Goal: Task Accomplishment & Management: Manage account settings

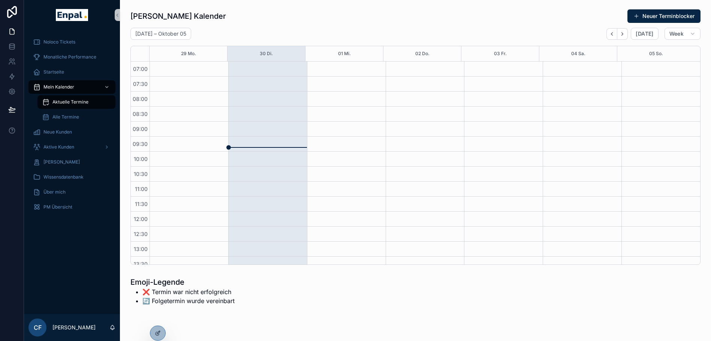
scroll to position [210, 0]
click at [73, 70] on div "Startseite" at bounding box center [72, 72] width 78 height 12
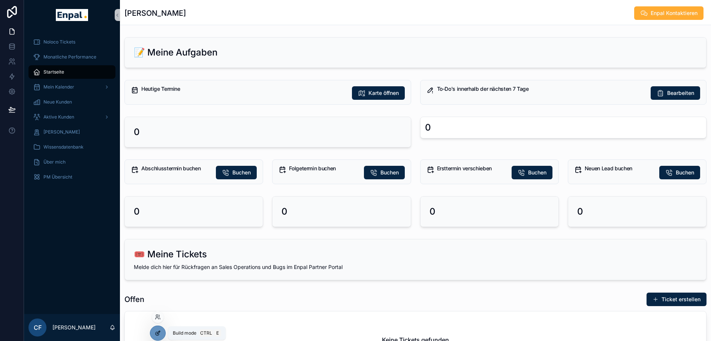
click at [160, 330] on icon at bounding box center [158, 333] width 6 height 6
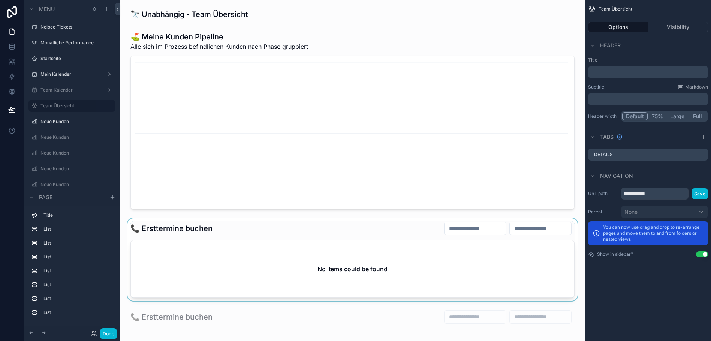
click at [265, 236] on div "scrollable content" at bounding box center [352, 259] width 453 height 82
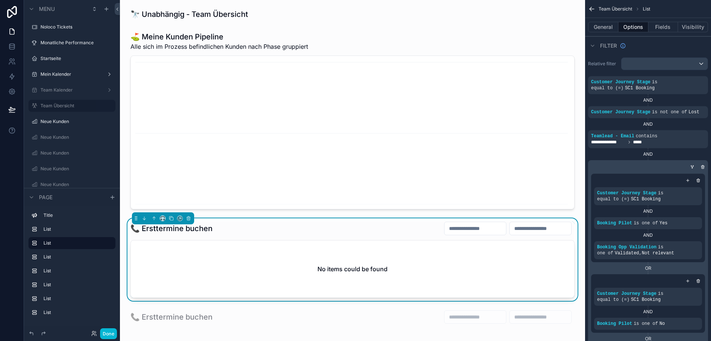
click at [295, 229] on div "📞 Ersttermine buchen" at bounding box center [352, 228] width 444 height 14
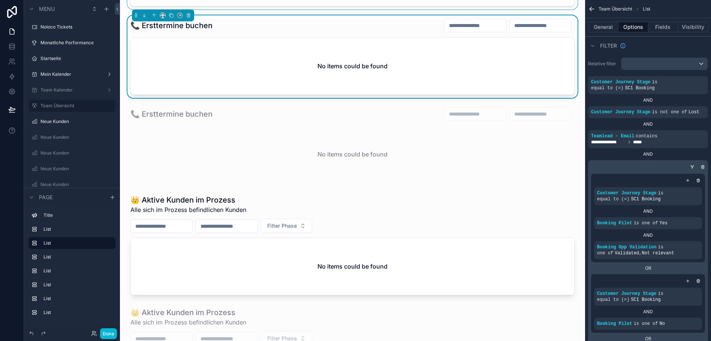
scroll to position [203, 0]
click at [91, 330] on icon at bounding box center [94, 333] width 6 height 6
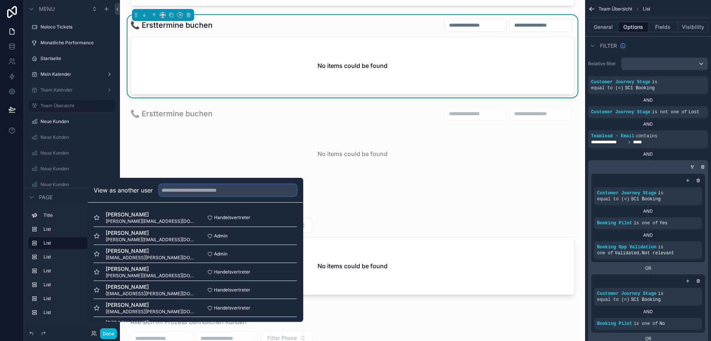
click at [178, 196] on input "text" at bounding box center [228, 190] width 138 height 12
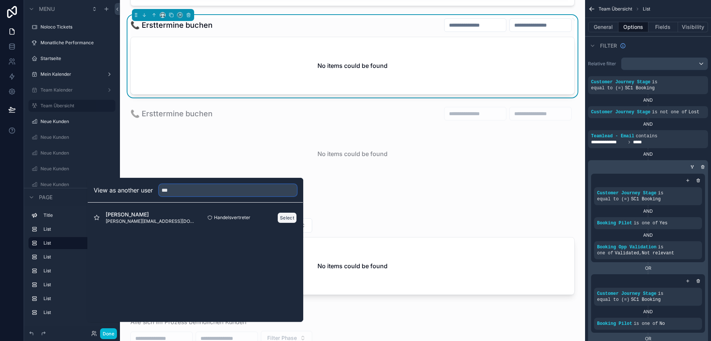
type input "***"
click at [290, 220] on button "Select" at bounding box center [286, 217] width 19 height 11
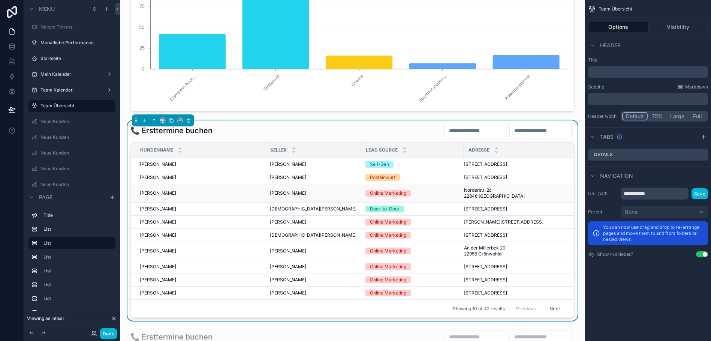
scroll to position [96, 0]
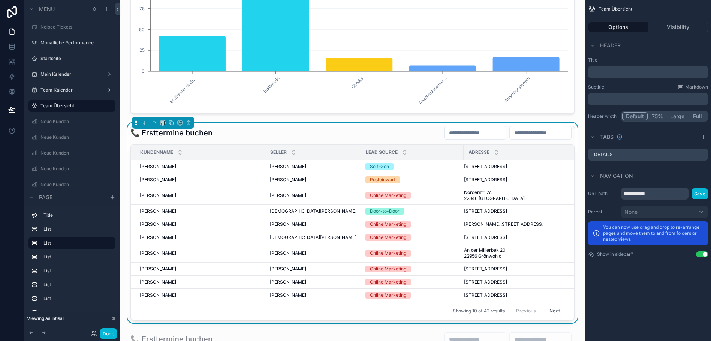
drag, startPoint x: 641, startPoint y: 301, endPoint x: 672, endPoint y: 44, distance: 258.7
click at [672, 44] on div "Header" at bounding box center [648, 45] width 126 height 18
click at [663, 28] on button "Visibility" at bounding box center [679, 27] width 60 height 10
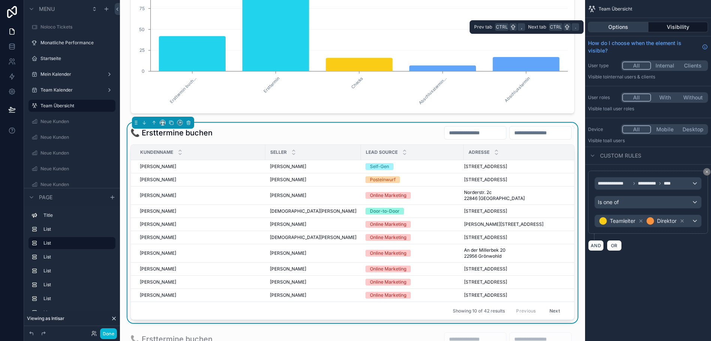
click at [642, 27] on button "Options" at bounding box center [618, 27] width 60 height 10
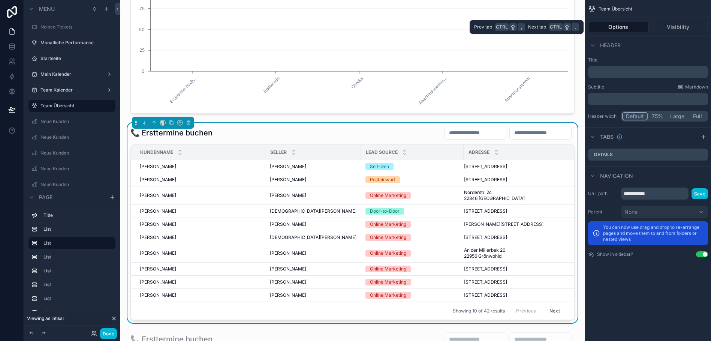
scroll to position [0, 6]
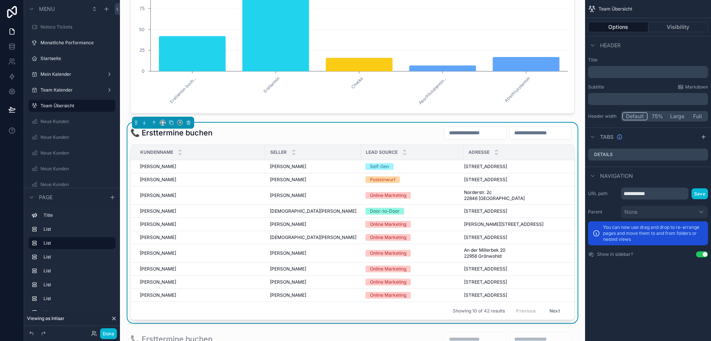
click at [330, 148] on div "Seller" at bounding box center [313, 152] width 95 height 14
click at [331, 152] on div "Seller" at bounding box center [313, 152] width 95 height 14
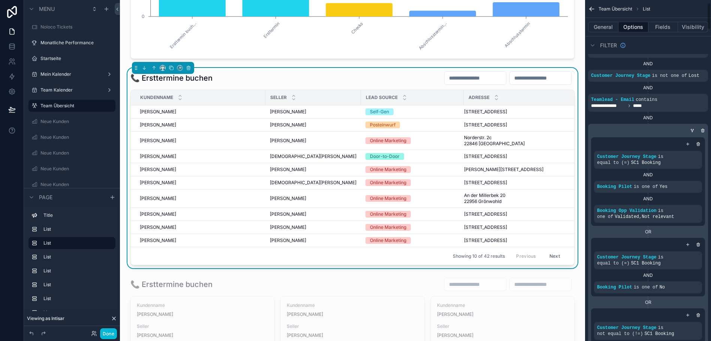
scroll to position [37, 0]
click at [662, 22] on button "Fields" at bounding box center [664, 27] width 30 height 10
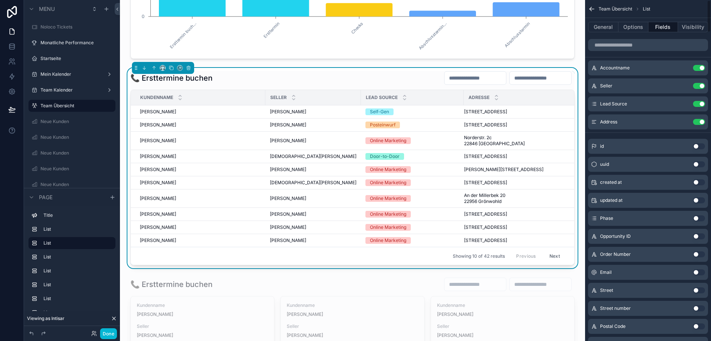
scroll to position [0, 0]
click at [625, 45] on input "scrollable content" at bounding box center [648, 46] width 120 height 12
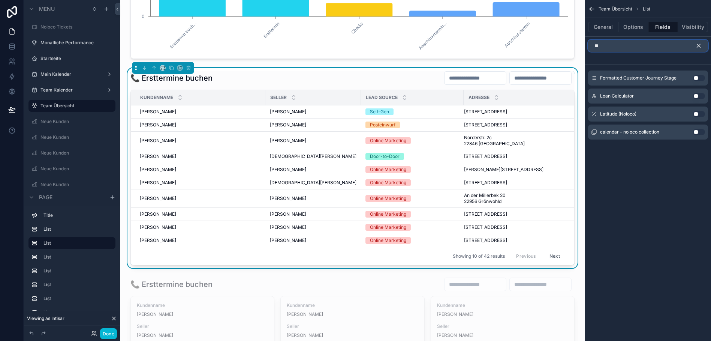
type input "*"
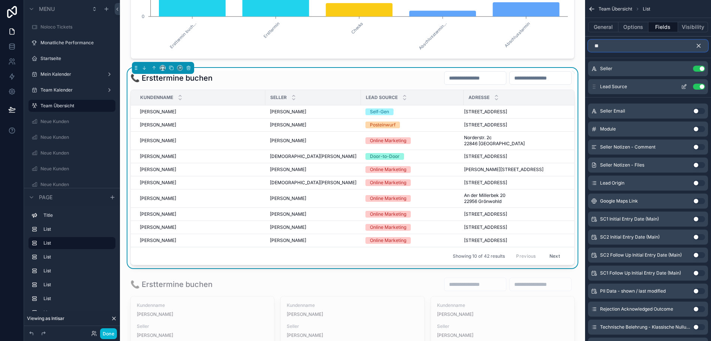
type input "*"
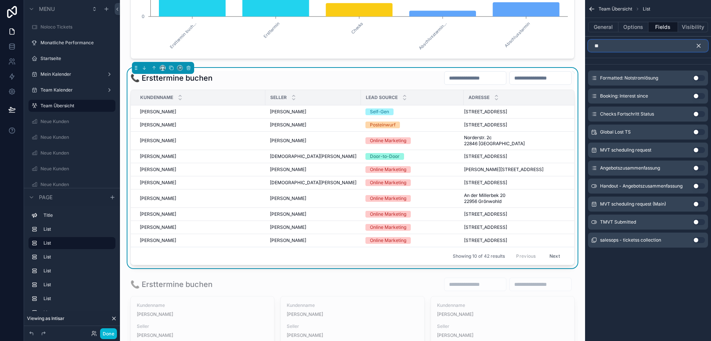
type input "*"
click at [646, 46] on input "scrollable content" at bounding box center [648, 46] width 120 height 12
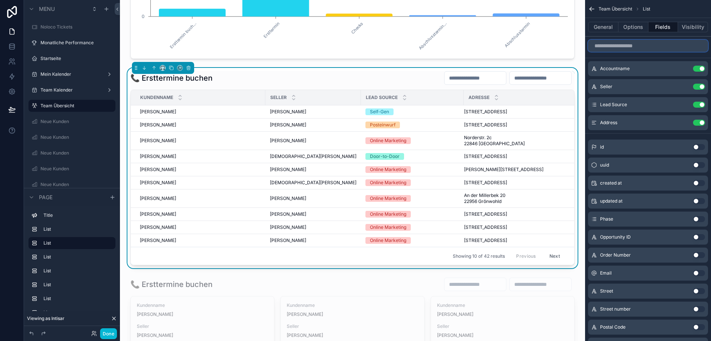
click at [627, 49] on input "scrollable content" at bounding box center [648, 46] width 120 height 12
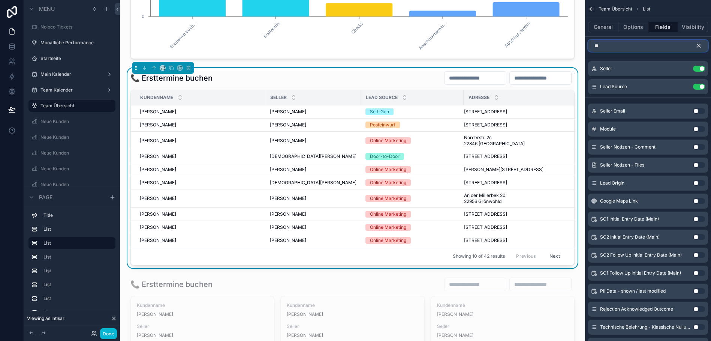
type input "*"
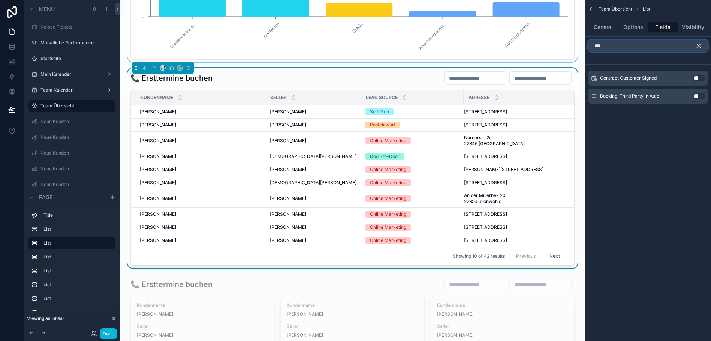
type input "***"
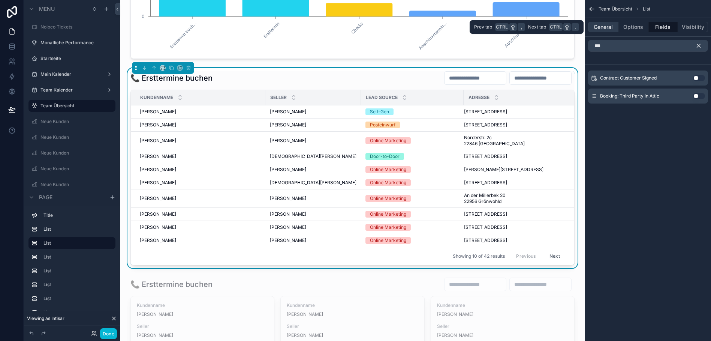
click at [609, 25] on button "General" at bounding box center [603, 27] width 30 height 10
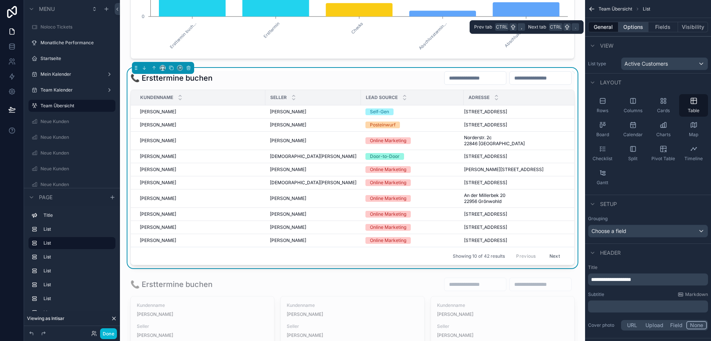
click at [627, 30] on button "Options" at bounding box center [634, 27] width 30 height 10
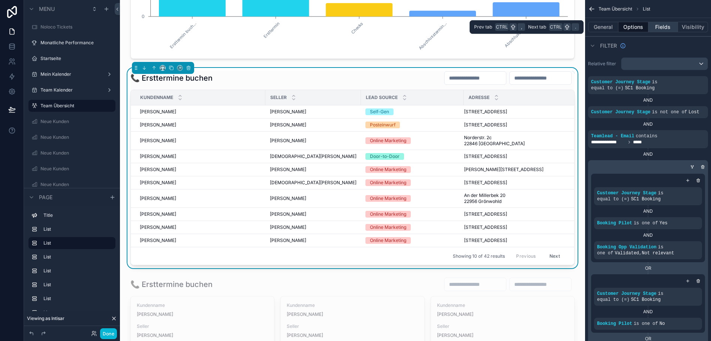
click at [661, 26] on button "Fields" at bounding box center [664, 27] width 30 height 10
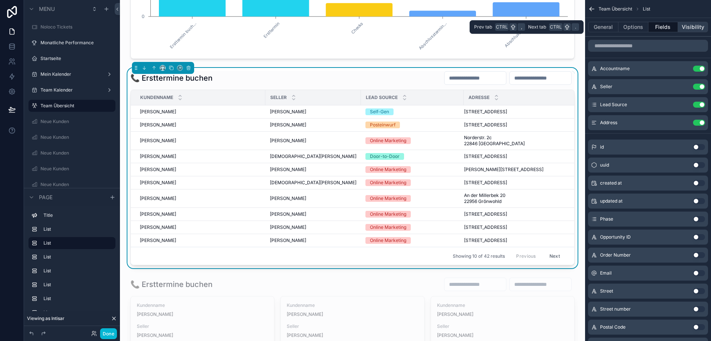
click at [693, 28] on button "Visibility" at bounding box center [693, 27] width 30 height 10
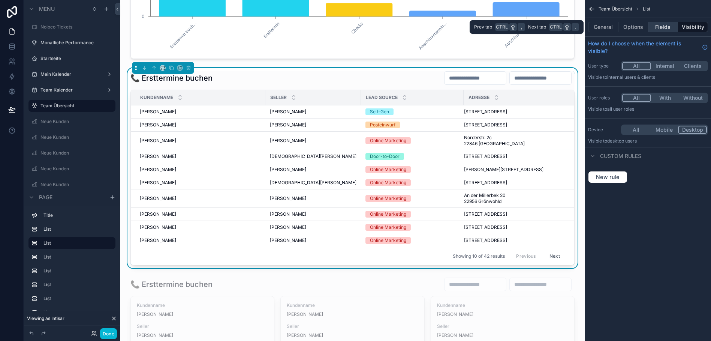
click at [664, 29] on button "Fields" at bounding box center [664, 27] width 30 height 10
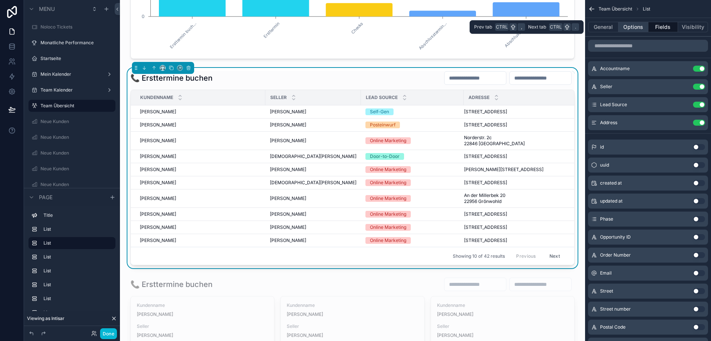
click at [636, 27] on button "Options" at bounding box center [634, 27] width 30 height 10
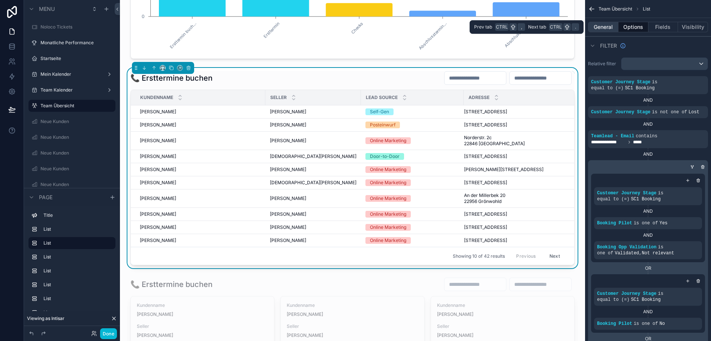
click at [600, 28] on button "General" at bounding box center [603, 27] width 30 height 10
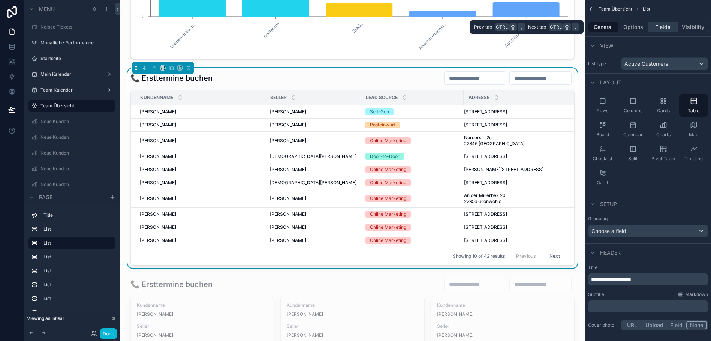
click at [663, 29] on button "Fields" at bounding box center [664, 27] width 30 height 10
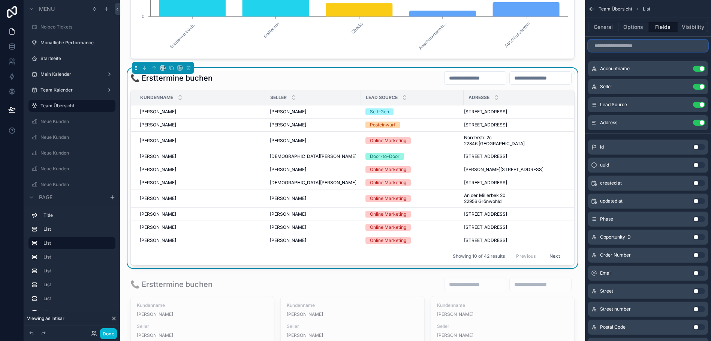
click at [626, 49] on input "scrollable content" at bounding box center [648, 46] width 120 height 12
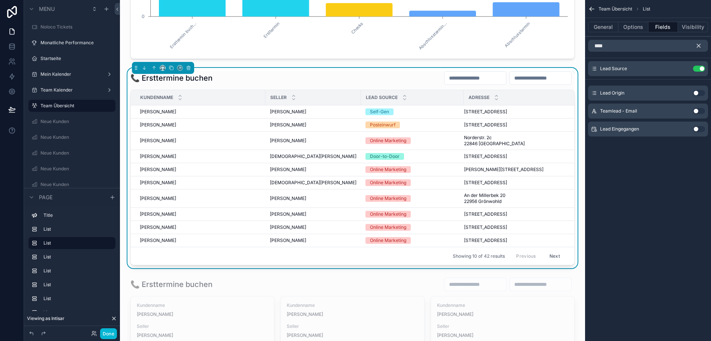
click at [699, 127] on button "Use setting" at bounding box center [699, 129] width 12 height 6
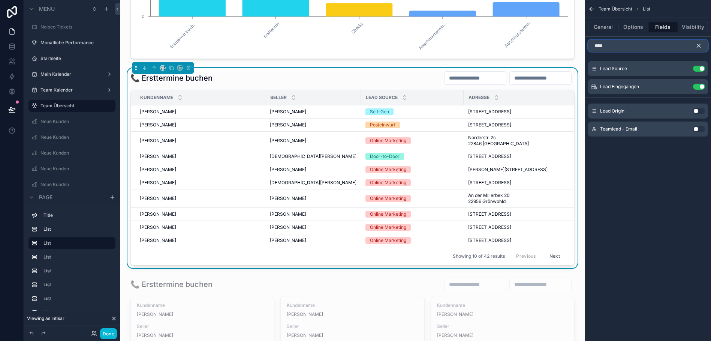
click at [622, 43] on input "****" at bounding box center [648, 46] width 120 height 12
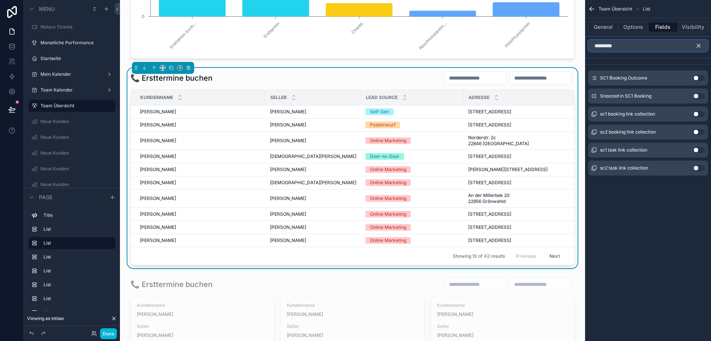
type input "*********"
click at [698, 46] on icon "scrollable content" at bounding box center [698, 45] width 3 height 3
click at [698, 46] on input "*********" at bounding box center [648, 46] width 120 height 12
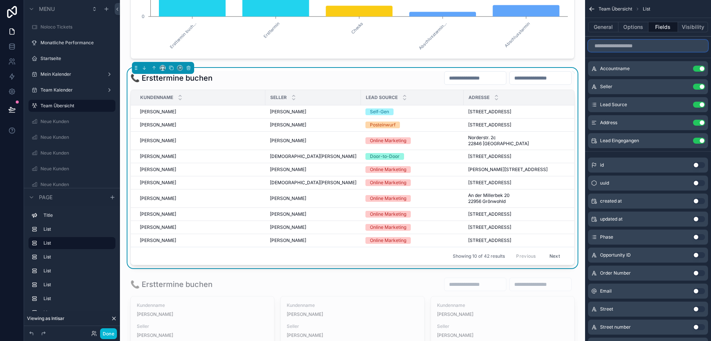
click at [644, 47] on input "scrollable content" at bounding box center [648, 46] width 120 height 12
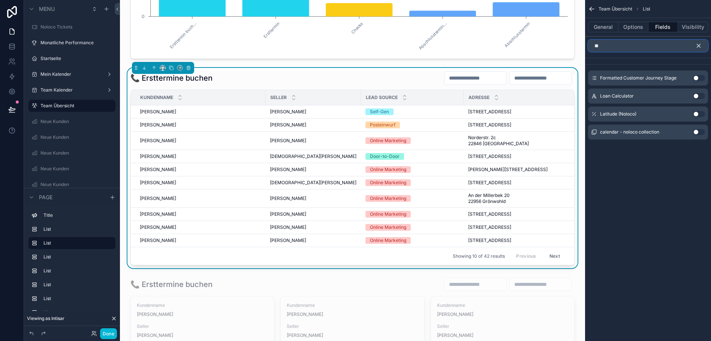
type input "*"
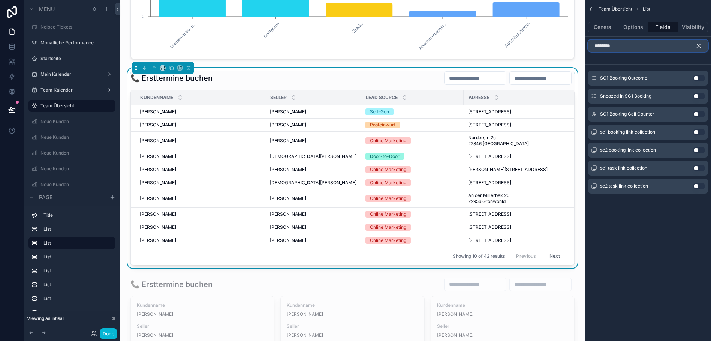
type input "********"
click at [700, 113] on button "Use setting" at bounding box center [699, 114] width 12 height 6
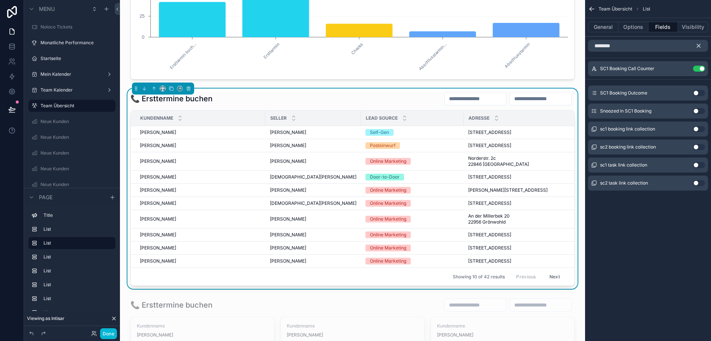
click at [265, 119] on th "Seller" at bounding box center [313, 118] width 96 height 15
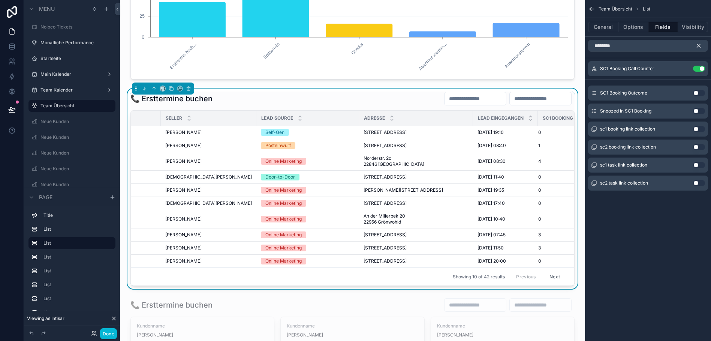
scroll to position [0, 121]
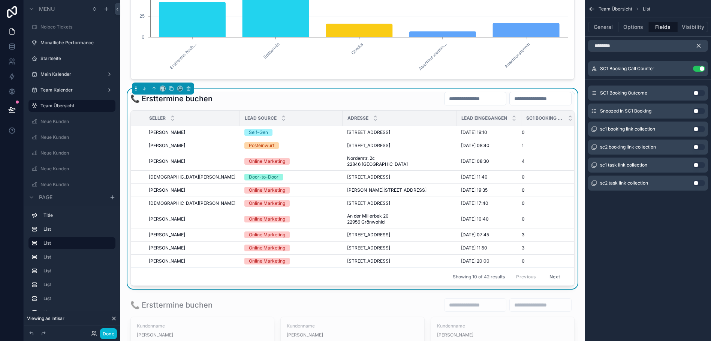
click at [478, 114] on div "Lead Eingegangen" at bounding box center [489, 118] width 64 height 14
drag, startPoint x: 465, startPoint y: 117, endPoint x: 505, endPoint y: 120, distance: 40.2
click at [505, 120] on div "Lead Eingegangen" at bounding box center [489, 118] width 64 height 14
drag, startPoint x: 505, startPoint y: 120, endPoint x: 526, endPoint y: 120, distance: 20.3
click at [526, 120] on span "SC1 Booking Call Counter" at bounding box center [544, 118] width 37 height 6
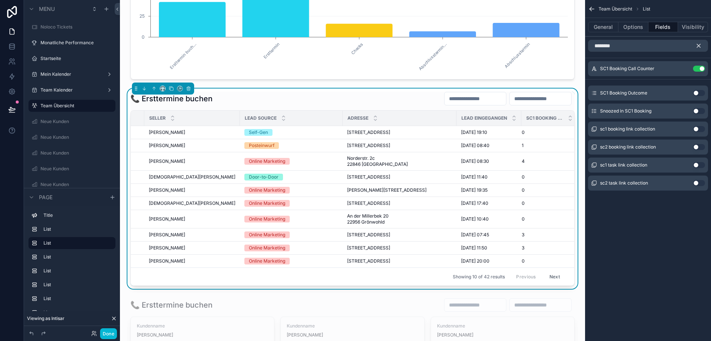
click at [550, 114] on div "SC1 Booking Call Counter" at bounding box center [549, 118] width 55 height 14
click at [698, 45] on icon "scrollable content" at bounding box center [699, 45] width 7 height 7
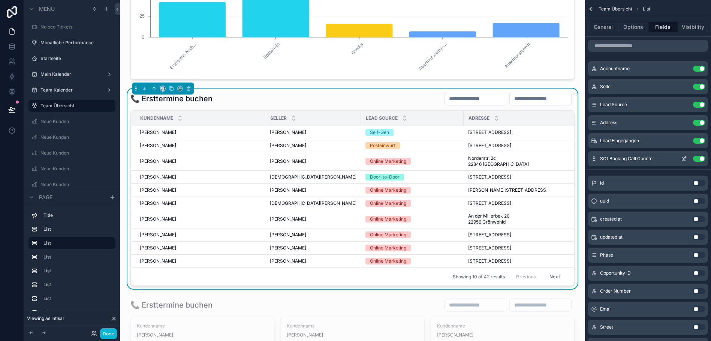
click at [684, 159] on icon "scrollable content" at bounding box center [684, 159] width 6 height 6
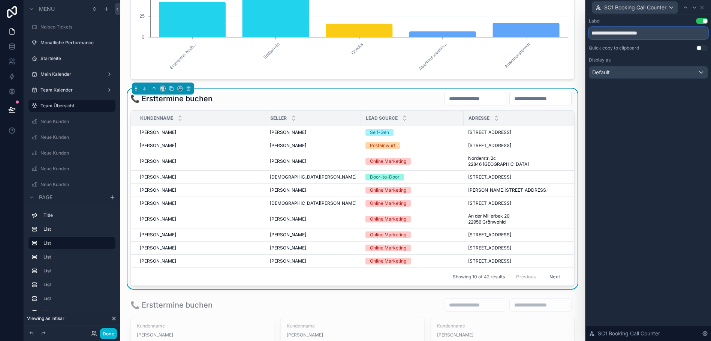
drag, startPoint x: 625, startPoint y: 32, endPoint x: 578, endPoint y: 34, distance: 46.9
click at [578, 34] on div "**********" at bounding box center [355, 170] width 711 height 341
type input "**********"
click at [703, 7] on icon at bounding box center [702, 7] width 6 height 6
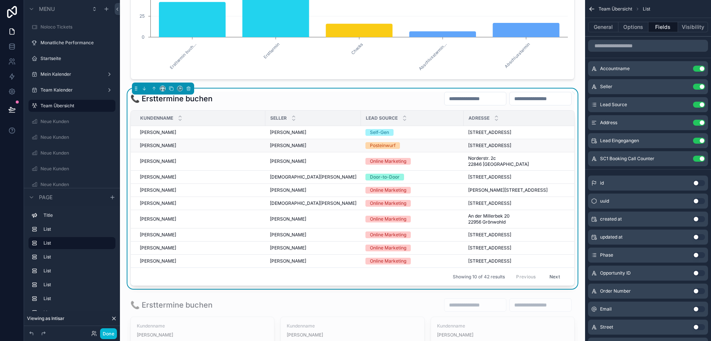
scroll to position [0, 0]
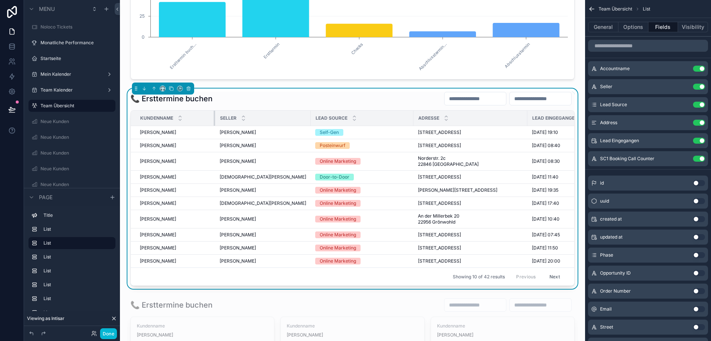
drag, startPoint x: 264, startPoint y: 119, endPoint x: 214, endPoint y: 117, distance: 49.5
click at [214, 117] on div "scrollable content" at bounding box center [215, 118] width 3 height 15
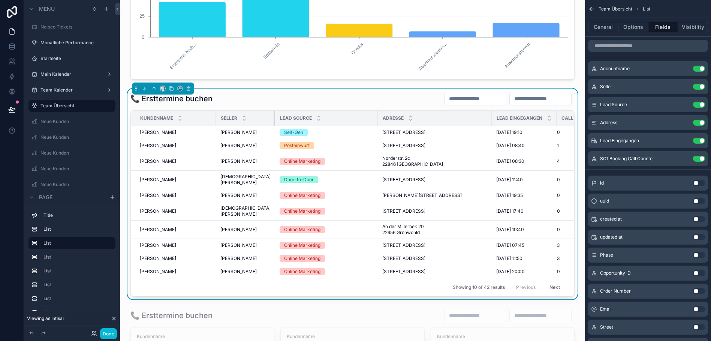
drag, startPoint x: 306, startPoint y: 115, endPoint x: 268, endPoint y: 113, distance: 37.9
click at [274, 113] on div "scrollable content" at bounding box center [275, 118] width 3 height 15
click at [376, 116] on div "scrollable content" at bounding box center [377, 118] width 3 height 15
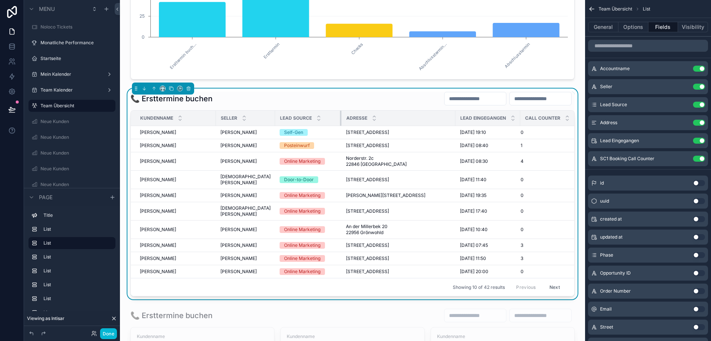
drag, startPoint x: 372, startPoint y: 116, endPoint x: 335, endPoint y: 123, distance: 37.1
click at [340, 123] on div "scrollable content" at bounding box center [341, 118] width 3 height 15
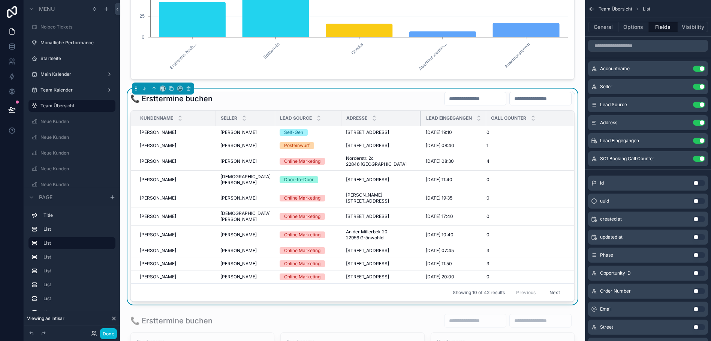
drag, startPoint x: 448, startPoint y: 117, endPoint x: 409, endPoint y: 118, distance: 39.8
click at [409, 118] on th "Adresse" at bounding box center [382, 118] width 80 height 15
drag, startPoint x: 480, startPoint y: 120, endPoint x: 523, endPoint y: 118, distance: 43.2
click at [523, 118] on tr "Kundenname Seller Lead Source Adresse Lead Eingegangen Call Counter" at bounding box center [355, 118] width 448 height 15
click at [535, 148] on div "1 1" at bounding box center [545, 145] width 47 height 6
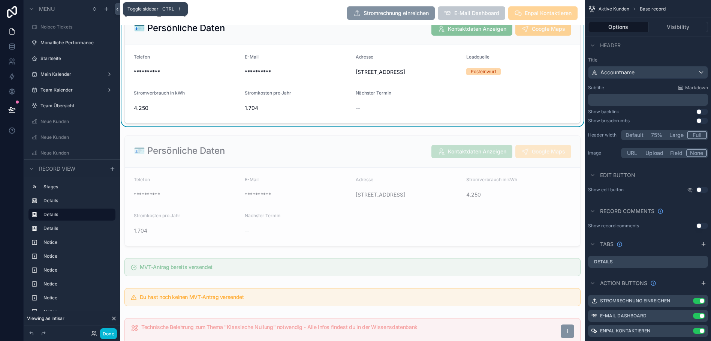
click at [117, 9] on icon at bounding box center [117, 9] width 1 height 3
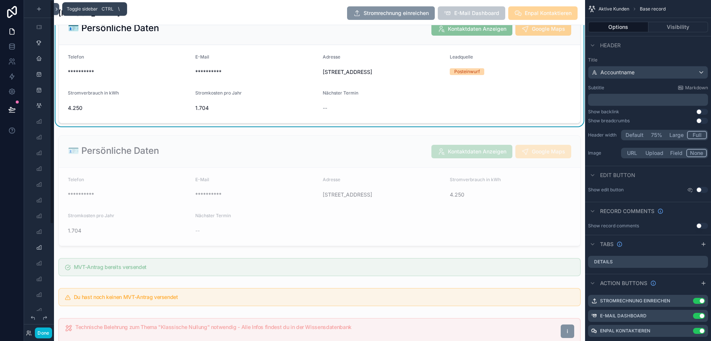
click at [57, 9] on icon at bounding box center [56, 9] width 1 height 3
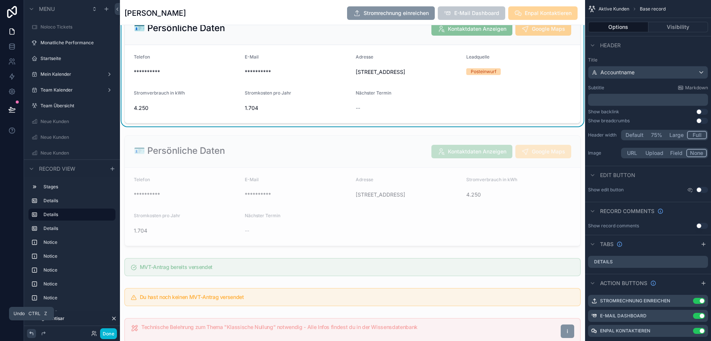
click at [28, 331] on div at bounding box center [31, 333] width 9 height 9
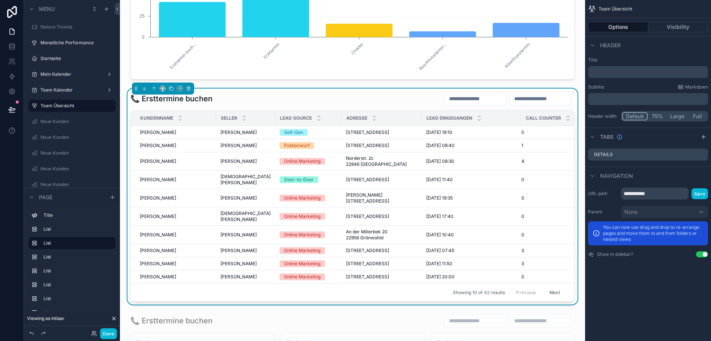
click at [522, 119] on div "Call Counter" at bounding box center [549, 118] width 55 height 14
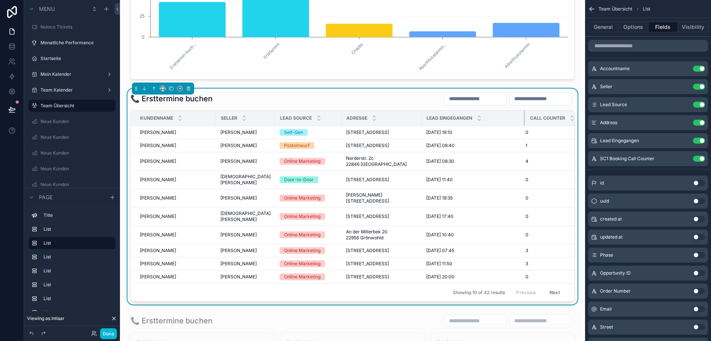
click at [524, 118] on div "scrollable content" at bounding box center [525, 118] width 3 height 15
drag, startPoint x: 415, startPoint y: 120, endPoint x: 416, endPoint y: 116, distance: 3.9
click at [421, 116] on div "scrollable content" at bounding box center [422, 118] width 3 height 15
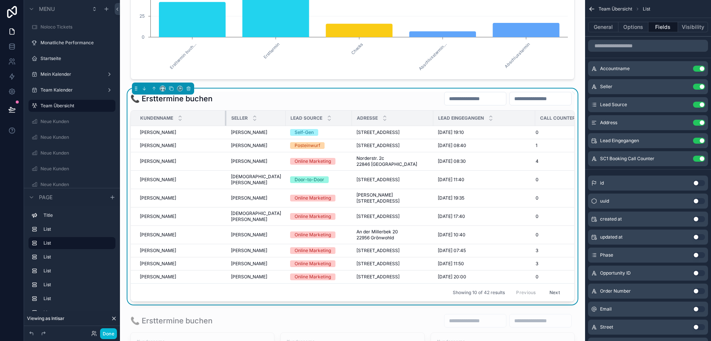
drag, startPoint x: 215, startPoint y: 114, endPoint x: 224, endPoint y: 112, distance: 9.6
click at [225, 112] on div "scrollable content" at bounding box center [226, 118] width 3 height 15
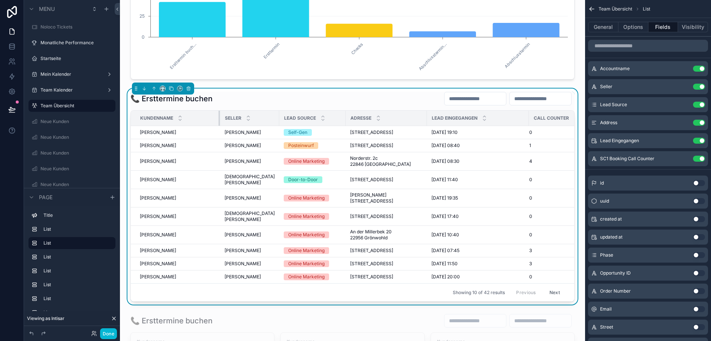
drag, startPoint x: 224, startPoint y: 117, endPoint x: 220, endPoint y: 119, distance: 5.2
click at [220, 119] on div "scrollable content" at bounding box center [220, 118] width 3 height 15
click at [272, 118] on div "Seller" at bounding box center [250, 118] width 58 height 14
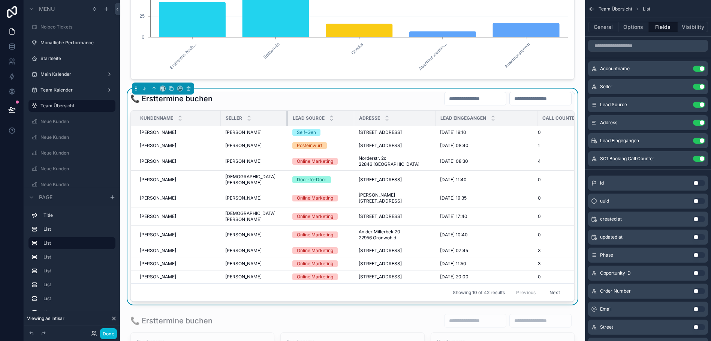
drag, startPoint x: 273, startPoint y: 119, endPoint x: 283, endPoint y: 118, distance: 10.9
click at [286, 118] on div "scrollable content" at bounding box center [287, 118] width 3 height 15
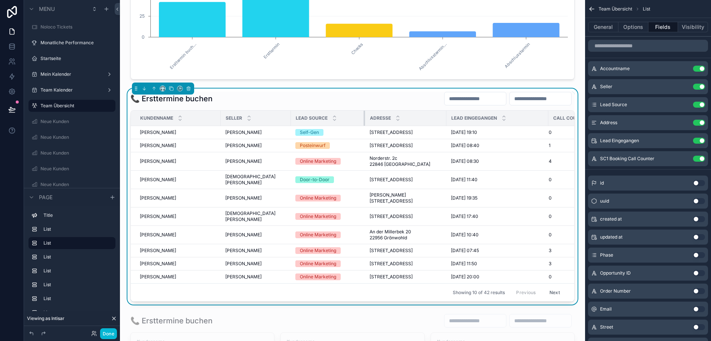
drag, startPoint x: 351, startPoint y: 116, endPoint x: 359, endPoint y: 115, distance: 7.9
click at [364, 115] on div "scrollable content" at bounding box center [365, 118] width 3 height 15
drag, startPoint x: 440, startPoint y: 115, endPoint x: 434, endPoint y: 117, distance: 6.5
click at [442, 117] on div "scrollable content" at bounding box center [443, 118] width 3 height 15
drag, startPoint x: 536, startPoint y: 117, endPoint x: 501, endPoint y: 122, distance: 35.6
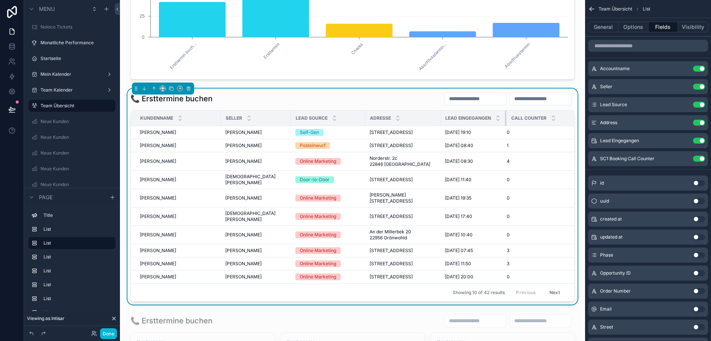
click at [501, 122] on tr "Kundenname Seller Lead Source Adresse Lead Eingegangen Call Counter" at bounding box center [353, 118] width 444 height 15
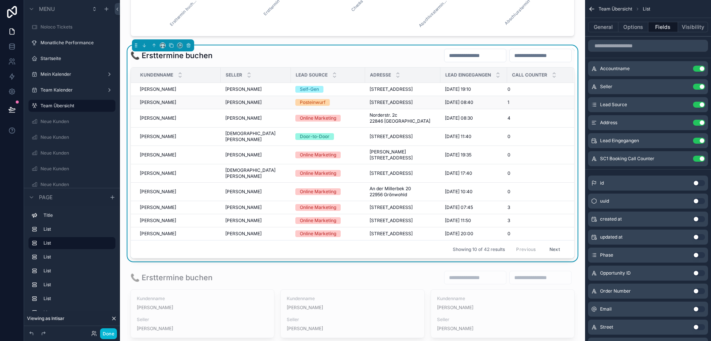
scroll to position [178, 0]
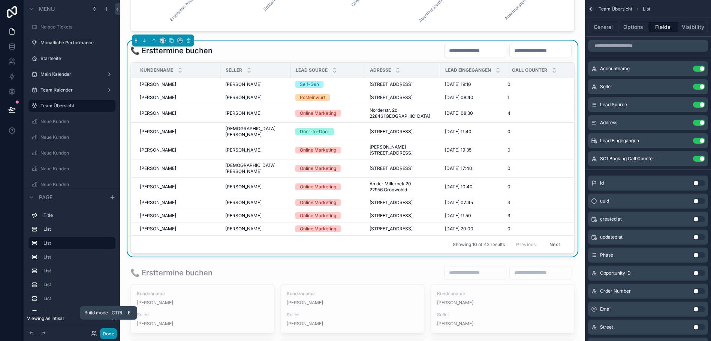
click at [105, 329] on button "Done" at bounding box center [108, 333] width 17 height 11
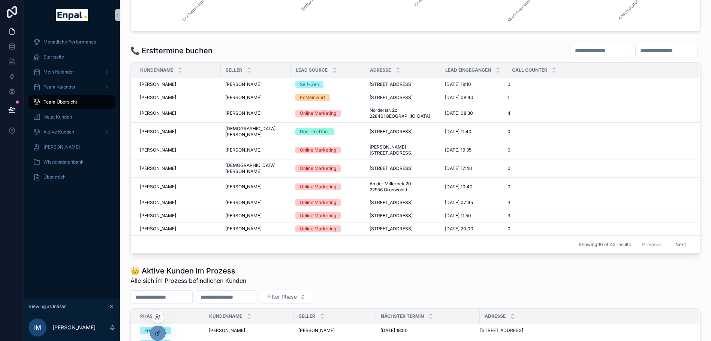
click at [156, 334] on icon at bounding box center [158, 333] width 6 height 6
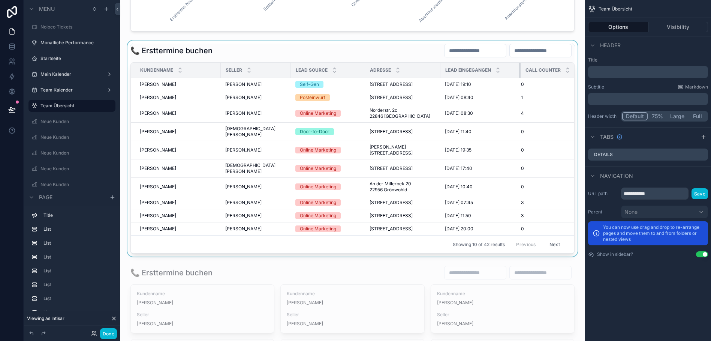
drag, startPoint x: 501, startPoint y: 73, endPoint x: 514, endPoint y: 71, distance: 14.0
click at [519, 71] on div "scrollable content" at bounding box center [520, 70] width 3 height 15
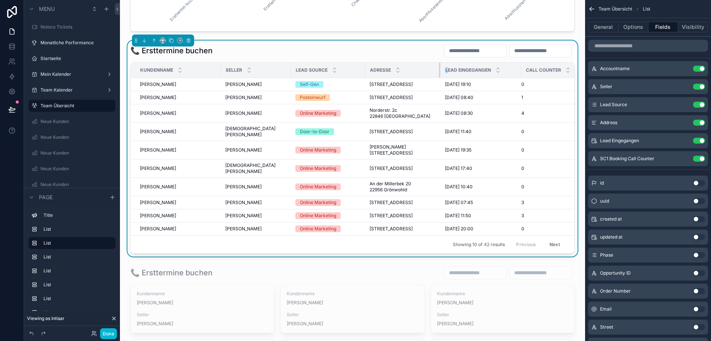
drag, startPoint x: 514, startPoint y: 71, endPoint x: 434, endPoint y: 72, distance: 80.2
click at [439, 72] on div "scrollable content" at bounding box center [440, 70] width 3 height 15
click at [432, 72] on div "Adresse" at bounding box center [403, 70] width 75 height 14
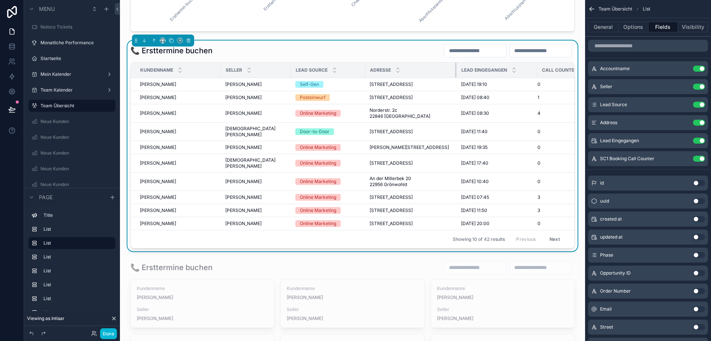
drag, startPoint x: 433, startPoint y: 72, endPoint x: 450, endPoint y: 69, distance: 16.3
click at [455, 69] on div "scrollable content" at bounding box center [456, 70] width 3 height 15
drag, startPoint x: 531, startPoint y: 69, endPoint x: 535, endPoint y: 69, distance: 4.1
click at [540, 69] on div "scrollable content" at bounding box center [541, 70] width 3 height 15
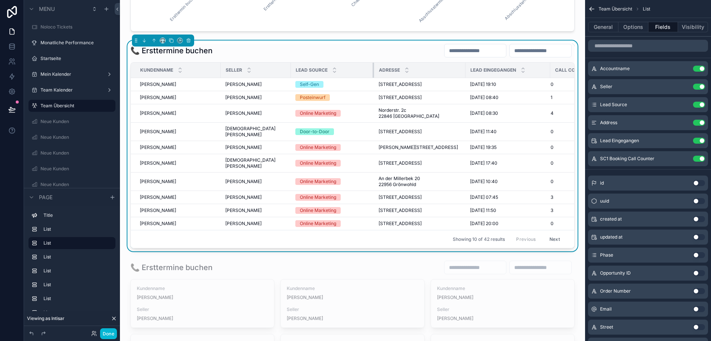
drag, startPoint x: 359, startPoint y: 71, endPoint x: 367, endPoint y: 70, distance: 8.0
click at [373, 70] on div "scrollable content" at bounding box center [374, 70] width 3 height 15
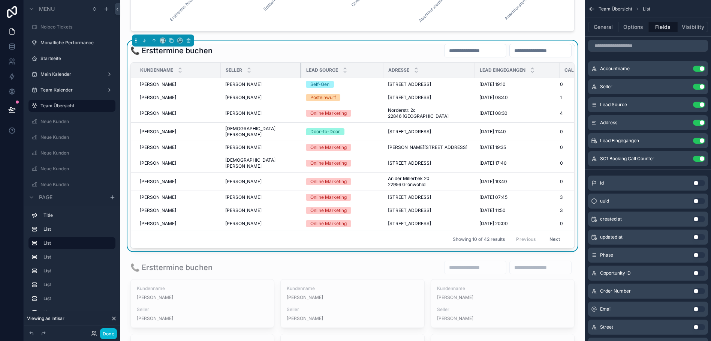
drag, startPoint x: 284, startPoint y: 69, endPoint x: 294, endPoint y: 69, distance: 9.4
click at [300, 69] on div "scrollable content" at bounding box center [301, 70] width 3 height 15
drag, startPoint x: 108, startPoint y: 334, endPoint x: 114, endPoint y: 341, distance: 9.6
click at [108, 334] on button "Done" at bounding box center [108, 333] width 17 height 11
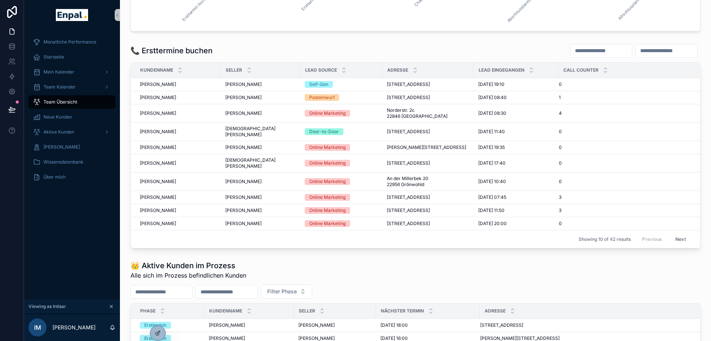
click at [117, 211] on div "Monatliche Performance Startseite Mein Kalender Team Kalender Team Übersicht Ne…" at bounding box center [72, 164] width 96 height 269
click at [15, 111] on icon at bounding box center [11, 109] width 7 height 7
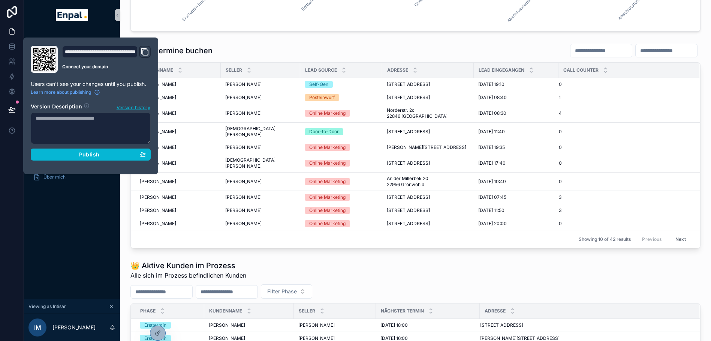
click at [50, 206] on div "Monatliche Performance Startseite Mein Kalender Team Kalender Team Übersicht Ne…" at bounding box center [72, 164] width 96 height 269
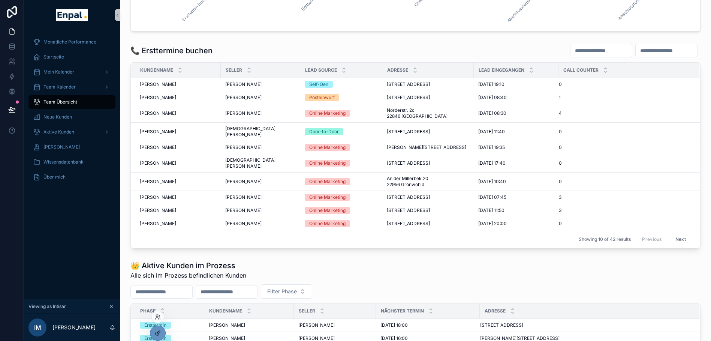
click at [160, 335] on icon at bounding box center [158, 333] width 6 height 6
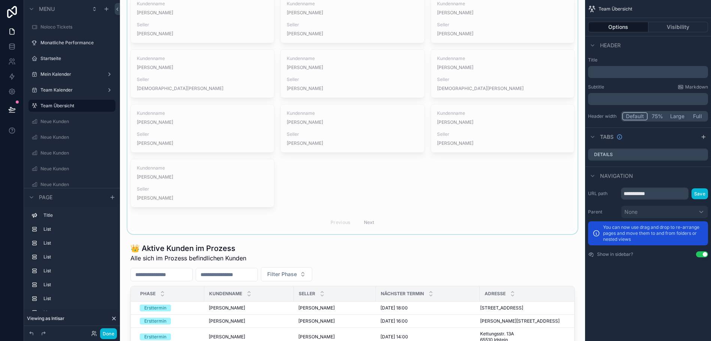
scroll to position [463, 0]
click at [322, 233] on div "scrollable content" at bounding box center [352, 102] width 453 height 261
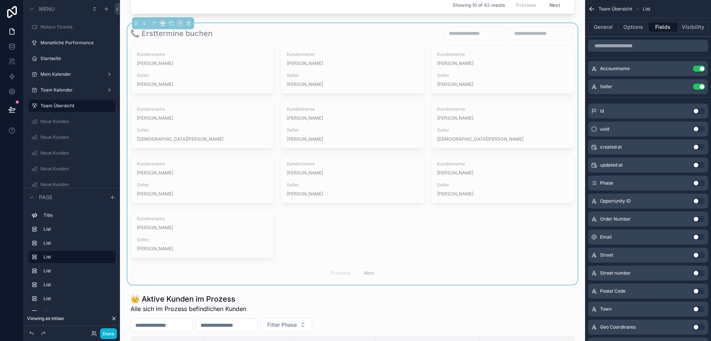
scroll to position [411, 0]
click at [359, 94] on div "Kundenname Sven Femerling Seller Patrik Glas" at bounding box center [352, 70] width 143 height 48
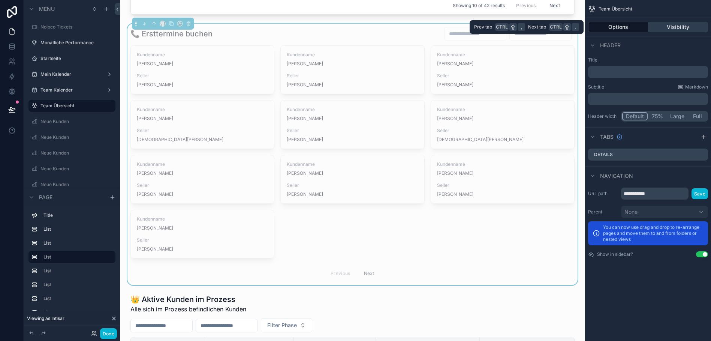
click at [666, 25] on button "Visibility" at bounding box center [679, 27] width 60 height 10
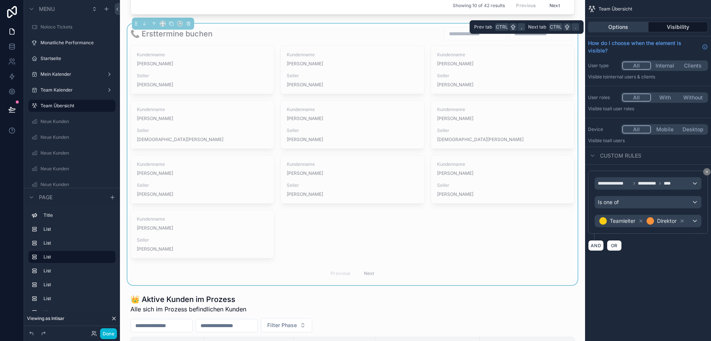
click at [633, 25] on button "Options" at bounding box center [618, 27] width 60 height 10
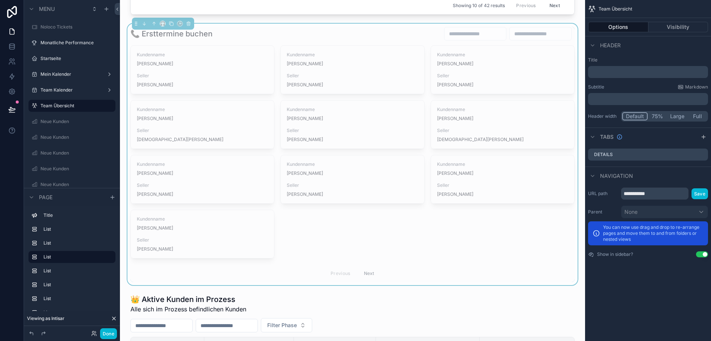
click at [357, 41] on div "📞 Ersttermine buchen" at bounding box center [352, 34] width 444 height 14
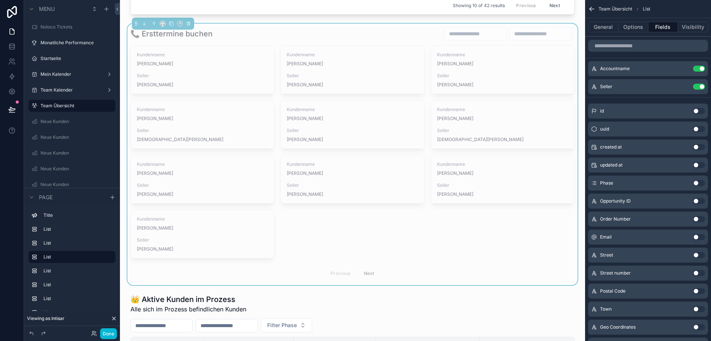
click at [357, 41] on div "📞 Ersttermine buchen" at bounding box center [352, 34] width 444 height 14
drag, startPoint x: 357, startPoint y: 69, endPoint x: 393, endPoint y: 70, distance: 35.7
click at [393, 41] on div "📞 Ersttermine buchen" at bounding box center [352, 34] width 444 height 14
click at [628, 26] on button "Options" at bounding box center [634, 27] width 30 height 10
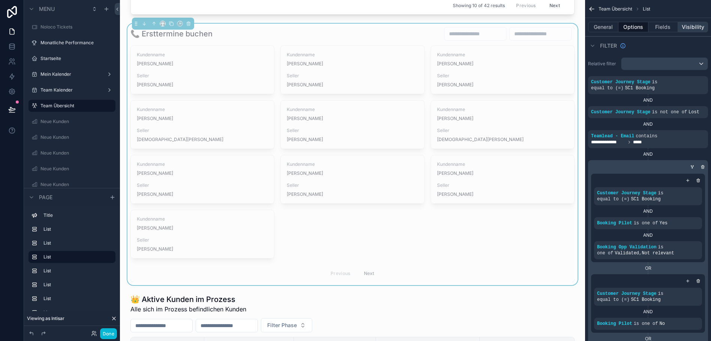
click at [695, 27] on button "Visibility" at bounding box center [693, 27] width 30 height 10
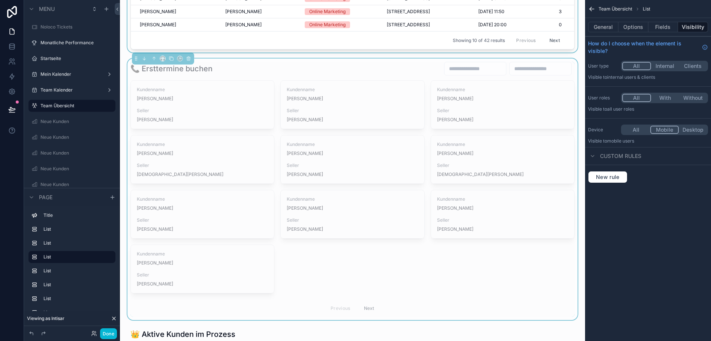
scroll to position [377, 0]
click at [358, 128] on div "Kundenname Sven Femerling Seller Patrik Glas" at bounding box center [352, 104] width 143 height 48
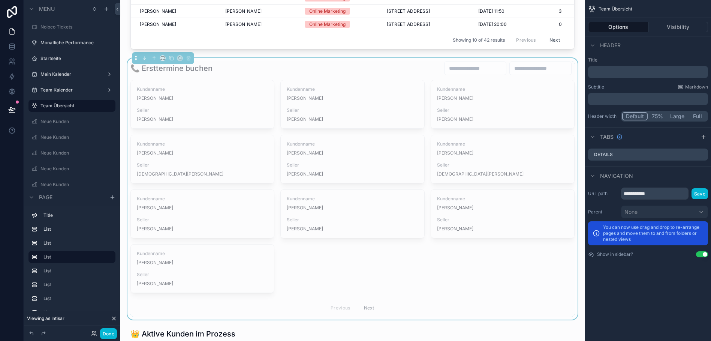
click at [568, 73] on input "scrollable content" at bounding box center [540, 68] width 61 height 10
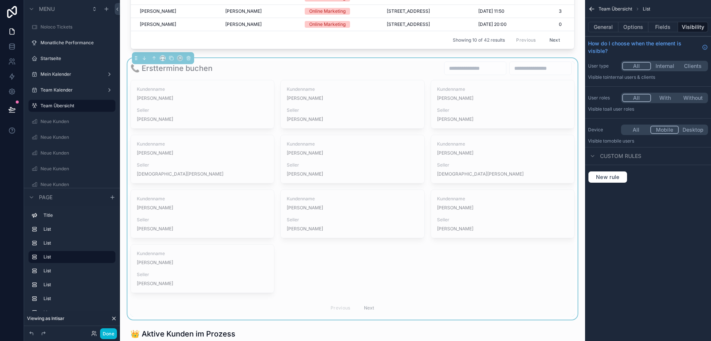
click at [372, 75] on div "📞 Ersttermine buchen" at bounding box center [352, 68] width 444 height 14
click at [667, 24] on button "Fields" at bounding box center [664, 27] width 30 height 10
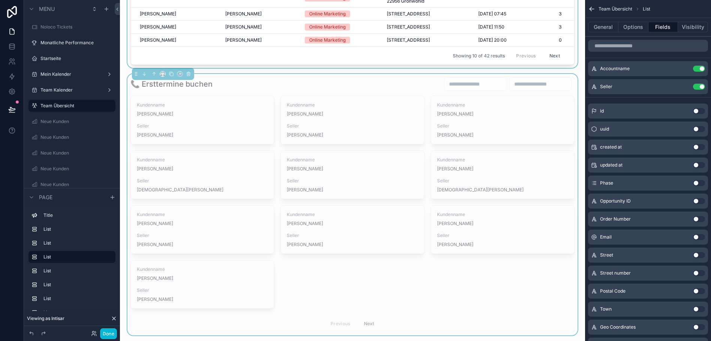
scroll to position [361, 0]
click at [623, 47] on input "scrollable content" at bounding box center [648, 46] width 120 height 12
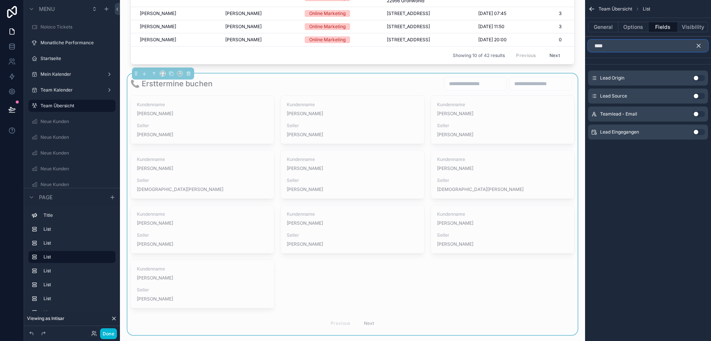
type input "****"
click at [705, 132] on button "Use setting" at bounding box center [699, 132] width 12 height 6
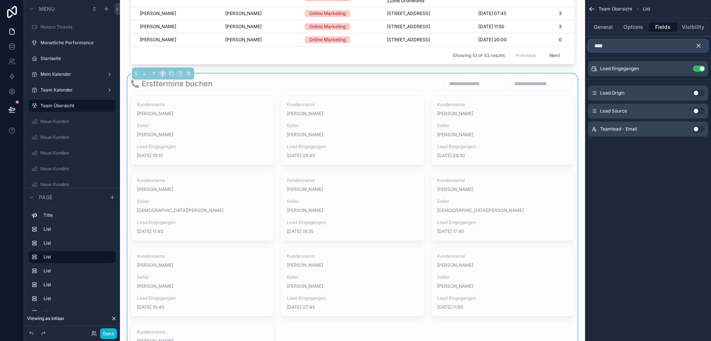
click at [607, 46] on input "****" at bounding box center [648, 46] width 120 height 12
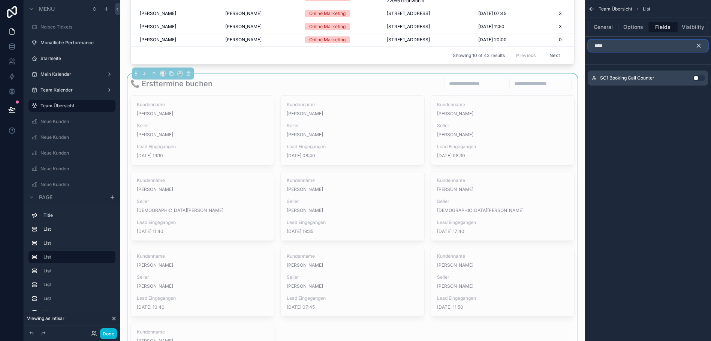
type input "****"
click at [703, 76] on button "Use setting" at bounding box center [699, 78] width 12 height 6
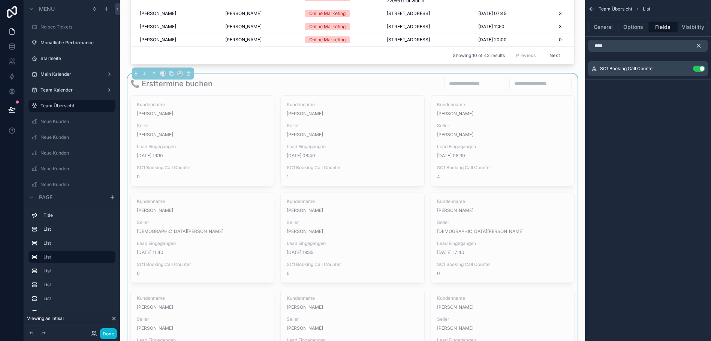
click at [701, 45] on icon "scrollable content" at bounding box center [698, 45] width 3 height 3
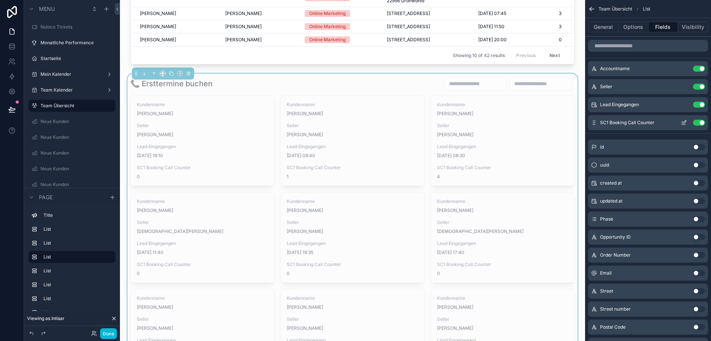
click at [686, 123] on icon "scrollable content" at bounding box center [683, 122] width 3 height 3
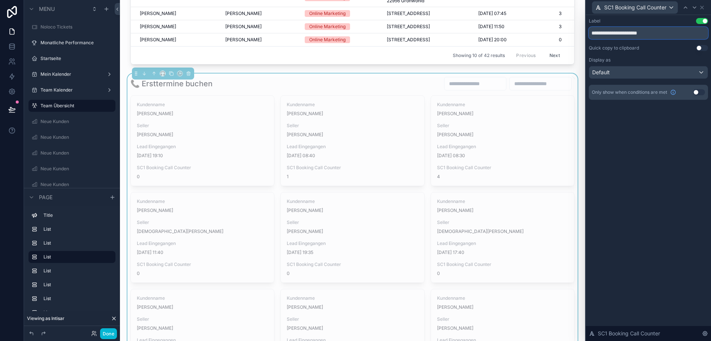
drag, startPoint x: 631, startPoint y: 34, endPoint x: 580, endPoint y: 27, distance: 51.2
click at [580, 27] on div "**********" at bounding box center [355, 170] width 711 height 341
type input "**********"
click at [631, 142] on div "**********" at bounding box center [648, 178] width 125 height 326
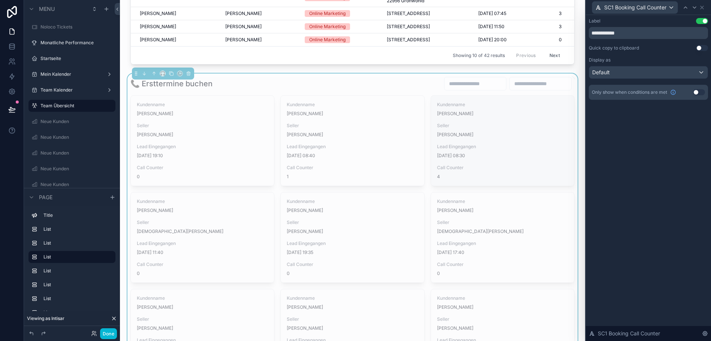
click at [505, 178] on div "Kundenname Michael Schaefer Seller Patrik Glas Lead Eingegangen 25.7.2025 08:30…" at bounding box center [502, 141] width 143 height 90
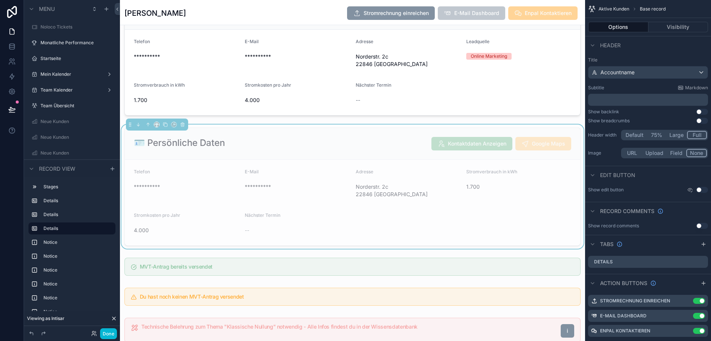
scroll to position [361, 0]
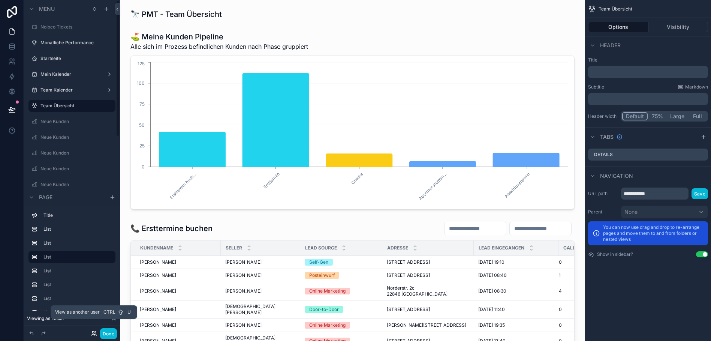
click at [91, 331] on icon at bounding box center [94, 333] width 6 height 6
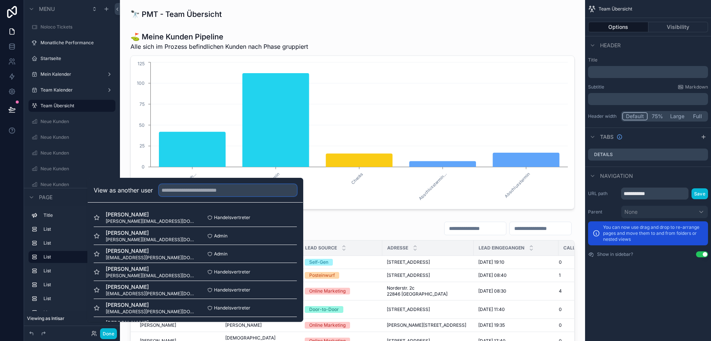
click at [210, 196] on input "text" at bounding box center [228, 190] width 138 height 12
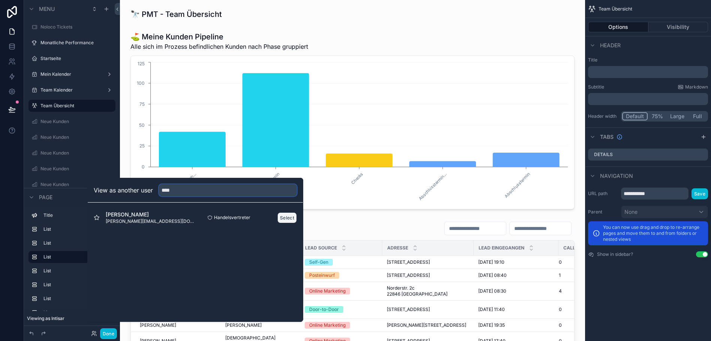
type input "****"
click at [286, 221] on button "Select" at bounding box center [286, 217] width 19 height 11
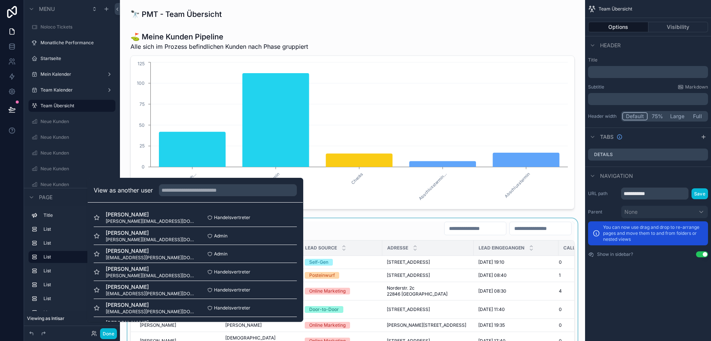
click at [333, 219] on div "scrollable content" at bounding box center [352, 323] width 453 height 211
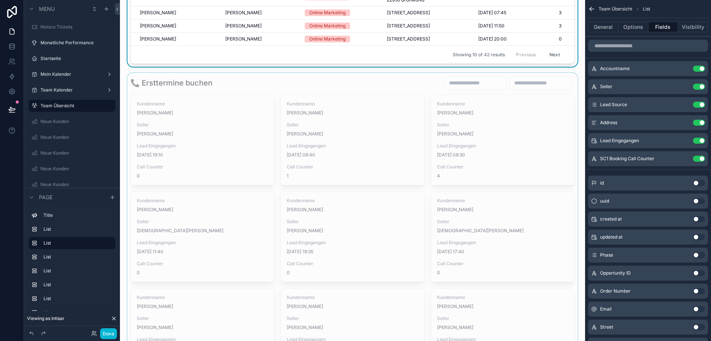
scroll to position [365, 0]
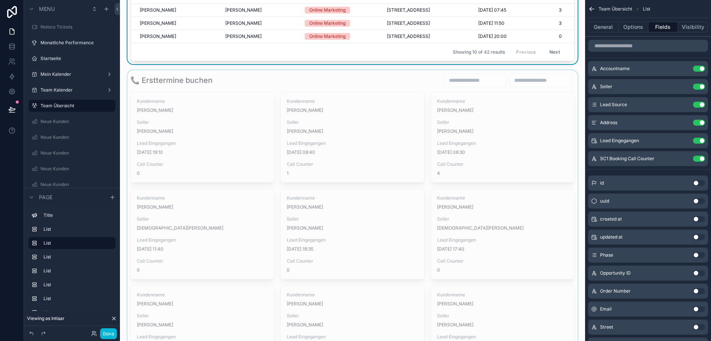
click at [267, 116] on div "scrollable content" at bounding box center [352, 284] width 453 height 429
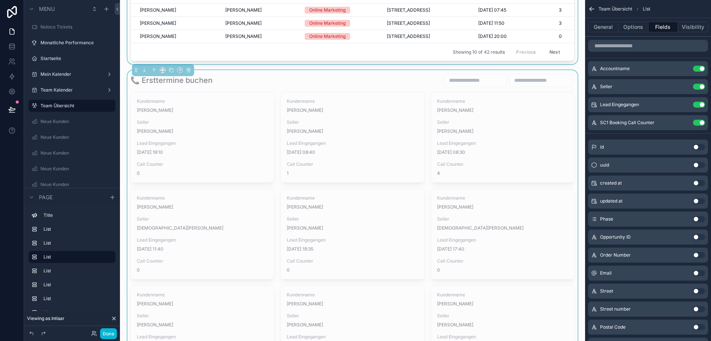
click at [267, 87] on div "📞 Ersttermine buchen" at bounding box center [352, 80] width 444 height 14
click at [704, 105] on button "Use setting" at bounding box center [699, 105] width 12 height 6
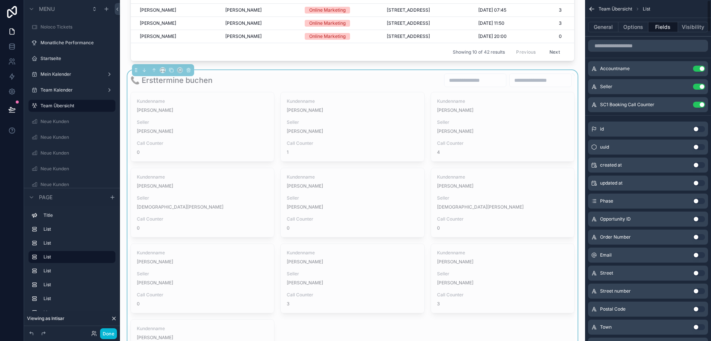
click at [705, 105] on button "Use setting" at bounding box center [699, 105] width 12 height 6
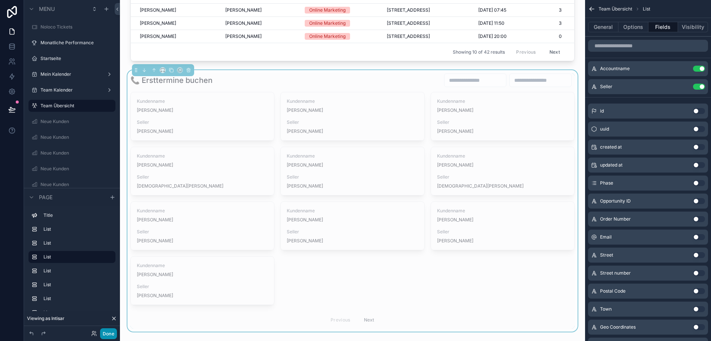
click at [105, 332] on button "Done" at bounding box center [108, 333] width 17 height 11
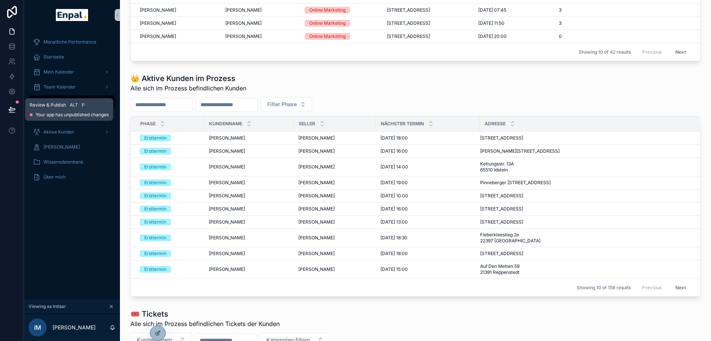
click at [12, 102] on button at bounding box center [12, 109] width 16 height 21
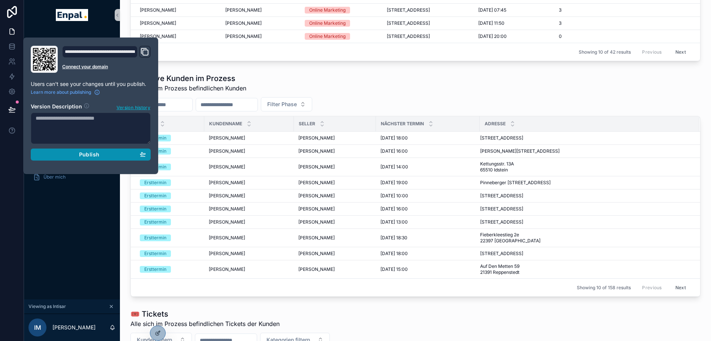
click at [88, 154] on span "Publish" at bounding box center [89, 154] width 20 height 7
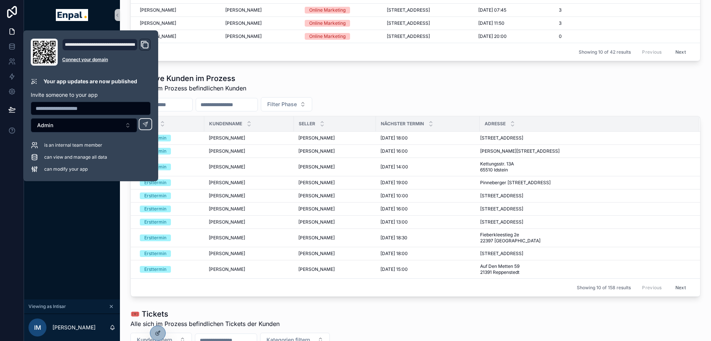
click at [74, 235] on div "Monatliche Performance Startseite Mein Kalender Team Kalender Team Übersicht Ne…" at bounding box center [72, 164] width 96 height 269
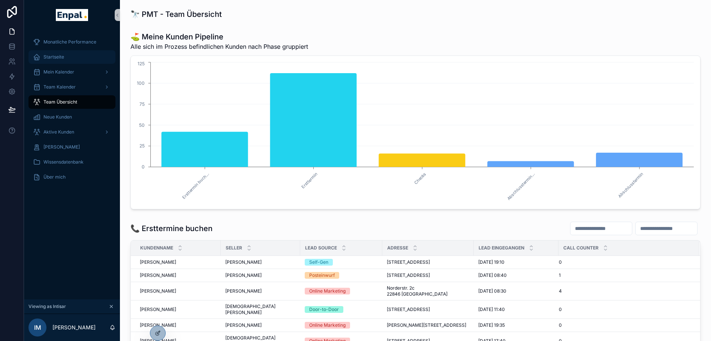
click at [65, 57] on div "Startseite" at bounding box center [72, 57] width 78 height 12
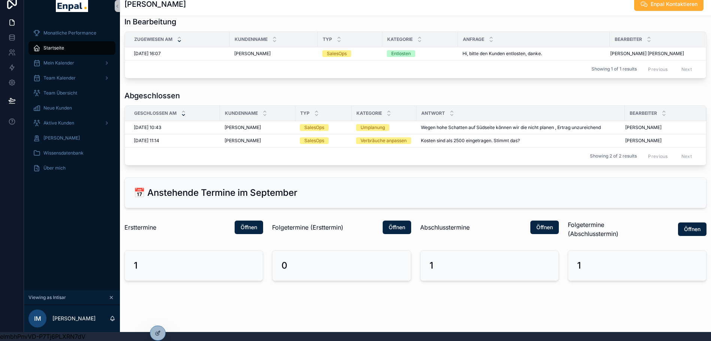
scroll to position [15, 6]
click at [537, 228] on span "Öffnen" at bounding box center [545, 226] width 16 height 7
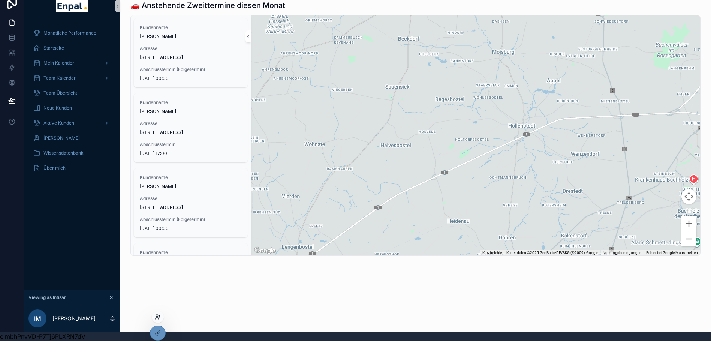
click at [157, 318] on icon at bounding box center [158, 317] width 6 height 6
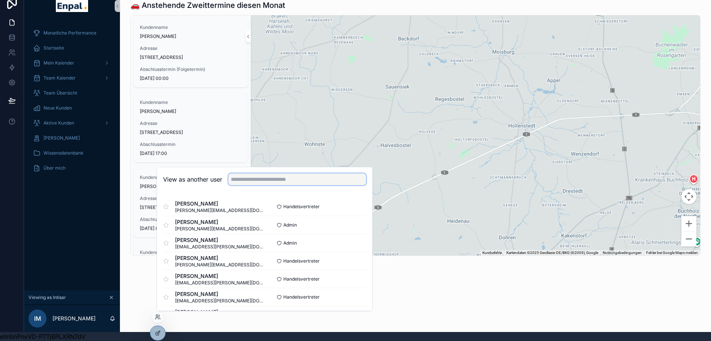
click at [257, 175] on input "text" at bounding box center [297, 179] width 138 height 12
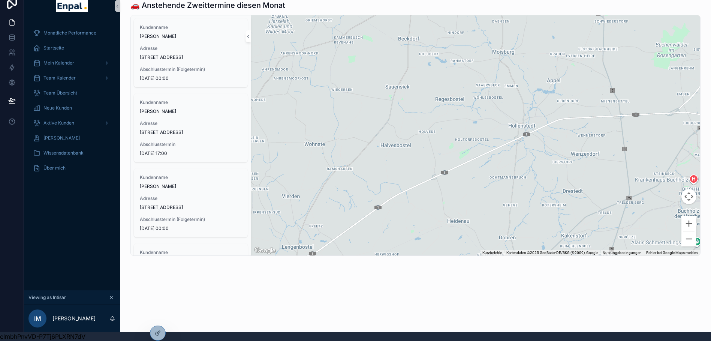
scroll to position [213, 0]
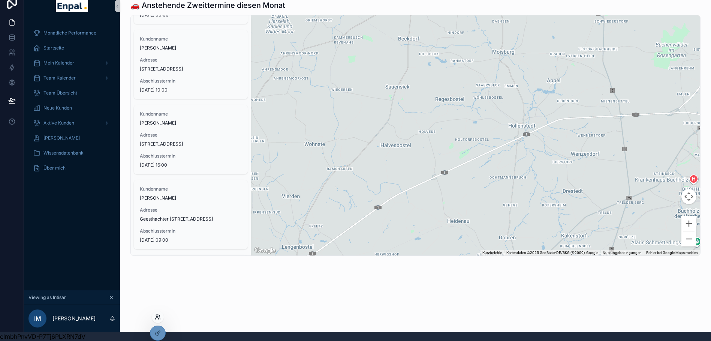
click at [156, 316] on icon at bounding box center [157, 316] width 2 height 2
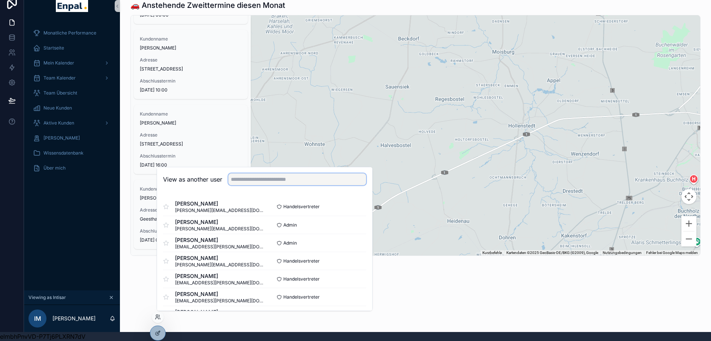
click at [255, 178] on input "text" at bounding box center [297, 179] width 138 height 12
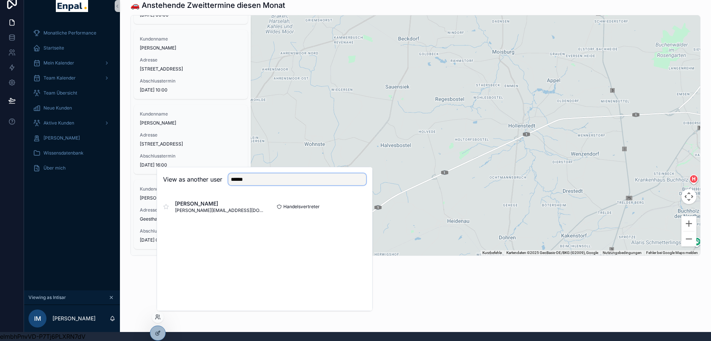
type input "******"
click at [205, 242] on div "View as another user ****** Marcel Wiegand marcel.wiegand_ext@enpal.de Handelsv…" at bounding box center [265, 239] width 216 height 144
click at [347, 202] on button "Select" at bounding box center [356, 206] width 19 height 11
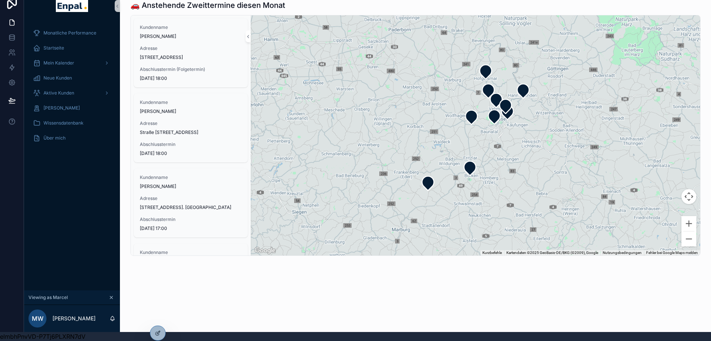
scroll to position [0, 6]
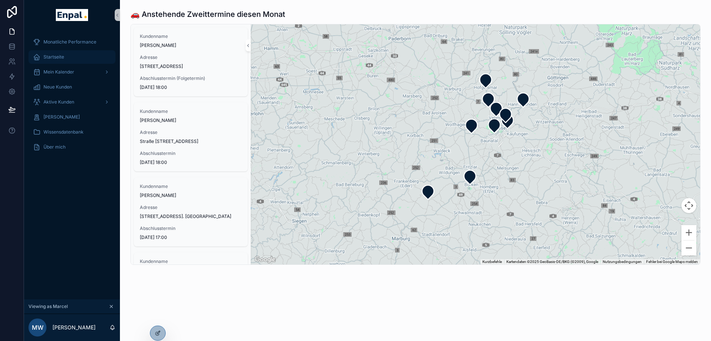
click at [66, 56] on div "Startseite" at bounding box center [72, 57] width 78 height 12
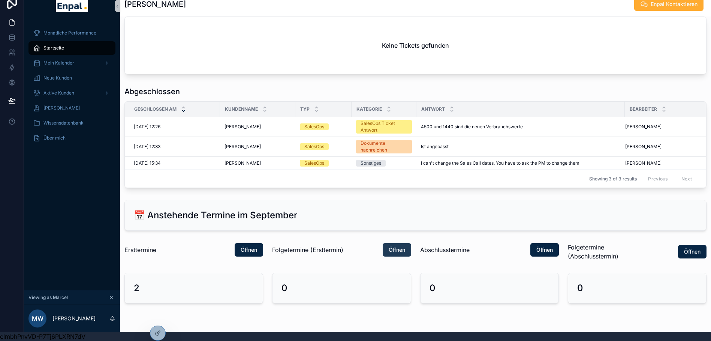
scroll to position [557, 0]
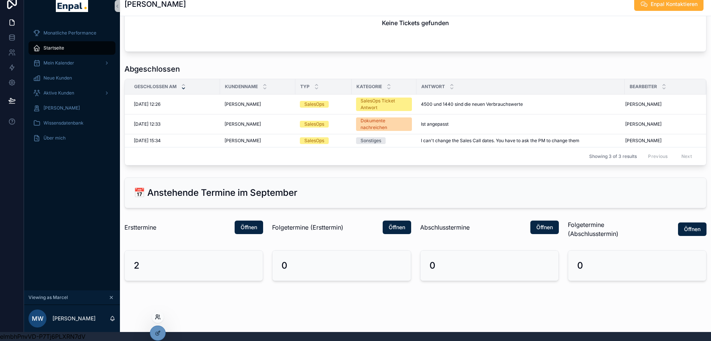
click at [156, 318] on icon at bounding box center [158, 317] width 6 height 6
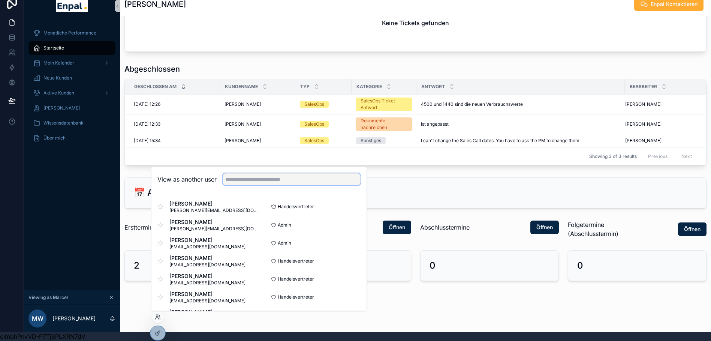
click at [252, 181] on input "text" at bounding box center [292, 179] width 138 height 12
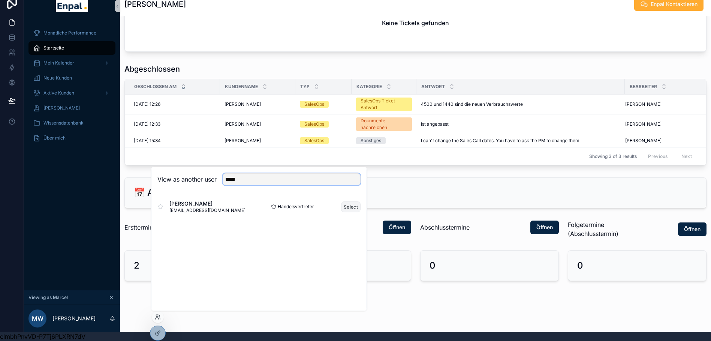
type input "*****"
click at [348, 207] on button "Select" at bounding box center [350, 206] width 19 height 11
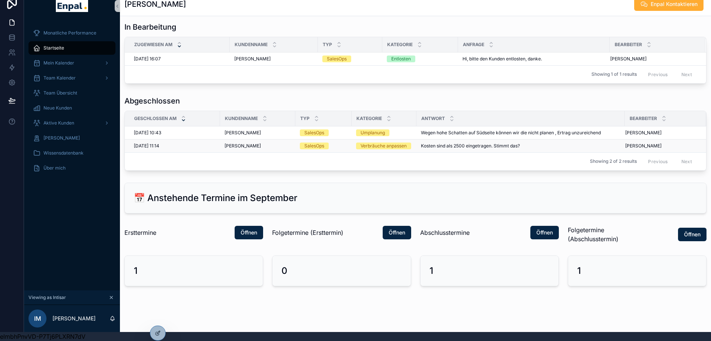
scroll to position [1038, 0]
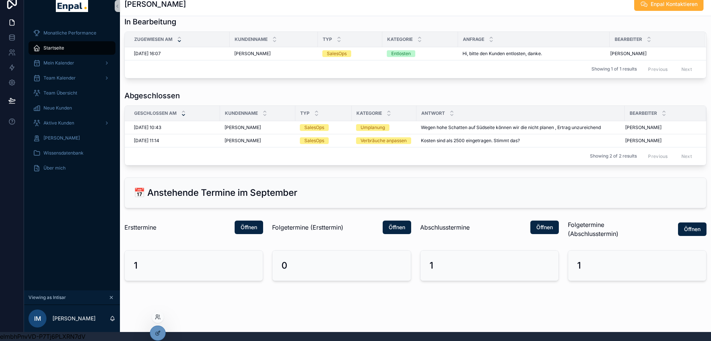
click at [157, 313] on div at bounding box center [158, 317] width 12 height 12
click at [157, 316] on icon at bounding box center [158, 317] width 6 height 6
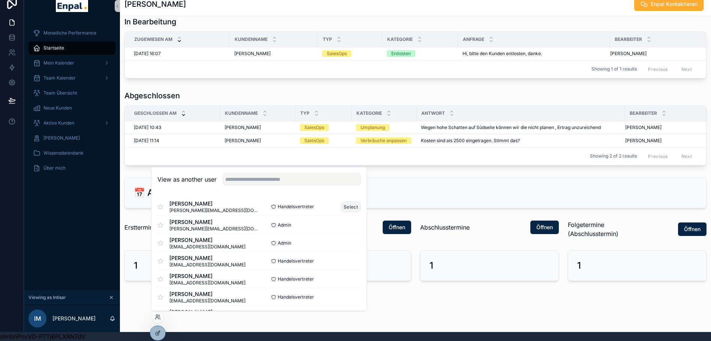
click at [351, 205] on button "Select" at bounding box center [350, 206] width 19 height 11
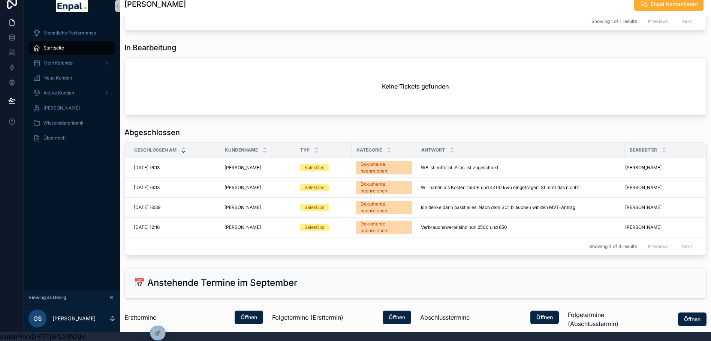
scroll to position [519, 0]
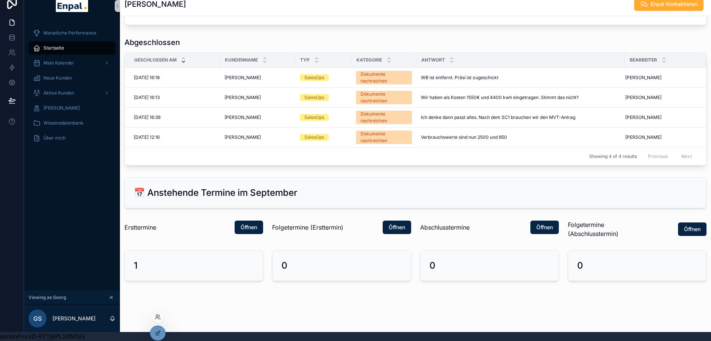
click at [157, 312] on div at bounding box center [158, 317] width 12 height 12
click at [157, 313] on div at bounding box center [158, 317] width 12 height 12
click at [158, 317] on icon at bounding box center [158, 317] width 6 height 6
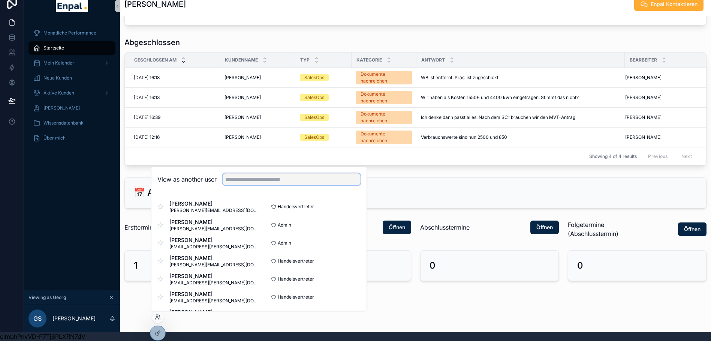
click at [246, 180] on input "text" at bounding box center [292, 179] width 138 height 12
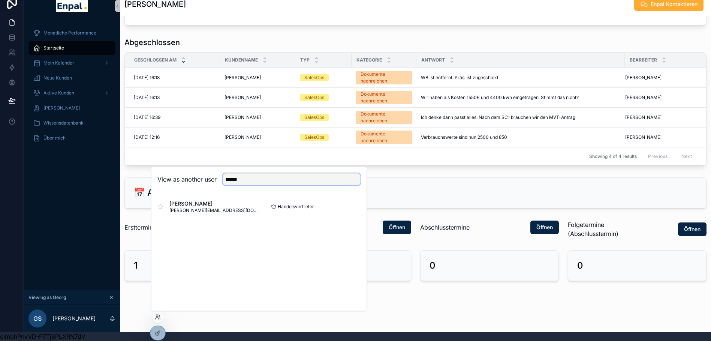
type input "******"
click at [228, 245] on div "View as another user ****** Armando Hanemann armando.hanemann_ext@enpal.de Hand…" at bounding box center [259, 239] width 216 height 144
click at [346, 207] on button "Select" at bounding box center [350, 206] width 19 height 11
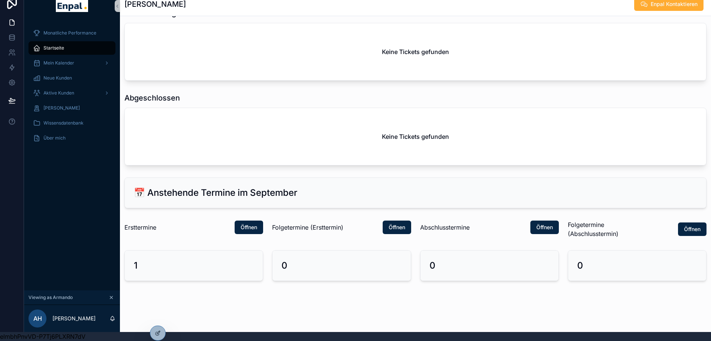
scroll to position [648, 0]
click at [157, 315] on icon at bounding box center [157, 316] width 2 height 2
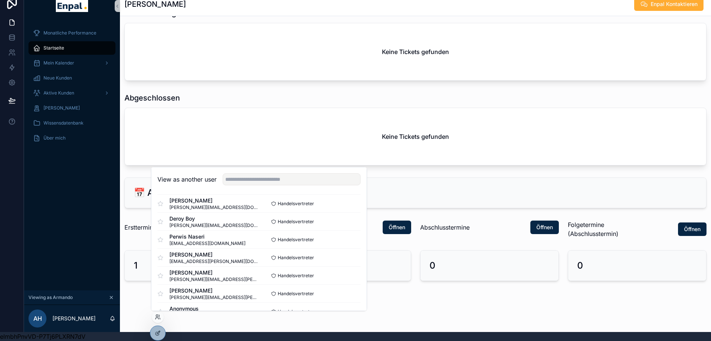
scroll to position [1032, 0]
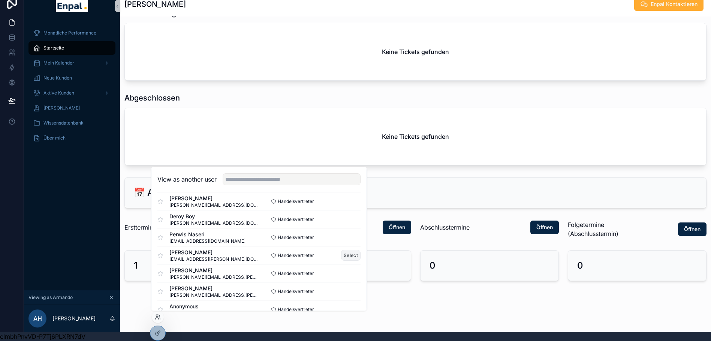
click at [348, 258] on button "Select" at bounding box center [350, 255] width 19 height 11
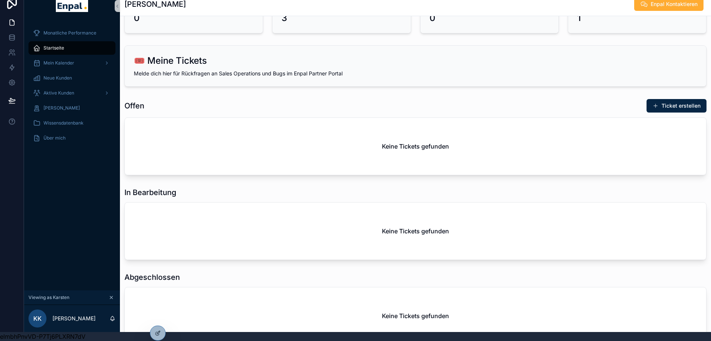
scroll to position [450, 0]
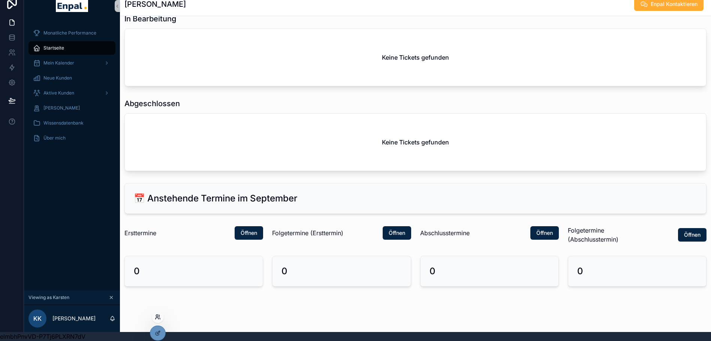
click at [157, 316] on icon at bounding box center [158, 317] width 6 height 6
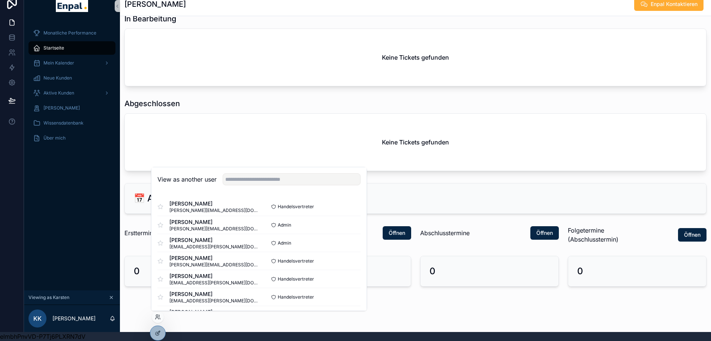
click at [239, 186] on div "View as another user" at bounding box center [258, 179] width 215 height 24
click at [239, 180] on input "text" at bounding box center [292, 179] width 138 height 12
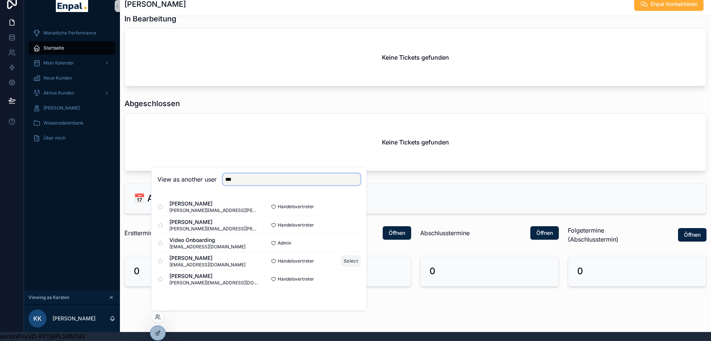
type input "***"
click at [351, 259] on button "Select" at bounding box center [350, 260] width 19 height 11
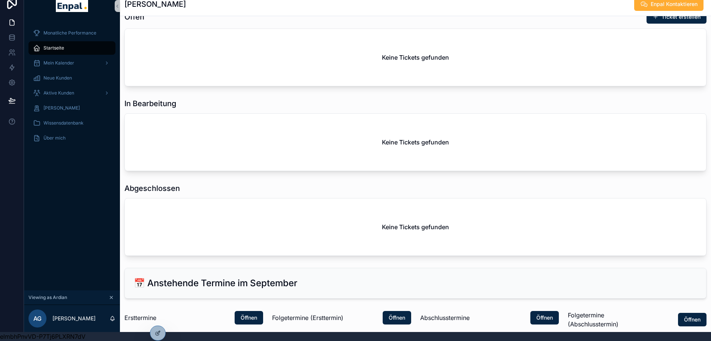
scroll to position [358, 0]
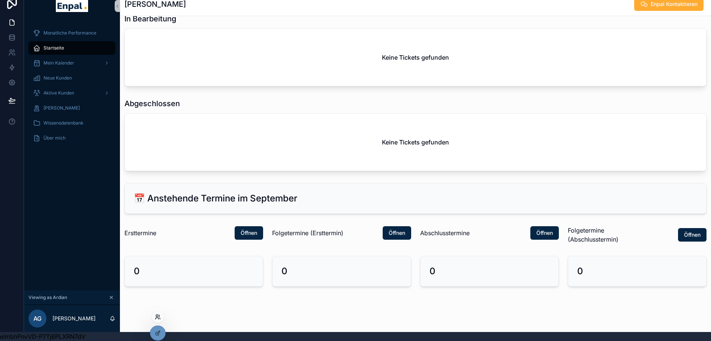
click at [158, 315] on icon at bounding box center [157, 316] width 2 height 2
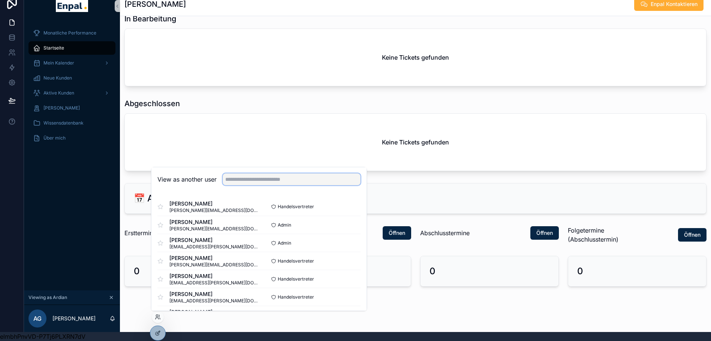
click at [241, 183] on input "text" at bounding box center [292, 179] width 138 height 12
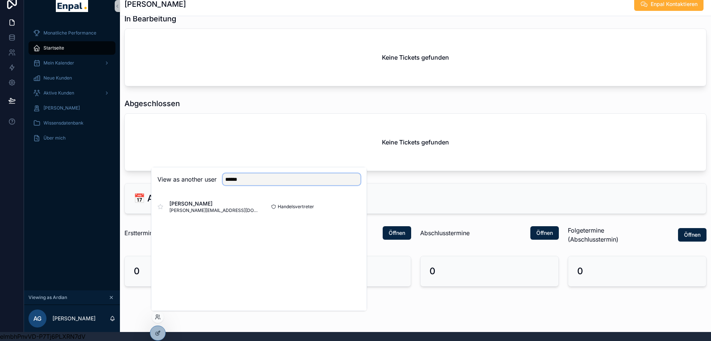
type input "******"
click at [193, 191] on div "View as another user ******" at bounding box center [258, 179] width 215 height 24
click at [344, 205] on button "Select" at bounding box center [350, 206] width 19 height 11
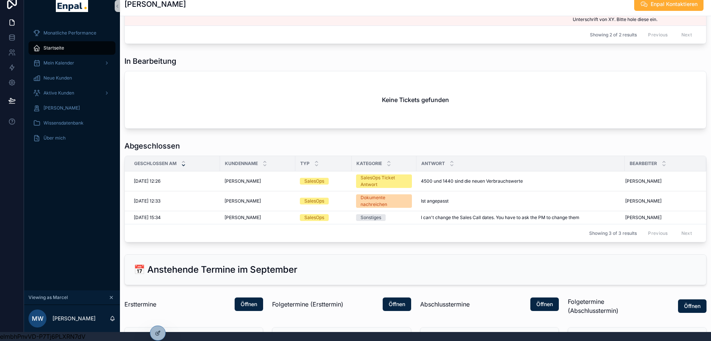
scroll to position [557, 0]
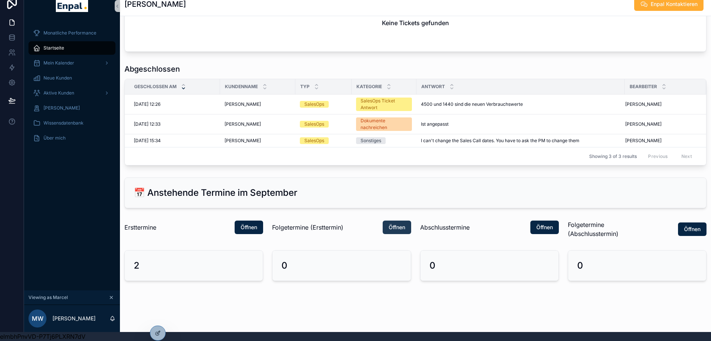
click at [403, 226] on span "Öffnen" at bounding box center [397, 226] width 16 height 7
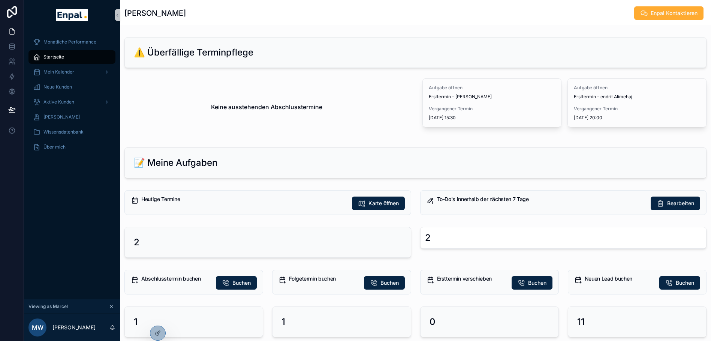
click at [316, 278] on h5 "Folgetermin buchen" at bounding box center [323, 278] width 69 height 5
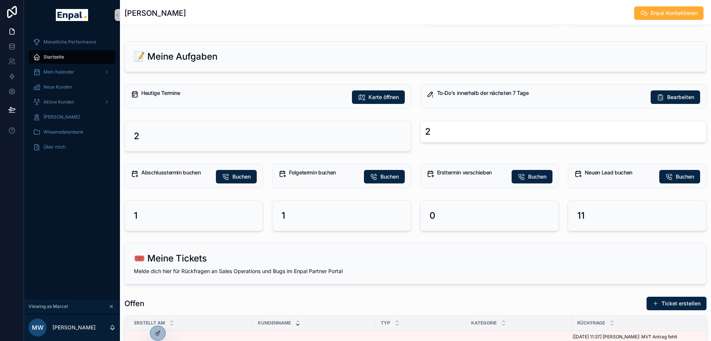
scroll to position [106, 0]
click at [302, 216] on div "1" at bounding box center [342, 215] width 120 height 12
click at [378, 176] on button "Buchen" at bounding box center [384, 175] width 41 height 13
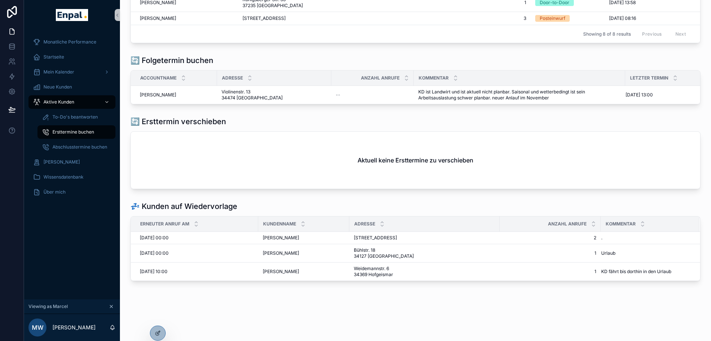
scroll to position [193, 0]
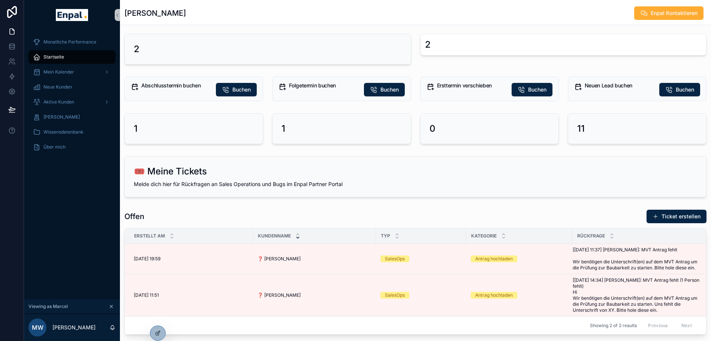
click at [51, 54] on div "Startseite" at bounding box center [72, 57] width 78 height 12
click at [53, 56] on span "Startseite" at bounding box center [53, 57] width 21 height 6
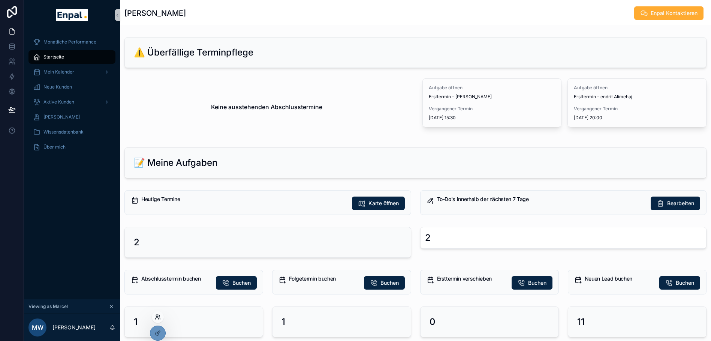
click at [157, 318] on icon at bounding box center [158, 317] width 6 height 6
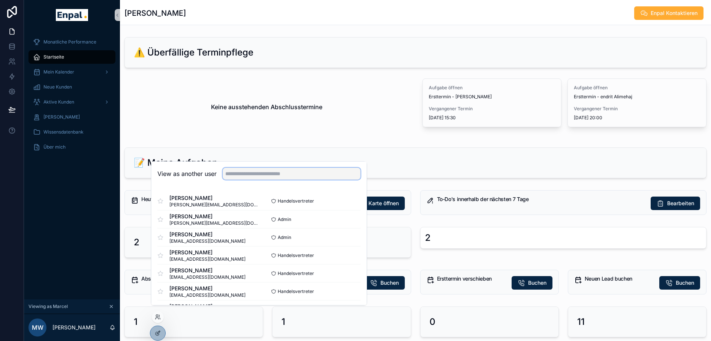
click at [265, 179] on input "text" at bounding box center [292, 174] width 138 height 12
click at [202, 180] on div "View as another user" at bounding box center [258, 174] width 203 height 12
click at [281, 180] on input "text" at bounding box center [292, 174] width 138 height 12
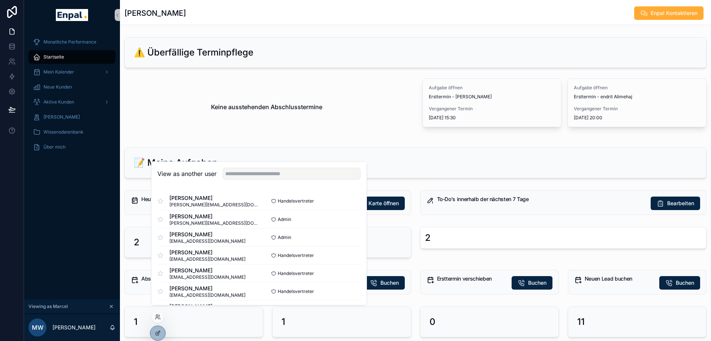
click at [208, 178] on h2 "View as another user" at bounding box center [186, 173] width 59 height 9
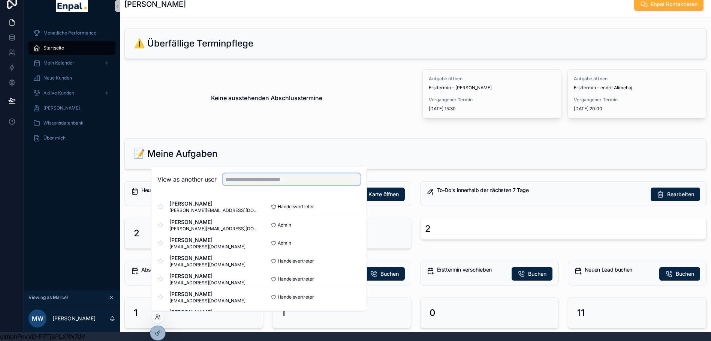
click at [250, 183] on input "text" at bounding box center [292, 179] width 138 height 12
click at [232, 179] on input "text" at bounding box center [292, 179] width 138 height 12
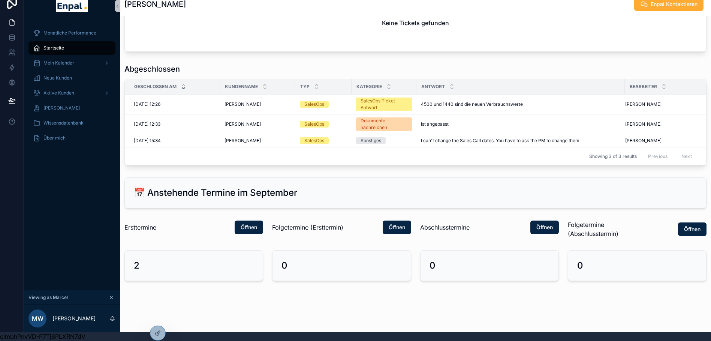
scroll to position [557, 0]
click at [395, 226] on span "Öffnen" at bounding box center [397, 226] width 16 height 7
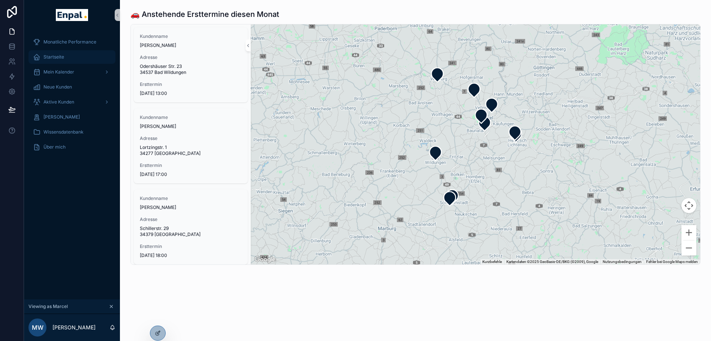
click at [66, 54] on div "Startseite" at bounding box center [72, 57] width 78 height 12
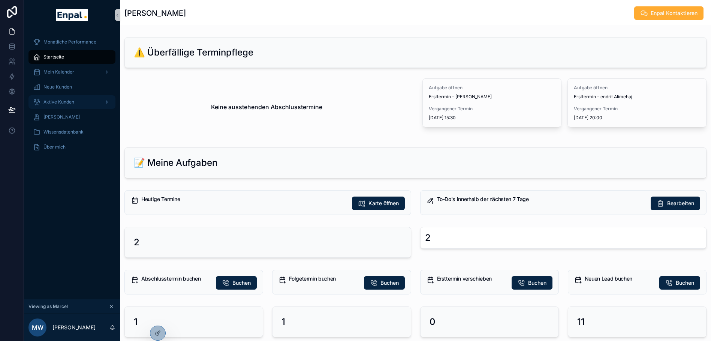
click at [69, 106] on div "Aktive Kunden" at bounding box center [72, 102] width 78 height 12
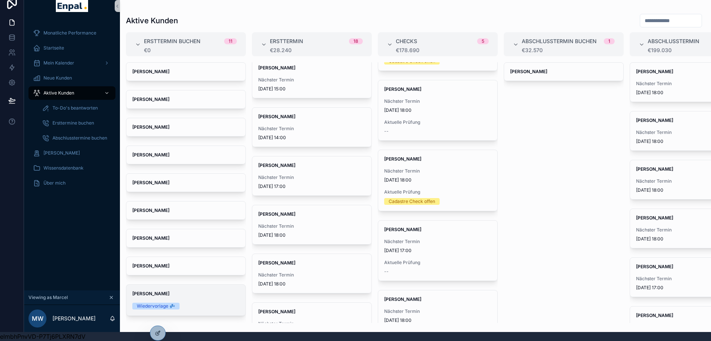
scroll to position [102, 0]
click at [157, 317] on icon at bounding box center [158, 317] width 6 height 6
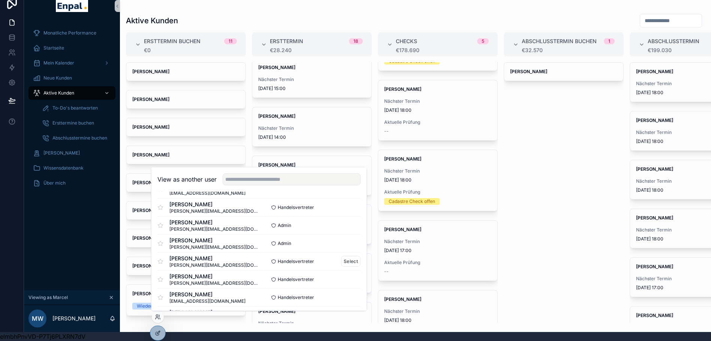
scroll to position [109, 0]
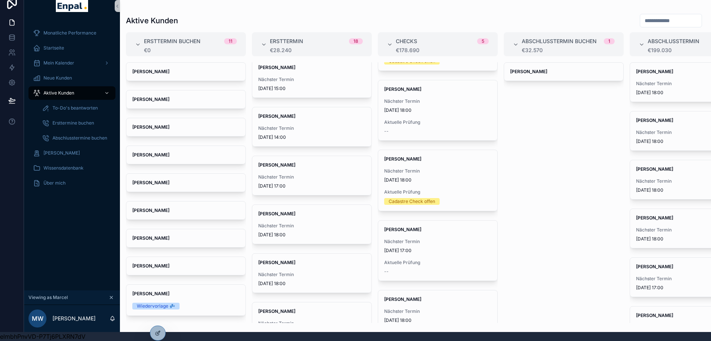
click at [60, 252] on div "Monatliche Performance Startseite Mein Kalender Neue Kunden Aktive Kunden To-Do…" at bounding box center [72, 155] width 96 height 269
click at [157, 315] on icon at bounding box center [158, 317] width 6 height 6
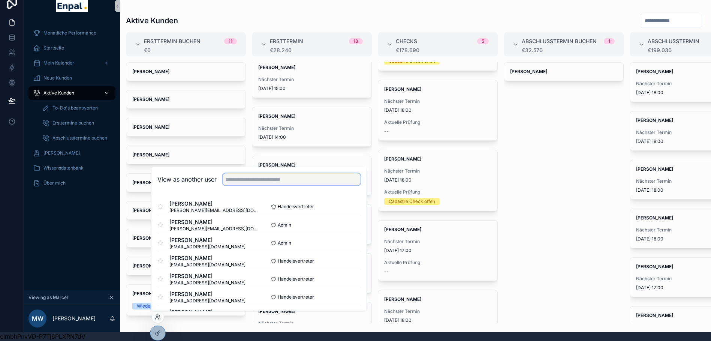
click at [244, 180] on input "text" at bounding box center [292, 179] width 138 height 12
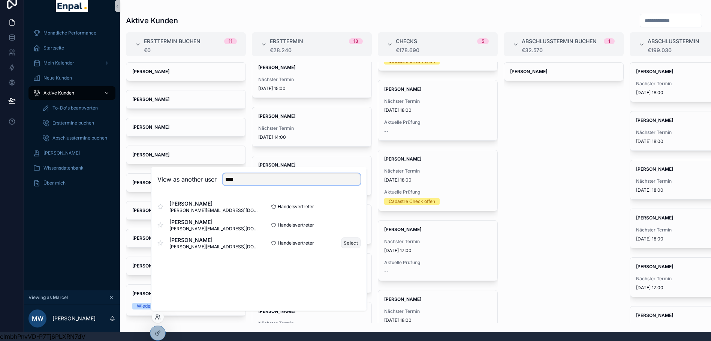
type input "****"
click at [349, 244] on button "Select" at bounding box center [350, 242] width 19 height 11
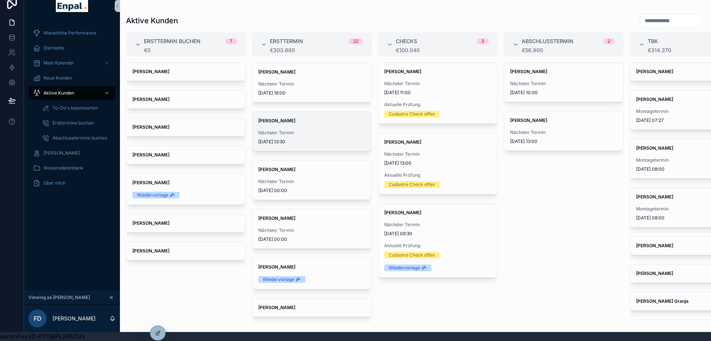
scroll to position [318, 0]
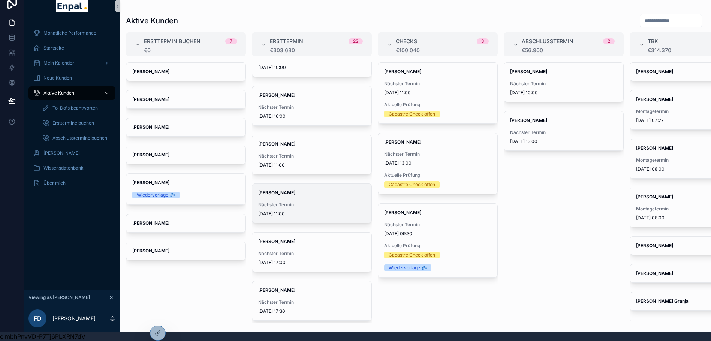
click at [299, 190] on div "[PERSON_NAME] Nächster Termin [DATE] 11:00" at bounding box center [311, 203] width 119 height 39
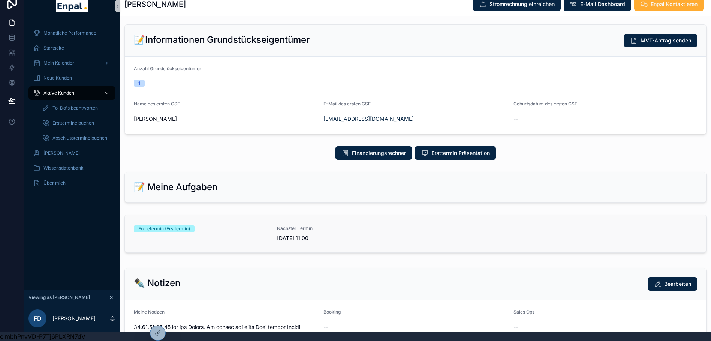
scroll to position [196, 0]
click at [194, 226] on span "Folgetermin (Ersttermin)" at bounding box center [164, 229] width 61 height 7
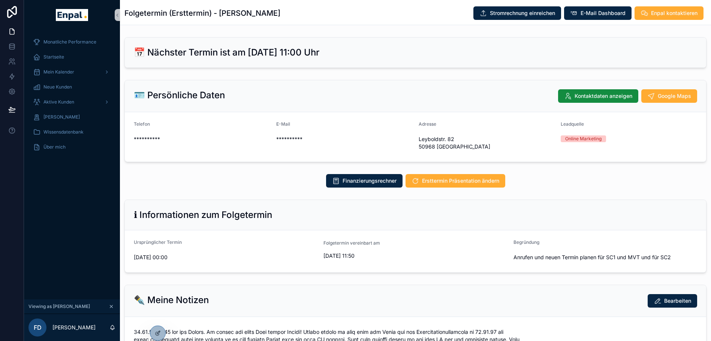
scroll to position [15, 0]
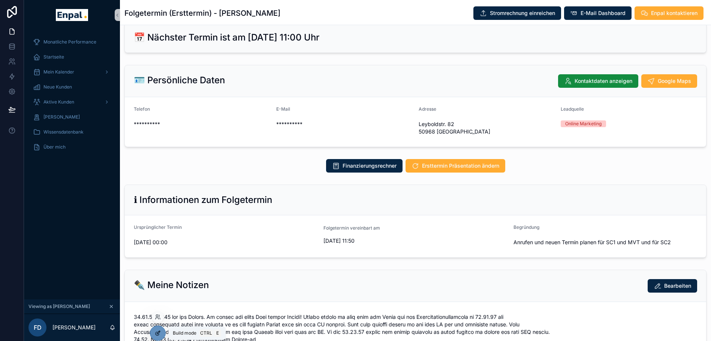
click at [156, 331] on icon at bounding box center [158, 333] width 6 height 6
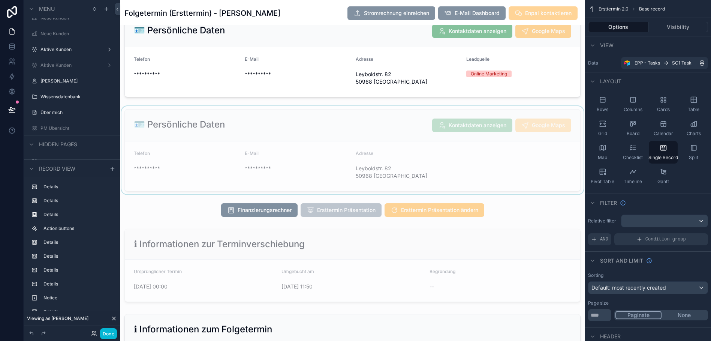
scroll to position [63, 0]
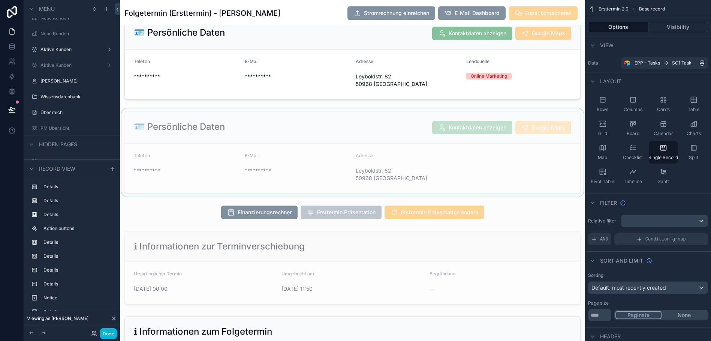
click at [370, 140] on div "scrollable content" at bounding box center [352, 152] width 465 height 88
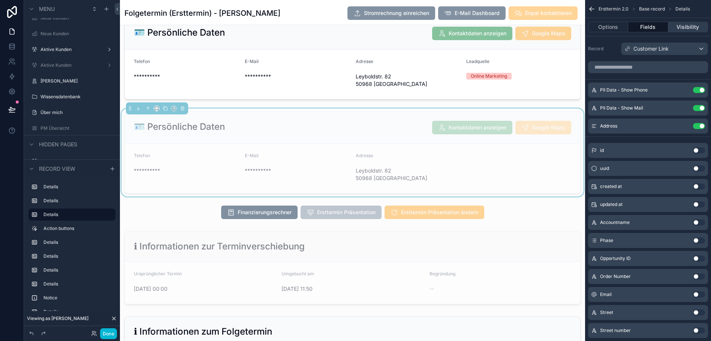
click at [688, 25] on button "Visibility" at bounding box center [689, 27] width 40 height 10
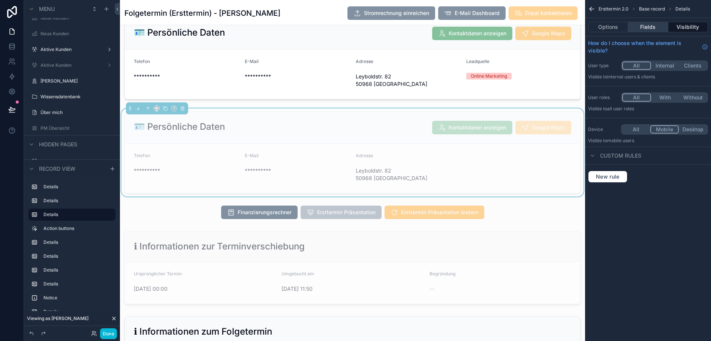
click at [662, 25] on button "Fields" at bounding box center [648, 27] width 40 height 10
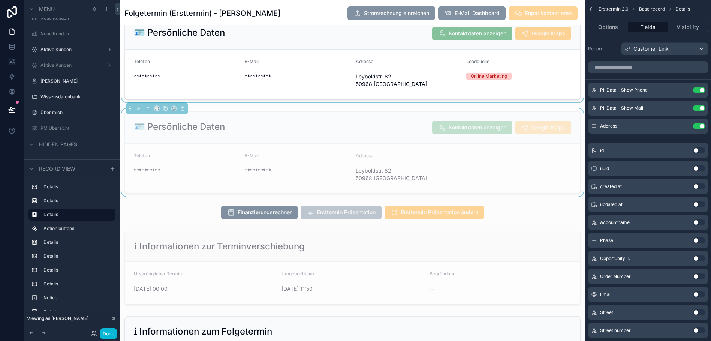
click at [567, 63] on div "scrollable content" at bounding box center [352, 58] width 465 height 88
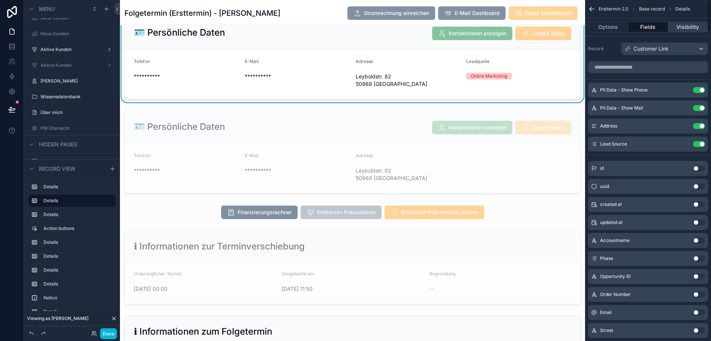
click at [697, 27] on button "Visibility" at bounding box center [689, 27] width 40 height 10
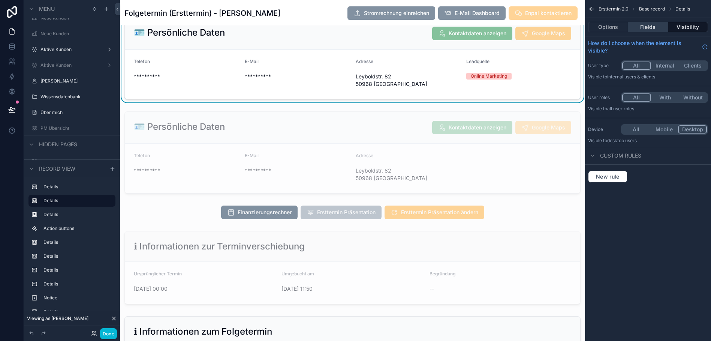
click at [660, 30] on button "Fields" at bounding box center [648, 27] width 40 height 10
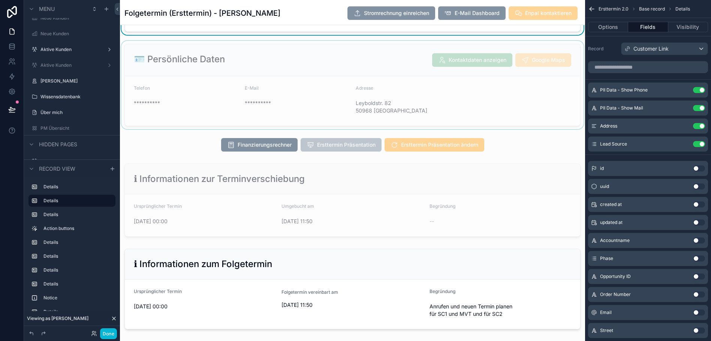
scroll to position [0, 0]
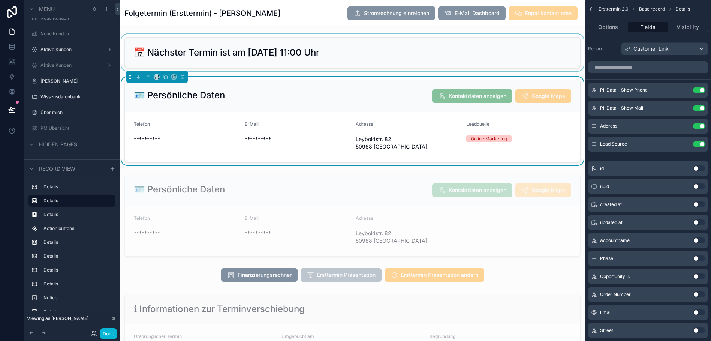
click at [354, 37] on div "scrollable content" at bounding box center [352, 52] width 465 height 37
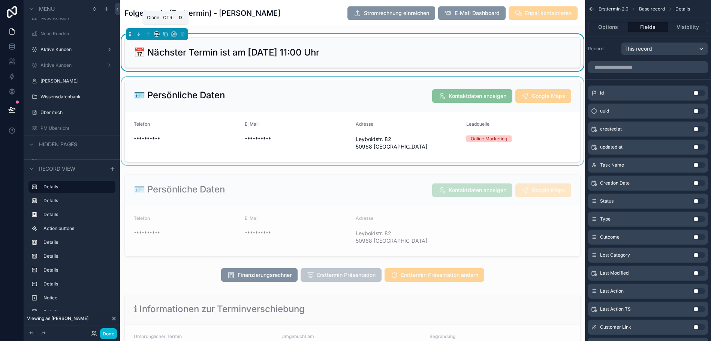
click at [164, 33] on icon "scrollable content" at bounding box center [165, 33] width 5 height 5
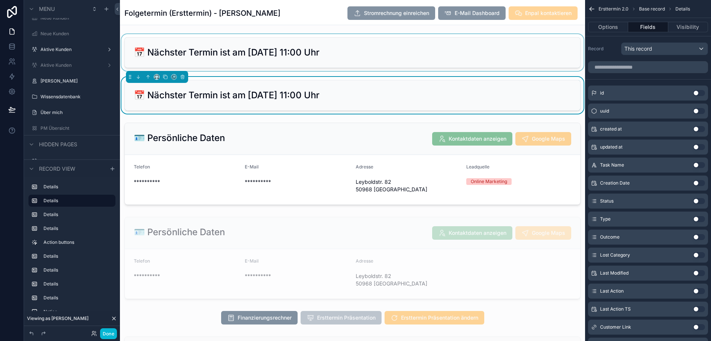
click at [418, 48] on div "scrollable content" at bounding box center [352, 52] width 465 height 37
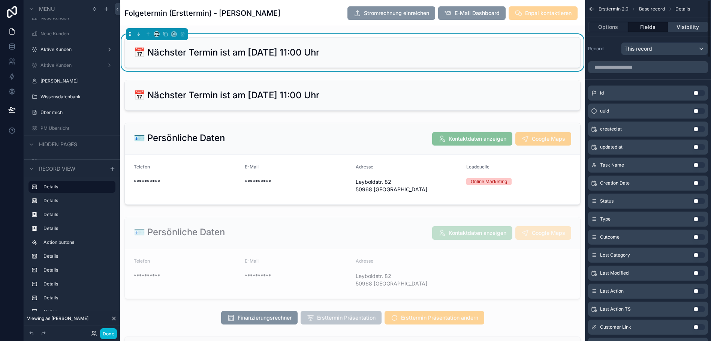
click at [681, 25] on button "Visibility" at bounding box center [689, 27] width 40 height 10
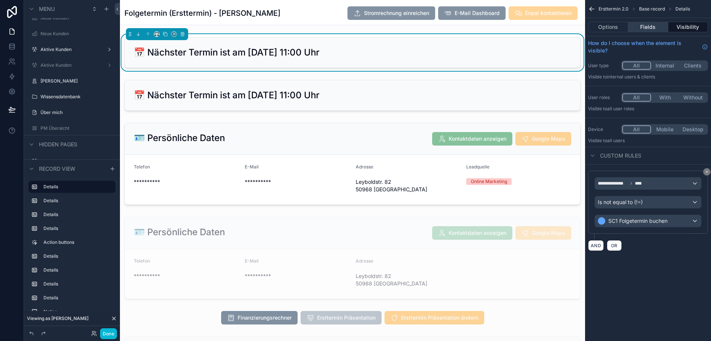
click at [661, 25] on button "Fields" at bounding box center [648, 27] width 40 height 10
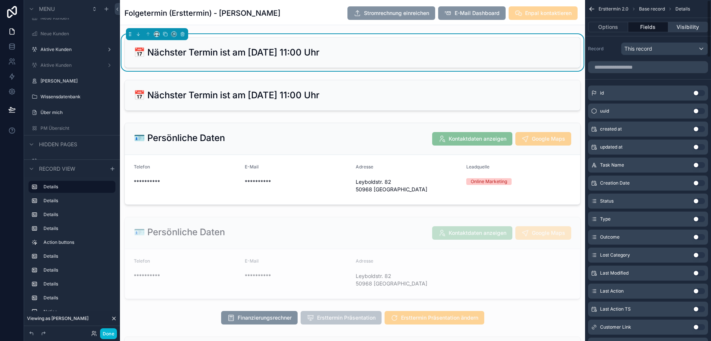
click at [688, 27] on button "Visibility" at bounding box center [689, 27] width 40 height 10
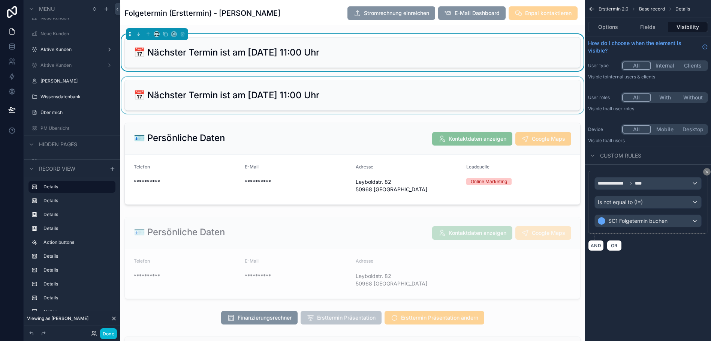
click at [413, 102] on div "scrollable content" at bounding box center [352, 95] width 465 height 37
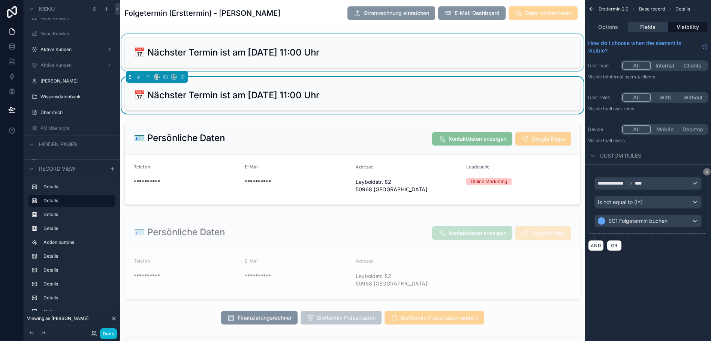
click at [664, 28] on button "Fields" at bounding box center [648, 27] width 40 height 10
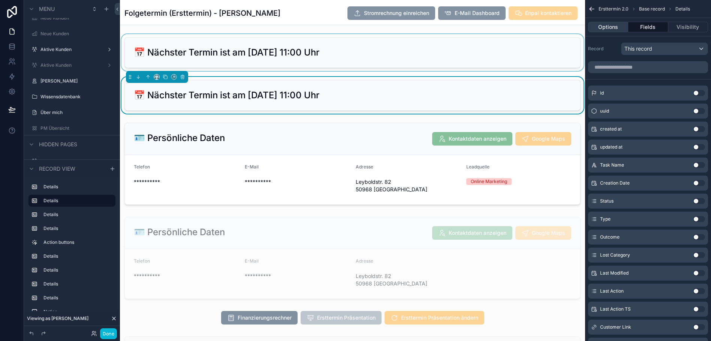
click at [624, 27] on button "Options" at bounding box center [608, 27] width 40 height 10
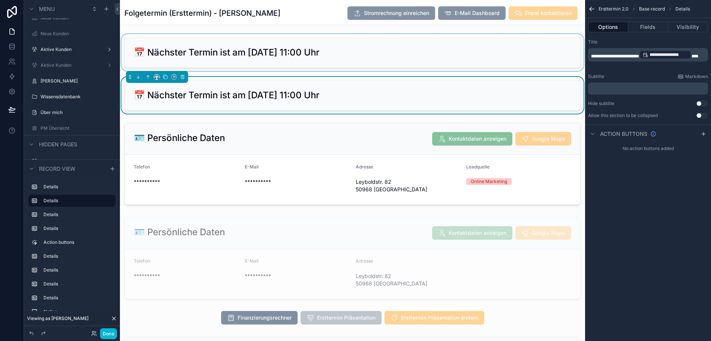
click at [621, 60] on p "**********" at bounding box center [648, 54] width 115 height 10
drag, startPoint x: 621, startPoint y: 64, endPoint x: 587, endPoint y: 50, distance: 37.0
click at [587, 50] on div "**********" at bounding box center [415, 170] width 591 height 341
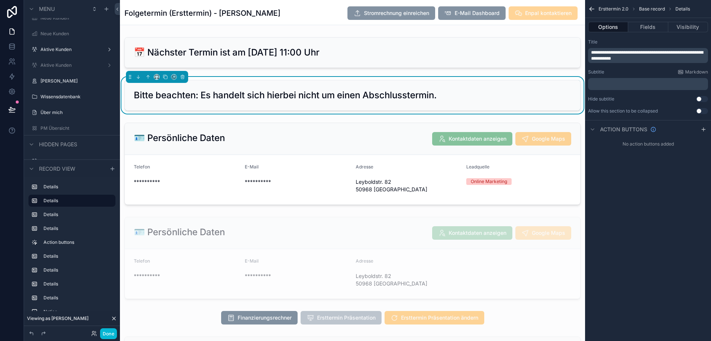
click at [597, 51] on div "**********" at bounding box center [648, 55] width 120 height 15
click at [595, 52] on div "**********" at bounding box center [648, 55] width 120 height 15
click at [596, 52] on div "**********" at bounding box center [648, 55] width 120 height 15
click at [597, 52] on span "**********" at bounding box center [647, 55] width 112 height 10
click at [635, 51] on span "**********" at bounding box center [647, 55] width 112 height 10
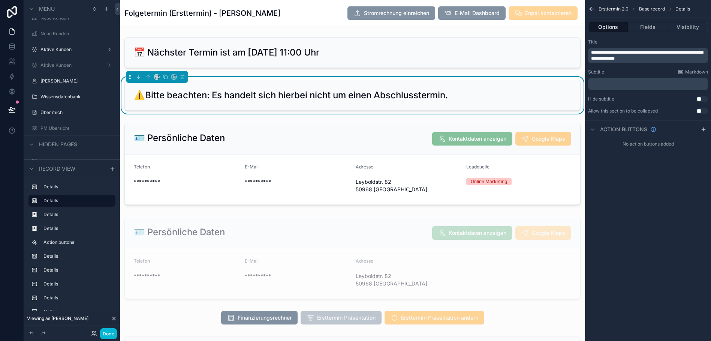
click at [657, 58] on p "**********" at bounding box center [648, 55] width 115 height 12
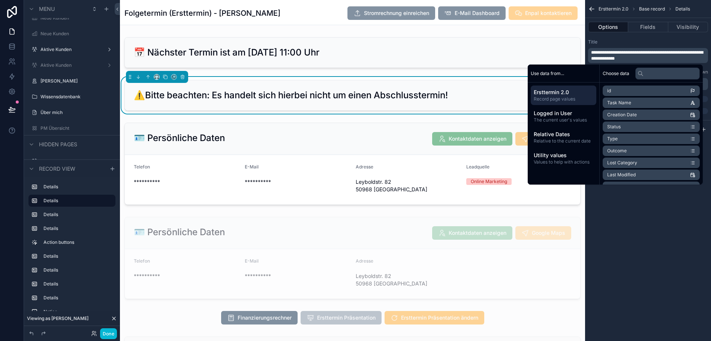
click at [145, 98] on h2 "⚠️Bitte beachten: Es handelt sich hierbei nicht um einen Abschlusstermin!" at bounding box center [291, 95] width 314 height 12
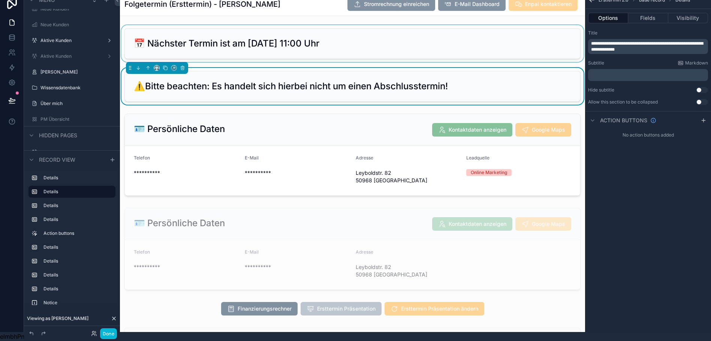
scroll to position [15, 0]
click at [150, 37] on div "scrollable content" at bounding box center [352, 43] width 465 height 37
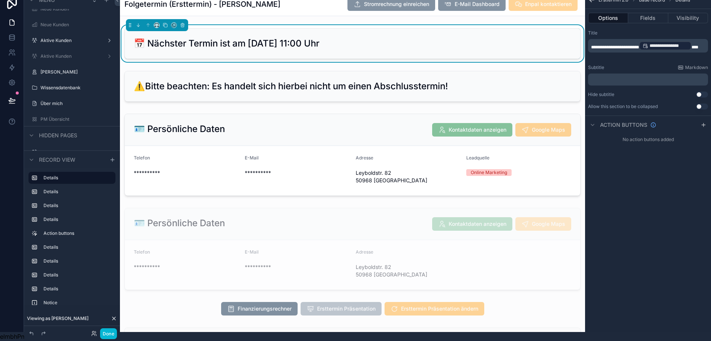
click at [603, 45] on span "**********" at bounding box center [615, 47] width 48 height 4
click at [226, 79] on div "scrollable content" at bounding box center [352, 86] width 465 height 37
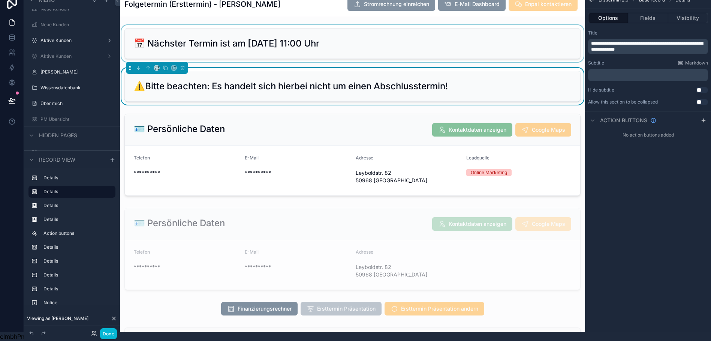
click at [603, 41] on span "**********" at bounding box center [647, 46] width 112 height 10
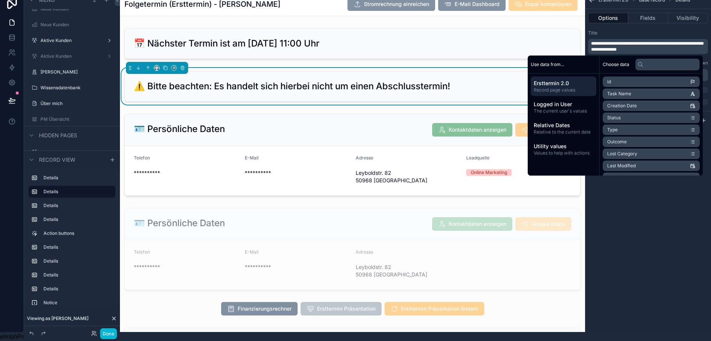
scroll to position [0, 0]
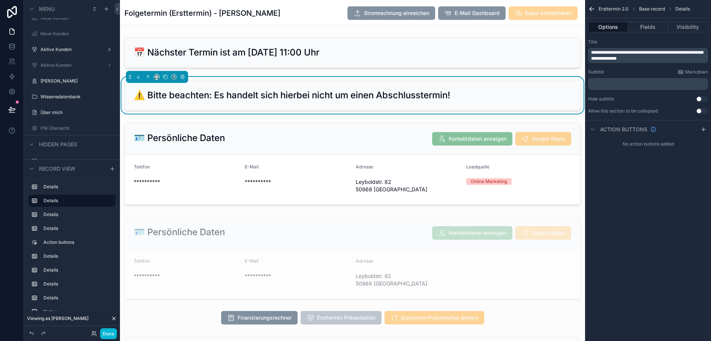
click at [623, 213] on div "**********" at bounding box center [648, 170] width 126 height 341
click at [692, 27] on button "Visibility" at bounding box center [689, 27] width 40 height 10
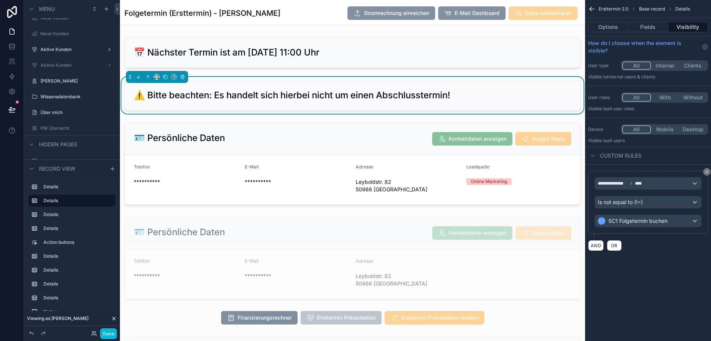
click at [334, 88] on div "⚠️ Bitte beachten: Es handelt sich hierbei nicht um einen Abschlusstermin!" at bounding box center [353, 95] width 456 height 30
click at [484, 61] on div "scrollable content" at bounding box center [352, 52] width 465 height 37
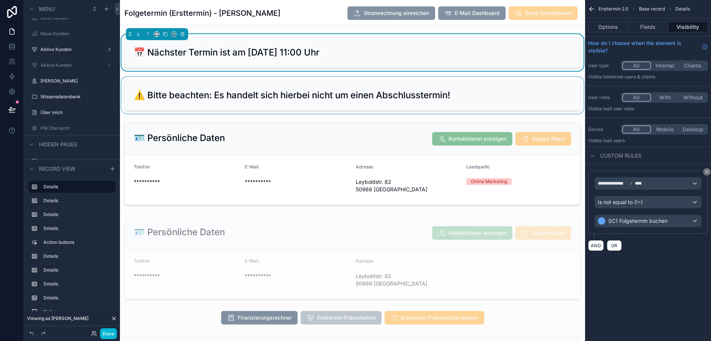
click at [452, 98] on div "scrollable content" at bounding box center [352, 95] width 465 height 37
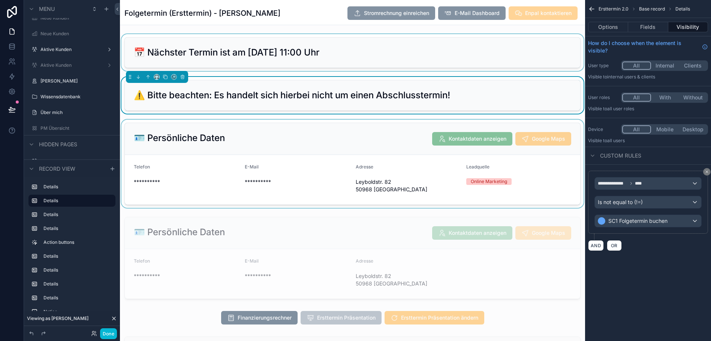
click at [362, 149] on div "scrollable content" at bounding box center [352, 164] width 465 height 88
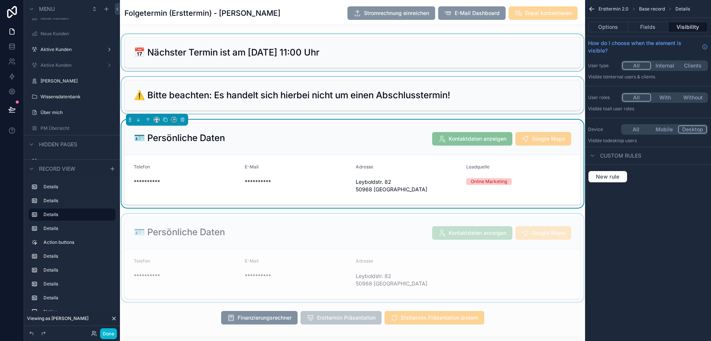
click at [353, 226] on div "scrollable content" at bounding box center [352, 258] width 465 height 88
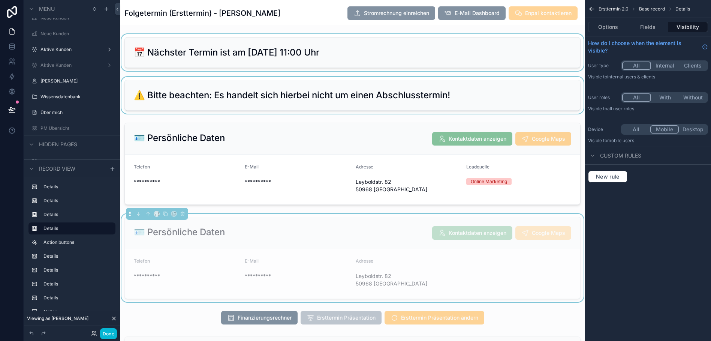
click at [448, 88] on div "scrollable content" at bounding box center [352, 95] width 465 height 37
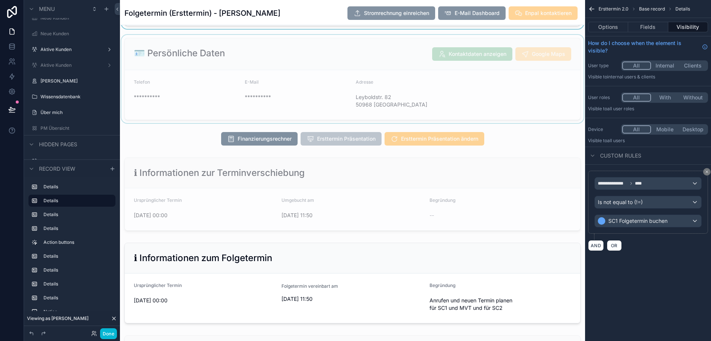
scroll to position [184, 0]
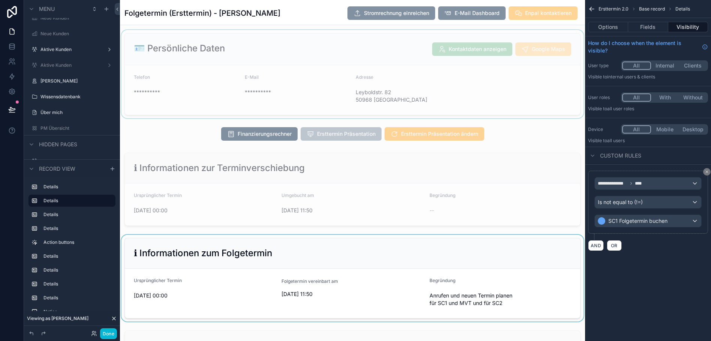
click at [365, 268] on div "scrollable content" at bounding box center [352, 278] width 465 height 87
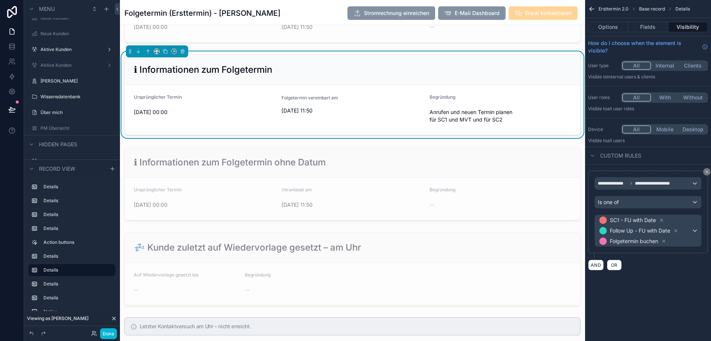
scroll to position [367, 0]
click at [400, 153] on div "scrollable content" at bounding box center [352, 183] width 465 height 79
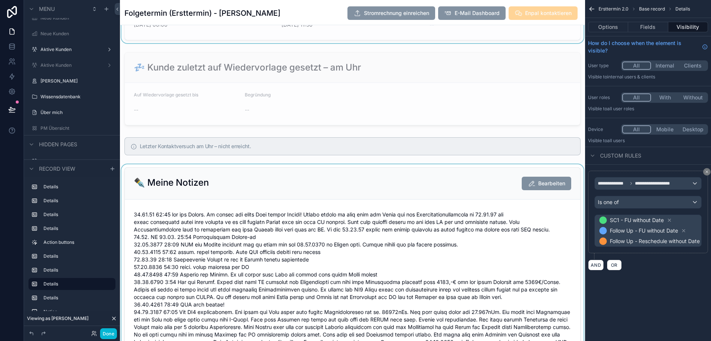
scroll to position [547, 0]
click at [412, 184] on div "scrollable content" at bounding box center [352, 284] width 465 height 241
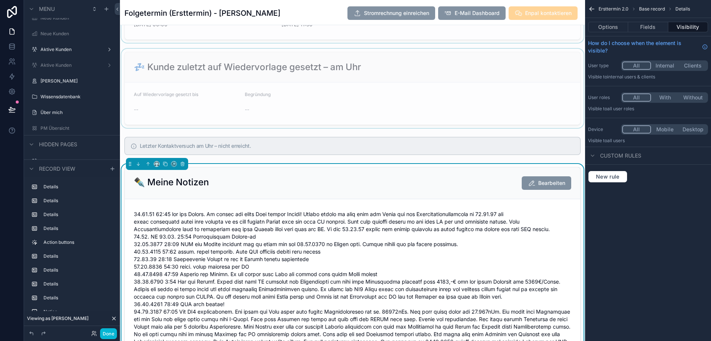
click at [420, 112] on div "scrollable content" at bounding box center [352, 88] width 465 height 79
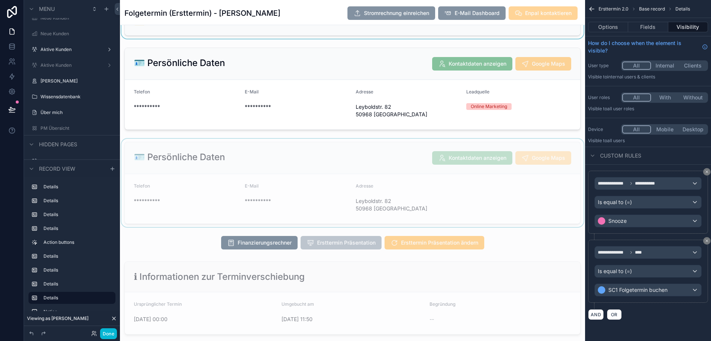
scroll to position [0, 0]
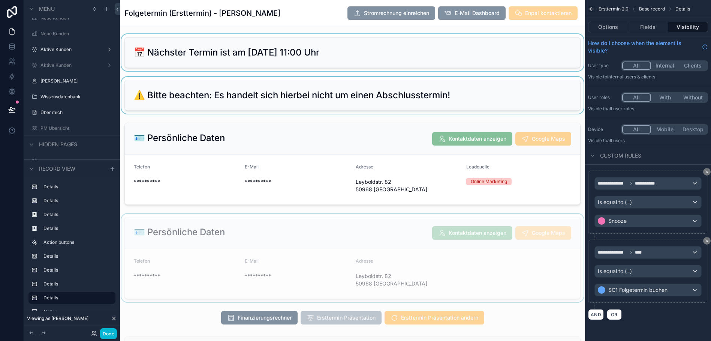
click at [276, 14] on div "Folgetermin (Ersttermin) - Heinz Endres Stromrechnung einreichen E-Mail Dashboa…" at bounding box center [352, 13] width 456 height 14
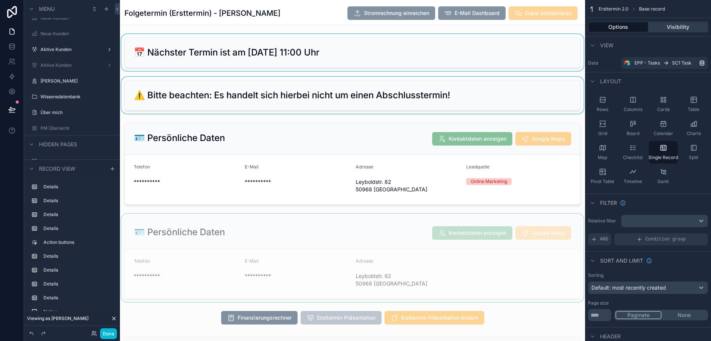
click at [677, 28] on button "Visibility" at bounding box center [679, 27] width 60 height 10
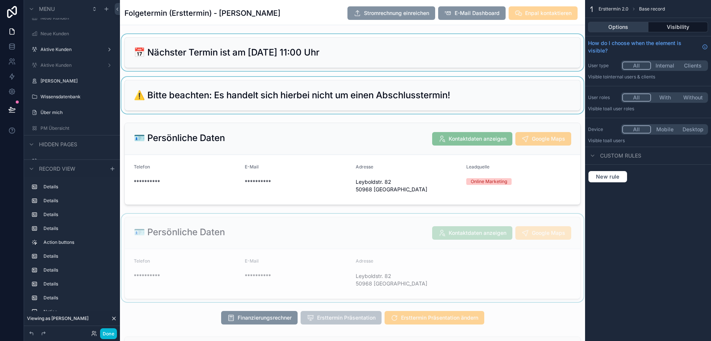
click at [636, 27] on button "Options" at bounding box center [618, 27] width 60 height 10
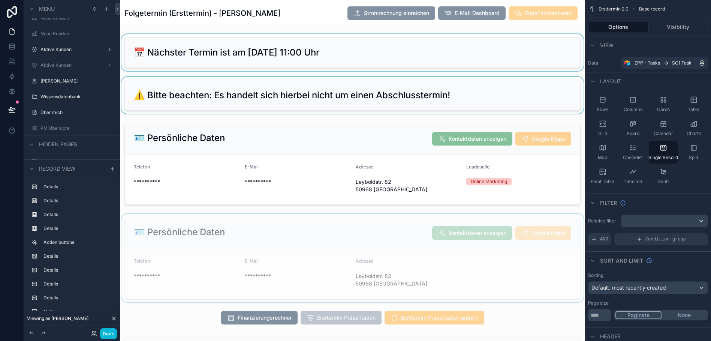
click at [501, 67] on div "scrollable content" at bounding box center [352, 52] width 465 height 37
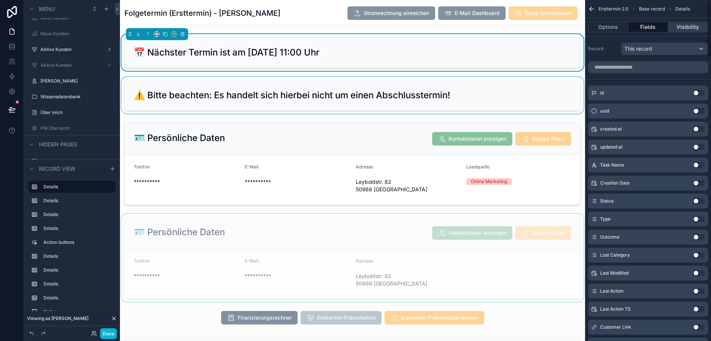
click at [686, 28] on button "Visibility" at bounding box center [689, 27] width 40 height 10
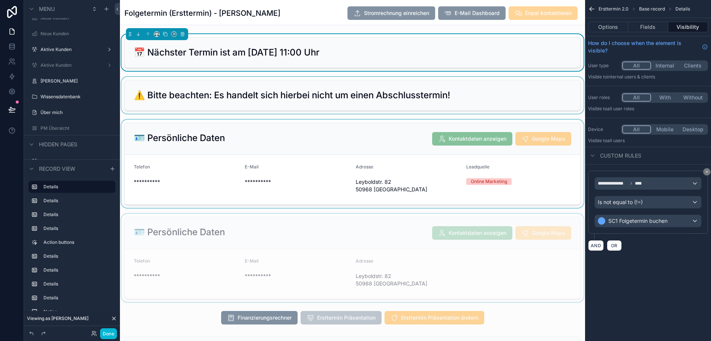
click at [386, 145] on div "scrollable content" at bounding box center [352, 164] width 465 height 88
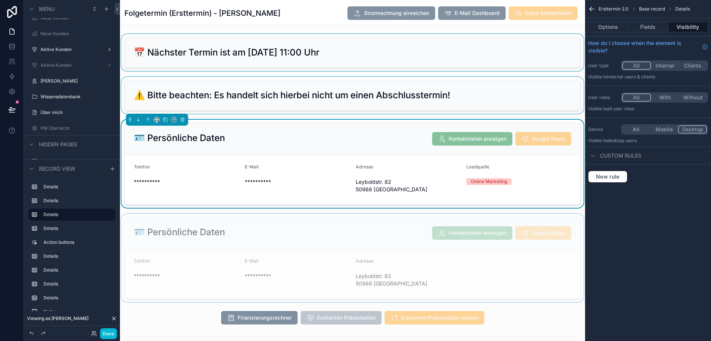
click at [411, 96] on div "scrollable content" at bounding box center [352, 95] width 465 height 37
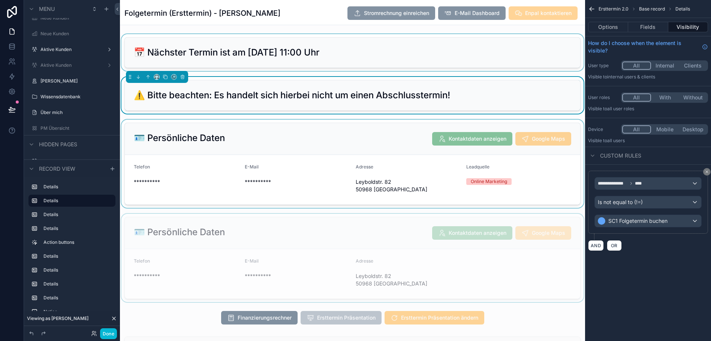
click at [431, 64] on div "scrollable content" at bounding box center [352, 52] width 465 height 37
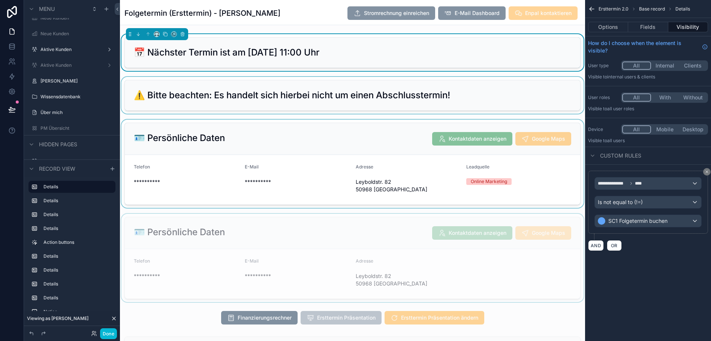
click at [405, 101] on div "scrollable content" at bounding box center [352, 95] width 465 height 37
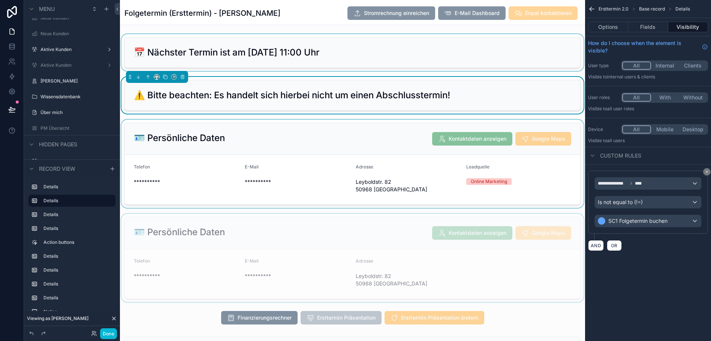
click at [440, 50] on div "scrollable content" at bounding box center [352, 52] width 465 height 37
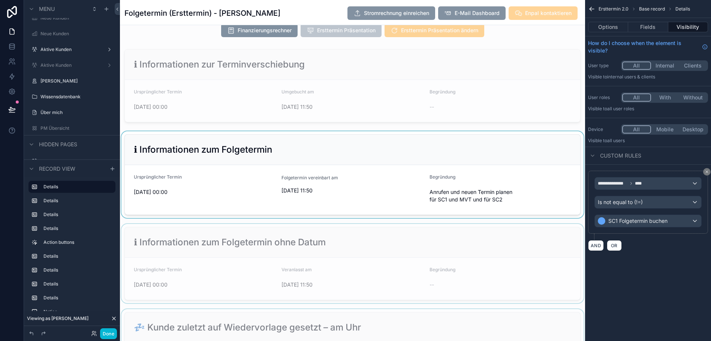
scroll to position [298, 0]
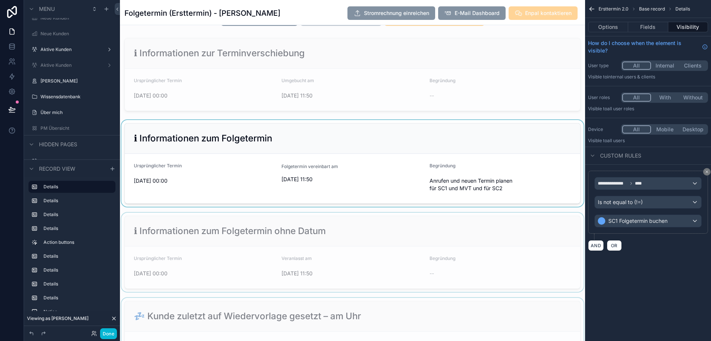
click at [373, 164] on div "scrollable content" at bounding box center [352, 163] width 465 height 87
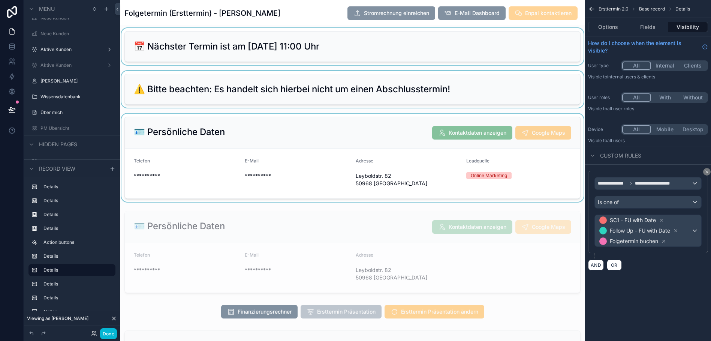
scroll to position [0, 0]
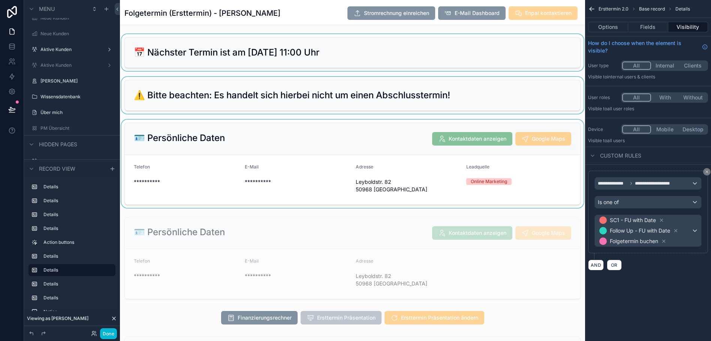
click at [461, 106] on div "scrollable content" at bounding box center [352, 95] width 465 height 37
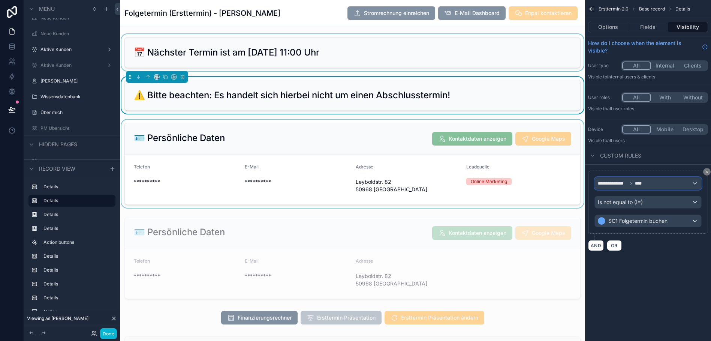
click at [628, 183] on span "**********" at bounding box center [613, 183] width 30 height 6
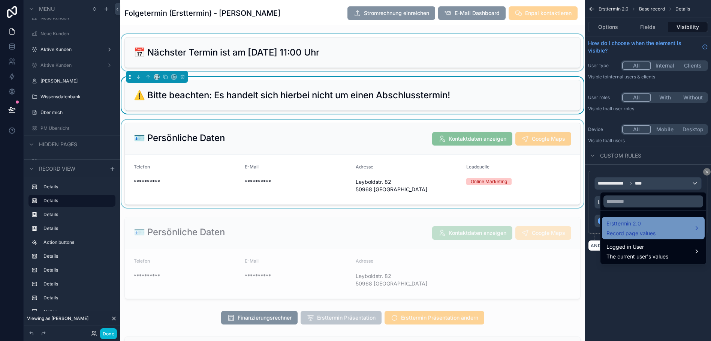
click at [664, 229] on div "Ersttermin 2.0 Record page values" at bounding box center [654, 228] width 94 height 18
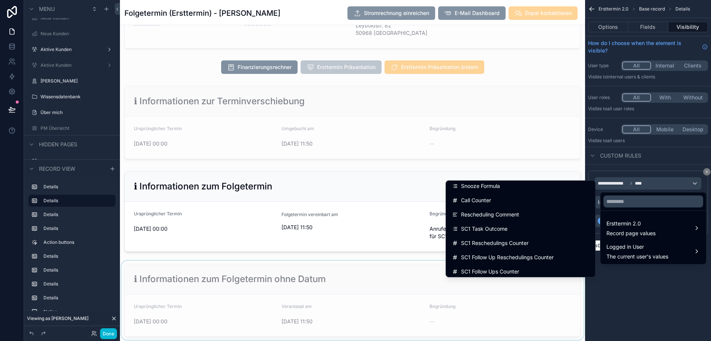
scroll to position [1186, 0]
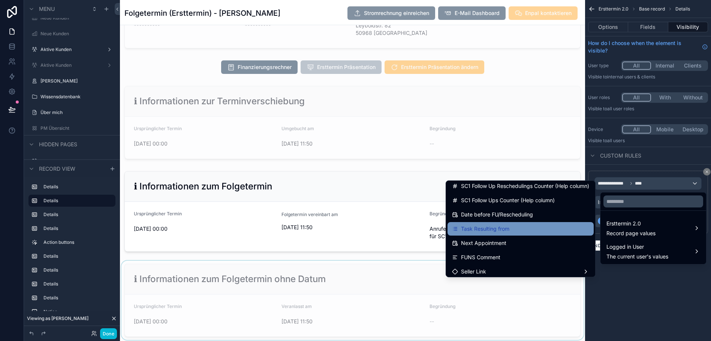
click at [533, 225] on div "Task Resulting from" at bounding box center [520, 228] width 137 height 9
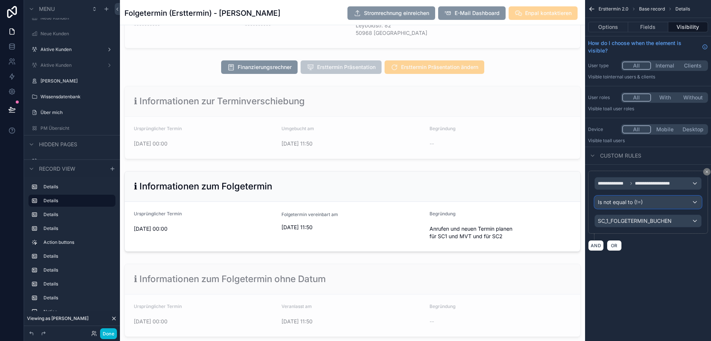
click at [661, 202] on div "Is not equal to (!=)" at bounding box center [648, 202] width 106 height 12
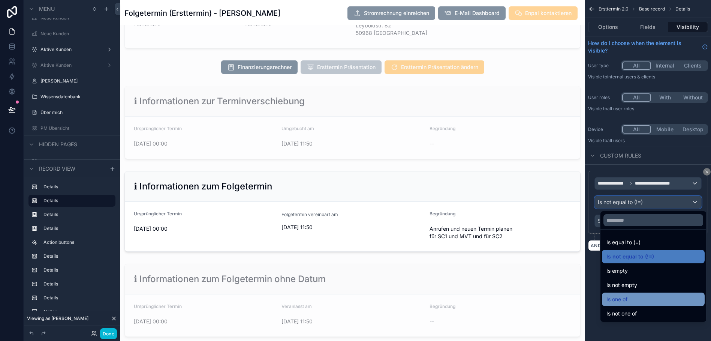
scroll to position [15, 0]
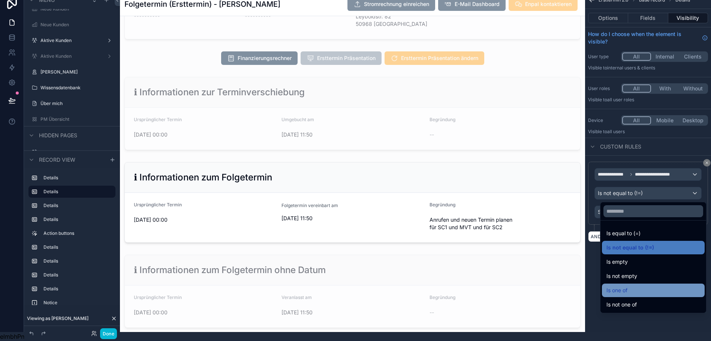
click at [637, 286] on div "Is one of" at bounding box center [654, 290] width 94 height 9
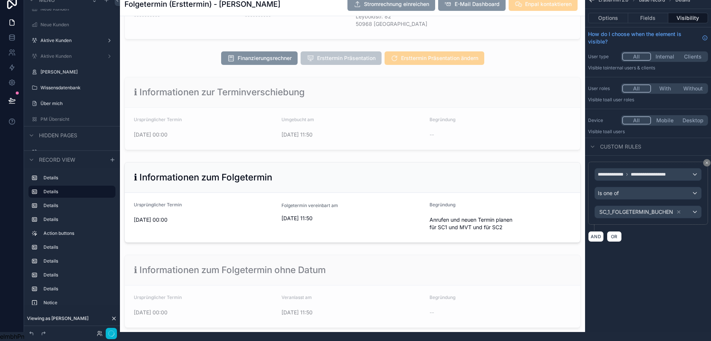
scroll to position [0, 0]
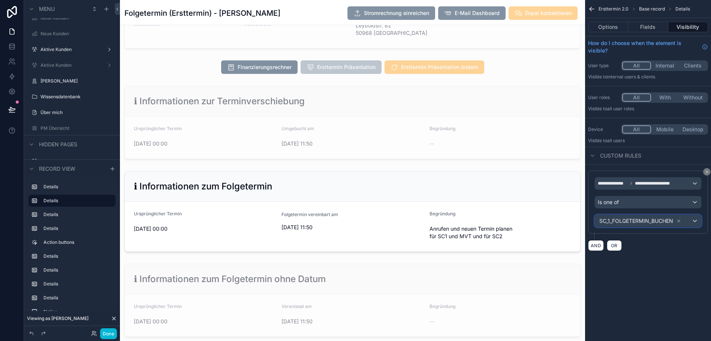
click at [654, 222] on span "SC_1_FOLGETERMIN_BUCHEN" at bounding box center [637, 220] width 74 height 7
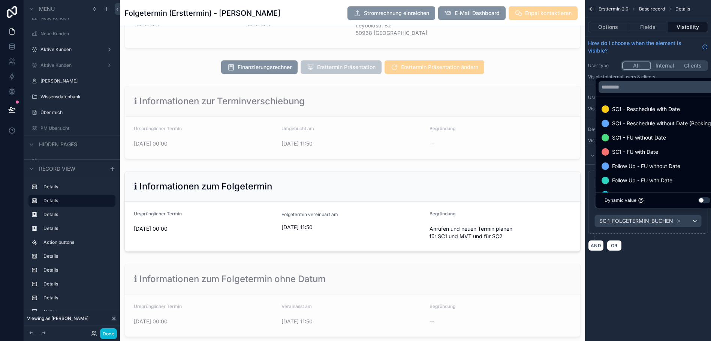
click at [707, 203] on button "Use setting" at bounding box center [705, 200] width 12 height 6
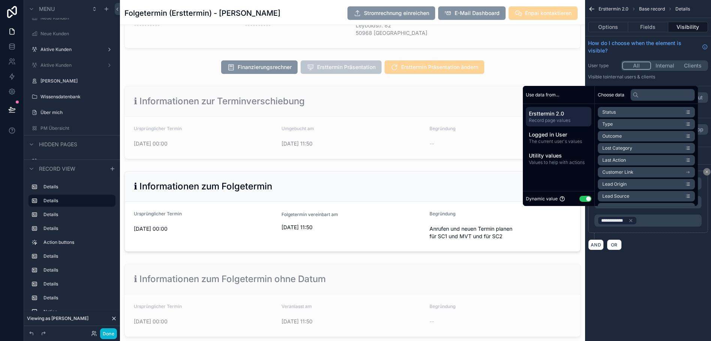
click at [585, 202] on button "Use setting" at bounding box center [586, 199] width 12 height 6
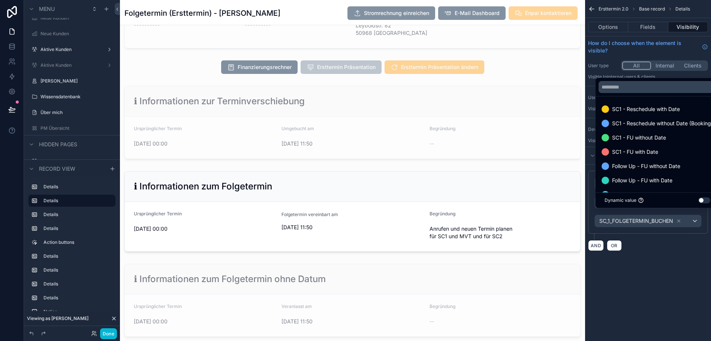
click at [654, 240] on div "scrollable content" at bounding box center [355, 170] width 711 height 341
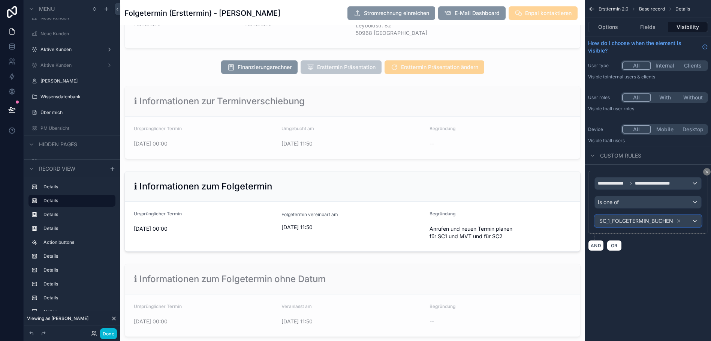
click at [652, 217] on span "SC_1_FOLGETERMIN_BUCHEN" at bounding box center [637, 220] width 74 height 7
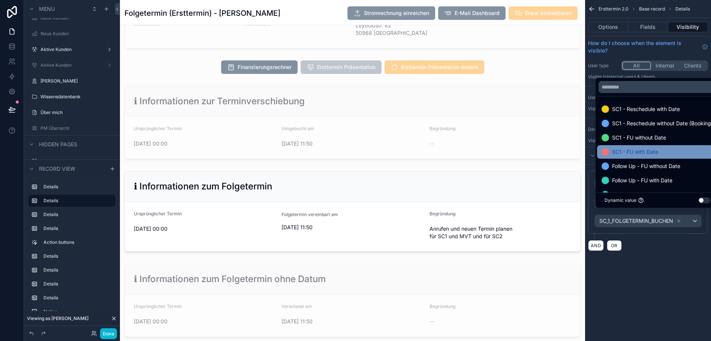
click at [640, 153] on span "SC1 - FU with Date" at bounding box center [635, 151] width 46 height 9
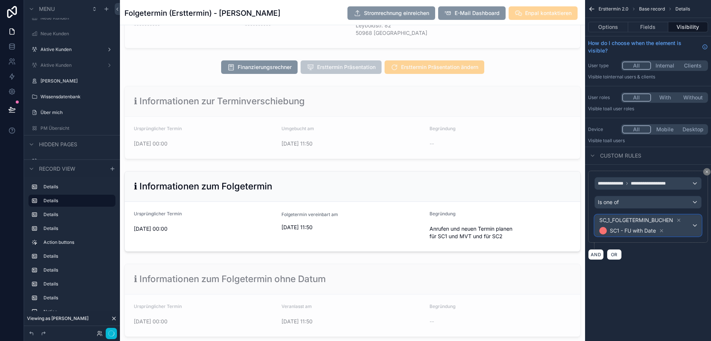
click at [640, 222] on span "SC_1_FOLGETERMIN_BUCHEN" at bounding box center [637, 219] width 74 height 7
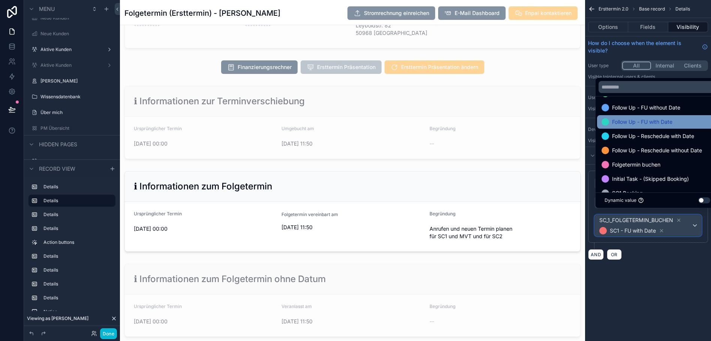
scroll to position [45, 0]
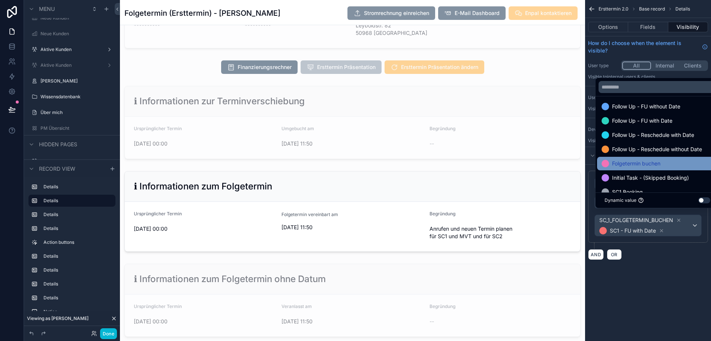
click at [655, 167] on span "Folgetermin buchen" at bounding box center [636, 163] width 48 height 9
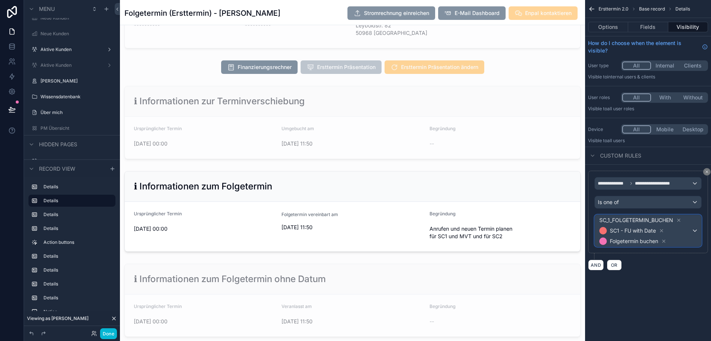
click at [700, 230] on div "SC_1_FOLGETERMIN_BUCHEN SC1 - FU with Date Folgetermin buchen" at bounding box center [648, 230] width 106 height 31
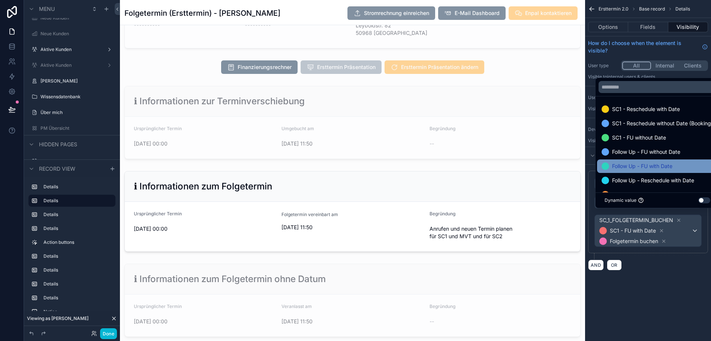
click at [661, 171] on span "Follow Up - FU with Date" at bounding box center [642, 166] width 60 height 9
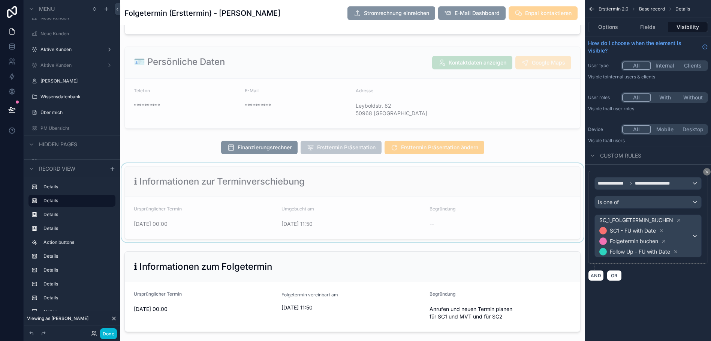
scroll to position [170, 0]
click at [646, 25] on button "Fields" at bounding box center [648, 27] width 40 height 10
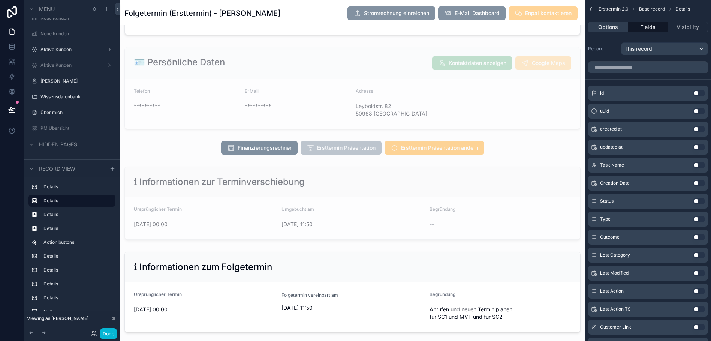
click at [615, 27] on button "Options" at bounding box center [608, 27] width 40 height 10
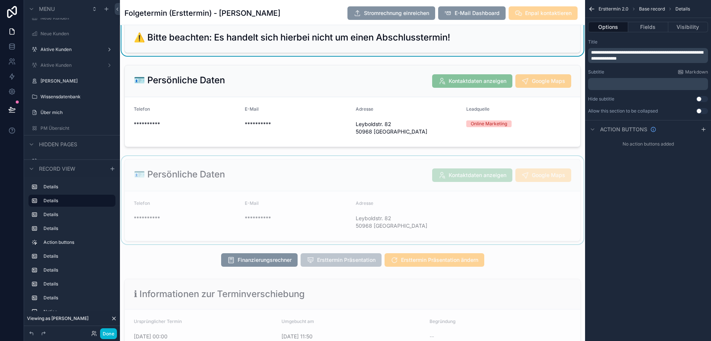
scroll to position [0, 0]
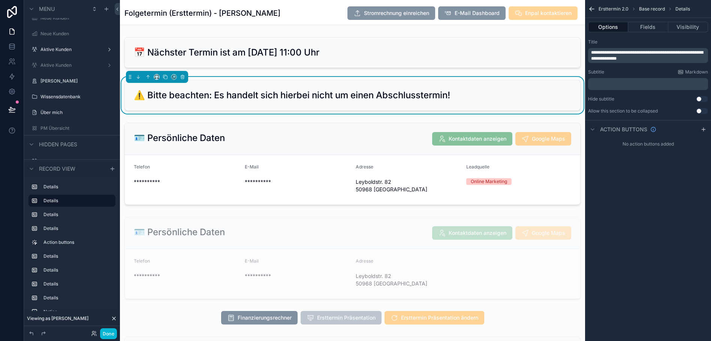
click at [306, 21] on div "Folgetermin (Ersttermin) - Heinz Endres Stromrechnung einreichen E-Mail Dashboa…" at bounding box center [352, 12] width 456 height 25
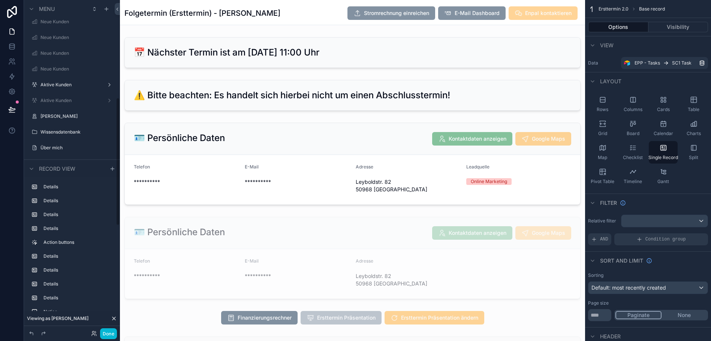
click at [69, 139] on div "scrollable content" at bounding box center [72, 139] width 96 height 1
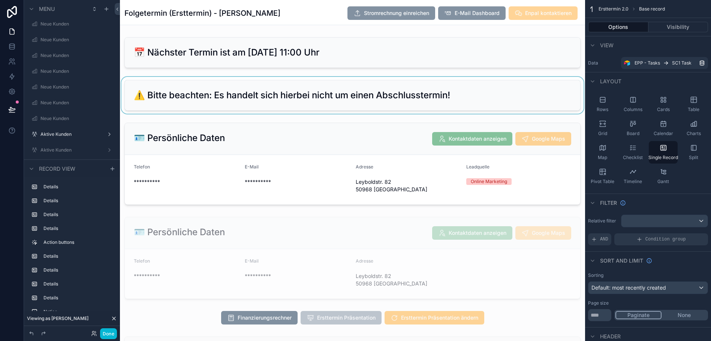
click at [310, 77] on div "scrollable content" at bounding box center [352, 95] width 465 height 37
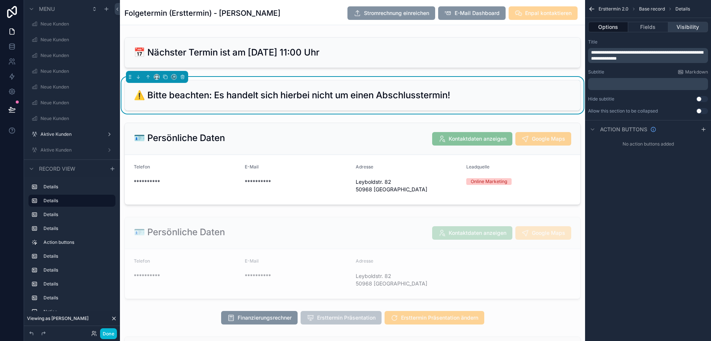
click at [682, 28] on button "Visibility" at bounding box center [689, 27] width 40 height 10
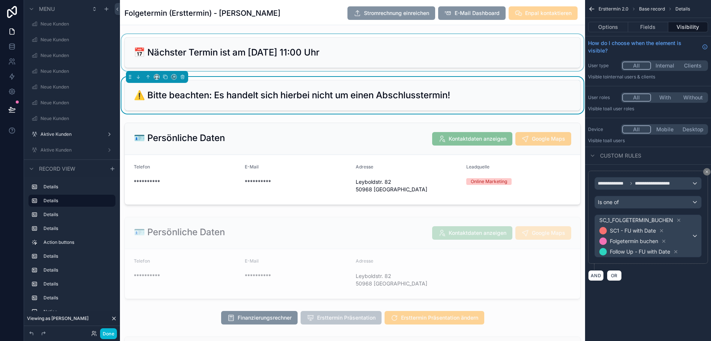
click at [466, 54] on div "scrollable content" at bounding box center [352, 52] width 465 height 37
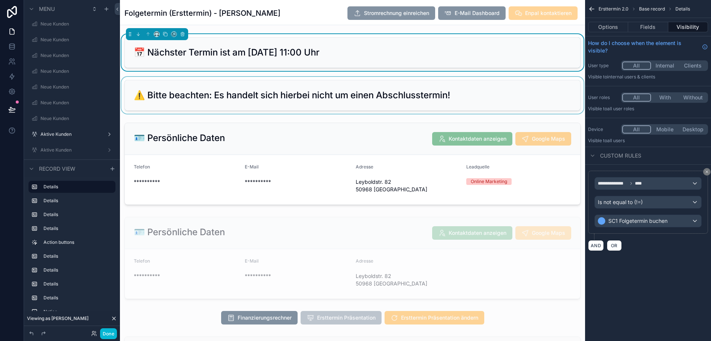
click at [447, 105] on div "scrollable content" at bounding box center [352, 95] width 465 height 37
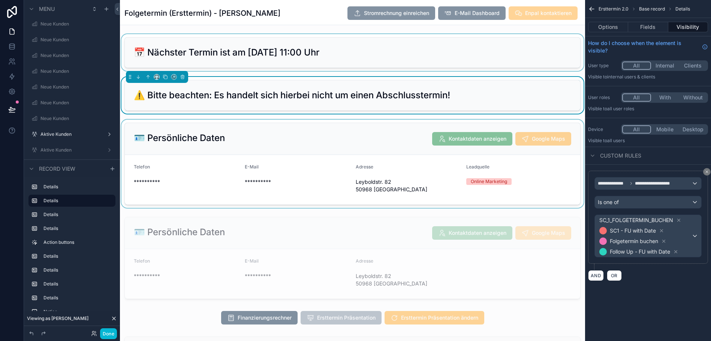
click at [418, 139] on div "scrollable content" at bounding box center [352, 164] width 465 height 88
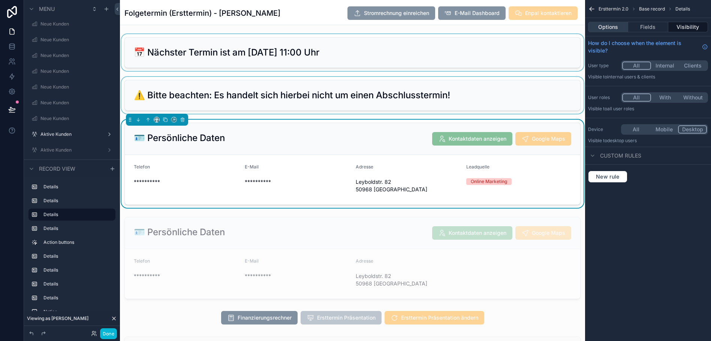
click at [616, 27] on button "Options" at bounding box center [608, 27] width 40 height 10
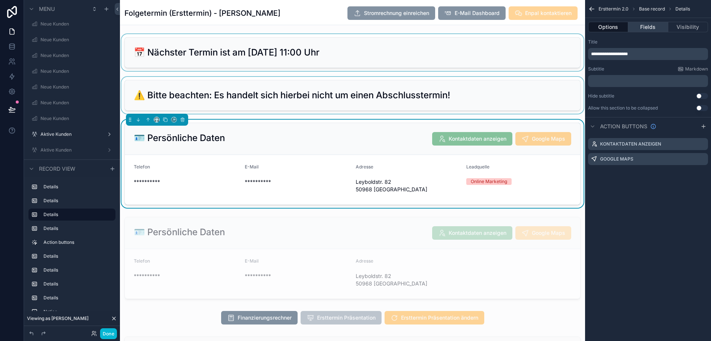
click at [659, 25] on button "Fields" at bounding box center [648, 27] width 40 height 10
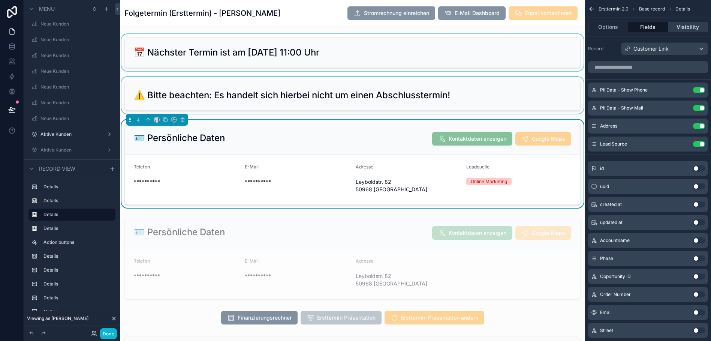
click at [686, 26] on button "Visibility" at bounding box center [689, 27] width 40 height 10
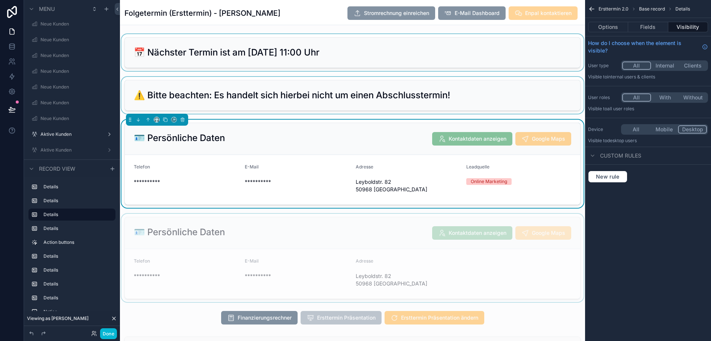
click at [313, 240] on div "scrollable content" at bounding box center [352, 258] width 465 height 88
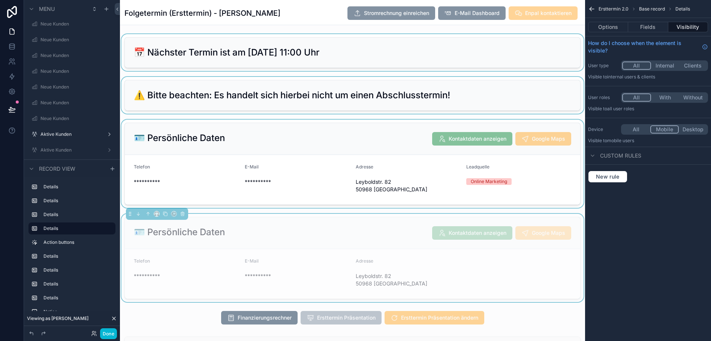
click at [424, 96] on div "scrollable content" at bounding box center [352, 95] width 465 height 37
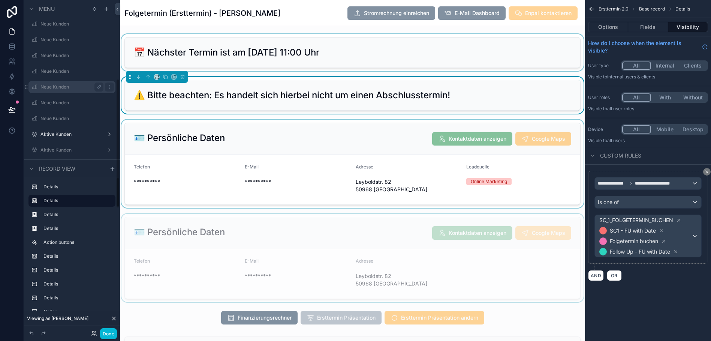
drag, startPoint x: 66, startPoint y: 124, endPoint x: 69, endPoint y: 91, distance: 33.1
click at [69, 91] on div "Noloco Tickets Monatliche Performance Startseite Mein Kalender Team Kalender Te…" at bounding box center [72, 14] width 96 height 409
click at [58, 134] on label "Aktive Kunden" at bounding box center [70, 134] width 60 height 6
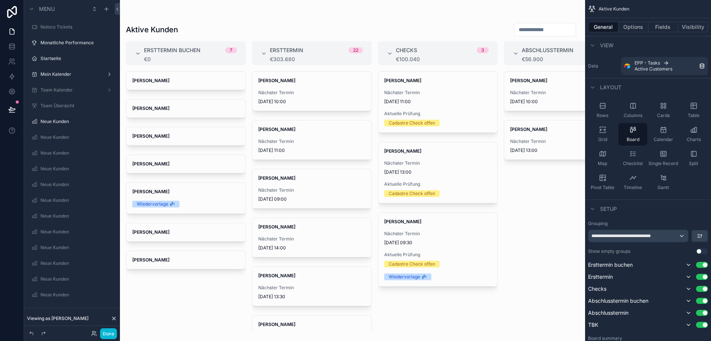
click at [544, 88] on div "scrollable content" at bounding box center [352, 170] width 465 height 341
click at [532, 81] on strong "[PERSON_NAME]" at bounding box center [528, 81] width 37 height 6
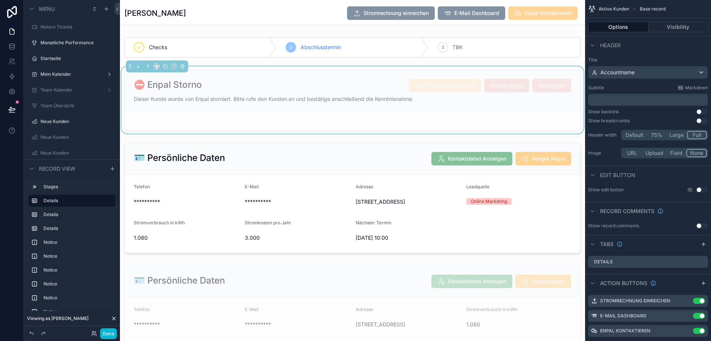
click at [348, 80] on div "⛔ Enpal Storno Als PV Kunde fortfahren Kunde losten Bestätigen" at bounding box center [353, 85] width 438 height 13
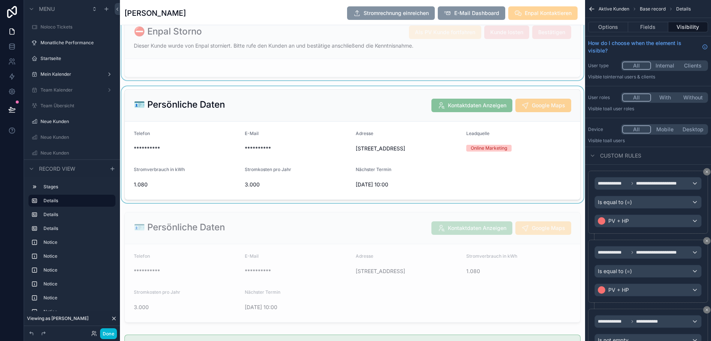
scroll to position [55, 0]
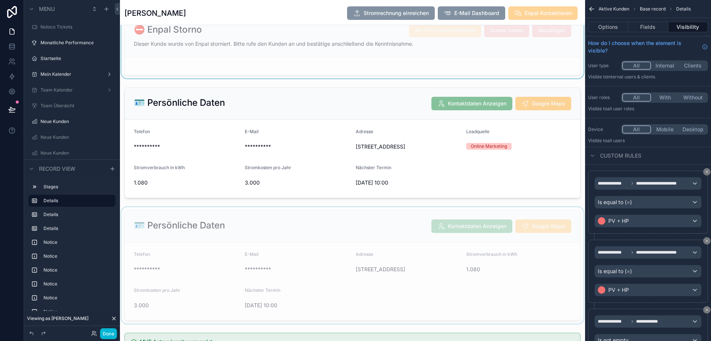
click at [348, 240] on div "scrollable content" at bounding box center [352, 265] width 465 height 117
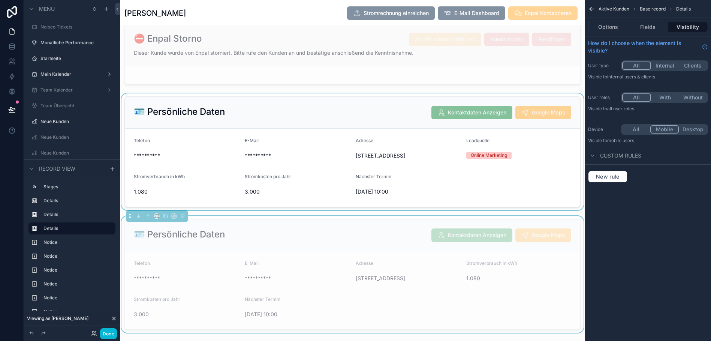
scroll to position [46, 0]
click at [381, 110] on div "scrollable content" at bounding box center [352, 152] width 465 height 117
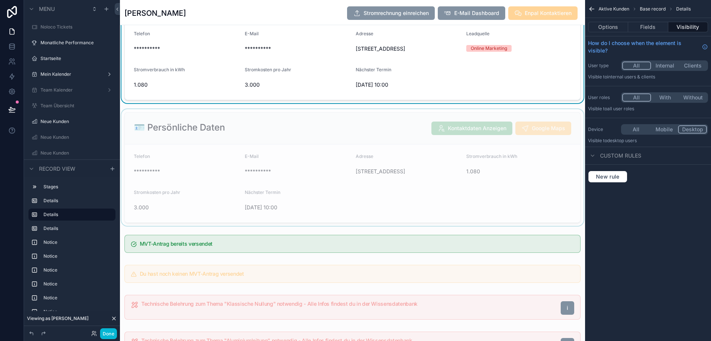
scroll to position [153, 0]
click at [372, 153] on div "scrollable content" at bounding box center [352, 167] width 465 height 117
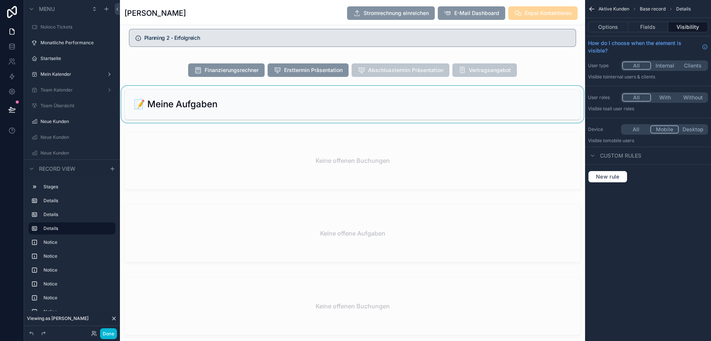
scroll to position [921, 0]
click at [352, 122] on div "scrollable content" at bounding box center [352, 103] width 465 height 37
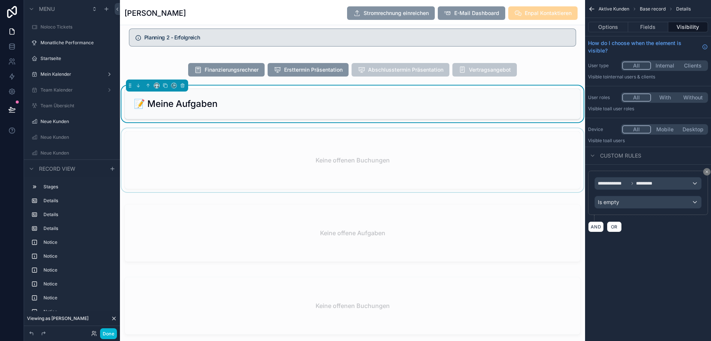
click at [373, 174] on div "scrollable content" at bounding box center [352, 161] width 465 height 67
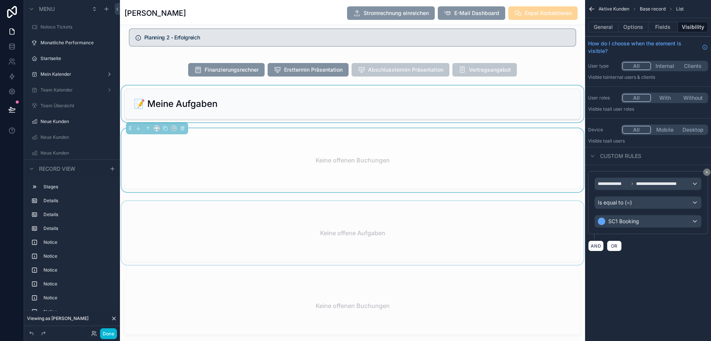
click at [353, 253] on div "scrollable content" at bounding box center [352, 234] width 465 height 67
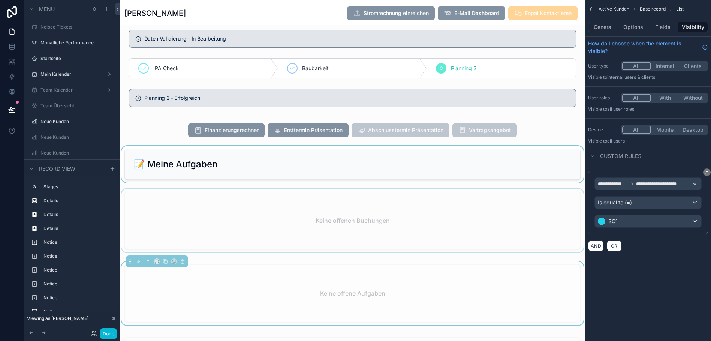
scroll to position [861, 0]
click at [280, 179] on div "scrollable content" at bounding box center [352, 163] width 465 height 37
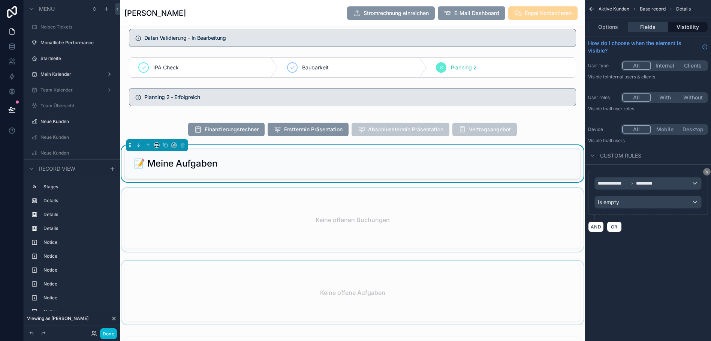
click at [647, 26] on button "Fields" at bounding box center [648, 27] width 40 height 10
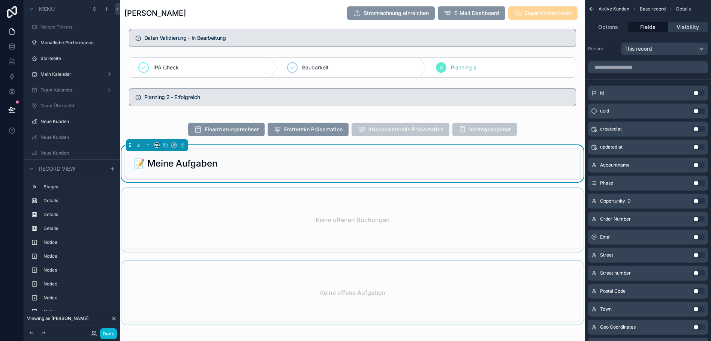
click at [680, 26] on button "Visibility" at bounding box center [689, 27] width 40 height 10
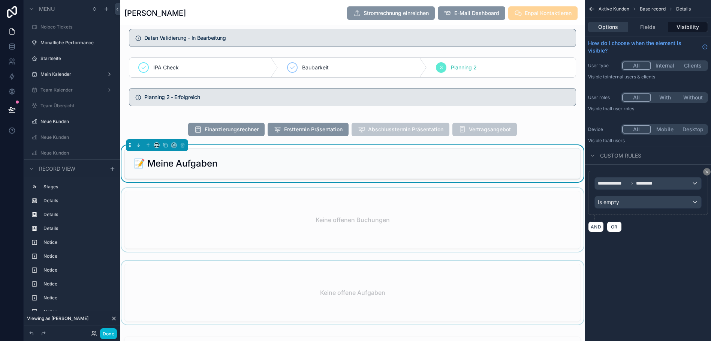
click at [615, 30] on button "Options" at bounding box center [608, 27] width 40 height 10
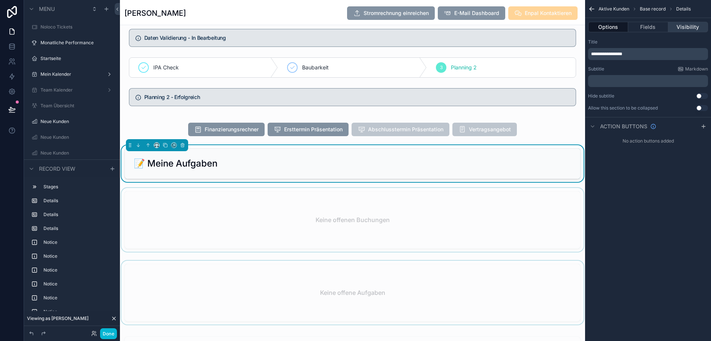
click at [684, 28] on button "Visibility" at bounding box center [689, 27] width 40 height 10
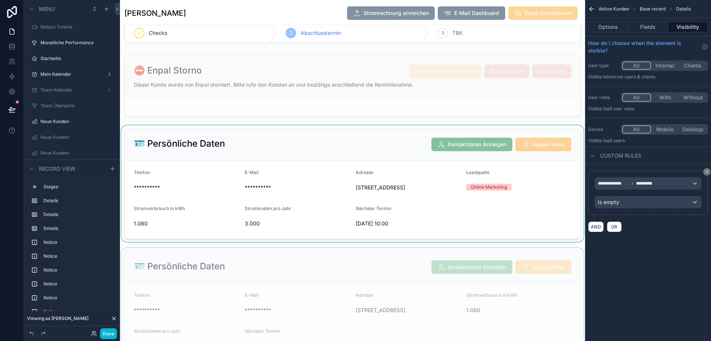
scroll to position [0, 0]
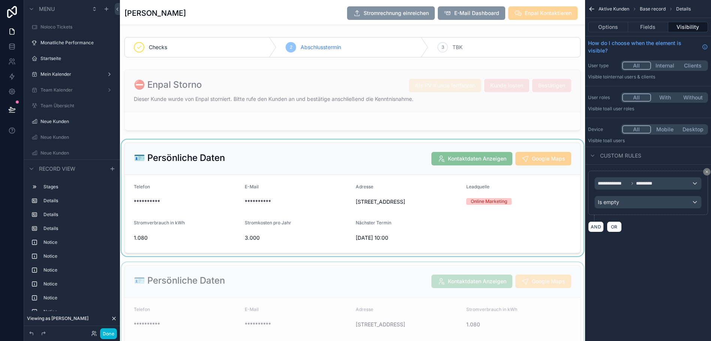
click at [583, 41] on div "scrollable content" at bounding box center [352, 47] width 465 height 26
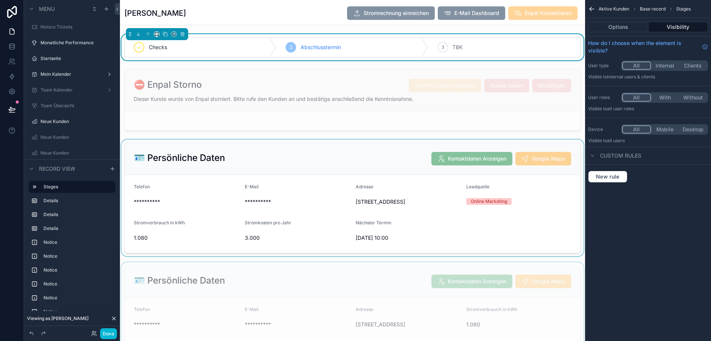
click at [259, 11] on div "Mats Mönnink Stromrechnung einreichen E-Mail Dashboard Enpal Kontaktieren" at bounding box center [352, 13] width 456 height 14
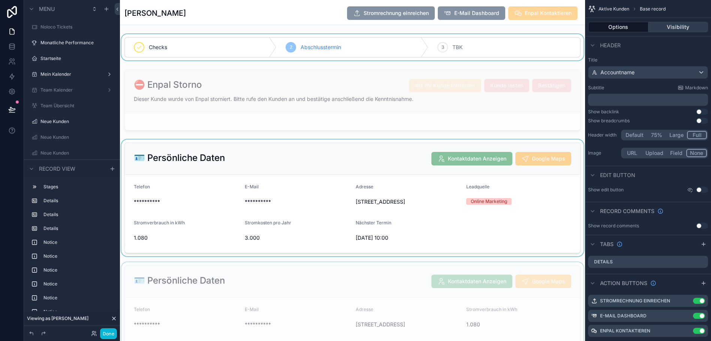
click at [678, 28] on button "Visibility" at bounding box center [679, 27] width 60 height 10
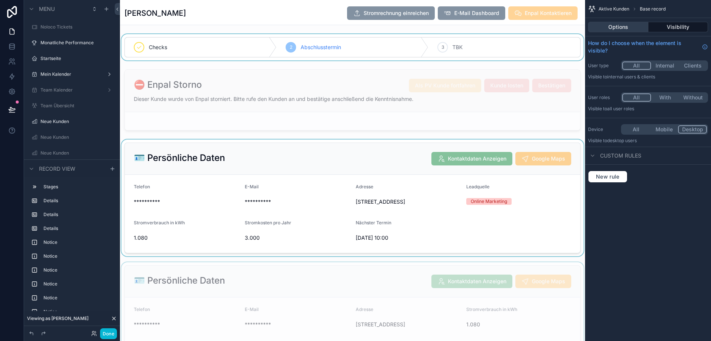
click at [630, 28] on button "Options" at bounding box center [618, 27] width 60 height 10
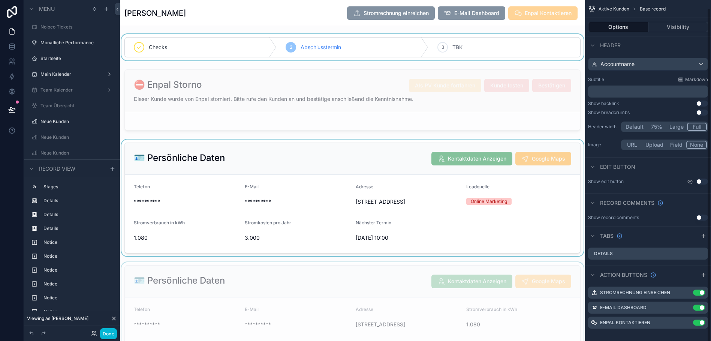
scroll to position [15, 0]
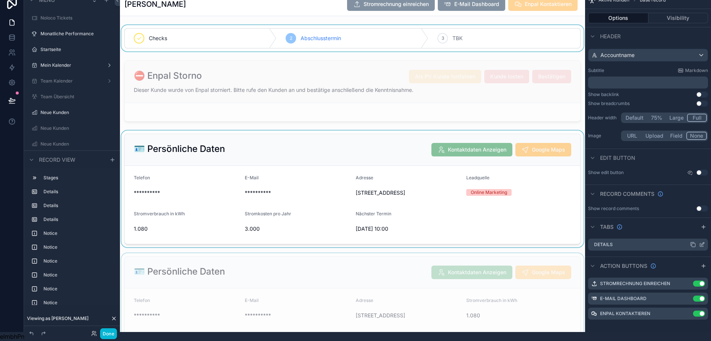
click at [639, 240] on div "Details" at bounding box center [648, 244] width 120 height 12
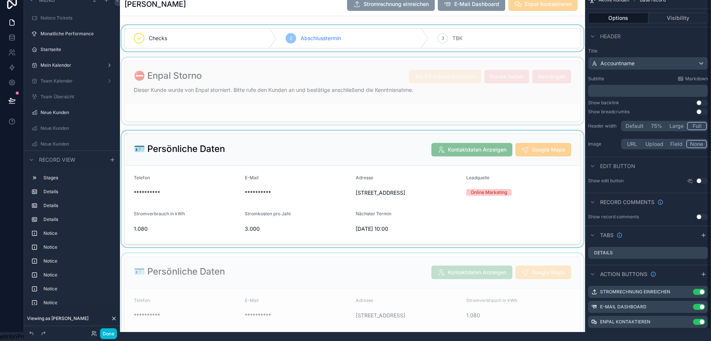
scroll to position [0, 0]
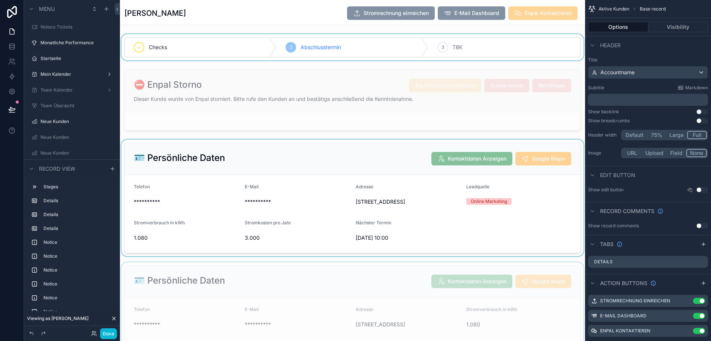
click at [351, 36] on div "scrollable content" at bounding box center [352, 47] width 465 height 26
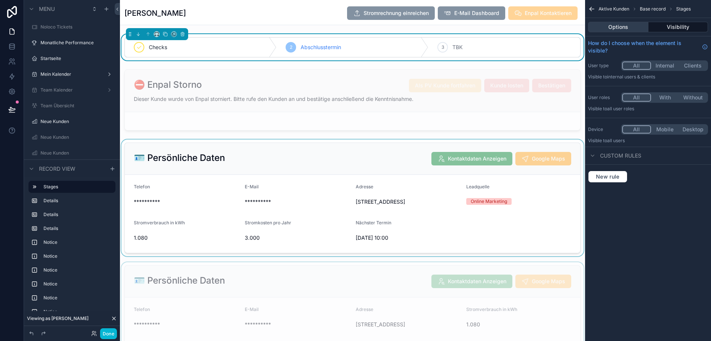
click at [615, 27] on button "Options" at bounding box center [618, 27] width 60 height 10
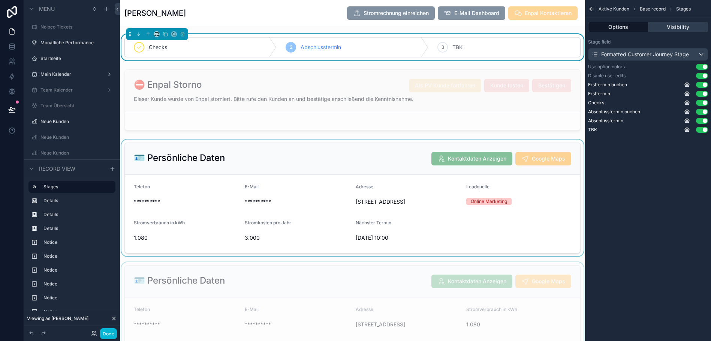
click at [660, 25] on button "Visibility" at bounding box center [679, 27] width 60 height 10
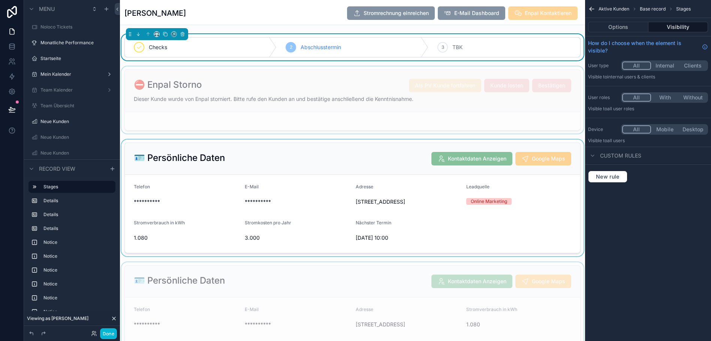
click at [582, 71] on div "scrollable content" at bounding box center [352, 99] width 465 height 67
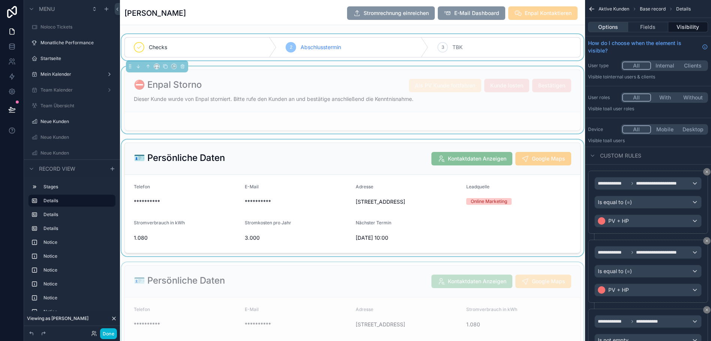
click at [621, 30] on button "Options" at bounding box center [608, 27] width 40 height 10
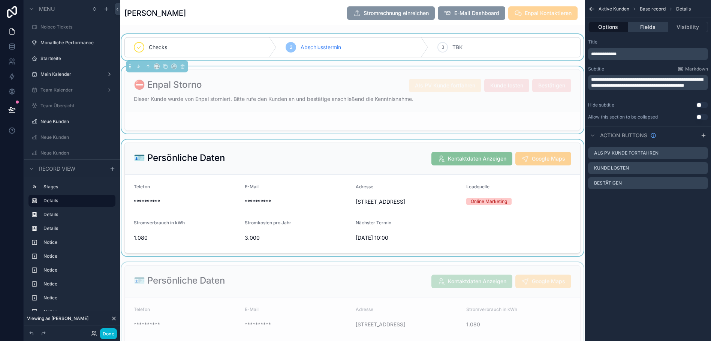
click at [654, 25] on button "Fields" at bounding box center [648, 27] width 40 height 10
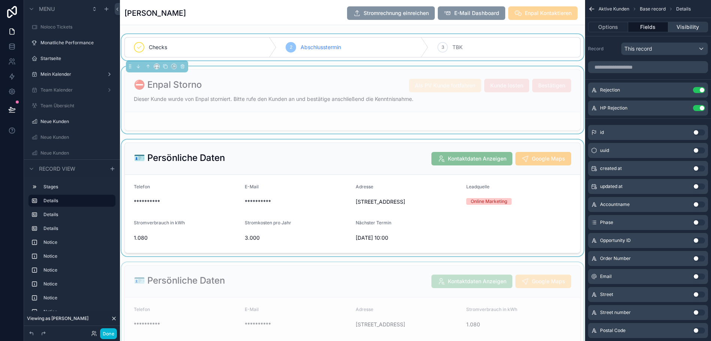
click at [689, 24] on button "Visibility" at bounding box center [689, 27] width 40 height 10
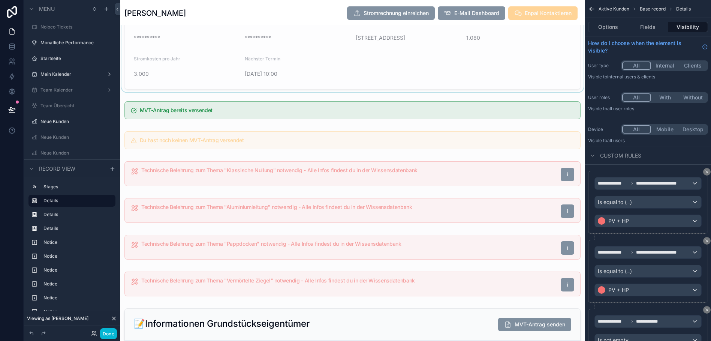
scroll to position [287, 0]
click at [406, 122] on div "scrollable content" at bounding box center [352, 110] width 465 height 24
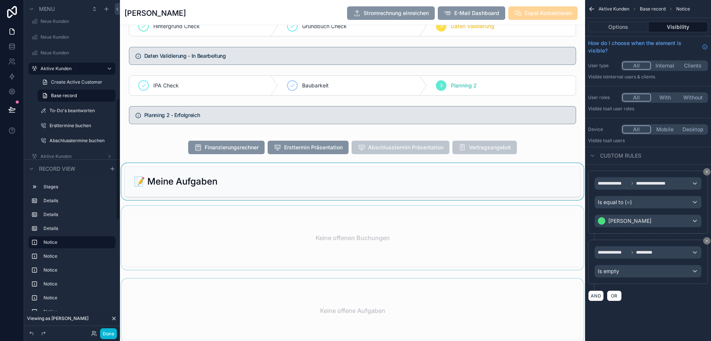
scroll to position [273, 0]
click at [66, 68] on label "Aktive Kunden" at bounding box center [70, 69] width 60 height 6
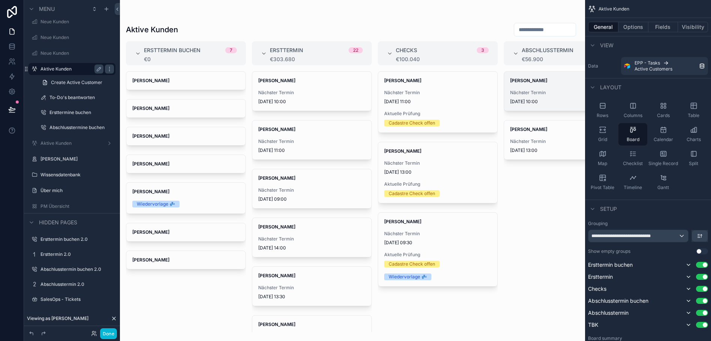
click at [533, 79] on strong "Mats Mönnink" at bounding box center [528, 81] width 37 height 6
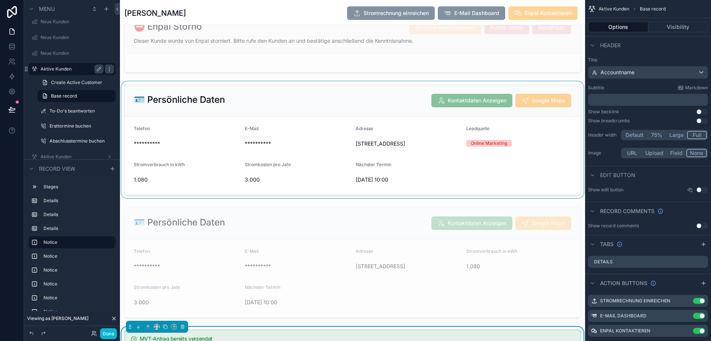
scroll to position [60, 0]
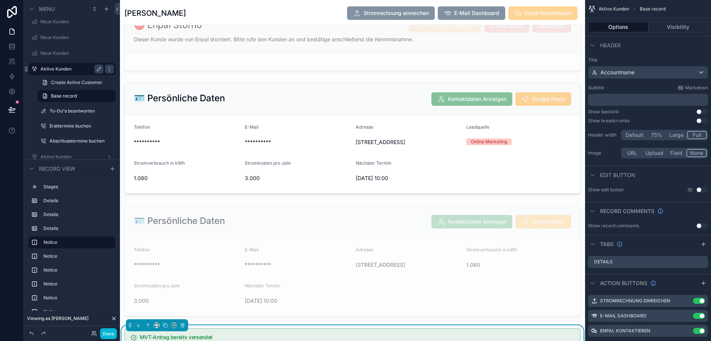
click at [75, 67] on label "Aktive Kunden" at bounding box center [70, 69] width 60 height 6
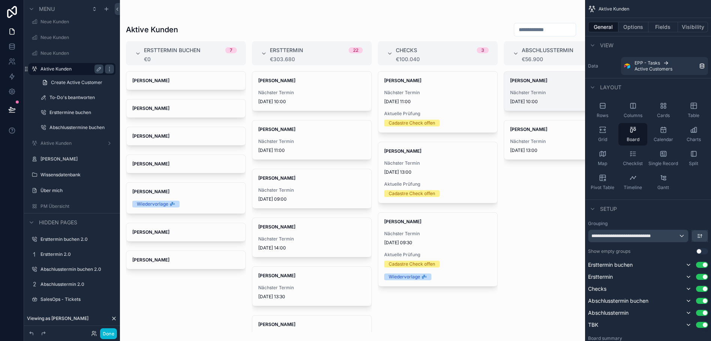
click at [526, 92] on span "Nächster Termin" at bounding box center [563, 93] width 107 height 6
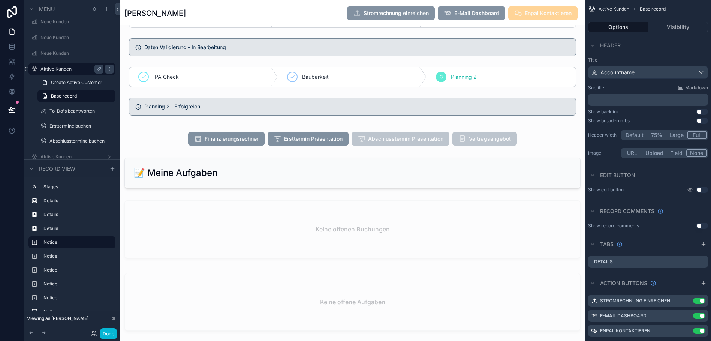
scroll to position [905, 0]
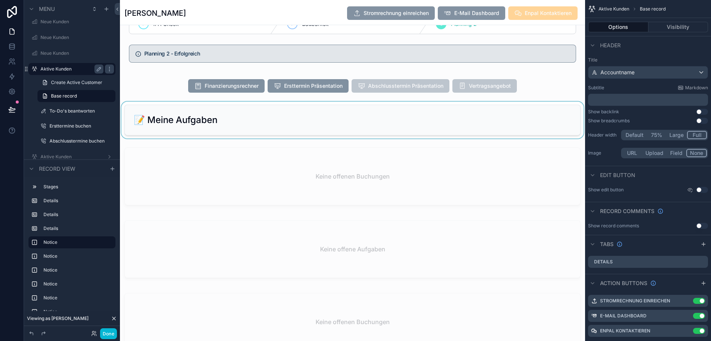
click at [332, 136] on div "scrollable content" at bounding box center [352, 120] width 465 height 37
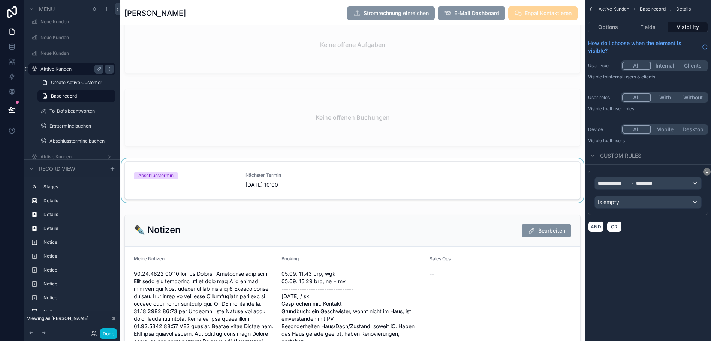
scroll to position [1108, 0]
click at [328, 196] on div "scrollable content" at bounding box center [352, 182] width 465 height 47
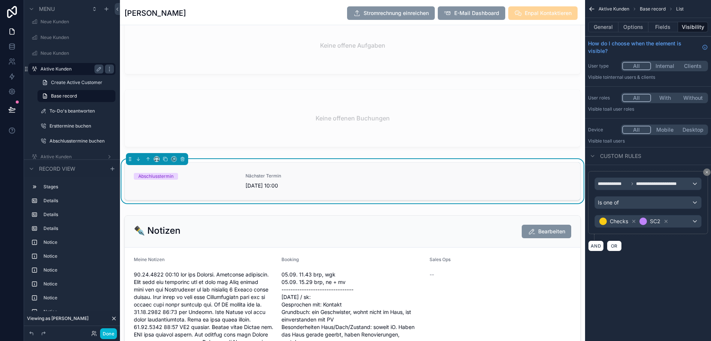
click at [328, 189] on div "Nächster Termin 6.10.2025 10:00" at bounding box center [297, 181] width 103 height 16
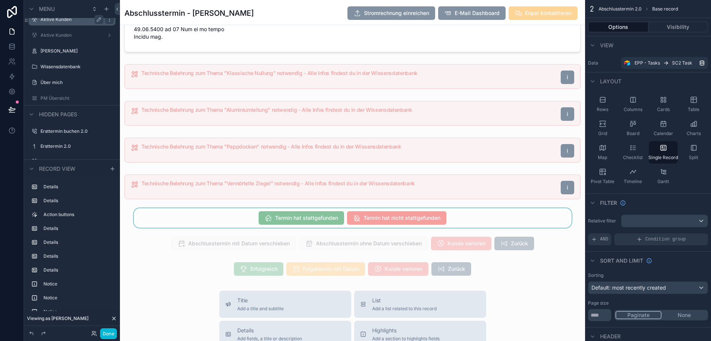
scroll to position [822, 0]
click at [302, 227] on div "scrollable content" at bounding box center [352, 217] width 465 height 19
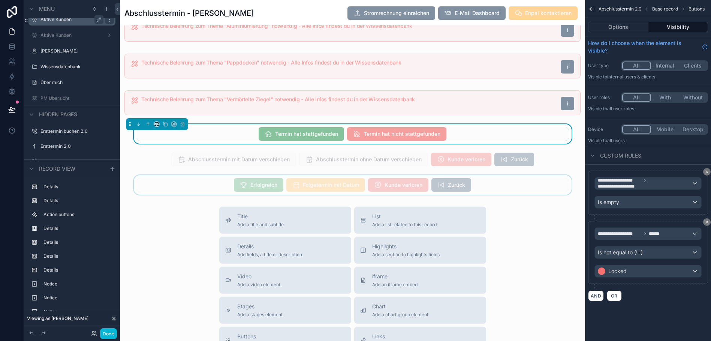
scroll to position [905, 0]
click at [212, 195] on div "scrollable content" at bounding box center [352, 184] width 465 height 19
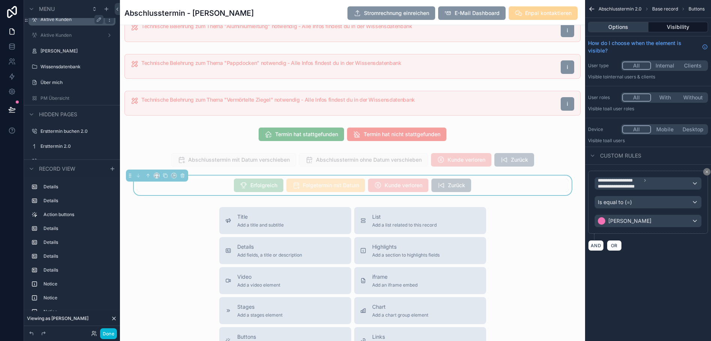
click at [640, 25] on button "Options" at bounding box center [618, 27] width 60 height 10
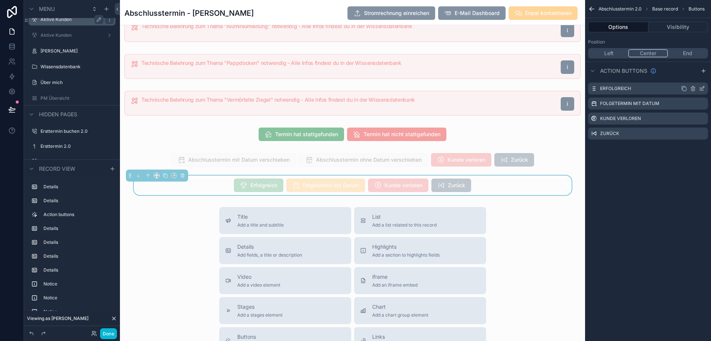
click at [673, 87] on div "Erfolgreich" at bounding box center [648, 88] width 120 height 12
click at [705, 88] on icon "scrollable content" at bounding box center [702, 88] width 6 height 6
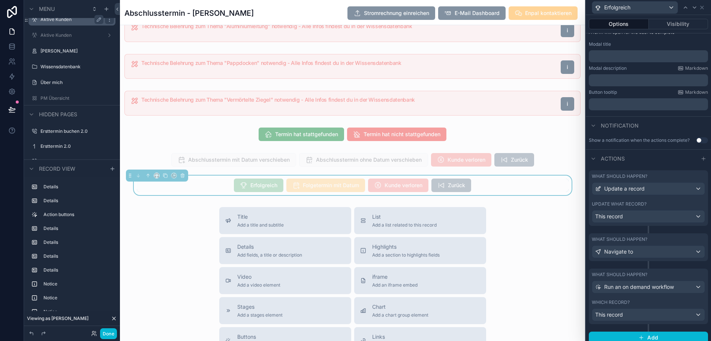
scroll to position [15, 0]
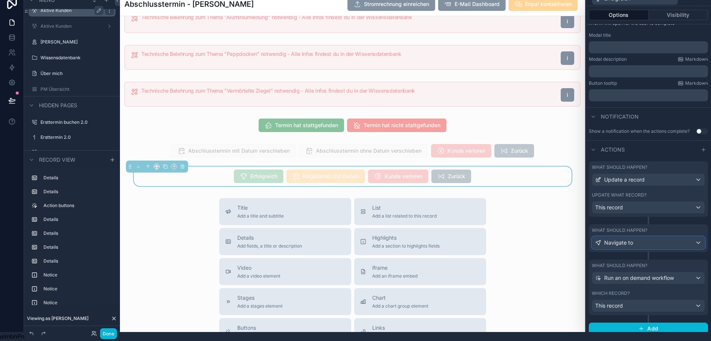
click at [652, 239] on div "Navigate to" at bounding box center [648, 243] width 112 height 12
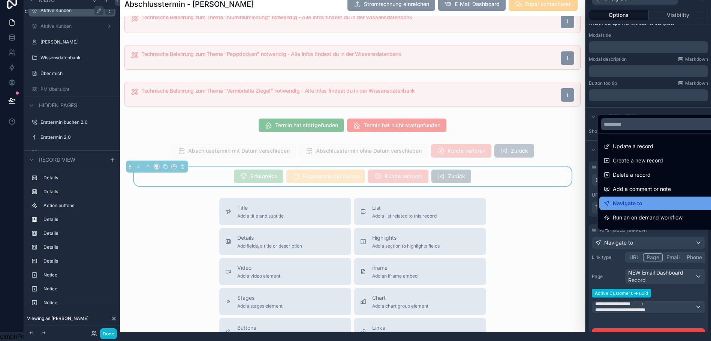
click at [657, 202] on div "Navigate to" at bounding box center [660, 203] width 112 height 9
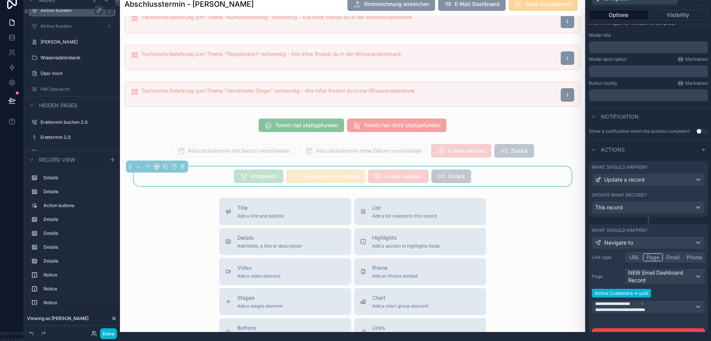
click at [658, 271] on div "NEW Email Dashboard Record" at bounding box center [664, 276] width 79 height 15
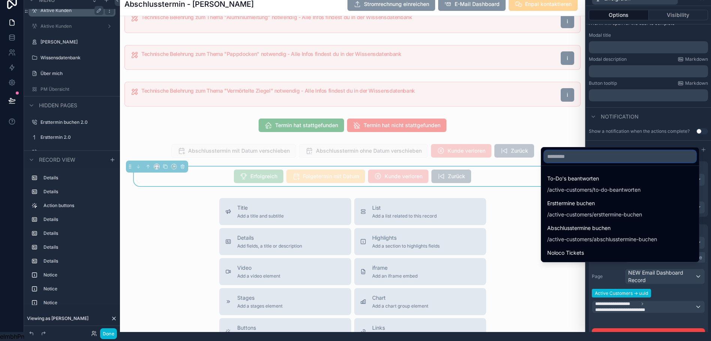
click at [588, 159] on input "text" at bounding box center [620, 156] width 152 height 12
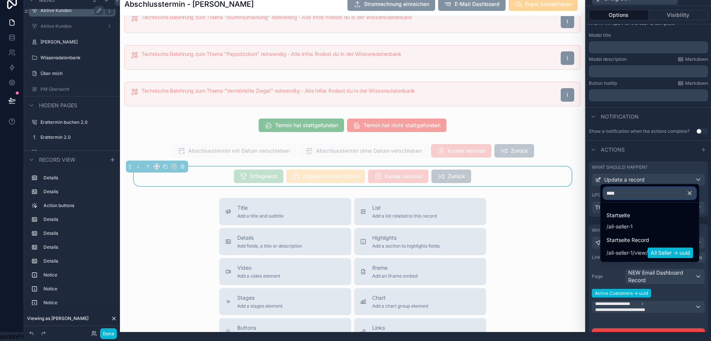
type input "****"
click at [692, 195] on icon "button" at bounding box center [689, 193] width 3 height 3
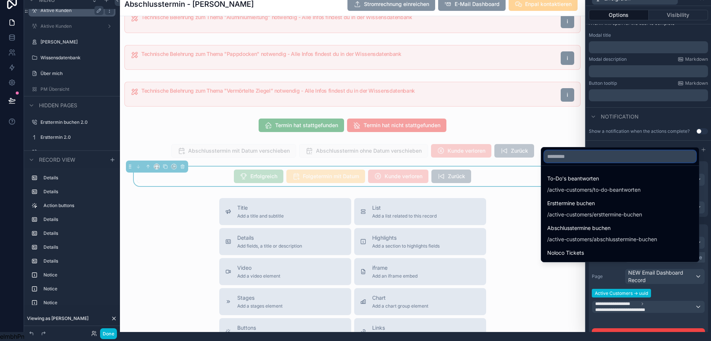
click at [597, 159] on input "text" at bounding box center [620, 156] width 152 height 12
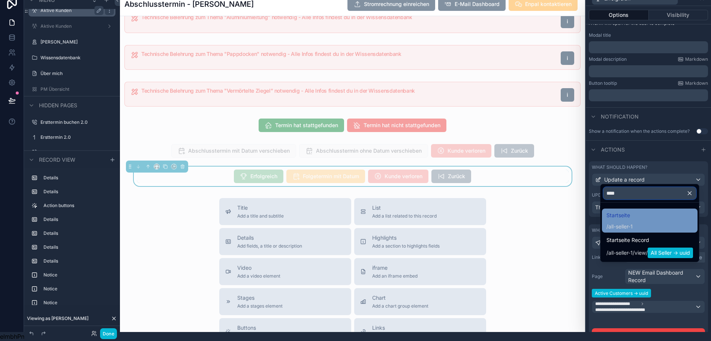
type input "****"
click at [646, 219] on div "Startseite / all-seller-1" at bounding box center [650, 220] width 87 height 19
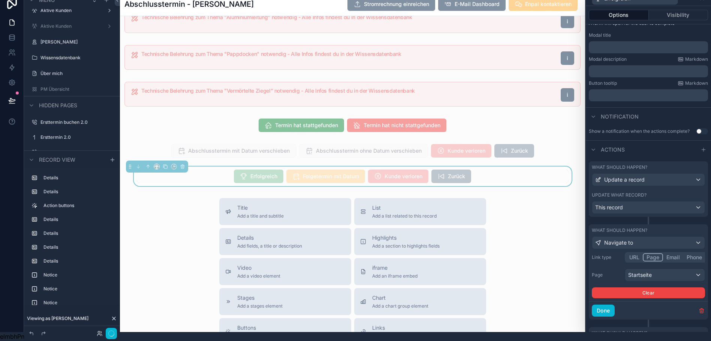
scroll to position [0, 0]
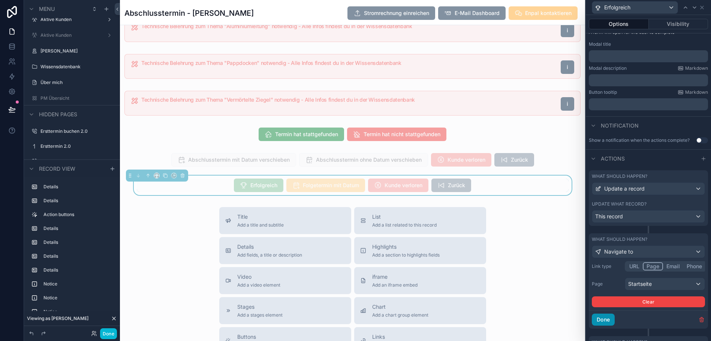
click at [609, 320] on button "Done" at bounding box center [603, 319] width 23 height 12
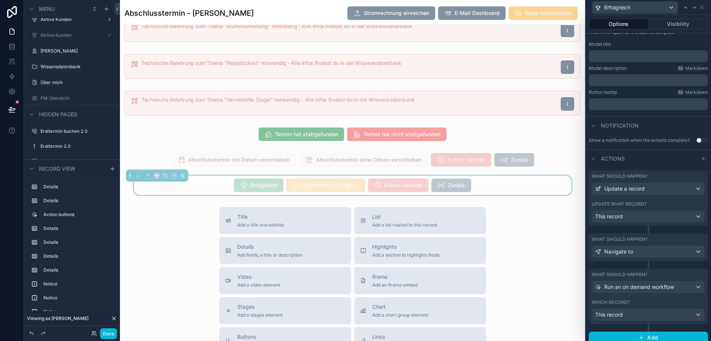
click at [519, 276] on div "Title Add a title and subtitle List Add a list related to this record Details A…" at bounding box center [352, 340] width 465 height 267
click at [677, 9] on div "Erfolgreich" at bounding box center [634, 7] width 85 height 12
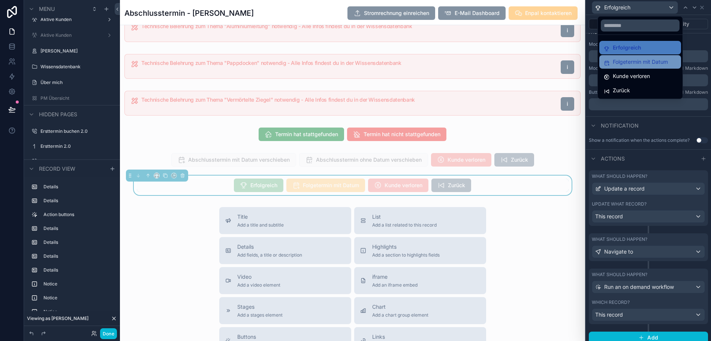
click at [653, 61] on span "Folgetermin mit Datum" at bounding box center [640, 61] width 55 height 9
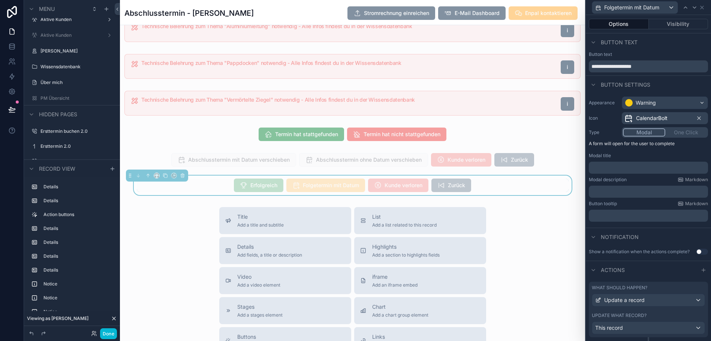
scroll to position [48, 0]
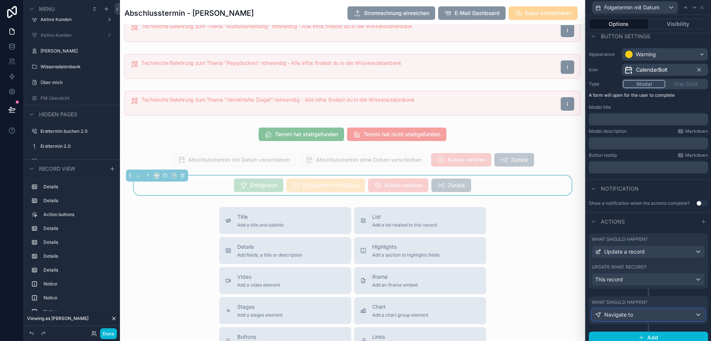
click at [630, 314] on span "Navigate to" at bounding box center [618, 314] width 29 height 7
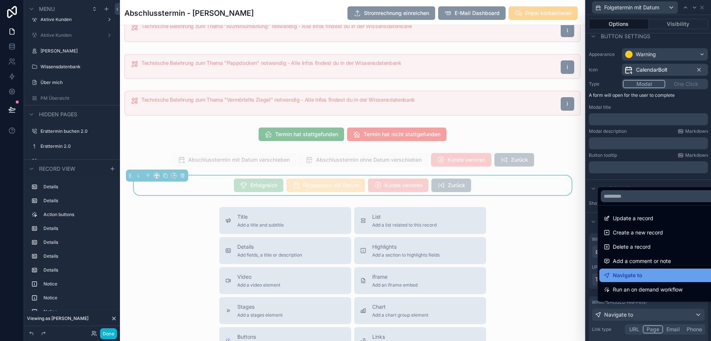
click at [642, 278] on span "Navigate to" at bounding box center [628, 275] width 30 height 9
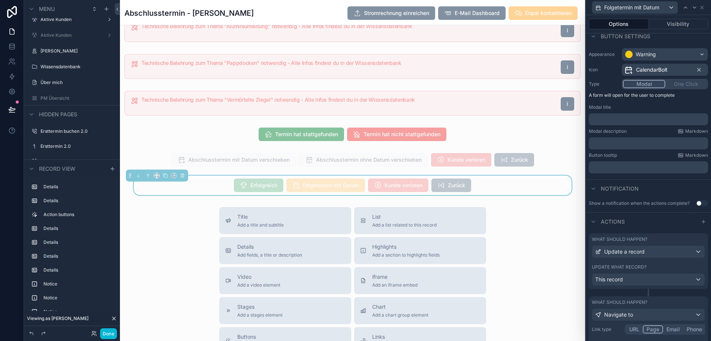
scroll to position [115, 0]
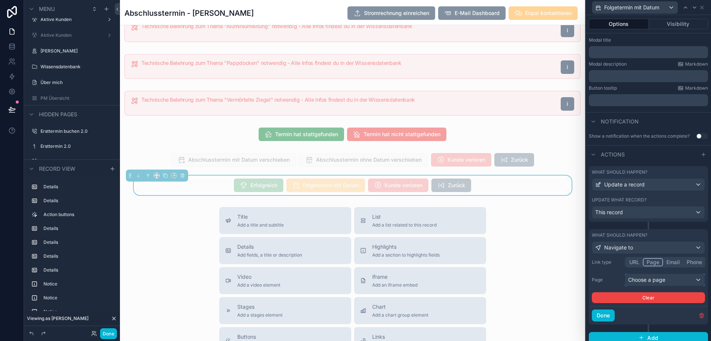
click at [659, 278] on div "Choose a page" at bounding box center [664, 280] width 79 height 12
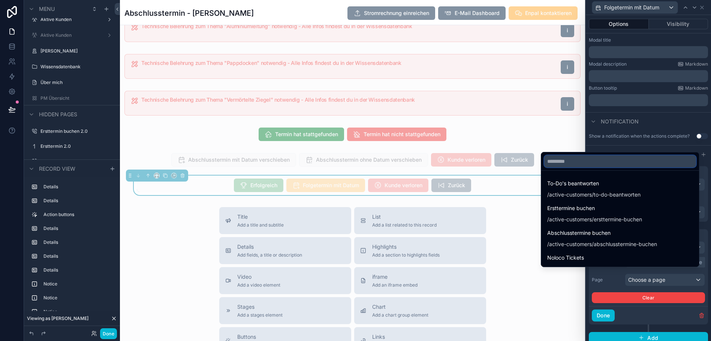
click at [601, 167] on input "text" at bounding box center [620, 161] width 152 height 12
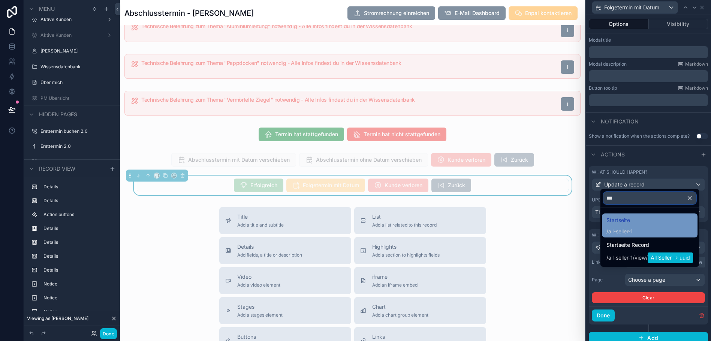
type input "***"
click at [633, 231] on div "Startseite / all-seller-1" at bounding box center [620, 225] width 26 height 19
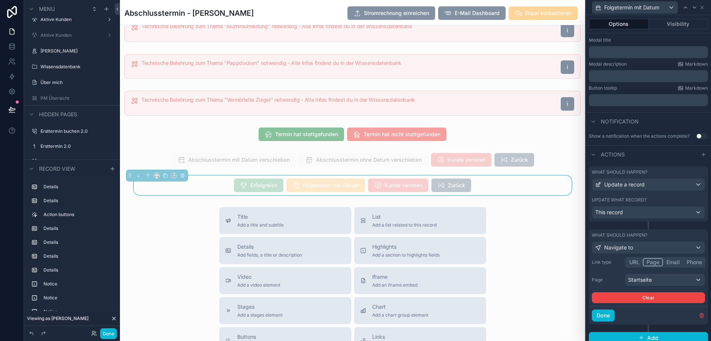
scroll to position [15, 0]
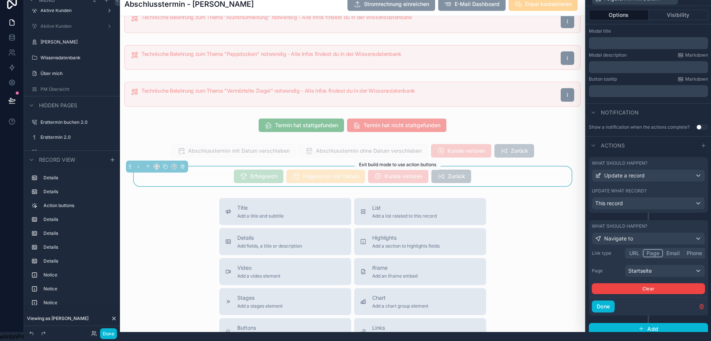
click at [405, 181] on span "Kunde verloren" at bounding box center [398, 175] width 60 height 13
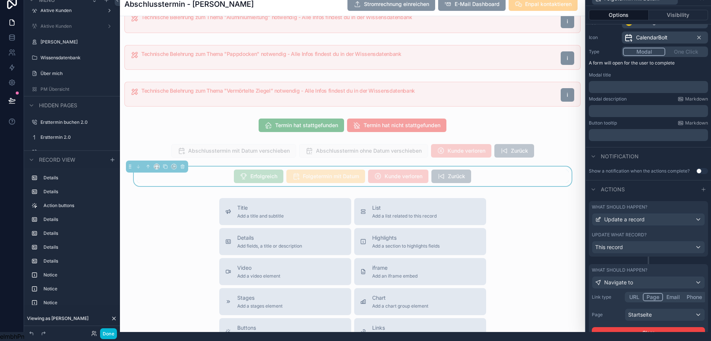
scroll to position [115, 0]
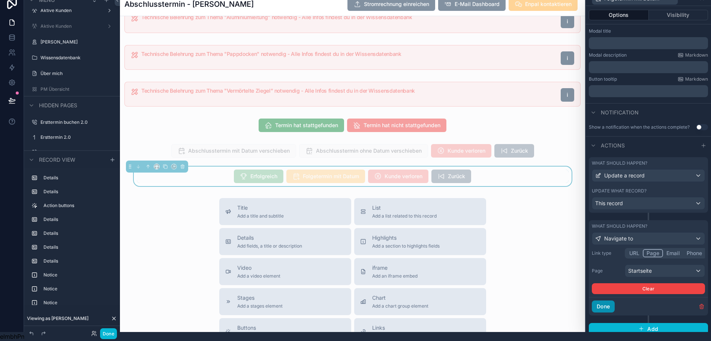
click at [606, 303] on button "Done" at bounding box center [603, 306] width 23 height 12
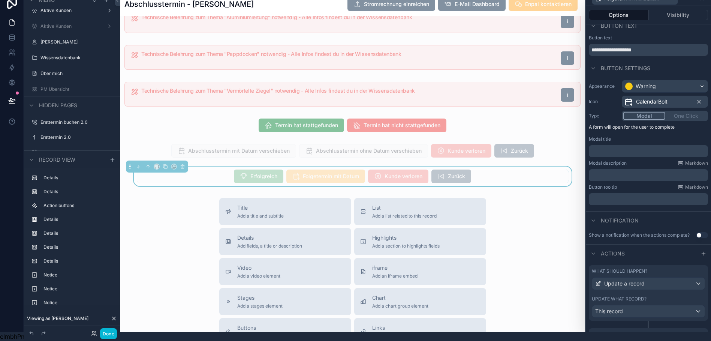
scroll to position [48, 0]
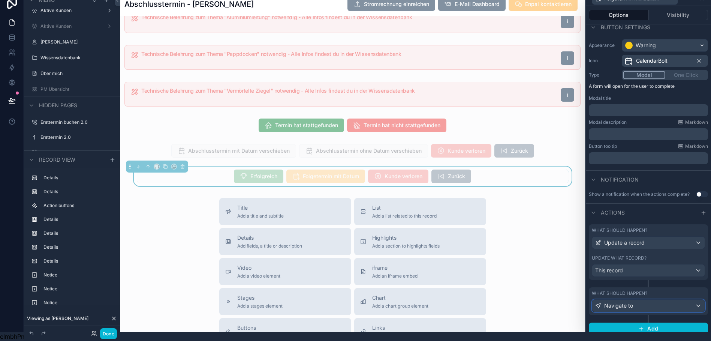
click at [622, 304] on div "Navigate to" at bounding box center [648, 306] width 112 height 12
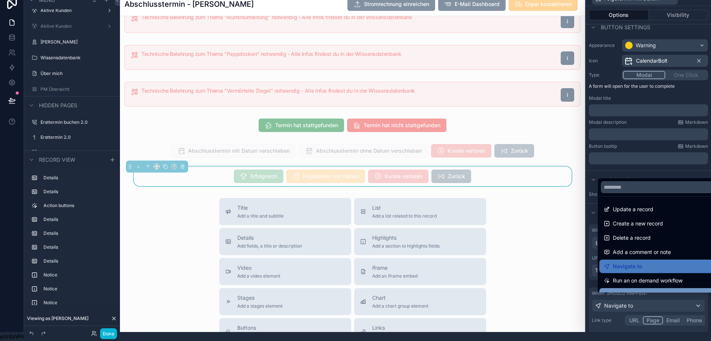
click at [642, 289] on div "Show an Iframe" at bounding box center [660, 294] width 121 height 13
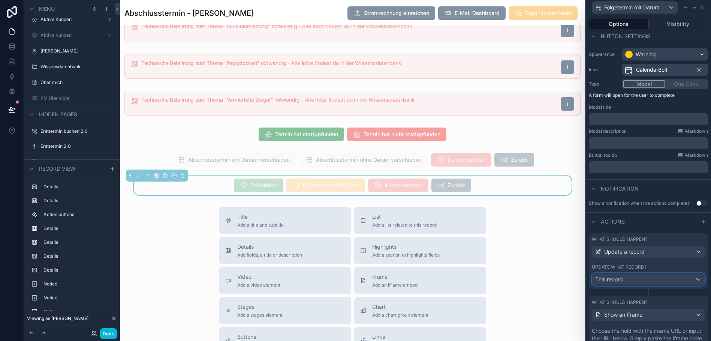
click at [640, 281] on div "This record" at bounding box center [648, 279] width 112 height 12
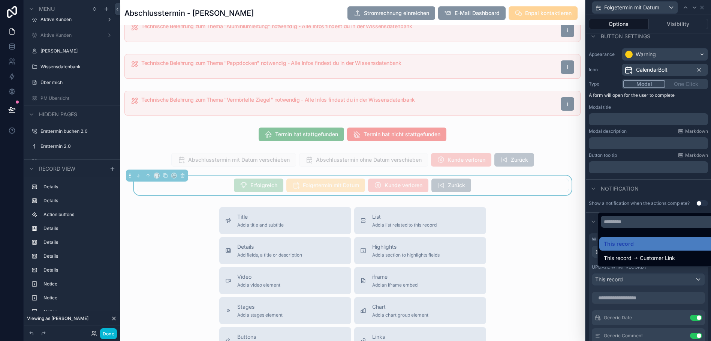
click at [668, 201] on div at bounding box center [648, 170] width 125 height 341
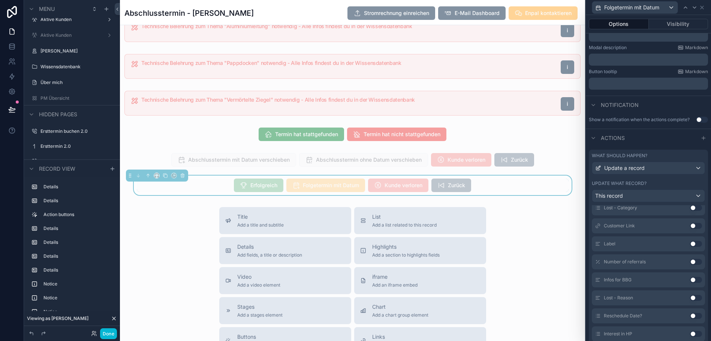
scroll to position [278, 0]
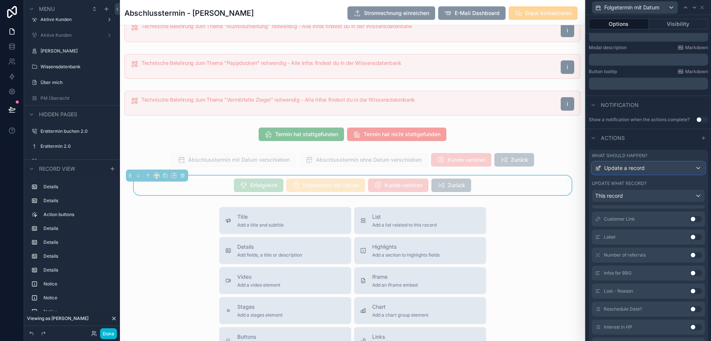
click at [651, 168] on div "Update a record" at bounding box center [648, 168] width 112 height 12
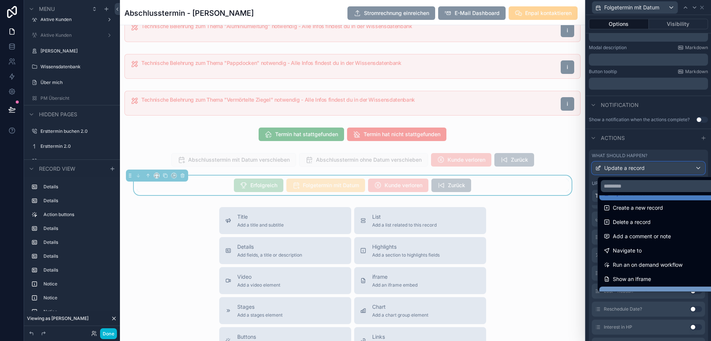
scroll to position [14, 0]
click at [662, 141] on div at bounding box center [648, 170] width 125 height 341
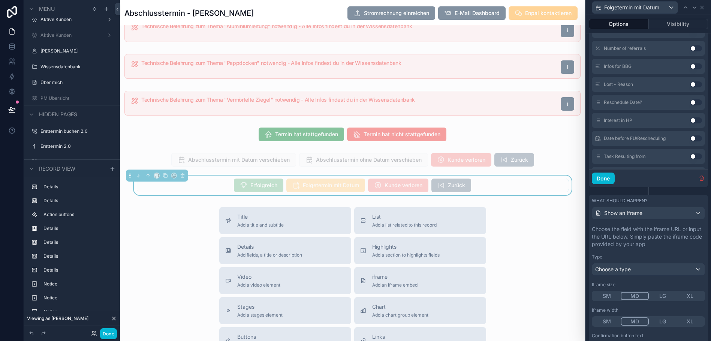
scroll to position [392, 0]
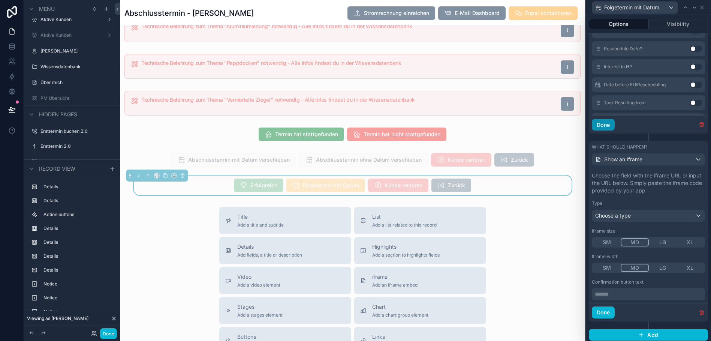
click at [610, 127] on button "Done" at bounding box center [603, 125] width 23 height 12
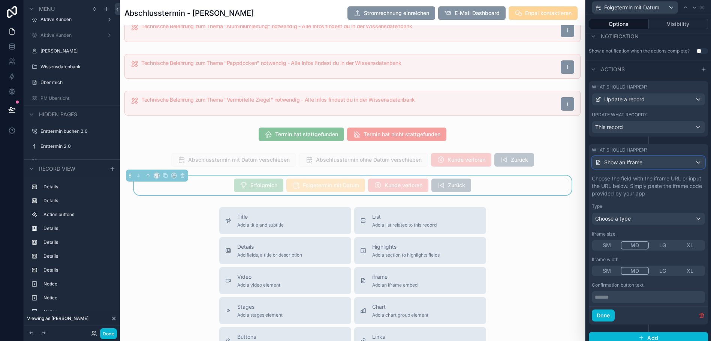
click at [650, 159] on div "Show an Iframe" at bounding box center [648, 162] width 112 height 12
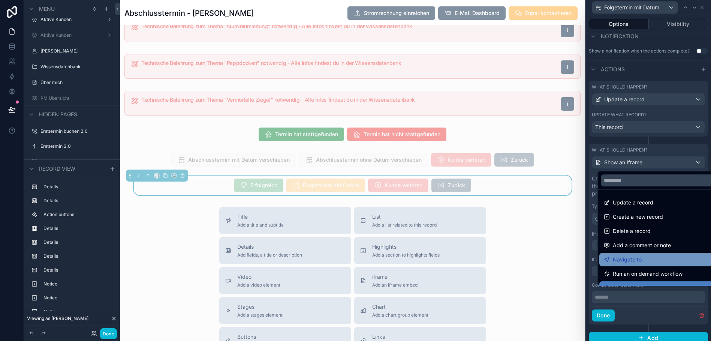
click at [633, 257] on span "Navigate to" at bounding box center [627, 259] width 29 height 9
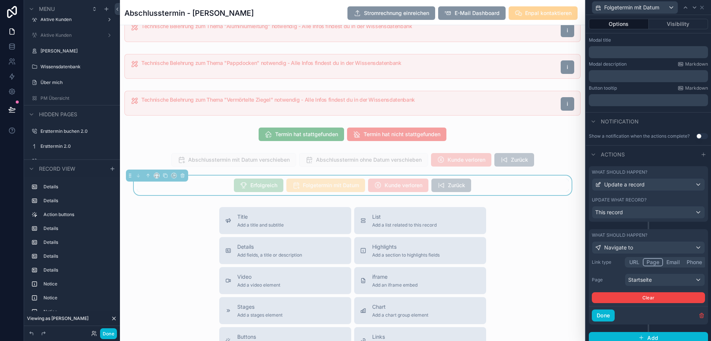
scroll to position [15, 0]
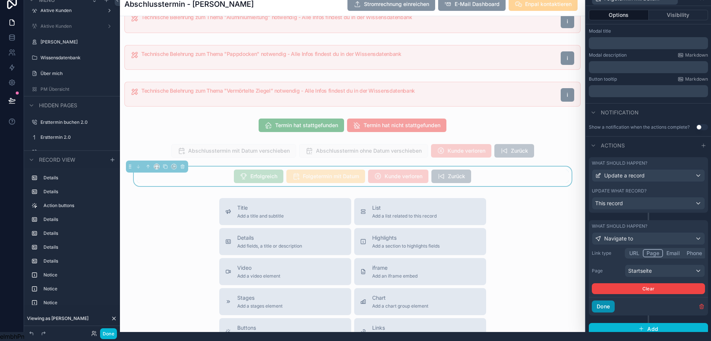
click at [612, 300] on button "Done" at bounding box center [603, 306] width 23 height 12
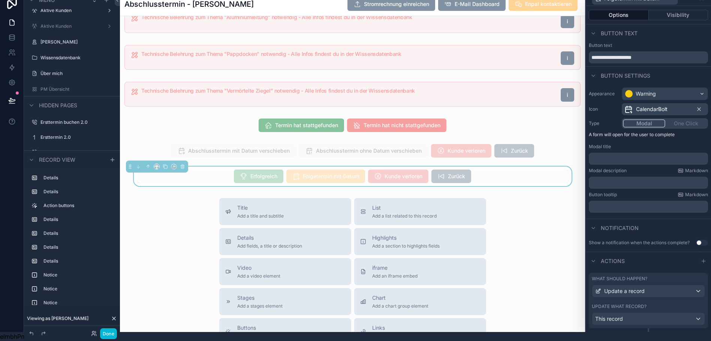
scroll to position [0, 0]
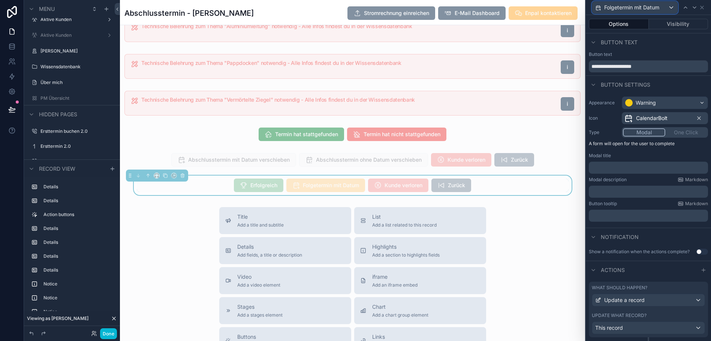
click at [660, 11] on span "Folgetermin mit Datum" at bounding box center [631, 7] width 55 height 7
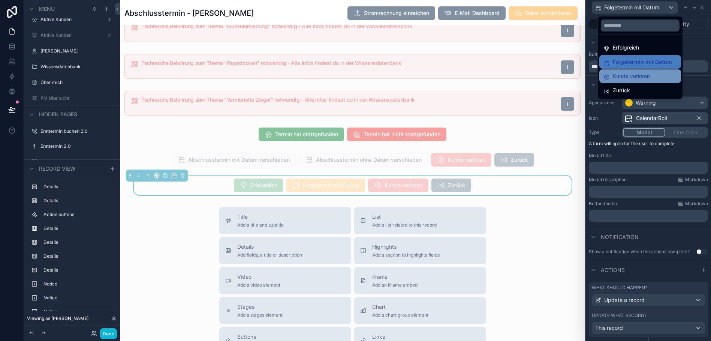
click at [624, 78] on span "Kunde verloren" at bounding box center [631, 76] width 37 height 9
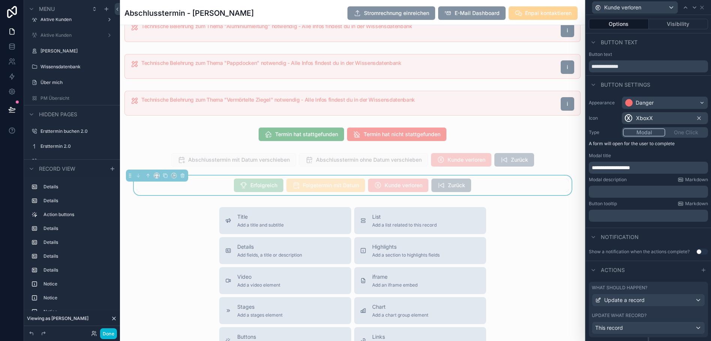
scroll to position [48, 0]
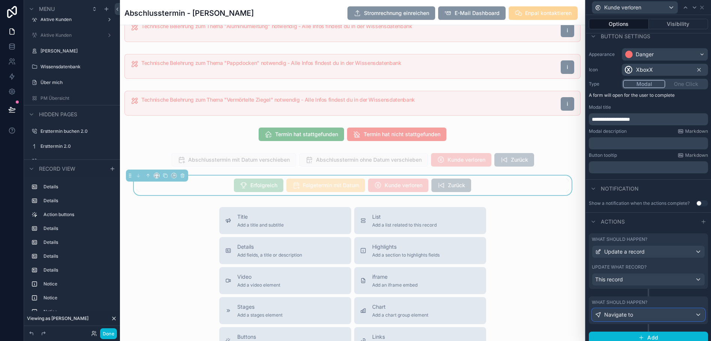
click at [633, 317] on span "Navigate to" at bounding box center [618, 314] width 29 height 7
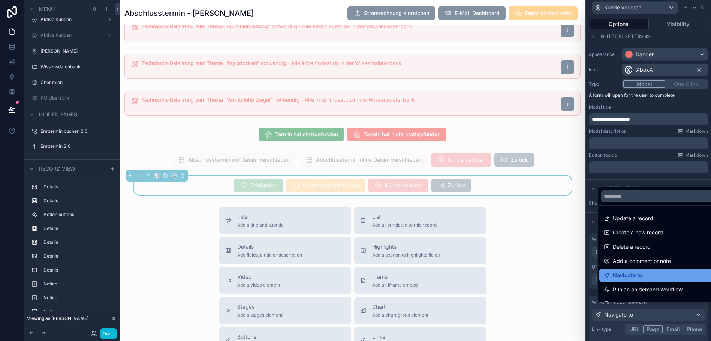
click at [634, 280] on span "Navigate to" at bounding box center [628, 275] width 30 height 9
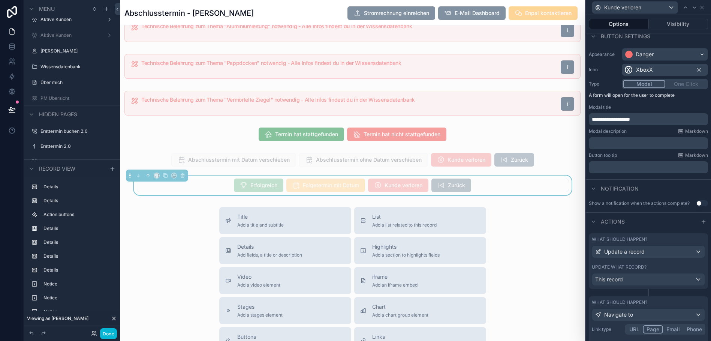
scroll to position [115, 0]
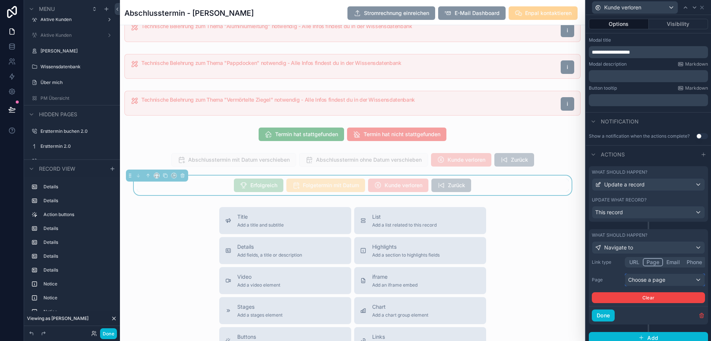
click at [648, 279] on div "Choose a page" at bounding box center [664, 280] width 79 height 12
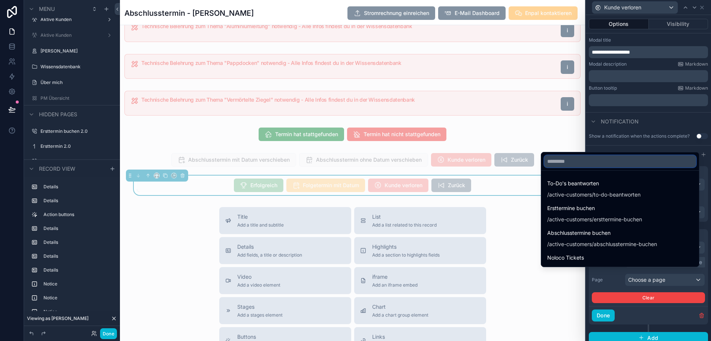
click at [607, 167] on input "text" at bounding box center [620, 161] width 152 height 12
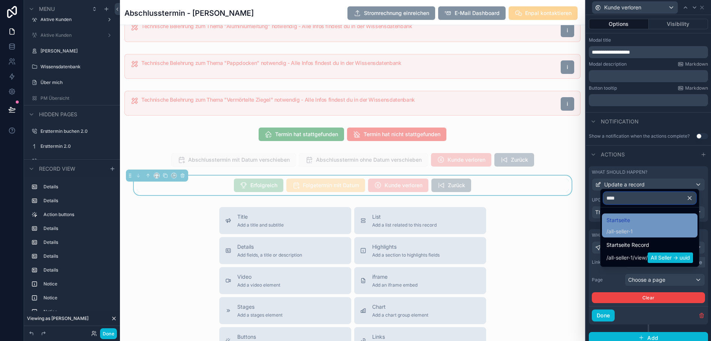
type input "****"
click at [630, 225] on span "Startseite" at bounding box center [620, 220] width 26 height 9
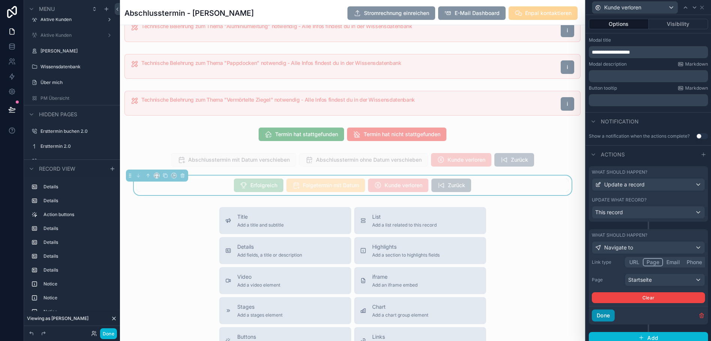
click at [605, 315] on button "Done" at bounding box center [603, 315] width 23 height 12
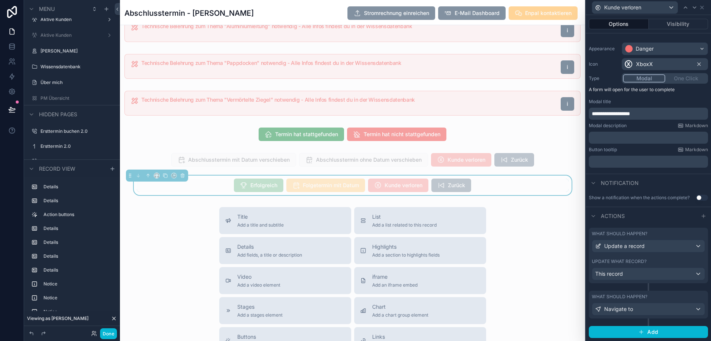
scroll to position [48, 0]
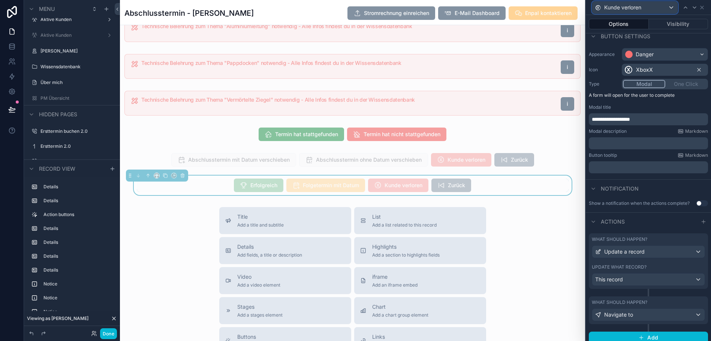
click at [669, 3] on div "Kunde verloren" at bounding box center [634, 7] width 85 height 12
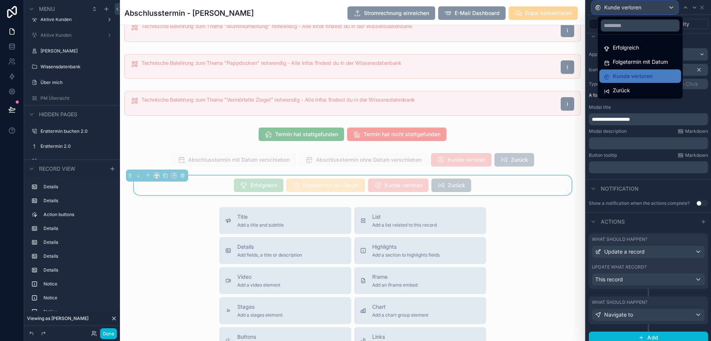
scroll to position [15, 0]
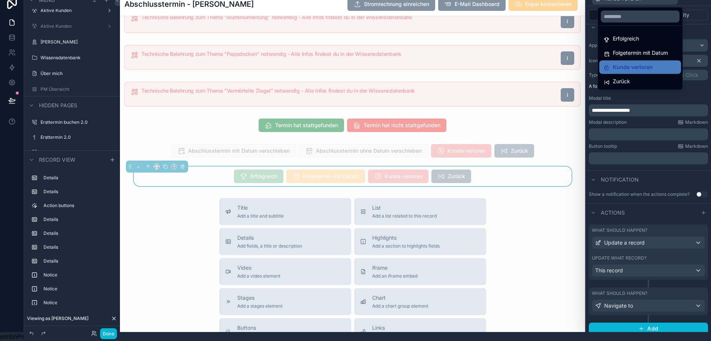
click at [640, 299] on div at bounding box center [648, 161] width 125 height 341
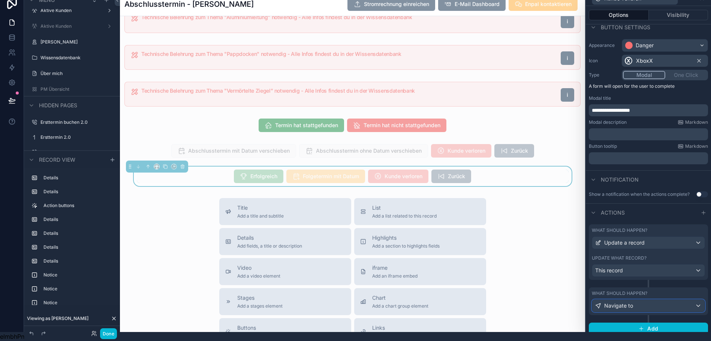
click at [643, 302] on div "Navigate to" at bounding box center [648, 306] width 112 height 12
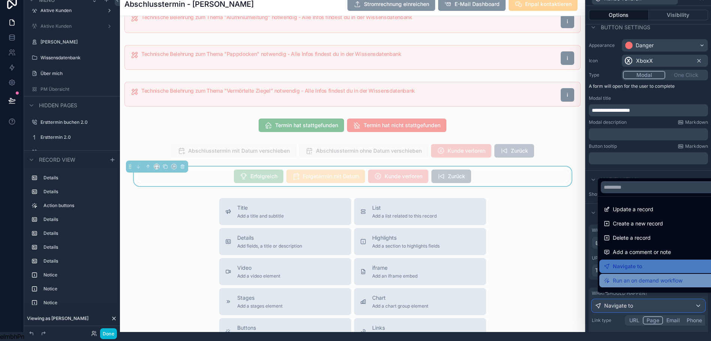
scroll to position [67, 0]
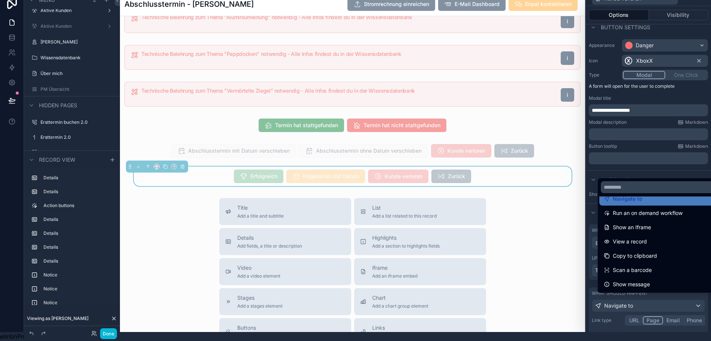
click at [633, 303] on div at bounding box center [648, 161] width 125 height 341
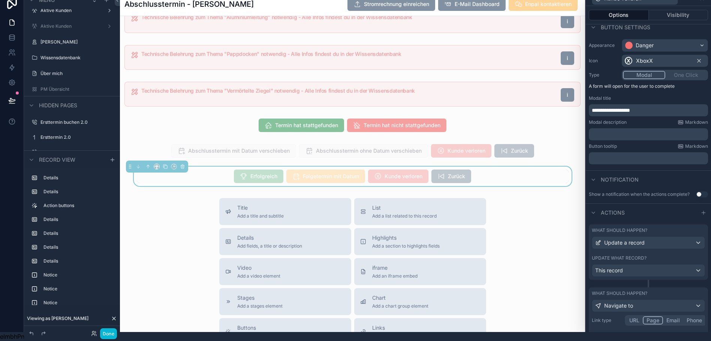
scroll to position [115, 0]
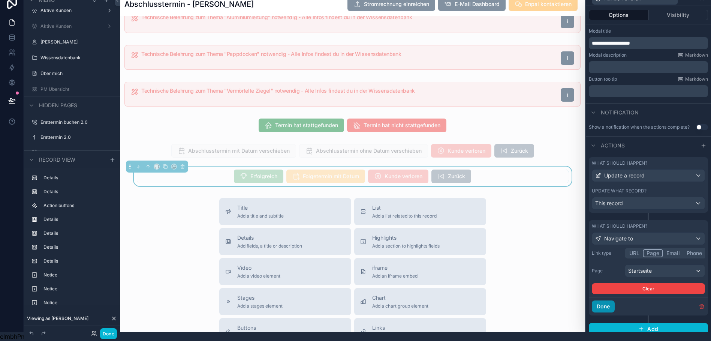
click at [609, 300] on button "Done" at bounding box center [603, 306] width 23 height 12
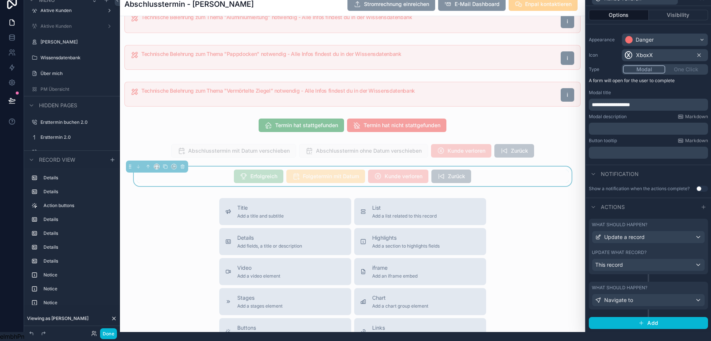
scroll to position [48, 0]
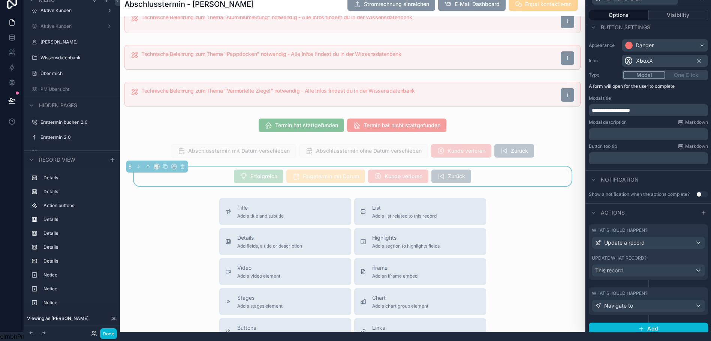
click at [557, 246] on div "Title Add a title and subtitle List Add a list related to this record Details A…" at bounding box center [352, 331] width 465 height 267
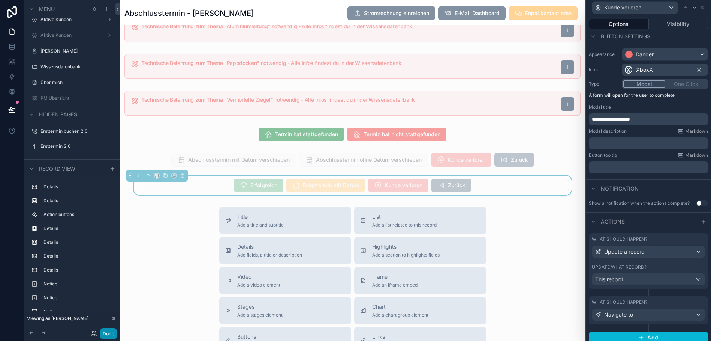
click at [109, 332] on button "Done" at bounding box center [108, 333] width 17 height 11
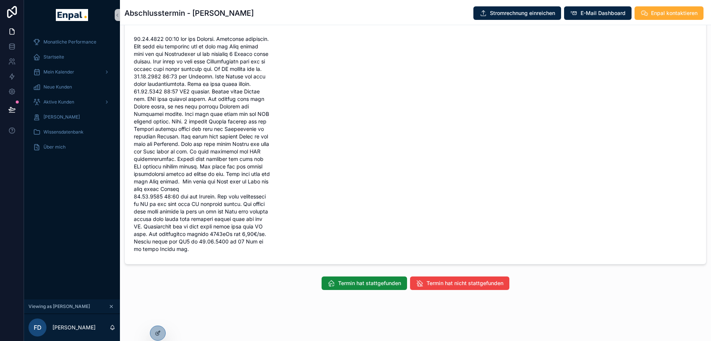
scroll to position [366, 0]
click at [158, 335] on icon at bounding box center [157, 333] width 3 height 3
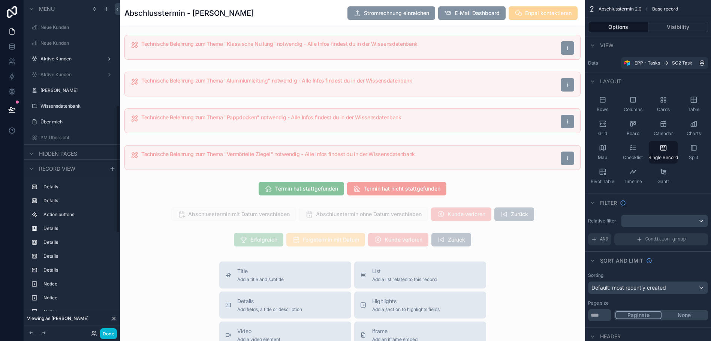
scroll to position [276, 0]
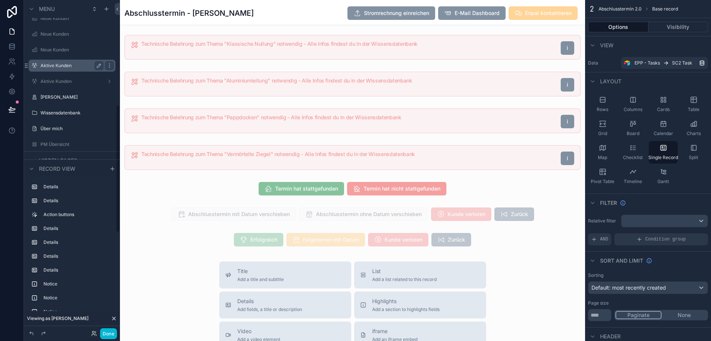
click at [64, 62] on div "Aktive Kunden" at bounding box center [71, 65] width 63 height 9
click at [54, 67] on label "Aktive Kunden" at bounding box center [70, 66] width 60 height 6
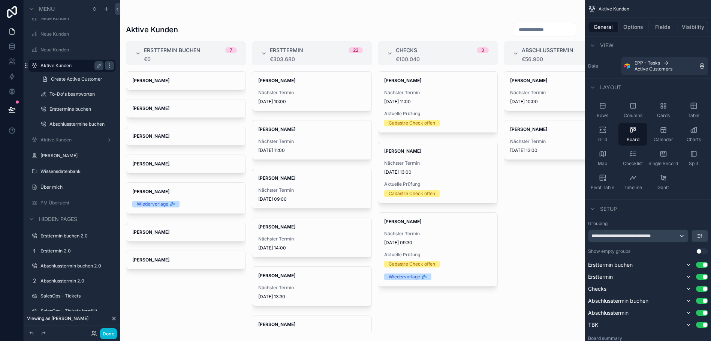
click at [519, 79] on div "scrollable content" at bounding box center [352, 170] width 465 height 341
click at [276, 76] on div "Detlef Phlipsen Nächster Termin 27.10.2025 10:00" at bounding box center [311, 91] width 119 height 39
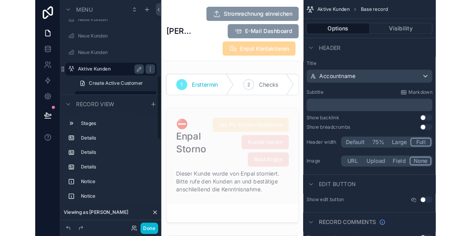
scroll to position [276, 0]
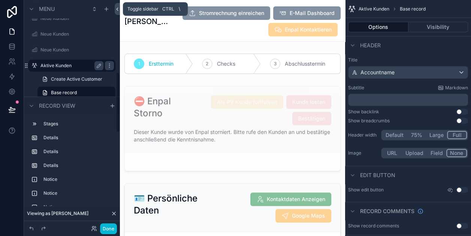
click at [119, 4] on button at bounding box center [117, 9] width 5 height 12
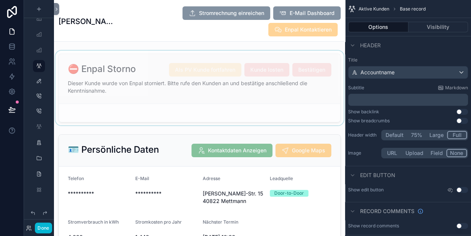
scroll to position [32, 0]
click at [189, 99] on div "scrollable content" at bounding box center [199, 88] width 291 height 75
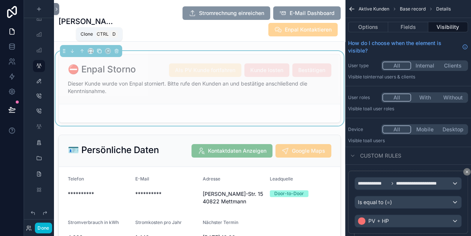
click at [98, 50] on icon "scrollable content" at bounding box center [99, 50] width 5 height 5
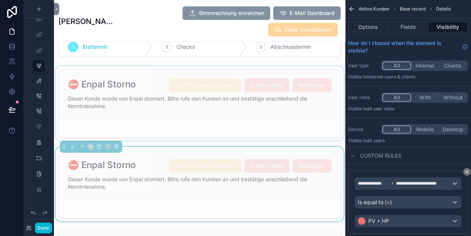
scroll to position [0, 0]
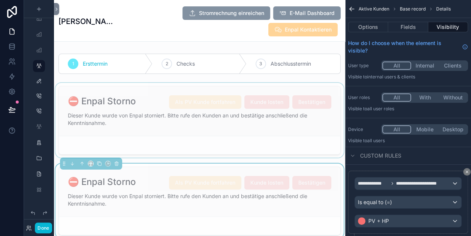
click at [148, 101] on div "scrollable content" at bounding box center [199, 120] width 291 height 75
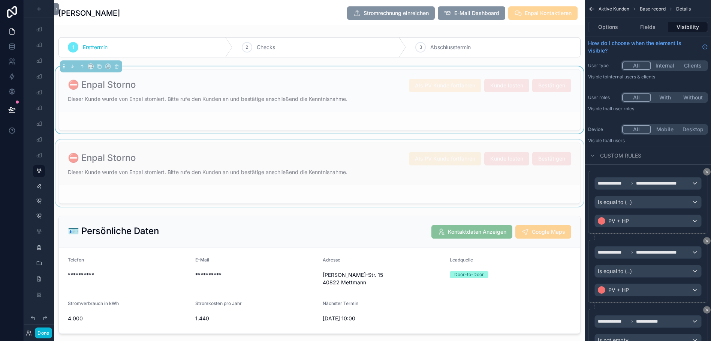
click at [372, 170] on div "scrollable content" at bounding box center [319, 172] width 531 height 67
click at [118, 137] on icon "scrollable content" at bounding box center [116, 139] width 5 height 5
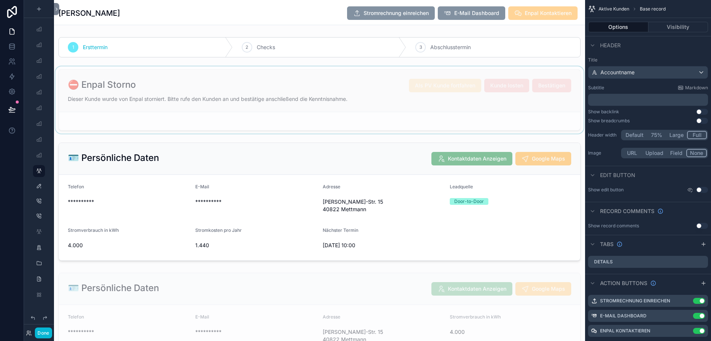
click at [270, 76] on div "scrollable content" at bounding box center [319, 99] width 531 height 67
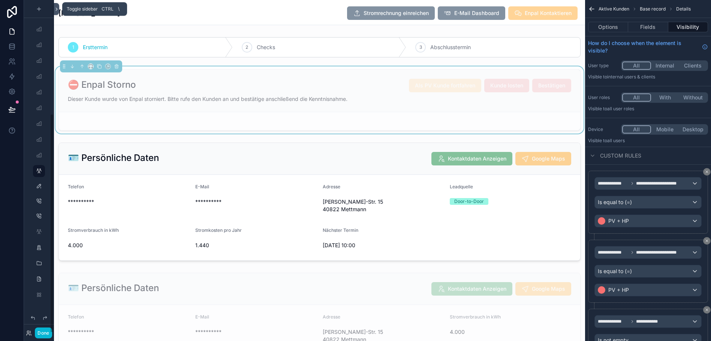
click at [55, 10] on icon at bounding box center [56, 9] width 5 height 6
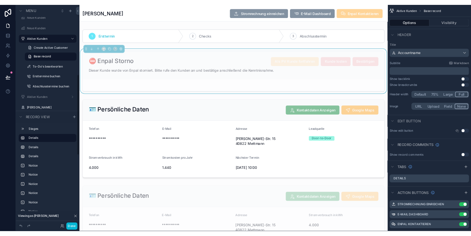
scroll to position [291, 0]
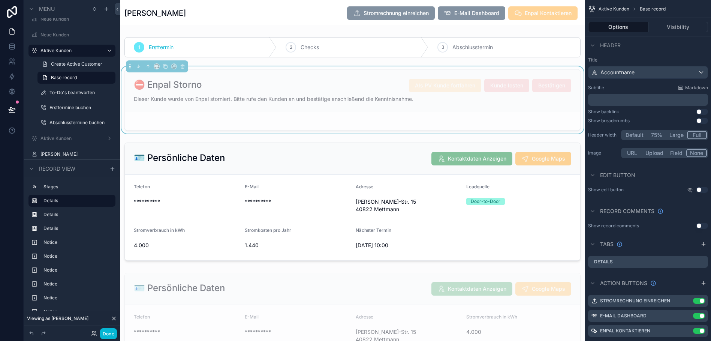
click at [378, 75] on div "⛔ Enpal Storno Als PV Kunde fortfahren Kunde losten Bestätigen Dieser Kunde wur…" at bounding box center [353, 91] width 456 height 42
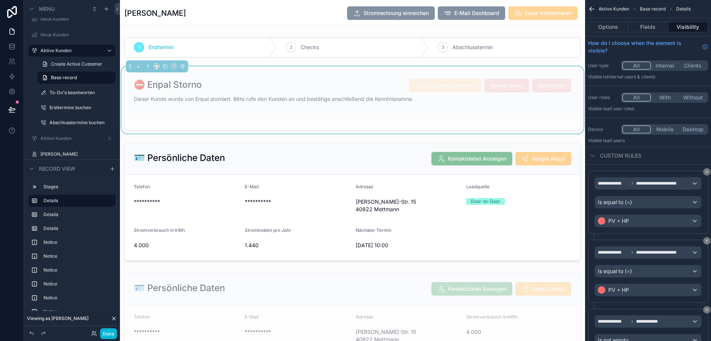
click at [379, 74] on div "⛔ Enpal Storno Als PV Kunde fortfahren Kunde losten Bestätigen Dieser Kunde wur…" at bounding box center [353, 91] width 456 height 42
click at [580, 73] on div "⛔ Enpal Storno Als PV Kunde fortfahren Kunde losten Bestätigen Dieser Kunde wur…" at bounding box center [353, 91] width 456 height 42
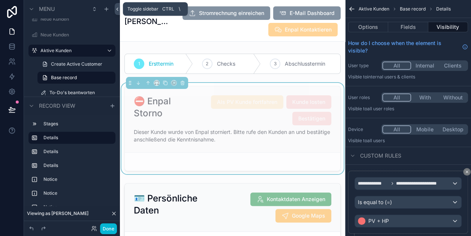
click at [115, 10] on icon at bounding box center [117, 9] width 5 height 6
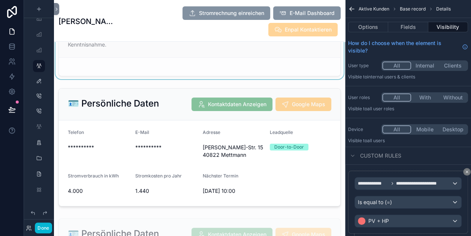
scroll to position [0, 0]
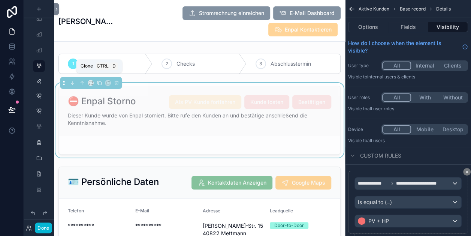
click at [100, 84] on icon "scrollable content" at bounding box center [99, 82] width 5 height 5
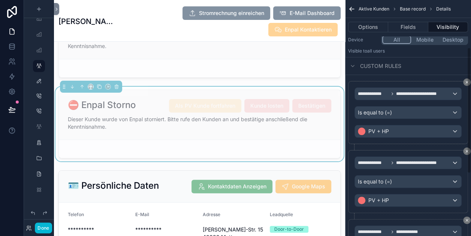
scroll to position [91, 0]
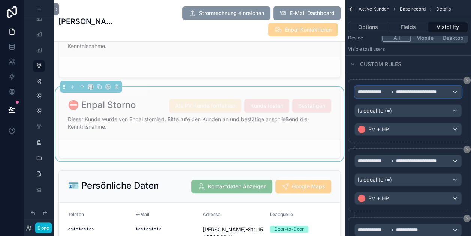
click at [395, 91] on span "**********" at bounding box center [400, 92] width 84 height 6
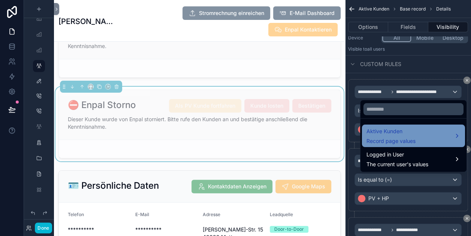
click at [388, 144] on span "Record page values" at bounding box center [391, 140] width 49 height 7
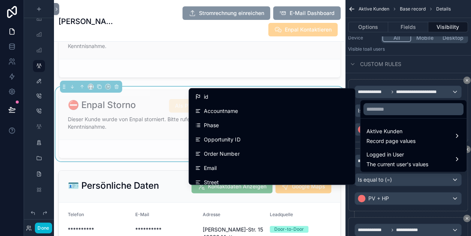
scroll to position [793, 0]
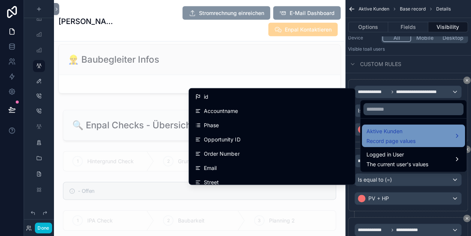
click at [388, 132] on span "Aktive Kunden" at bounding box center [391, 131] width 49 height 9
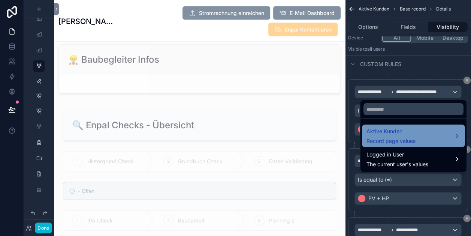
click at [457, 132] on div "Aktive Kunden Record page values" at bounding box center [414, 136] width 94 height 18
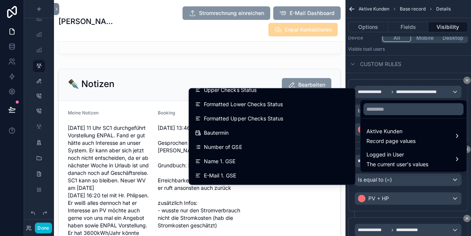
scroll to position [1518, 0]
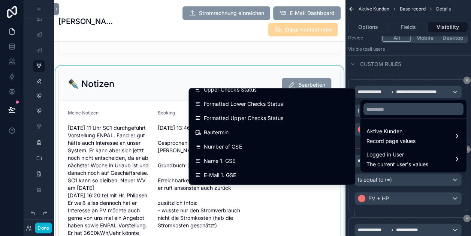
click at [180, 66] on div "scrollable content" at bounding box center [199, 177] width 291 height 223
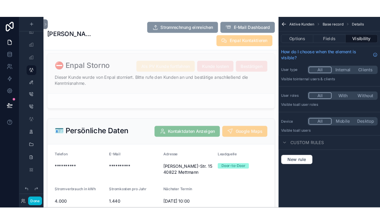
scroll to position [0, 0]
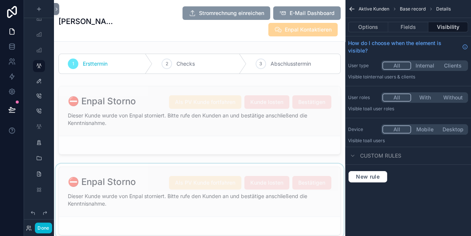
click at [122, 172] on div "scrollable content" at bounding box center [199, 200] width 291 height 75
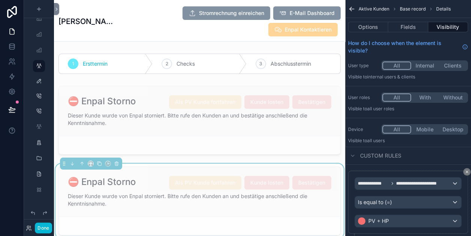
click at [111, 182] on h2 "⛔ Enpal Storno" at bounding box center [102, 182] width 68 height 12
click at [386, 25] on button "Options" at bounding box center [368, 27] width 40 height 10
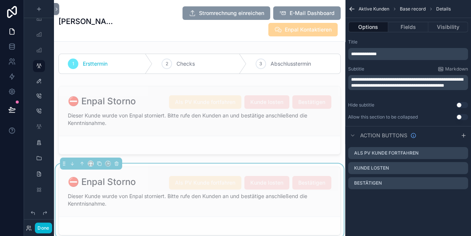
click at [377, 54] on span "**********" at bounding box center [363, 54] width 25 height 4
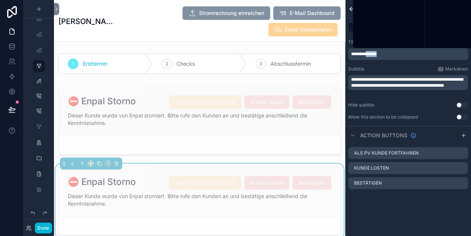
click at [377, 54] on span "**********" at bounding box center [363, 54] width 25 height 4
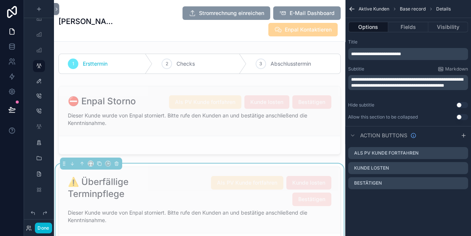
click at [397, 39] on div "Title" at bounding box center [408, 42] width 120 height 6
click at [457, 25] on button "Visibility" at bounding box center [449, 27] width 40 height 10
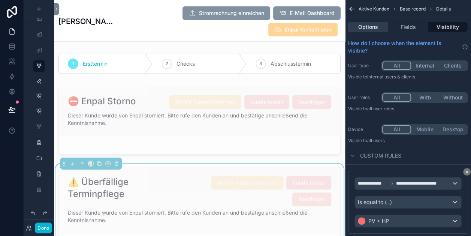
click at [375, 24] on button "Options" at bounding box center [368, 27] width 40 height 10
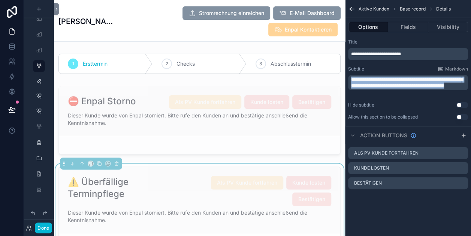
drag, startPoint x: 400, startPoint y: 90, endPoint x: 351, endPoint y: 73, distance: 51.6
click at [351, 73] on div "**********" at bounding box center [408, 79] width 126 height 87
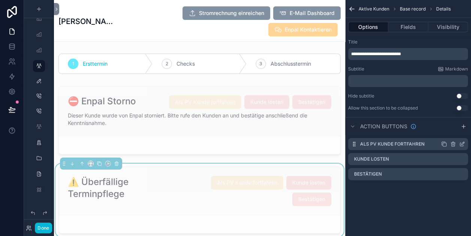
click at [456, 143] on icon "scrollable content" at bounding box center [453, 143] width 4 height 0
click at [451, 129] on icon at bounding box center [449, 126] width 3 height 3
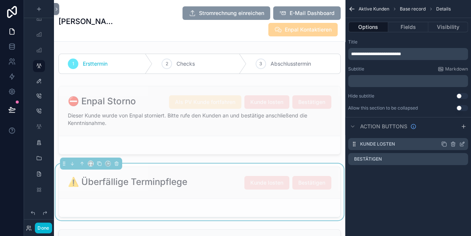
click at [456, 144] on icon "scrollable content" at bounding box center [453, 144] width 6 height 6
click at [449, 129] on icon at bounding box center [450, 126] width 6 height 6
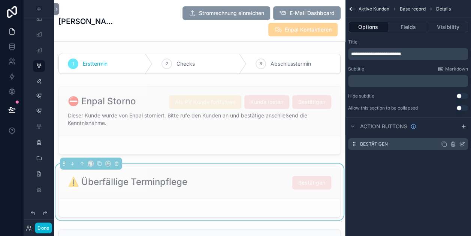
click at [453, 144] on icon "scrollable content" at bounding box center [453, 144] width 0 height 1
click at [450, 129] on icon at bounding box center [450, 126] width 6 height 6
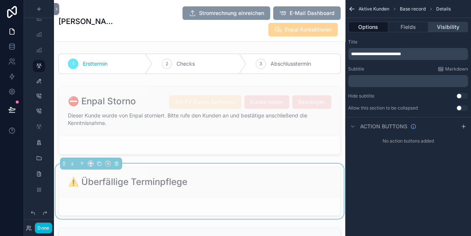
click at [444, 26] on button "Visibility" at bounding box center [449, 27] width 40 height 10
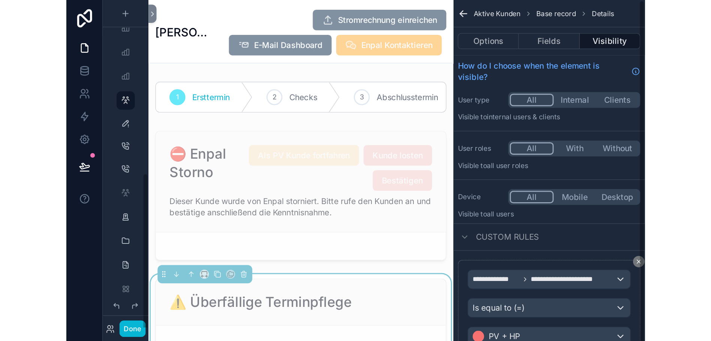
scroll to position [171, 0]
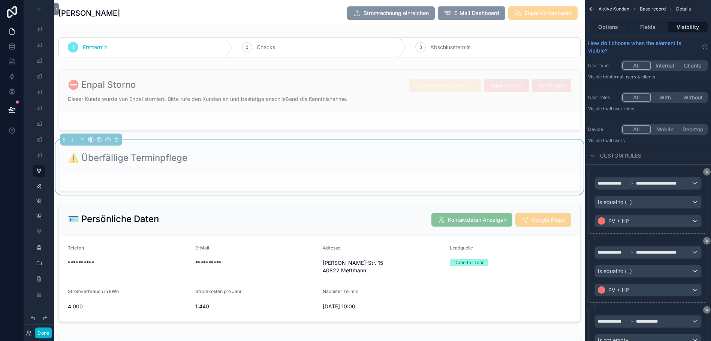
click at [396, 166] on div "⚠️ Überfällige Terminpflege" at bounding box center [320, 158] width 522 height 30
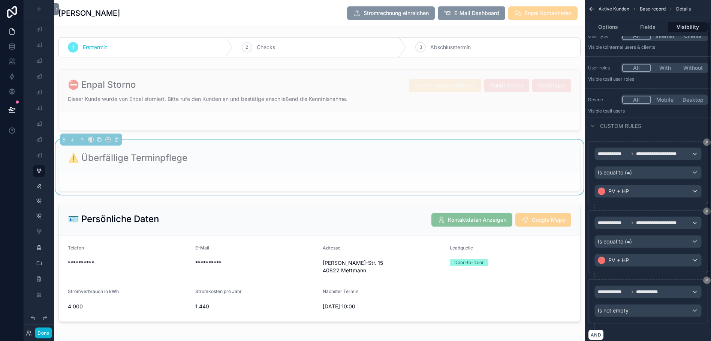
scroll to position [0, 0]
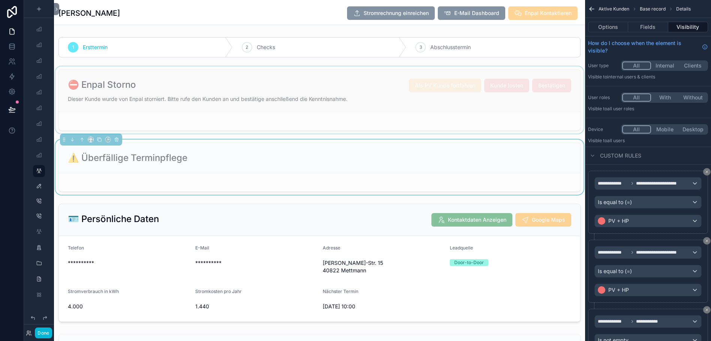
click at [366, 106] on div "scrollable content" at bounding box center [319, 99] width 531 height 67
click at [364, 153] on div "scrollable content" at bounding box center [319, 166] width 531 height 55
click at [708, 172] on div "**********" at bounding box center [648, 202] width 120 height 63
click at [710, 172] on button "scrollable content" at bounding box center [706, 171] width 7 height 7
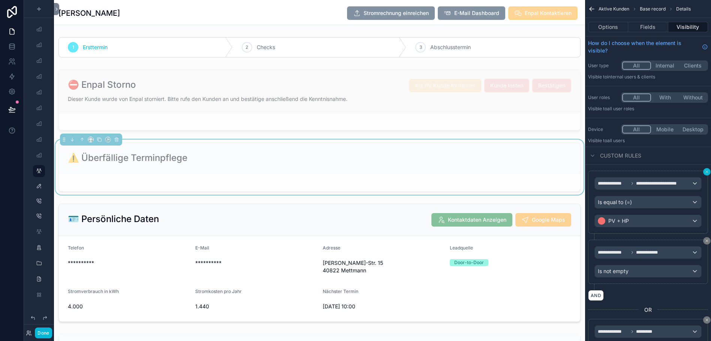
click at [710, 172] on button "scrollable content" at bounding box center [706, 171] width 7 height 7
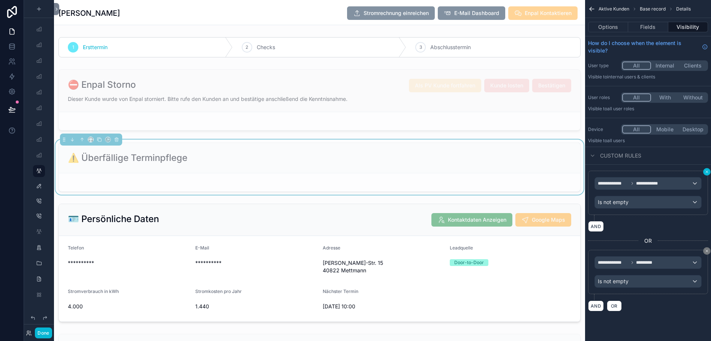
click at [710, 172] on button "scrollable content" at bounding box center [706, 171] width 7 height 7
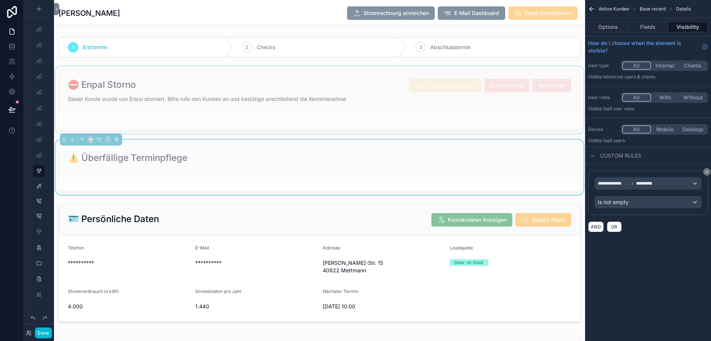
click at [421, 123] on div "scrollable content" at bounding box center [319, 99] width 531 height 67
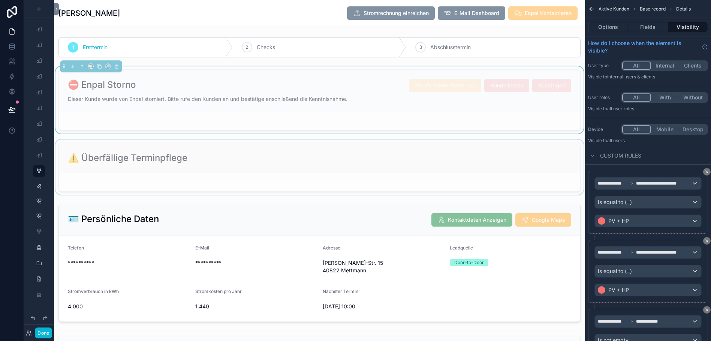
click at [420, 174] on div "scrollable content" at bounding box center [319, 166] width 531 height 55
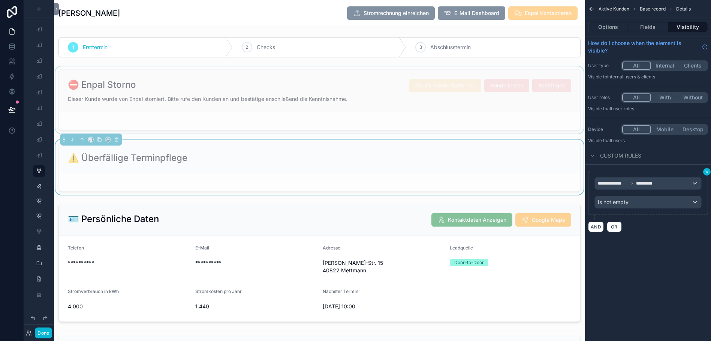
click at [709, 173] on icon "scrollable content" at bounding box center [707, 171] width 4 height 4
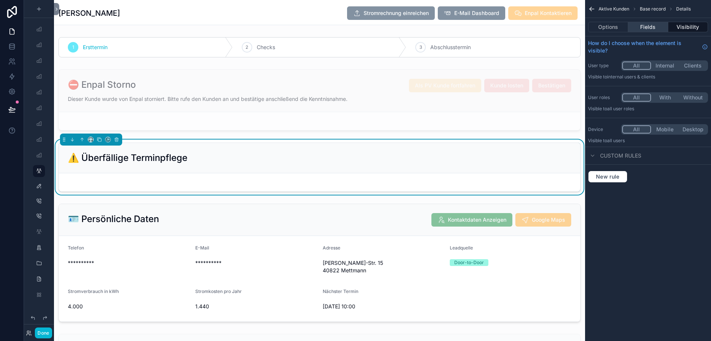
click at [660, 26] on button "Fields" at bounding box center [648, 27] width 40 height 10
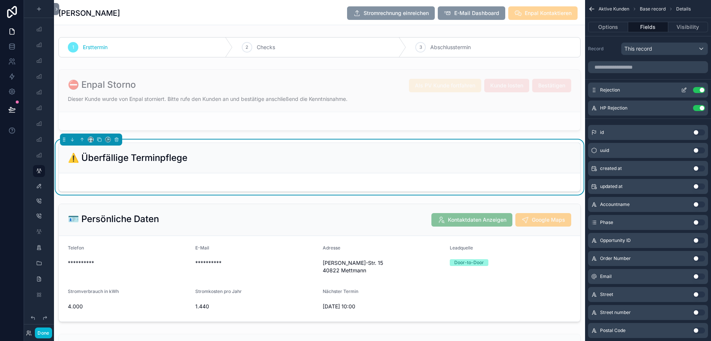
click at [705, 90] on button "Use setting" at bounding box center [699, 90] width 12 height 6
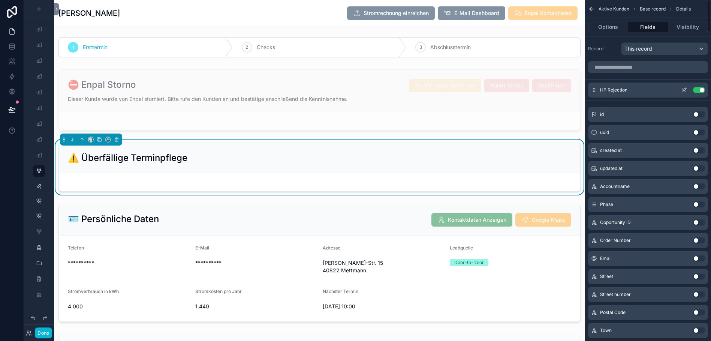
click at [705, 90] on button "Use setting" at bounding box center [699, 90] width 12 height 6
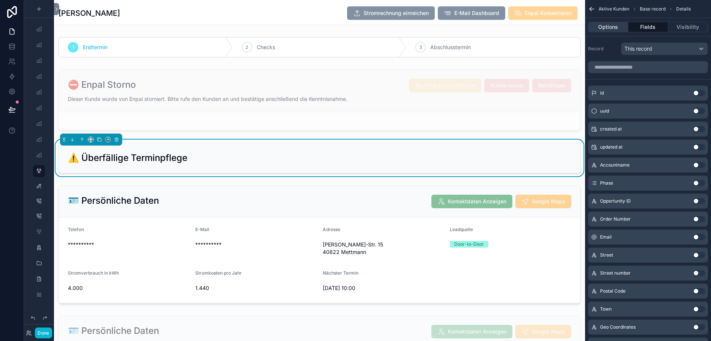
click at [620, 23] on button "Options" at bounding box center [608, 27] width 40 height 10
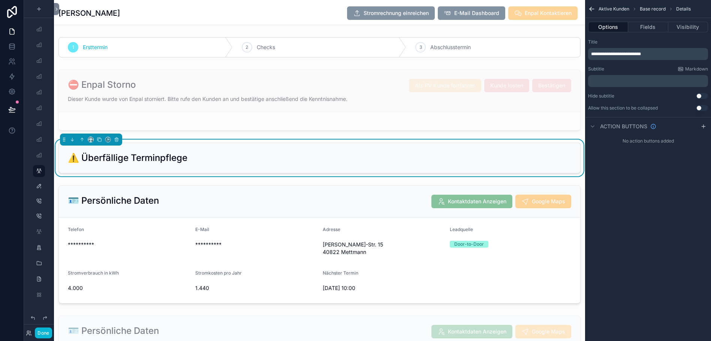
click at [627, 55] on span "**********" at bounding box center [616, 54] width 50 height 4
click at [633, 52] on span "**********" at bounding box center [617, 54] width 52 height 4
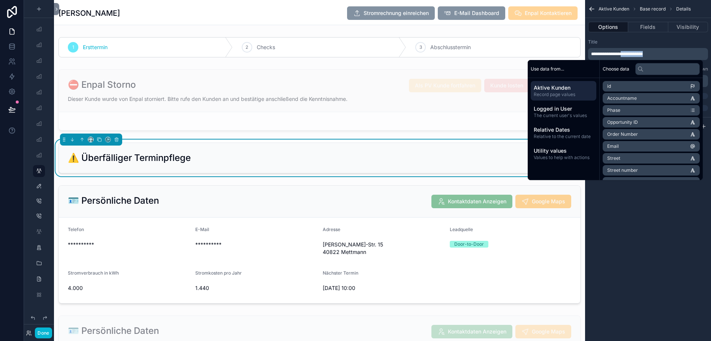
click at [661, 52] on p "**********" at bounding box center [648, 54] width 115 height 6
click at [652, 201] on div "**********" at bounding box center [648, 170] width 126 height 341
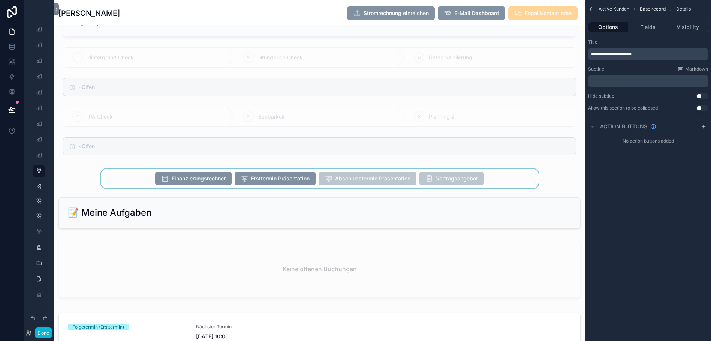
scroll to position [826, 0]
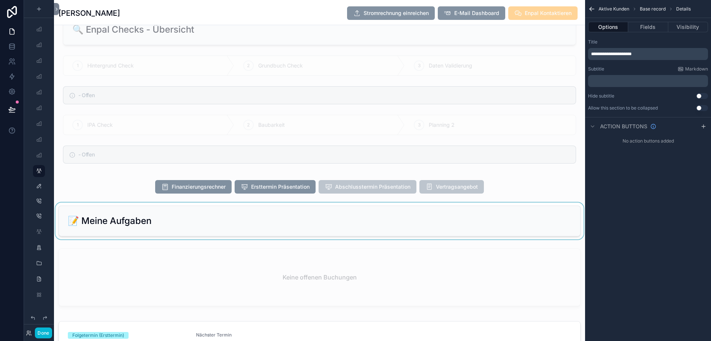
click at [337, 220] on div "scrollable content" at bounding box center [319, 220] width 531 height 37
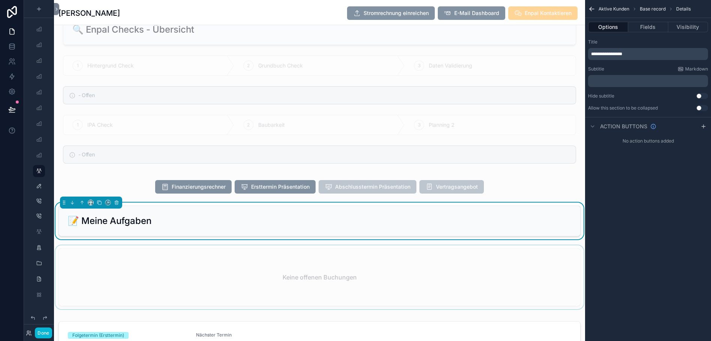
click at [349, 277] on div "scrollable content" at bounding box center [319, 278] width 531 height 67
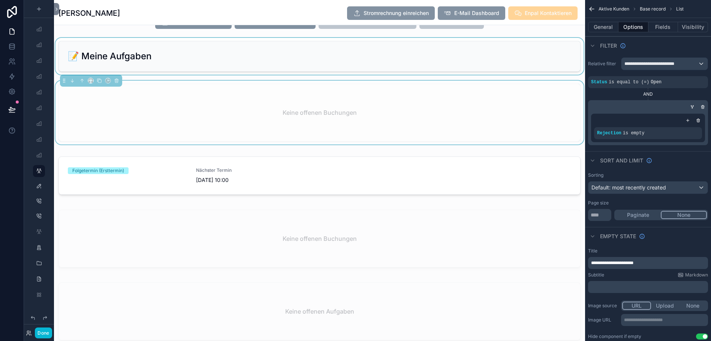
scroll to position [991, 0]
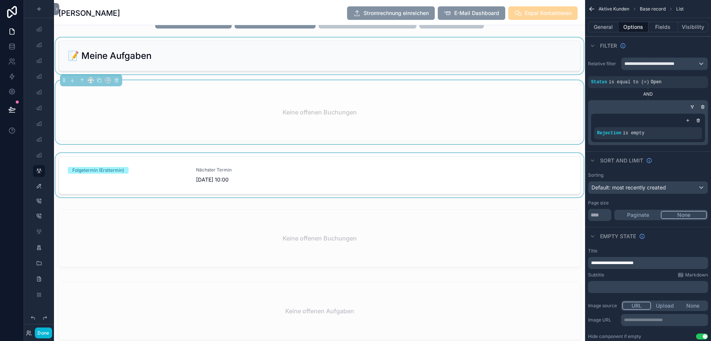
click at [324, 174] on div "scrollable content" at bounding box center [319, 176] width 531 height 47
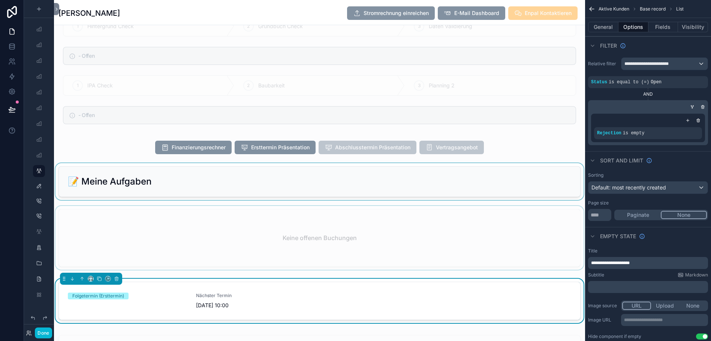
scroll to position [863, 0]
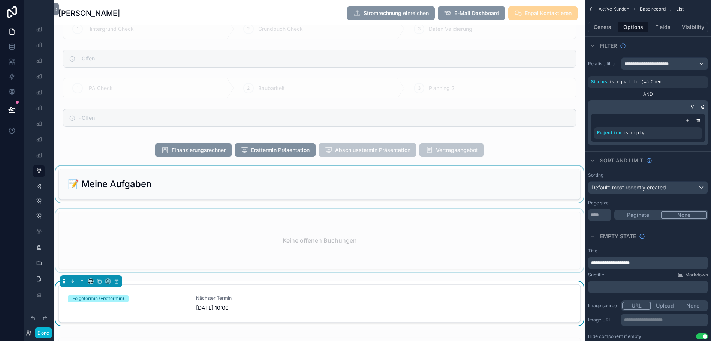
click at [291, 241] on div "scrollable content" at bounding box center [319, 241] width 531 height 67
click at [306, 195] on div "scrollable content" at bounding box center [319, 184] width 531 height 37
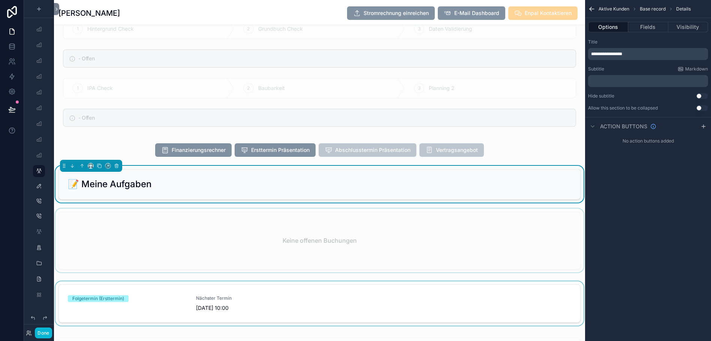
click at [432, 235] on div "scrollable content" at bounding box center [319, 241] width 531 height 67
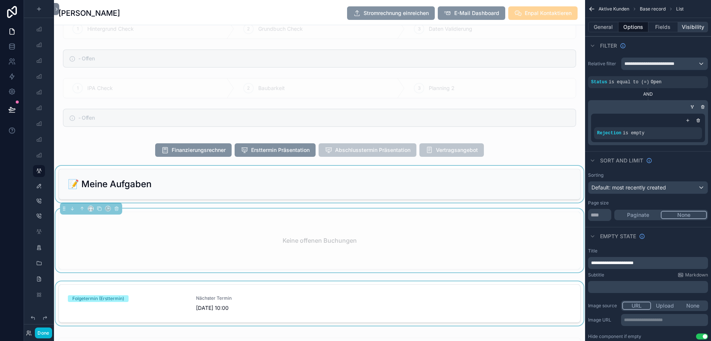
click at [691, 27] on button "Visibility" at bounding box center [693, 27] width 30 height 10
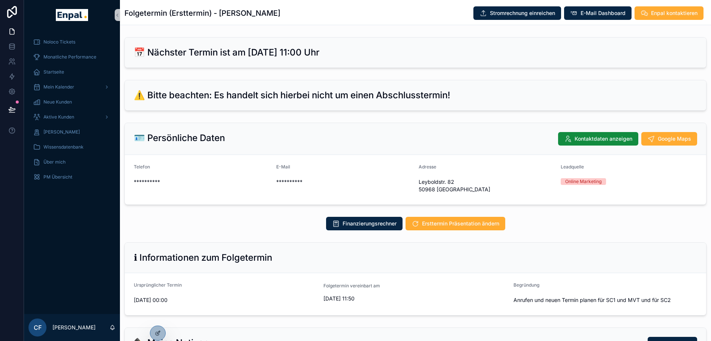
scroll to position [5, 0]
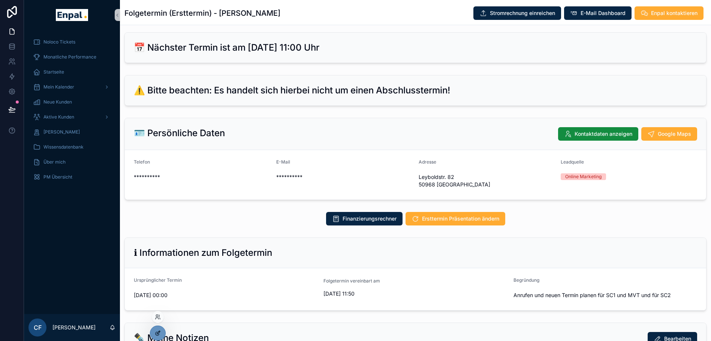
click at [156, 331] on icon at bounding box center [158, 333] width 6 height 6
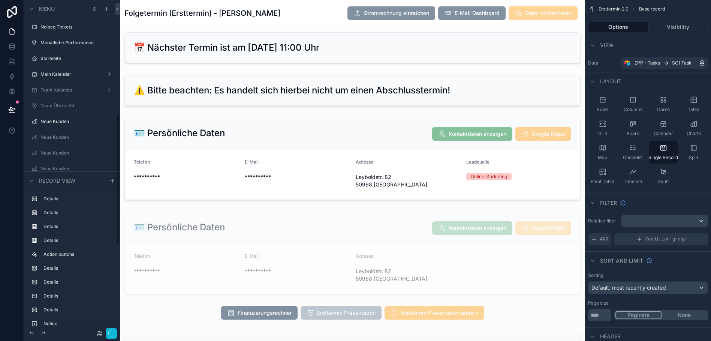
scroll to position [292, 0]
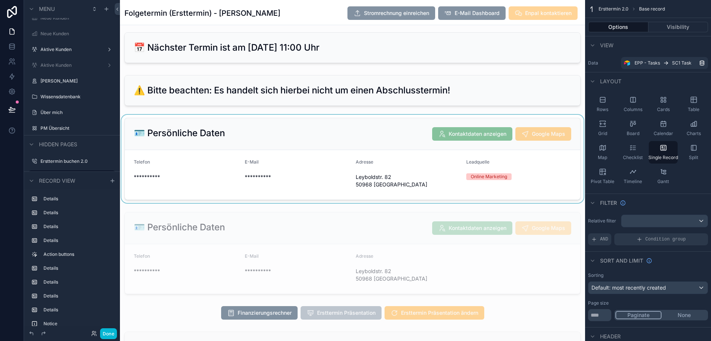
click at [318, 120] on div "scrollable content" at bounding box center [352, 159] width 465 height 88
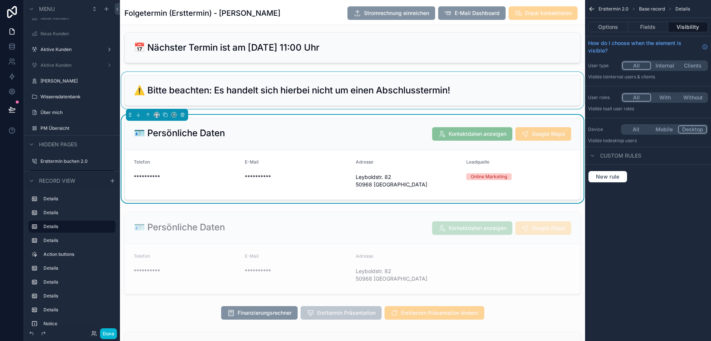
click at [357, 75] on div "scrollable content" at bounding box center [352, 90] width 465 height 37
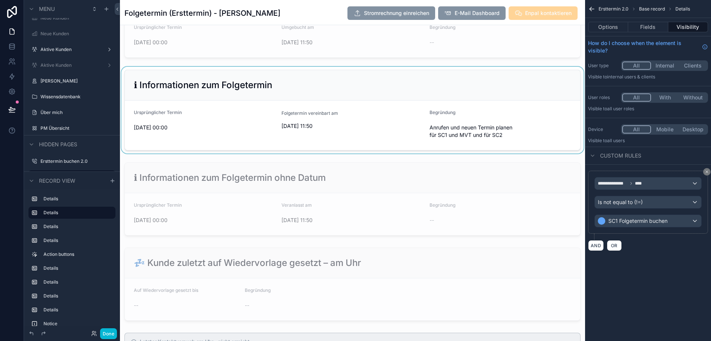
scroll to position [352, 0]
click at [391, 118] on div "scrollable content" at bounding box center [352, 109] width 465 height 87
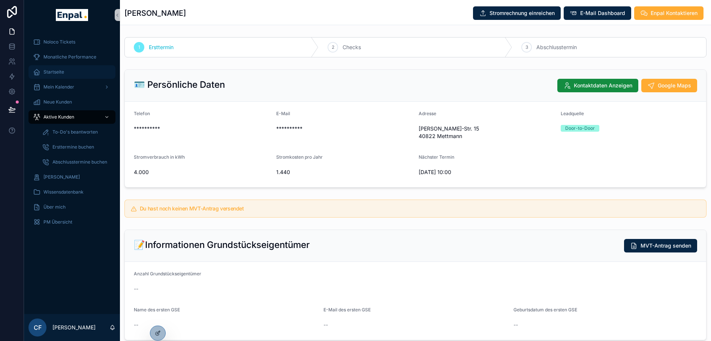
click at [60, 68] on div "Startseite" at bounding box center [72, 72] width 78 height 12
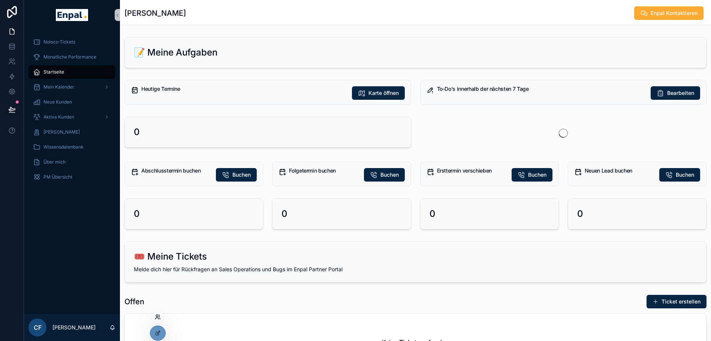
click at [157, 316] on icon at bounding box center [157, 316] width 2 height 2
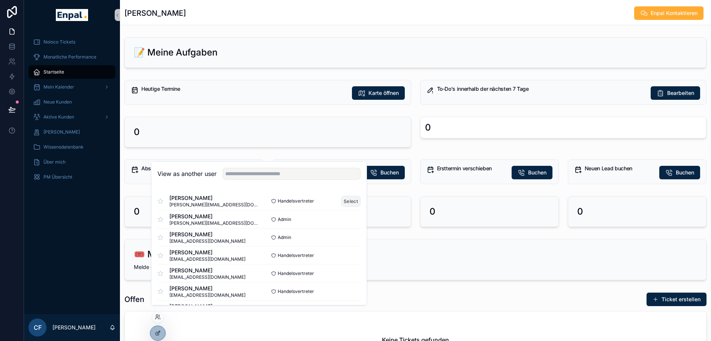
click at [349, 202] on button "Select" at bounding box center [350, 201] width 19 height 11
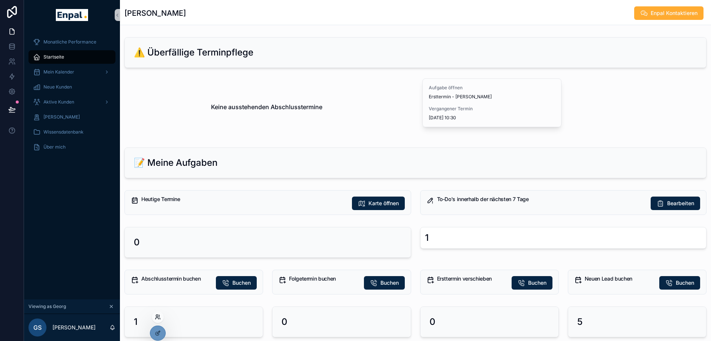
click at [158, 314] on icon at bounding box center [158, 317] width 6 height 6
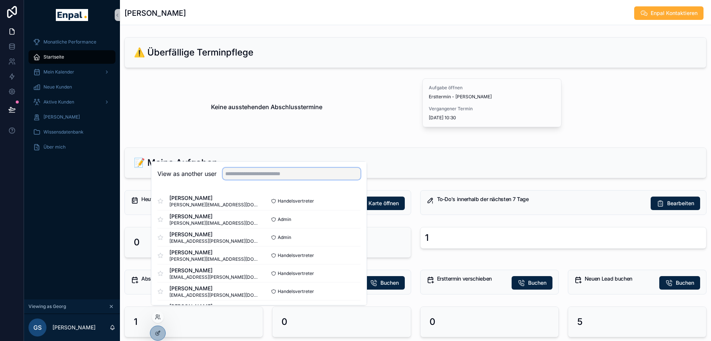
click at [243, 177] on input "text" at bounding box center [292, 174] width 138 height 12
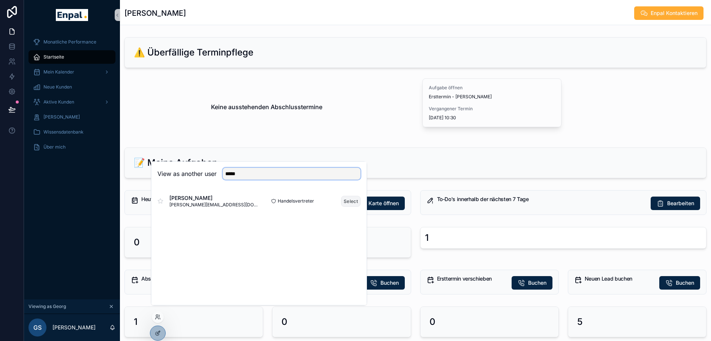
type input "*****"
click at [346, 205] on button "Select" at bounding box center [350, 201] width 19 height 11
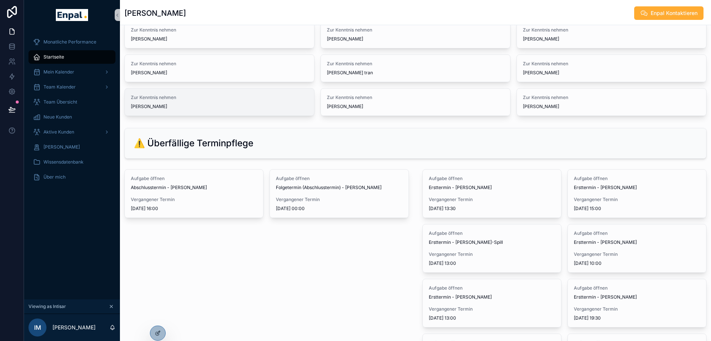
scroll to position [69, 0]
click at [157, 331] on icon at bounding box center [158, 333] width 6 height 6
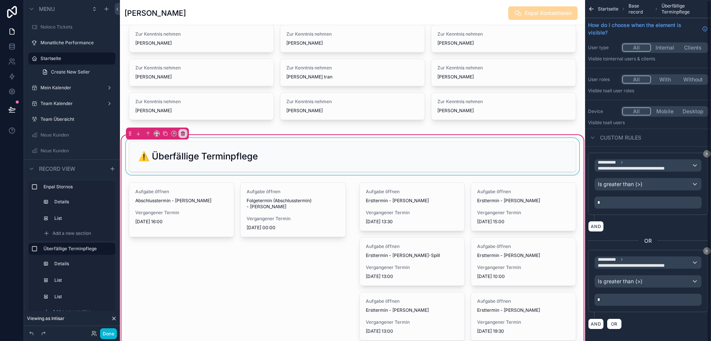
click at [580, 141] on div "scrollable content" at bounding box center [352, 156] width 456 height 37
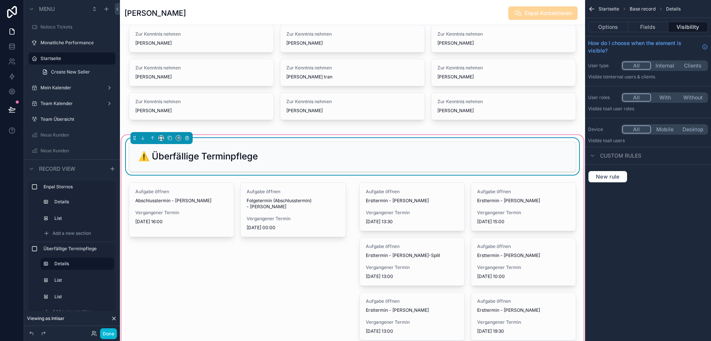
click at [582, 142] on div "⚠️ Überfällige Terminpflege Aufgabe öffnen Abschlusstermin - Dirk Backhaus Verg…" at bounding box center [352, 295] width 465 height 324
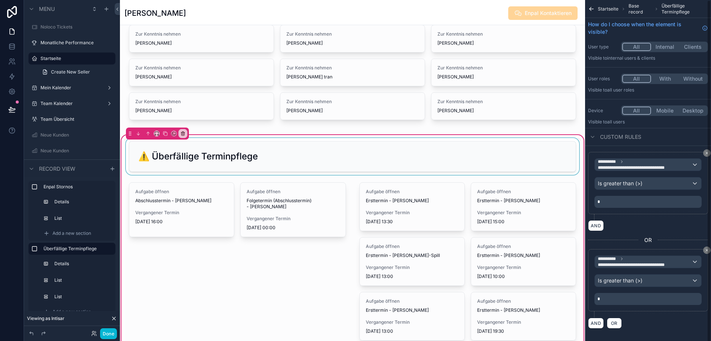
scroll to position [0, 0]
click at [594, 9] on icon "scrollable content" at bounding box center [592, 9] width 4 height 0
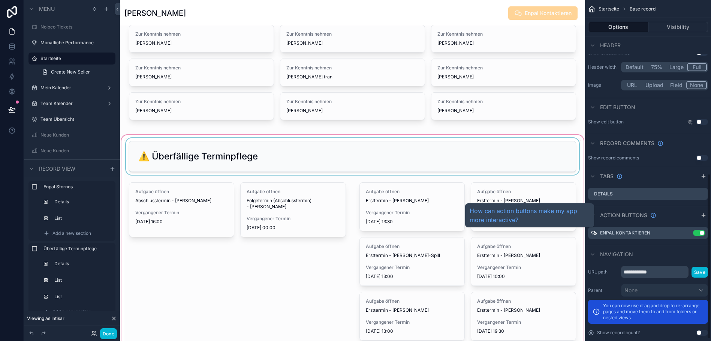
scroll to position [381, 0]
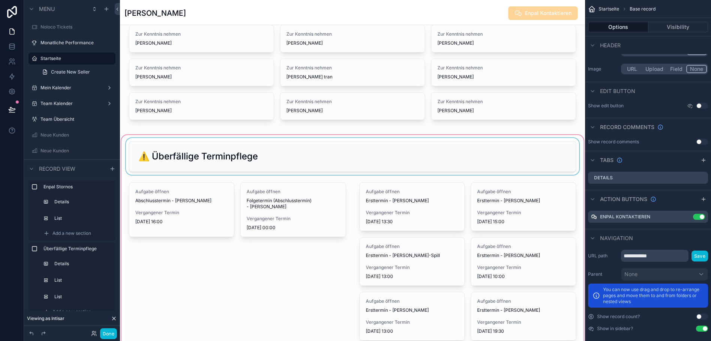
click at [571, 138] on div "scrollable content" at bounding box center [352, 295] width 465 height 324
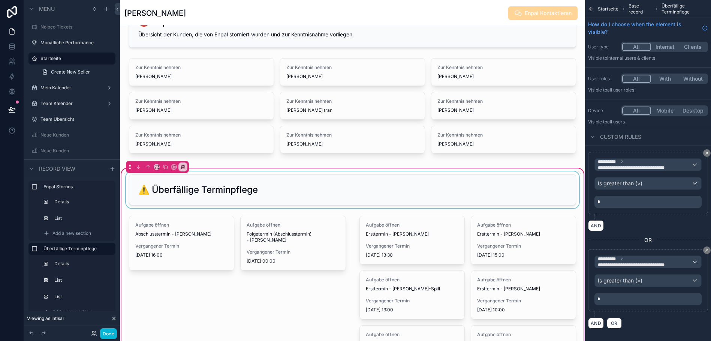
scroll to position [0, 0]
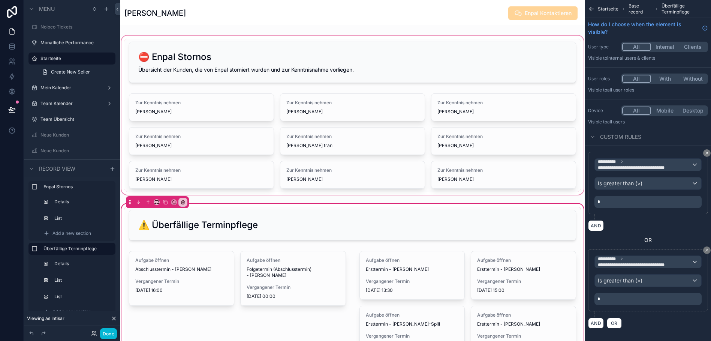
click at [444, 38] on div "scrollable content" at bounding box center [352, 115] width 465 height 162
click at [460, 44] on div "scrollable content" at bounding box center [352, 115] width 465 height 162
click at [580, 81] on div "scrollable content" at bounding box center [352, 115] width 465 height 162
click at [578, 40] on div "scrollable content" at bounding box center [352, 115] width 465 height 162
click at [578, 41] on div "scrollable content" at bounding box center [352, 115] width 465 height 162
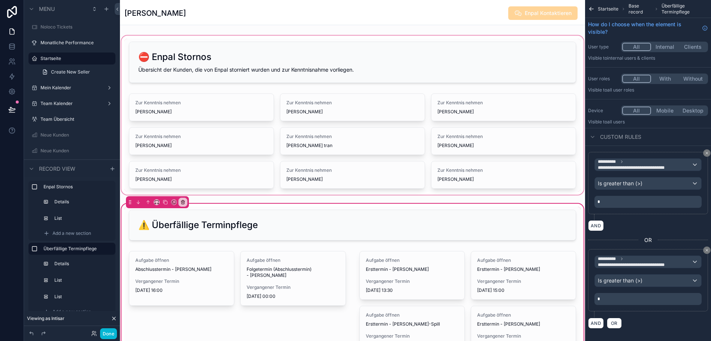
click at [531, 44] on div "scrollable content" at bounding box center [352, 115] width 465 height 162
click at [526, 39] on div "scrollable content" at bounding box center [352, 115] width 465 height 162
click at [444, 41] on div "scrollable content" at bounding box center [352, 115] width 465 height 162
click at [375, 35] on div "scrollable content" at bounding box center [352, 115] width 465 height 162
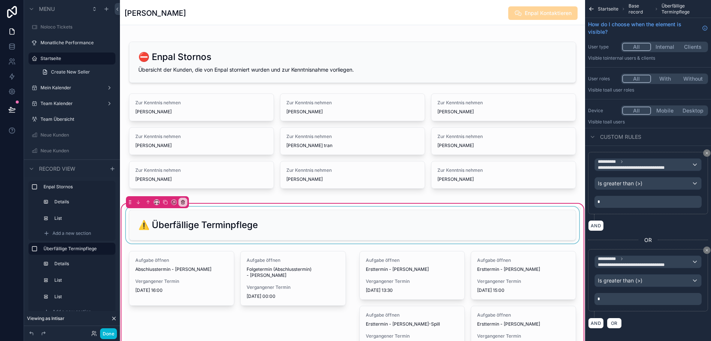
click at [364, 218] on div "scrollable content" at bounding box center [352, 225] width 456 height 37
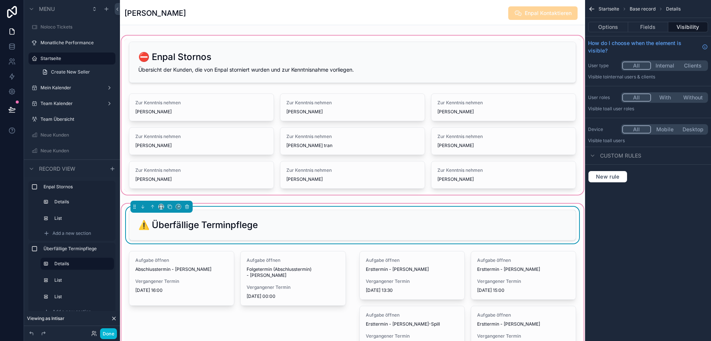
click at [353, 43] on div "scrollable content" at bounding box center [352, 115] width 465 height 162
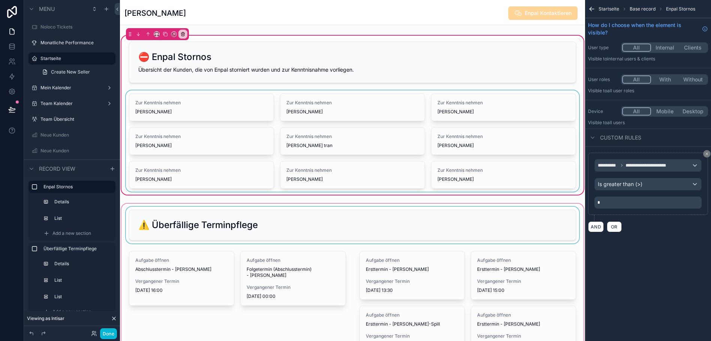
click at [477, 93] on div "scrollable content" at bounding box center [352, 140] width 456 height 101
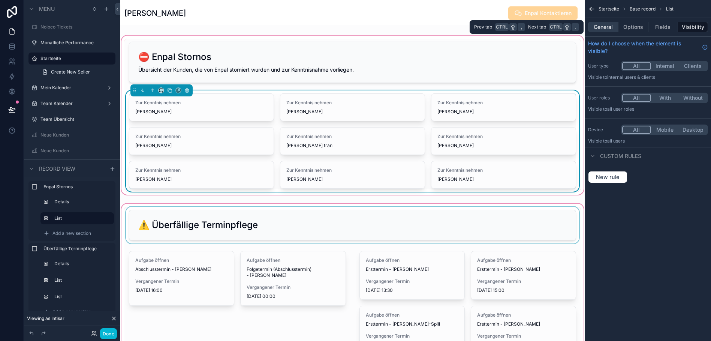
click at [612, 29] on button "General" at bounding box center [603, 27] width 30 height 10
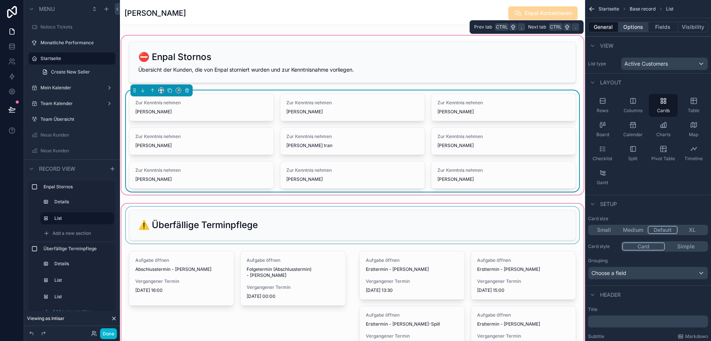
click at [632, 30] on button "Options" at bounding box center [634, 27] width 30 height 10
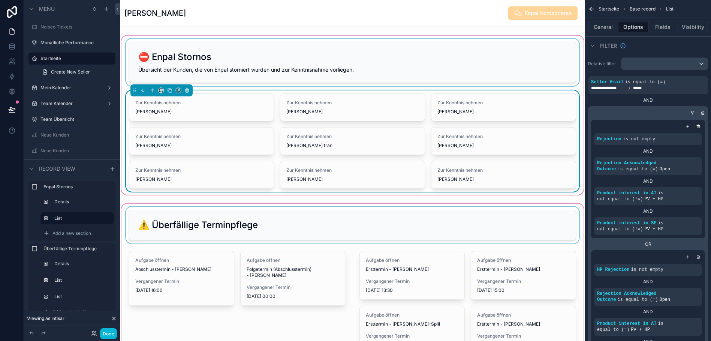
click at [528, 42] on div "scrollable content" at bounding box center [352, 62] width 456 height 47
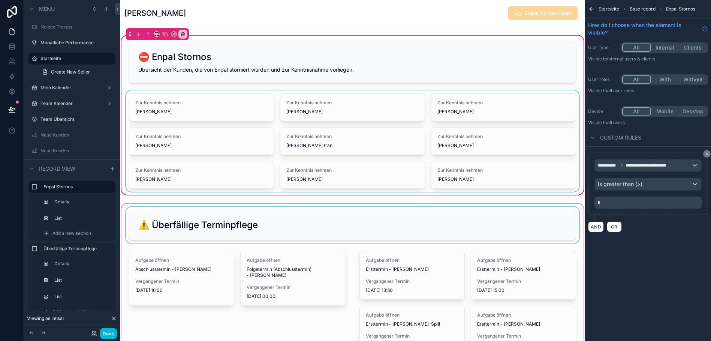
click at [553, 97] on div "scrollable content" at bounding box center [352, 140] width 456 height 101
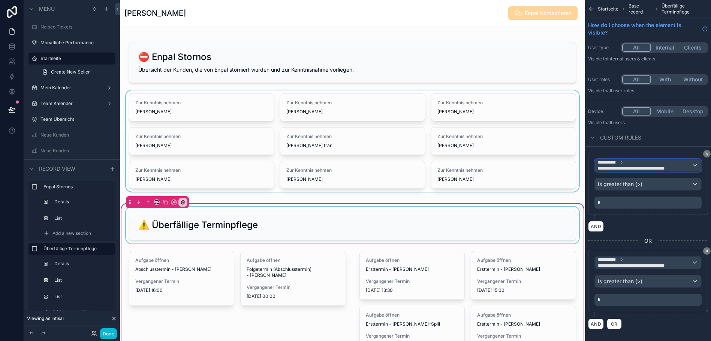
click at [692, 160] on span "**********" at bounding box center [645, 165] width 94 height 12
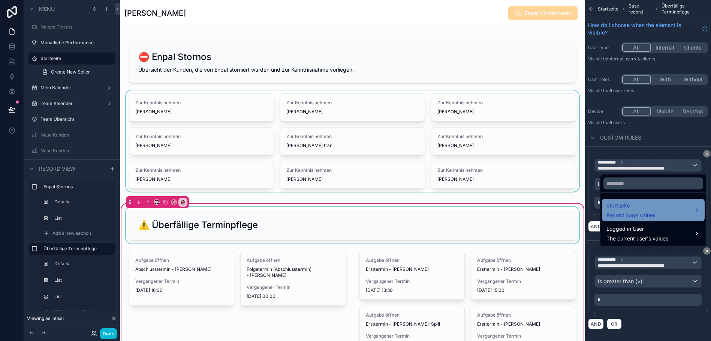
click at [676, 207] on div "Startseite Record page values" at bounding box center [654, 210] width 94 height 18
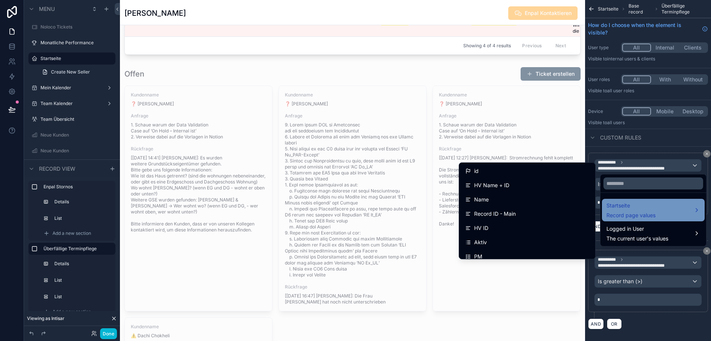
scroll to position [1228, 0]
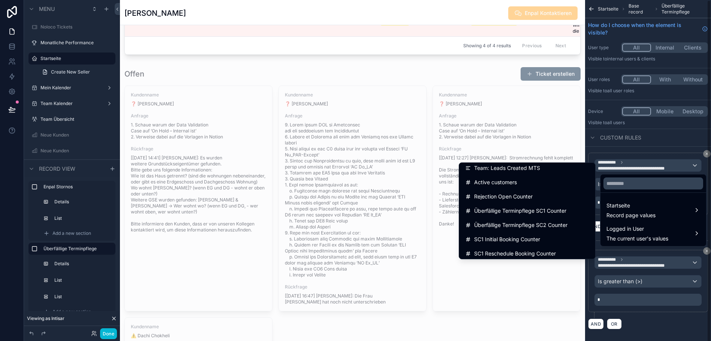
click at [684, 143] on div "scrollable content" at bounding box center [355, 170] width 711 height 341
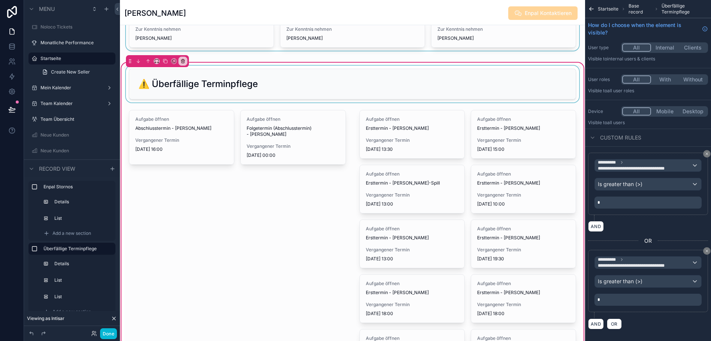
scroll to position [184, 0]
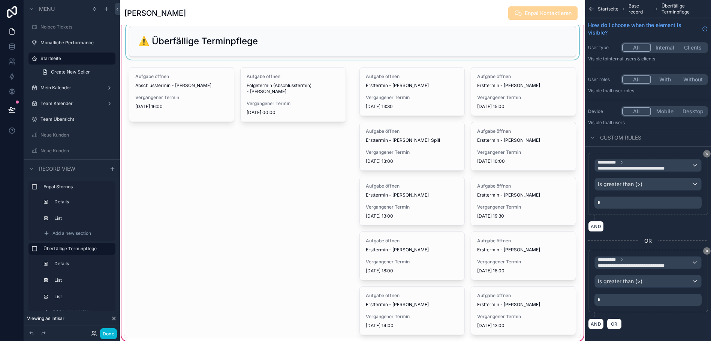
click at [320, 37] on div "scrollable content" at bounding box center [352, 41] width 456 height 37
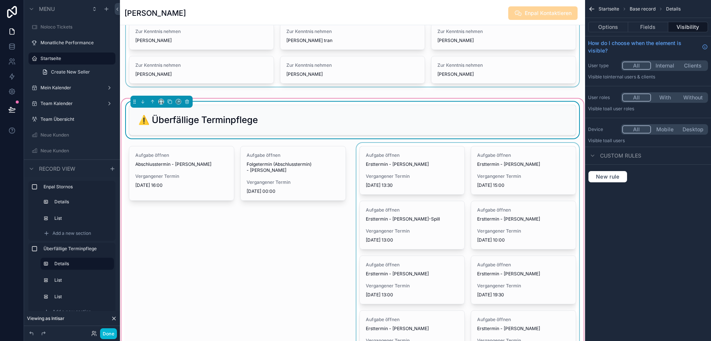
scroll to position [104, 0]
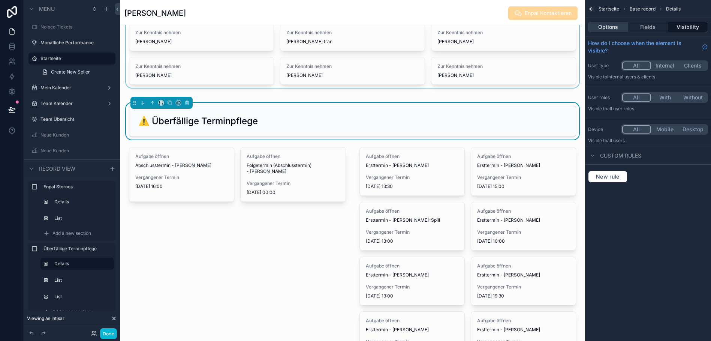
click at [610, 30] on button "Options" at bounding box center [608, 27] width 40 height 10
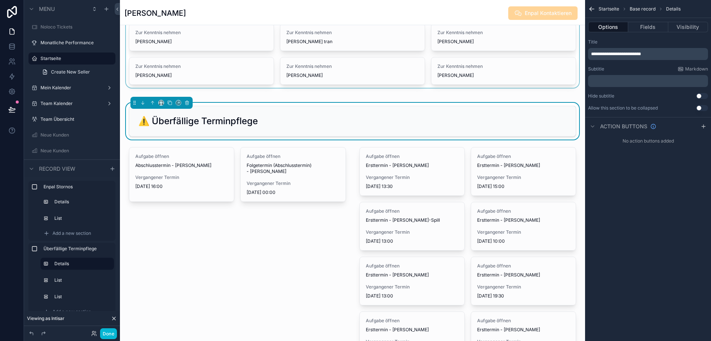
click at [618, 52] on span "**********" at bounding box center [616, 54] width 50 height 4
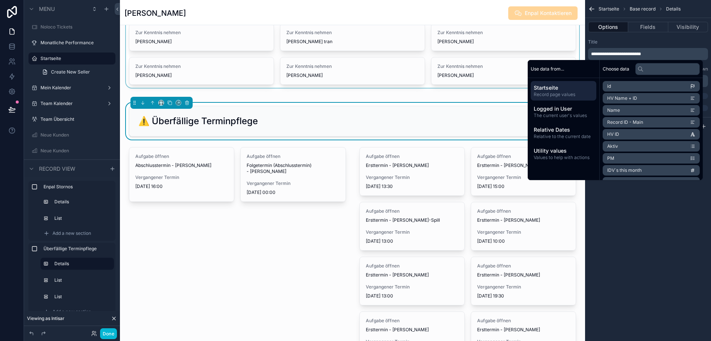
click at [618, 51] on div "Use data from... Startseite Record page values Logged in User The current user'…" at bounding box center [355, 170] width 711 height 341
click at [618, 52] on span "**********" at bounding box center [616, 54] width 50 height 4
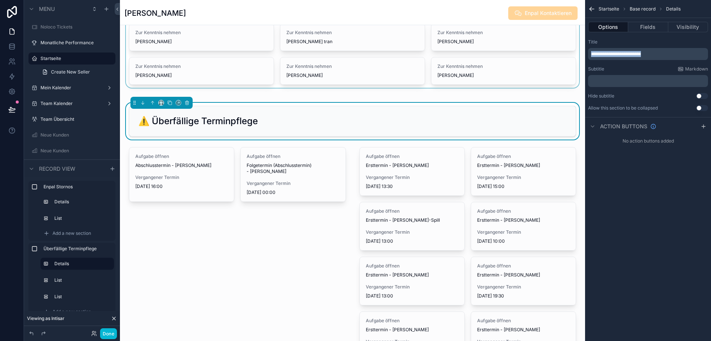
click at [618, 52] on span "**********" at bounding box center [616, 54] width 50 height 4
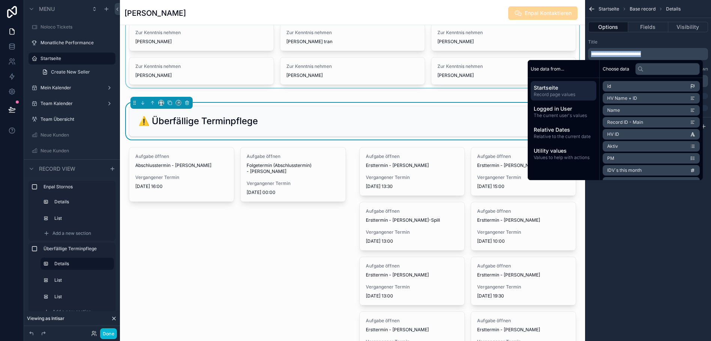
drag, startPoint x: 294, startPoint y: 233, endPoint x: 433, endPoint y: 205, distance: 142.0
click at [294, 233] on div "scrollable content" at bounding box center [237, 281] width 226 height 274
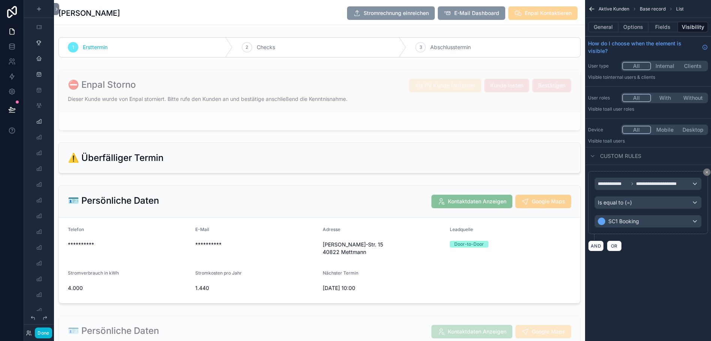
scroll to position [863, 0]
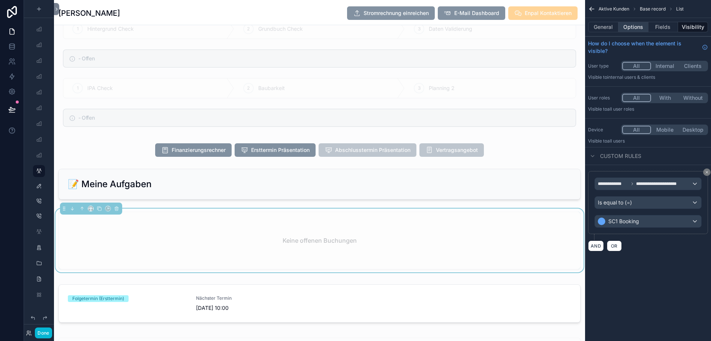
click at [642, 26] on button "Options" at bounding box center [634, 27] width 30 height 10
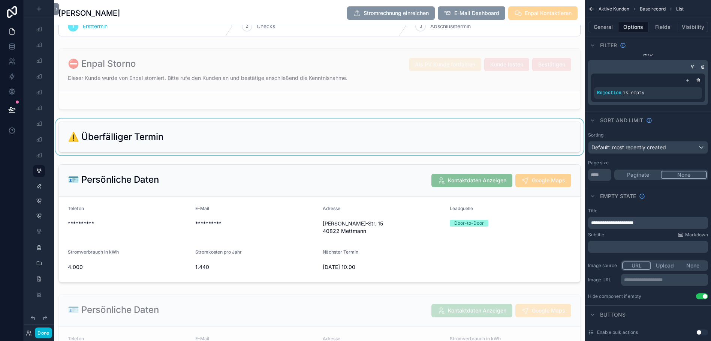
scroll to position [0, 0]
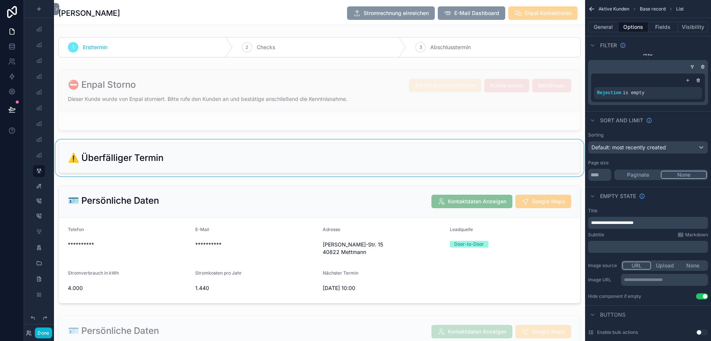
click at [551, 150] on div "scrollable content" at bounding box center [319, 157] width 531 height 37
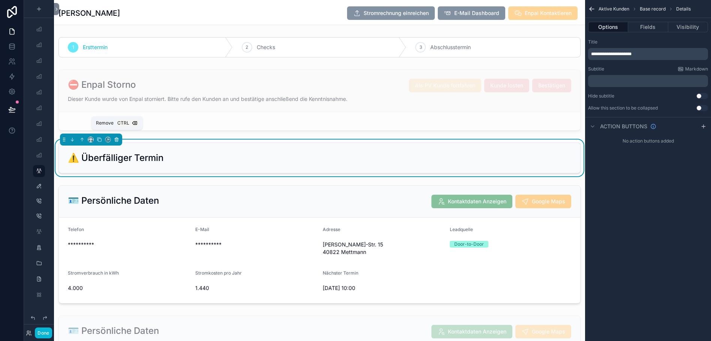
click at [118, 140] on icon "scrollable content" at bounding box center [116, 139] width 3 height 3
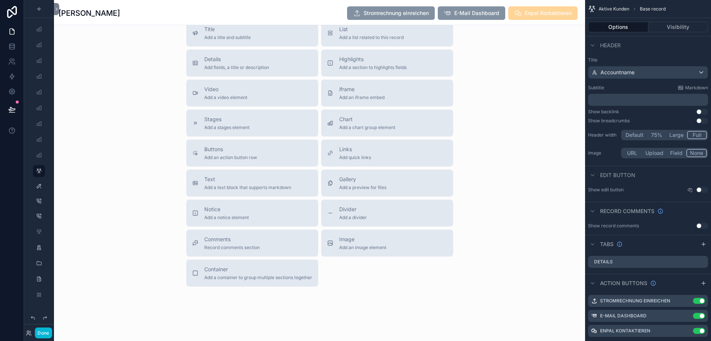
scroll to position [1846, 0]
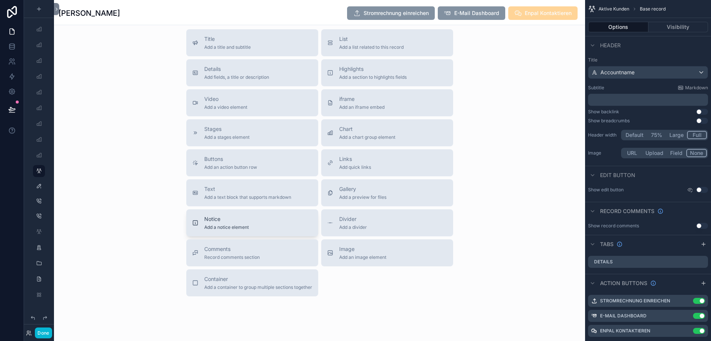
click at [216, 225] on span "Add a notice element" at bounding box center [226, 227] width 45 height 6
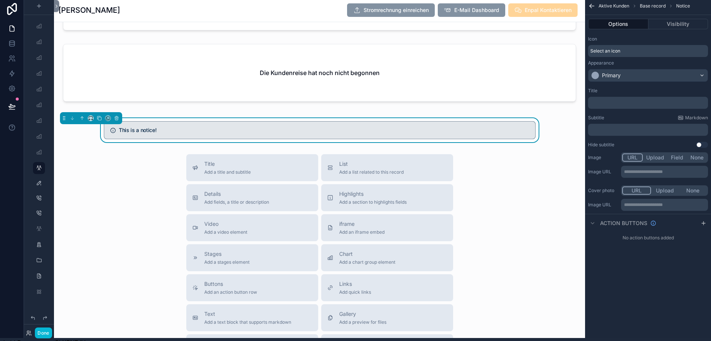
scroll to position [1708, 0]
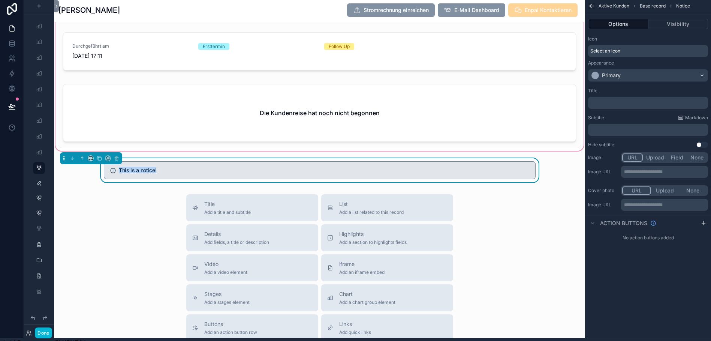
drag, startPoint x: 463, startPoint y: 176, endPoint x: 545, endPoint y: 123, distance: 96.8
click at [487, 171] on h5 "This is a notice!" at bounding box center [324, 170] width 410 height 5
click at [83, 159] on icon "scrollable content" at bounding box center [81, 158] width 5 height 5
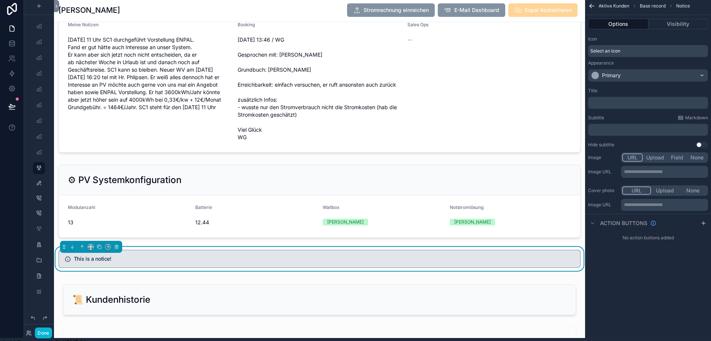
scroll to position [1326, 0]
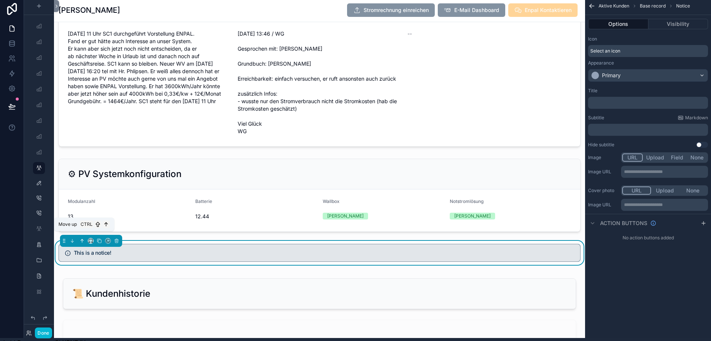
click at [82, 239] on icon "scrollable content" at bounding box center [81, 240] width 5 height 5
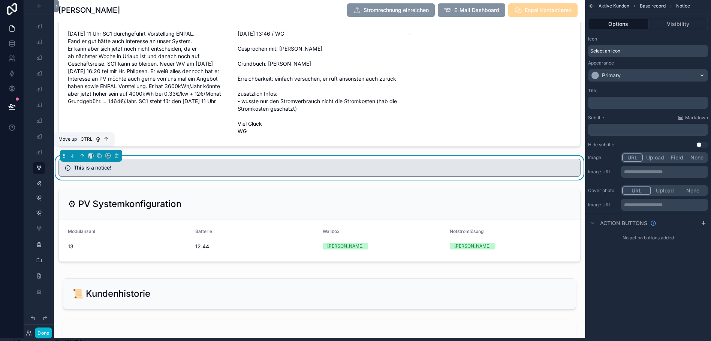
click at [82, 157] on icon "scrollable content" at bounding box center [81, 155] width 5 height 5
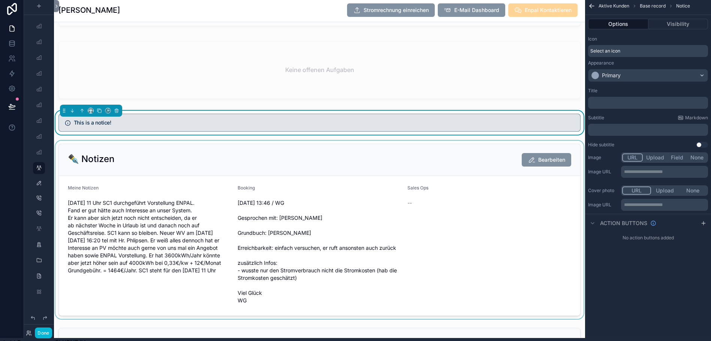
scroll to position [1177, 0]
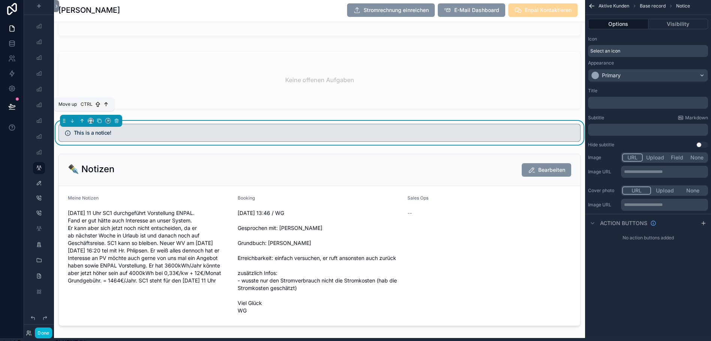
click at [81, 120] on icon "scrollable content" at bounding box center [81, 120] width 5 height 5
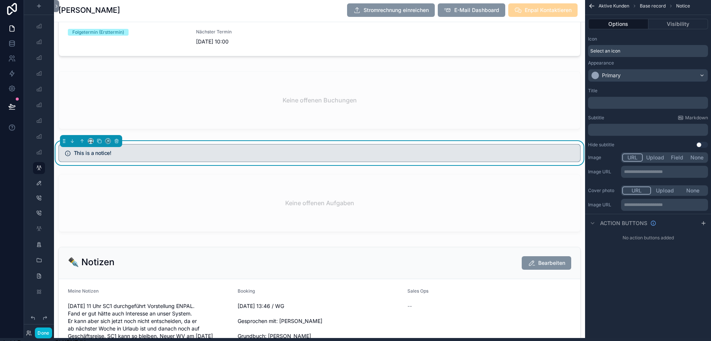
scroll to position [1083, 0]
click at [82, 143] on icon "scrollable content" at bounding box center [82, 141] width 0 height 3
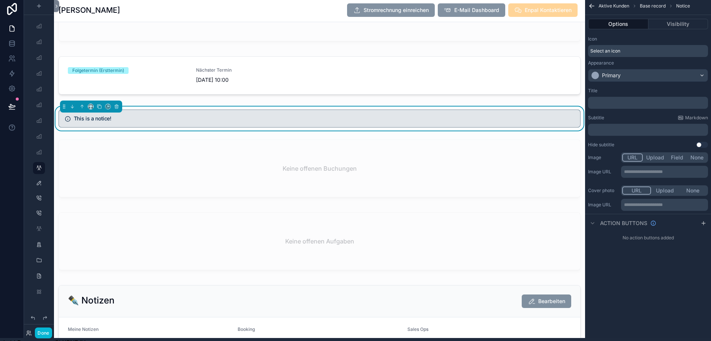
scroll to position [1045, 0]
click at [84, 106] on icon "scrollable content" at bounding box center [81, 107] width 5 height 5
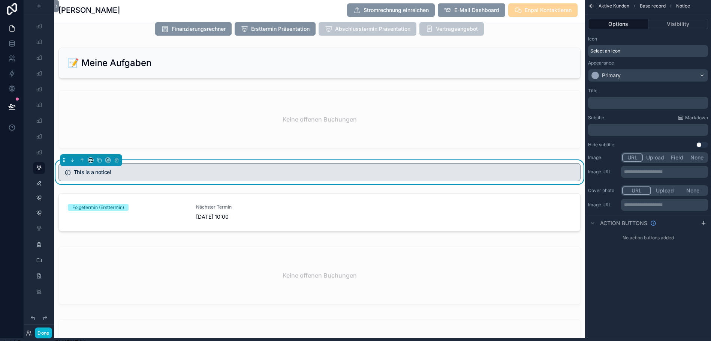
scroll to position [933, 0]
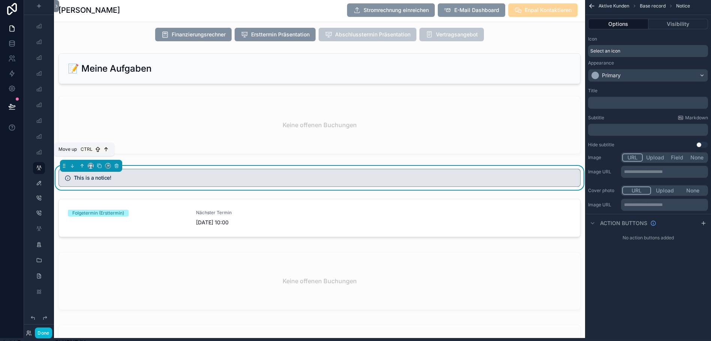
click at [82, 168] on icon "scrollable content" at bounding box center [81, 165] width 5 height 5
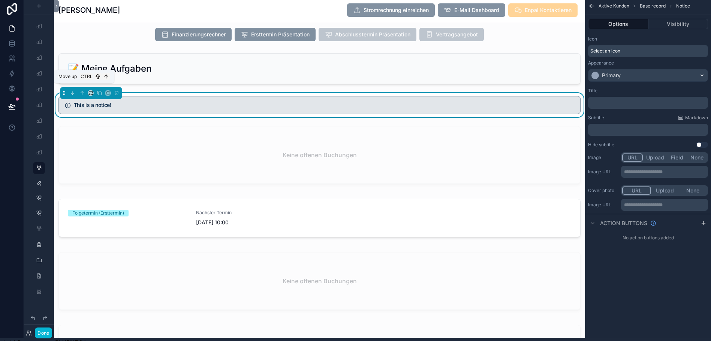
click at [81, 92] on icon "scrollable content" at bounding box center [81, 91] width 1 height 1
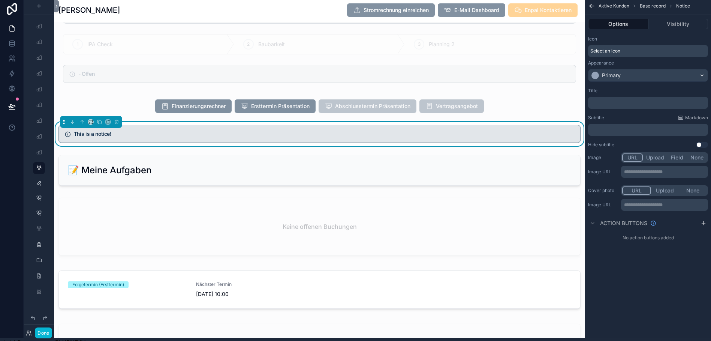
scroll to position [861, 0]
click at [80, 121] on icon "scrollable content" at bounding box center [81, 122] width 5 height 5
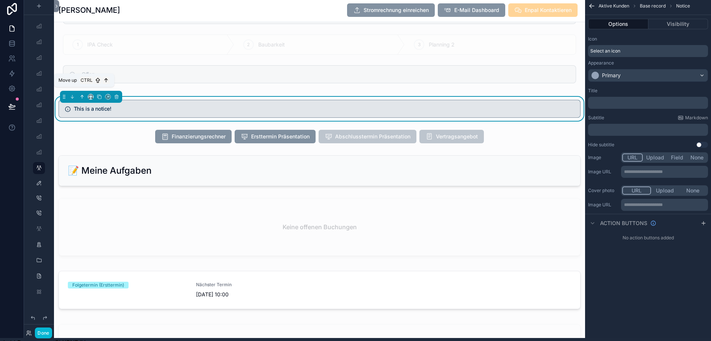
click at [82, 99] on icon "scrollable content" at bounding box center [81, 96] width 5 height 5
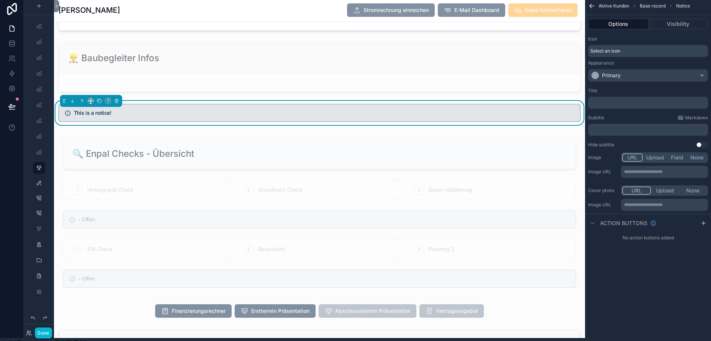
scroll to position [686, 0]
click at [82, 100] on icon "scrollable content" at bounding box center [82, 101] width 0 height 3
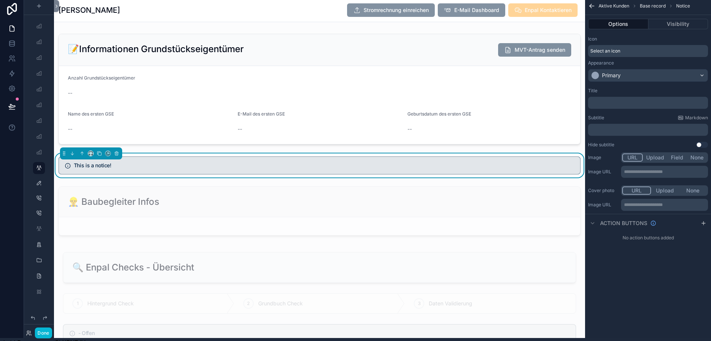
scroll to position [573, 0]
click at [82, 153] on icon "scrollable content" at bounding box center [81, 152] width 1 height 1
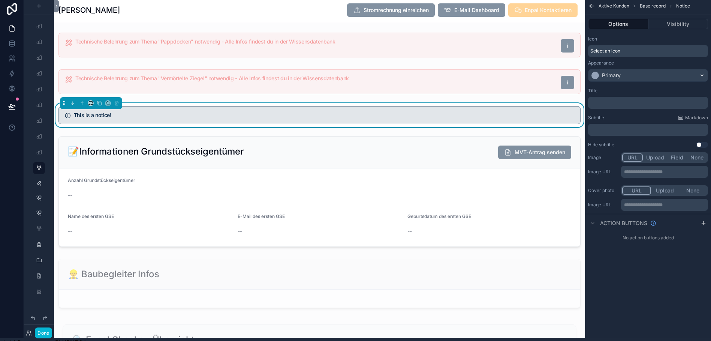
scroll to position [500, 0]
click at [85, 102] on button "scrollable content" at bounding box center [82, 104] width 8 height 8
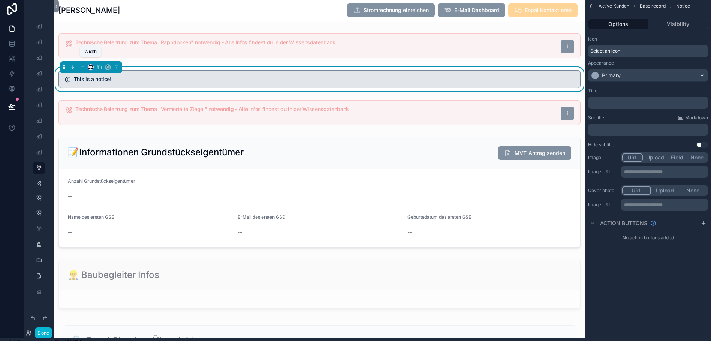
click at [90, 69] on icon "scrollable content" at bounding box center [89, 69] width 1 height 0
click at [82, 67] on div "scrollable content" at bounding box center [355, 170] width 711 height 341
click at [81, 67] on icon "scrollable content" at bounding box center [81, 66] width 5 height 5
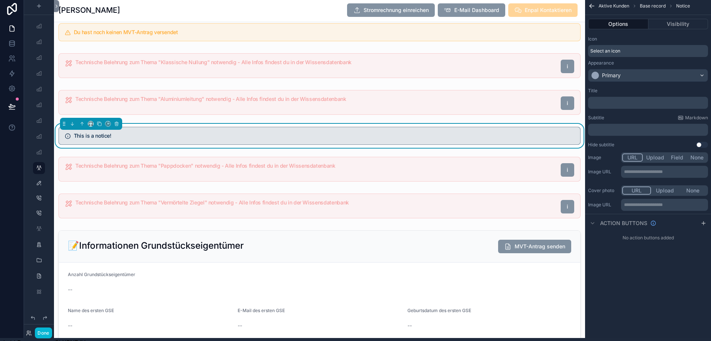
scroll to position [396, 0]
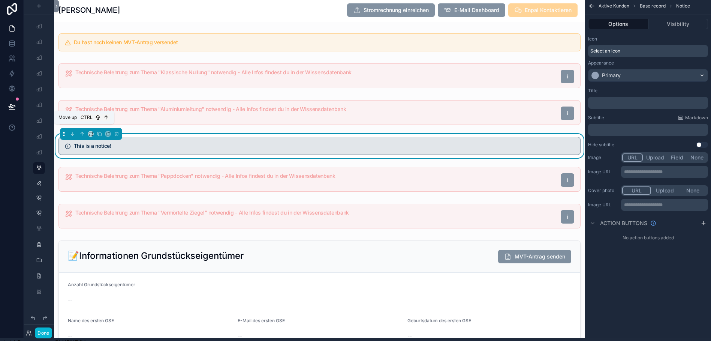
click at [82, 134] on icon "scrollable content" at bounding box center [81, 133] width 5 height 5
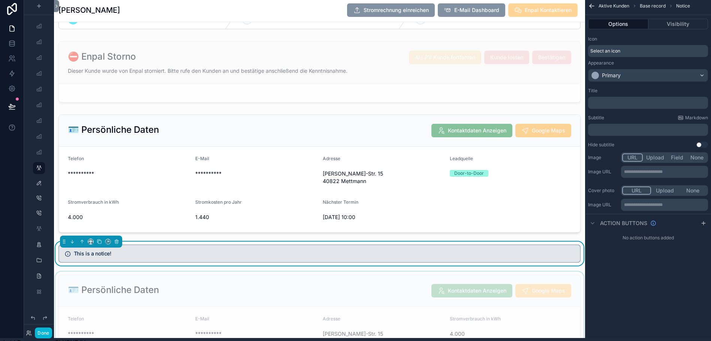
scroll to position [0, 0]
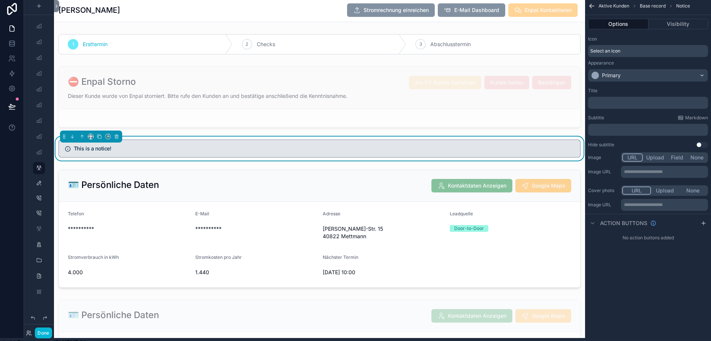
click at [165, 147] on h5 "This is a notice!" at bounding box center [324, 148] width 501 height 5
click at [627, 52] on div "Select an icon" at bounding box center [648, 51] width 120 height 12
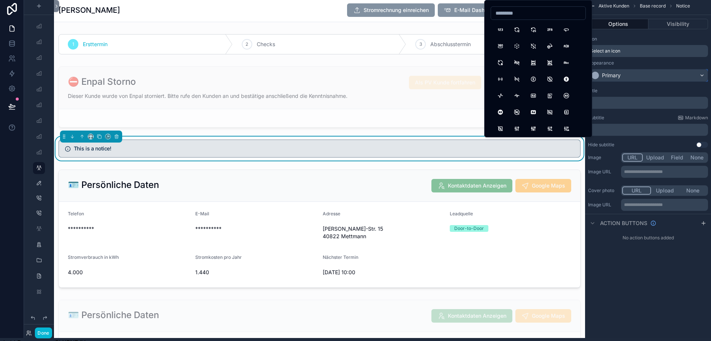
click at [621, 76] on div "Primary" at bounding box center [611, 75] width 19 height 7
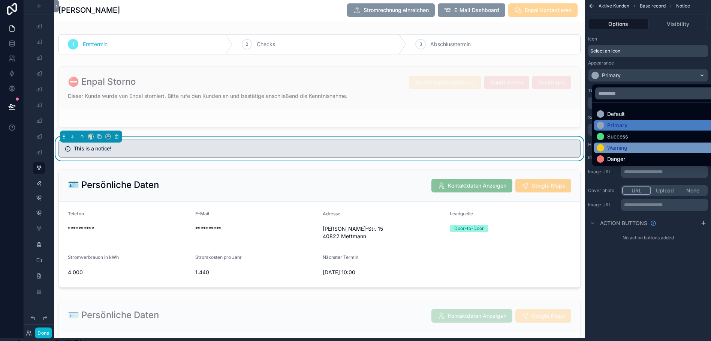
click at [633, 145] on div "Warning" at bounding box center [660, 147] width 127 height 7
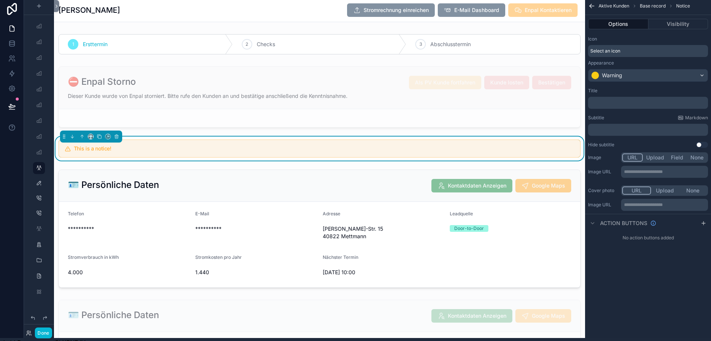
click at [620, 104] on p "﻿" at bounding box center [648, 103] width 115 height 6
click at [688, 88] on div "Title" at bounding box center [648, 91] width 120 height 6
click at [665, 22] on button "Visibility" at bounding box center [679, 24] width 60 height 10
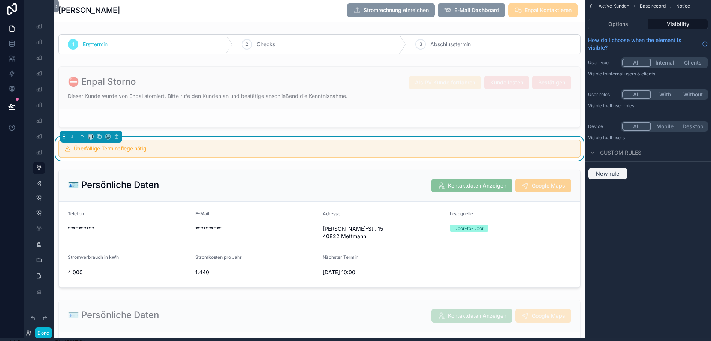
click at [611, 172] on span "New rule" at bounding box center [608, 173] width 30 height 7
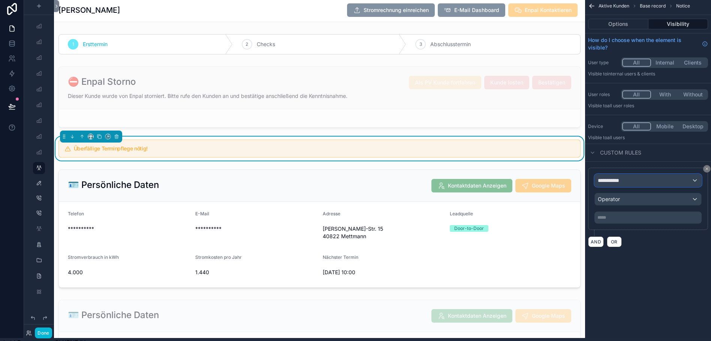
click at [620, 180] on span "**********" at bounding box center [612, 180] width 28 height 7
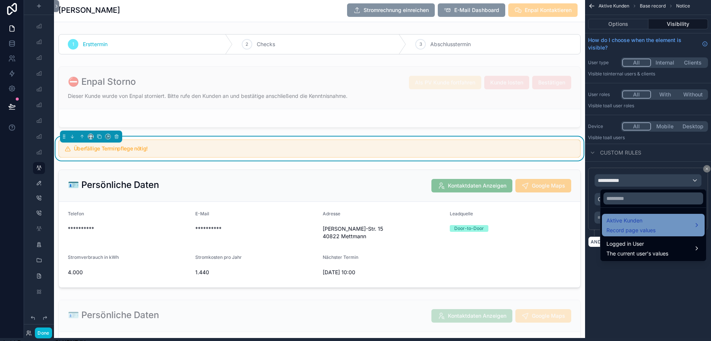
click at [636, 225] on span "Aktive Kunden" at bounding box center [631, 220] width 49 height 9
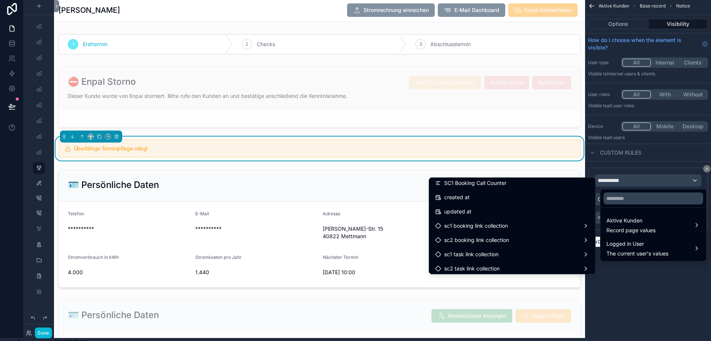
scroll to position [1000, 0]
click at [615, 196] on input "text" at bounding box center [654, 198] width 100 height 12
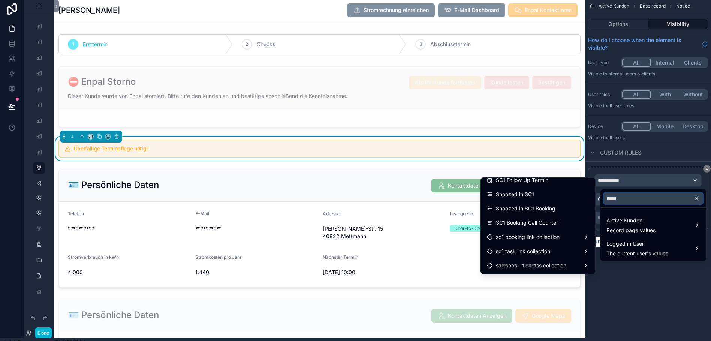
scroll to position [0, 0]
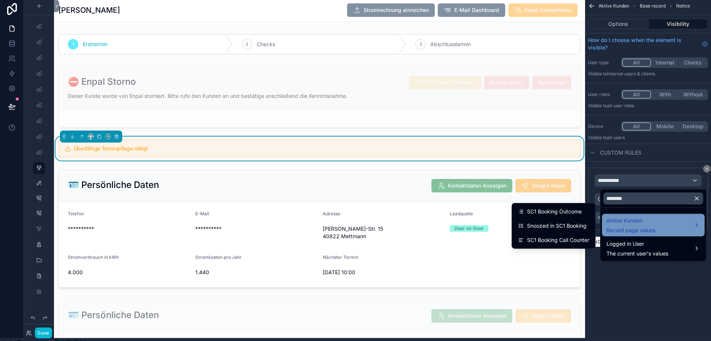
click at [637, 224] on span "Aktive Kunden" at bounding box center [631, 220] width 49 height 9
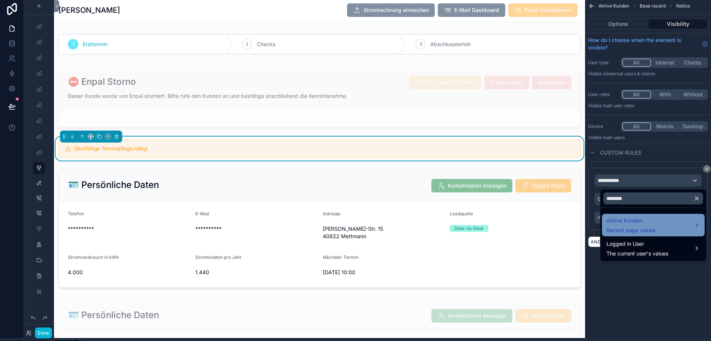
click at [675, 222] on div "Aktive Kunden Record page values" at bounding box center [654, 225] width 94 height 18
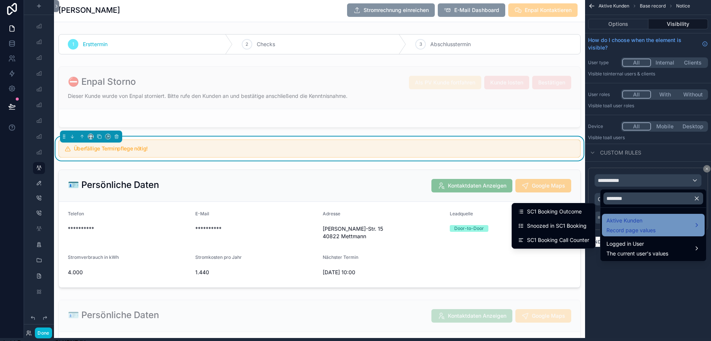
click at [692, 224] on div "Aktive Kunden Record page values" at bounding box center [654, 225] width 94 height 18
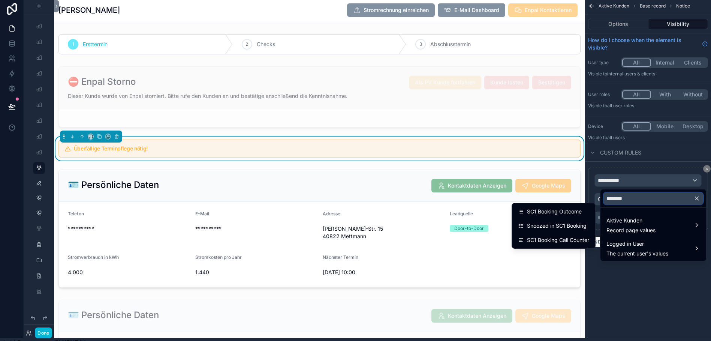
click at [629, 194] on input "********" at bounding box center [654, 198] width 100 height 12
type input "*"
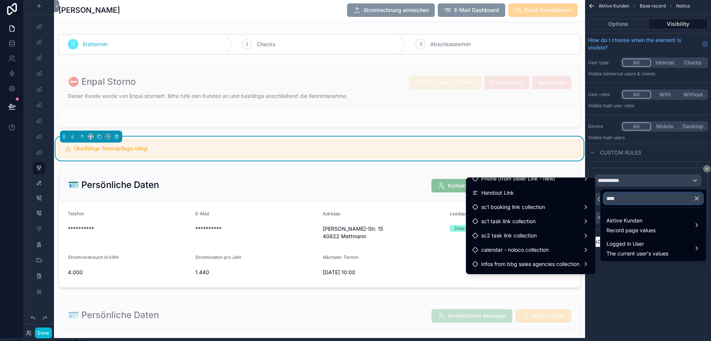
scroll to position [90, 0]
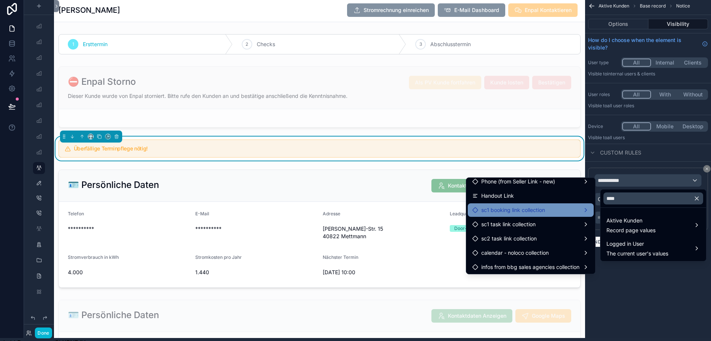
click at [524, 208] on span "sc1 booking link collection" at bounding box center [513, 209] width 64 height 9
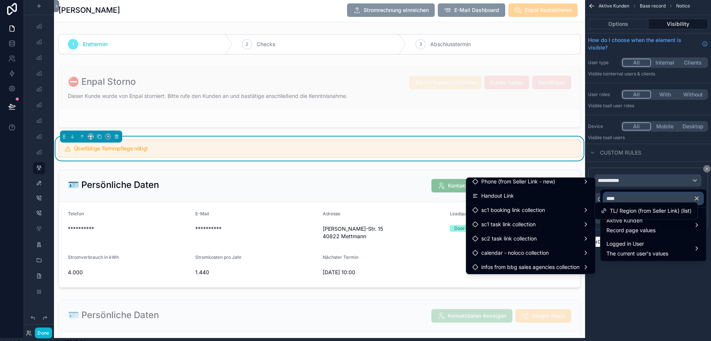
click at [621, 195] on input "****" at bounding box center [654, 198] width 100 height 12
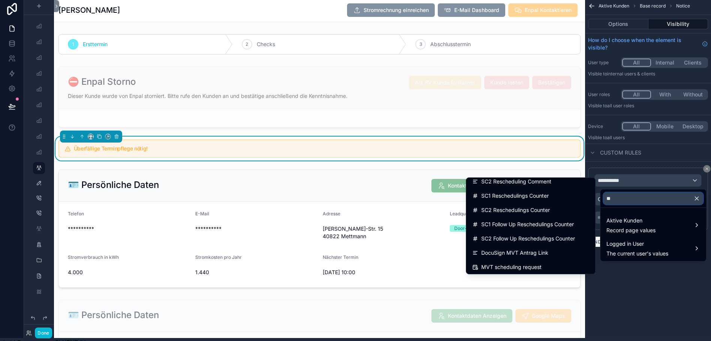
type input "*"
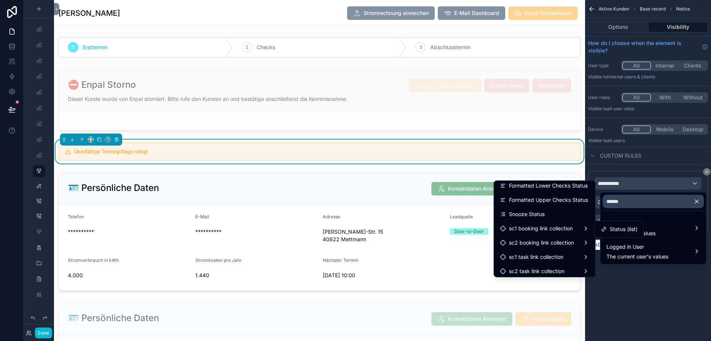
scroll to position [91, 0]
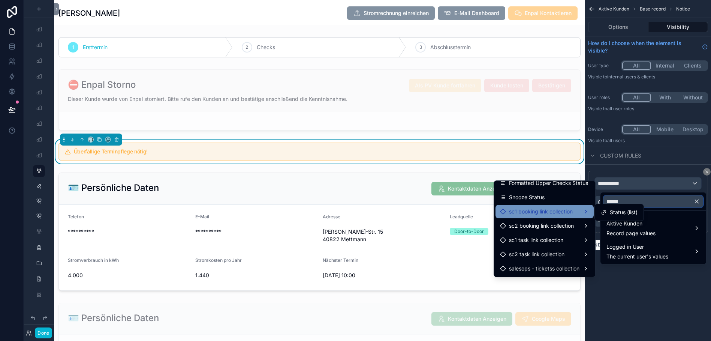
type input "******"
click at [581, 212] on div "sc1 booking link collection" at bounding box center [544, 211] width 89 height 9
click at [588, 212] on div "sc1 booking link collection" at bounding box center [544, 211] width 89 height 9
click at [618, 211] on span "Status (list)" at bounding box center [624, 212] width 28 height 9
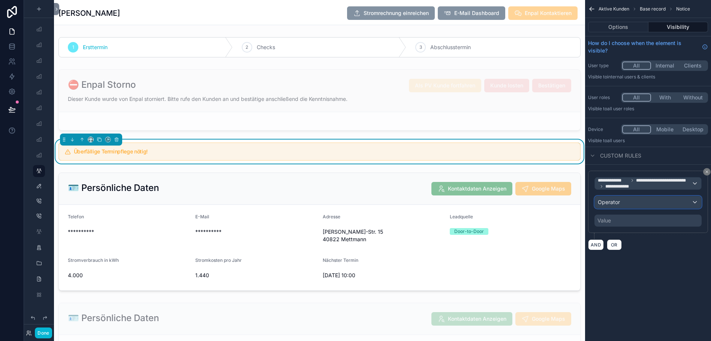
click at [660, 202] on div "Operator" at bounding box center [648, 202] width 106 height 12
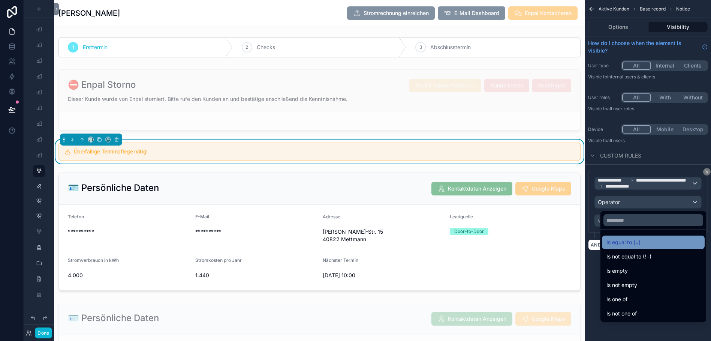
click at [623, 246] on span "Is equal to (=)" at bounding box center [624, 242] width 34 height 9
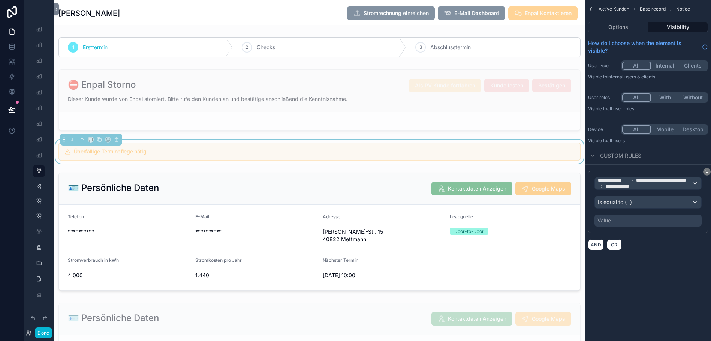
click at [633, 220] on div "Value" at bounding box center [648, 220] width 107 height 12
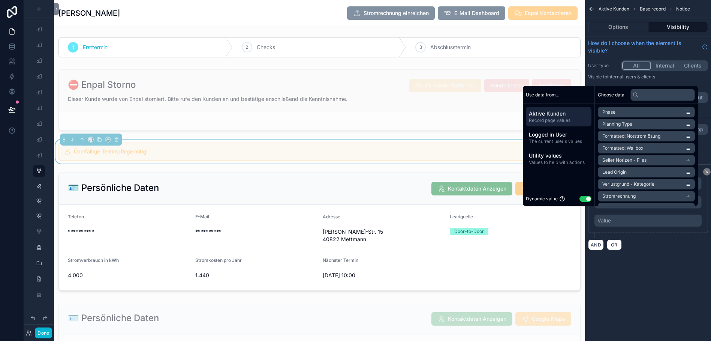
click at [585, 202] on button "Use setting" at bounding box center [586, 199] width 12 height 6
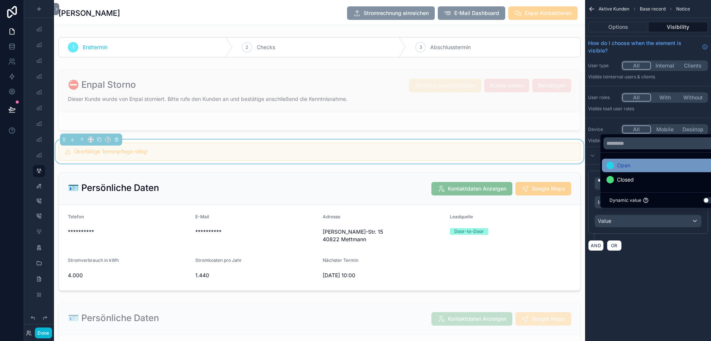
click at [631, 170] on div "Open" at bounding box center [663, 165] width 112 height 9
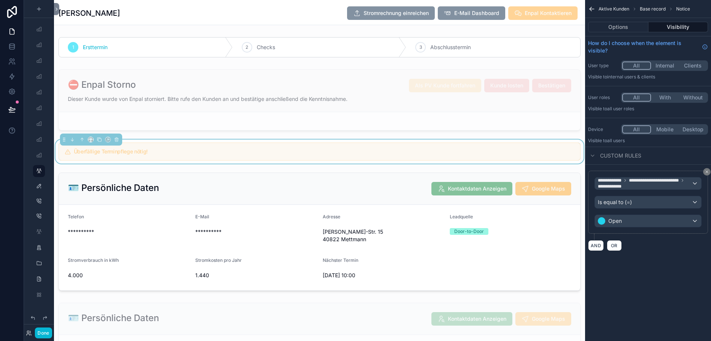
click at [647, 262] on div "**********" at bounding box center [648, 134] width 126 height 269
click at [617, 245] on span "OR" at bounding box center [615, 246] width 10 height 6
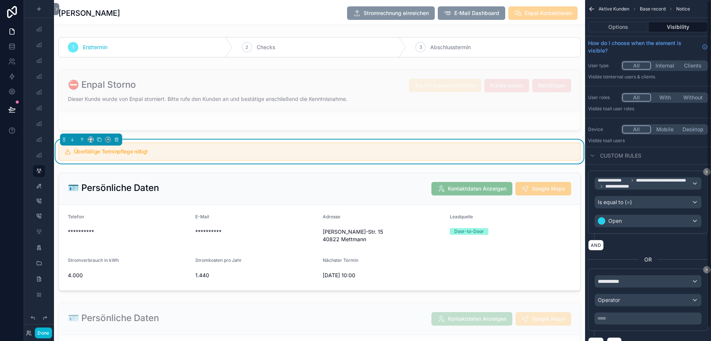
scroll to position [19, 0]
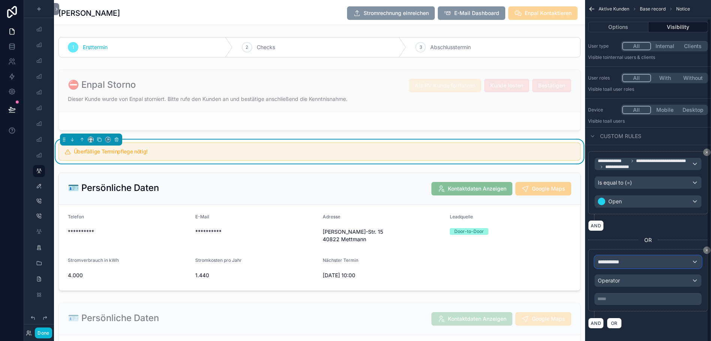
click at [633, 265] on div "**********" at bounding box center [648, 262] width 106 height 12
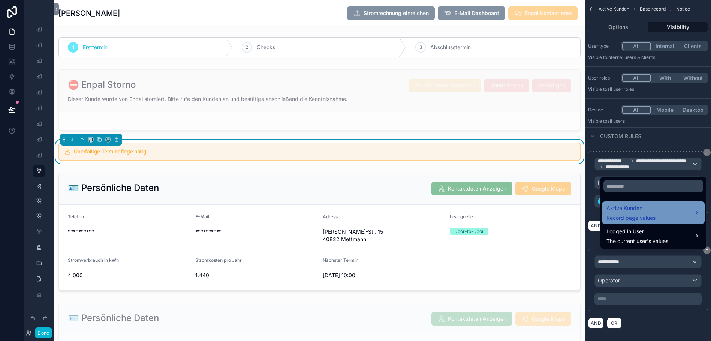
click at [634, 213] on span "Aktive Kunden" at bounding box center [631, 208] width 49 height 9
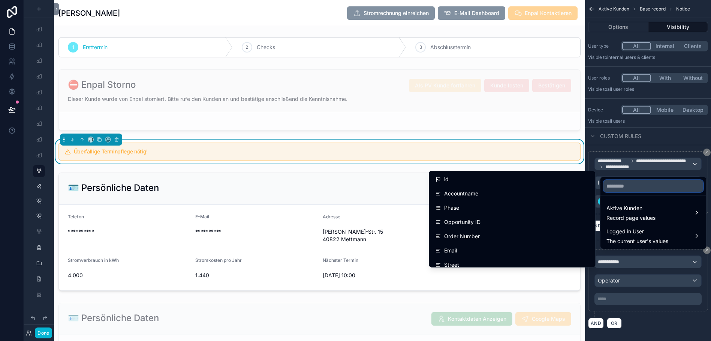
click at [626, 190] on input "text" at bounding box center [654, 186] width 100 height 12
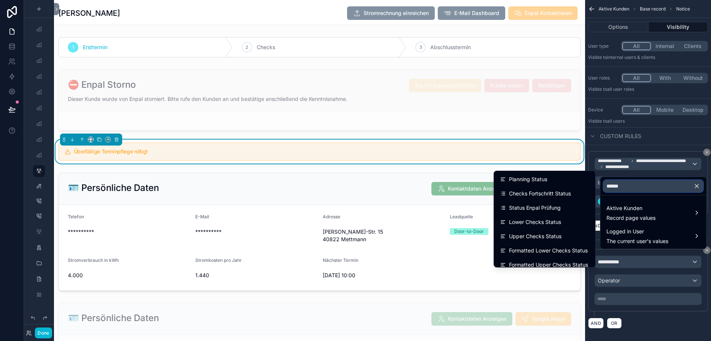
type input "******"
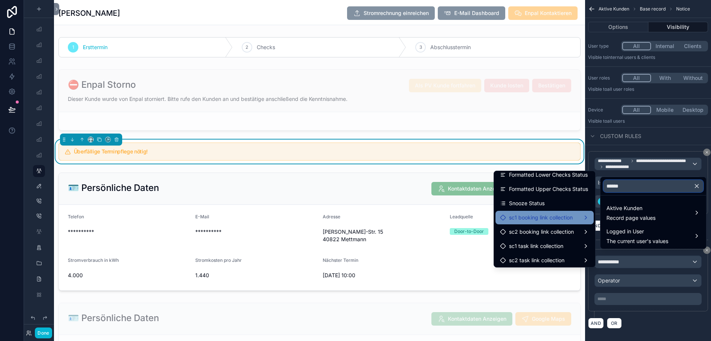
scroll to position [91, 0]
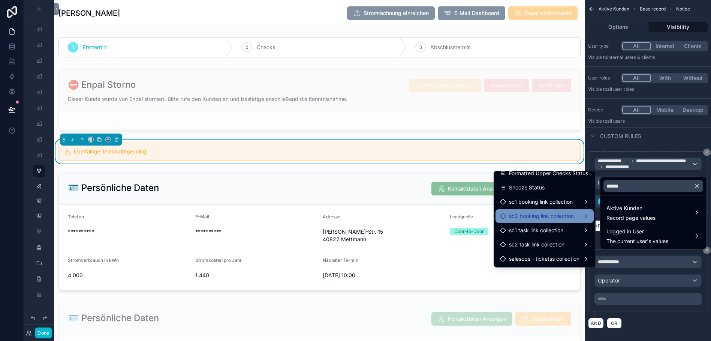
click at [549, 217] on span "sc2 booking link collection" at bounding box center [541, 215] width 65 height 9
click at [616, 209] on ul "Status (list)" at bounding box center [619, 216] width 49 height 16
click at [617, 216] on span "Status (list)" at bounding box center [624, 216] width 28 height 9
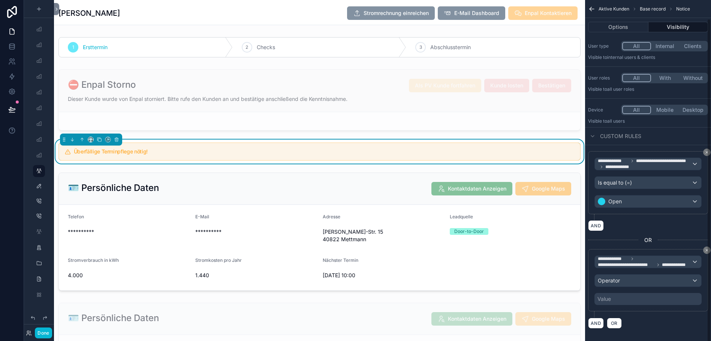
click at [626, 296] on div "Value" at bounding box center [648, 299] width 107 height 12
click at [626, 300] on div "Value" at bounding box center [648, 299] width 107 height 12
click at [657, 283] on div "Operator" at bounding box center [648, 280] width 106 height 12
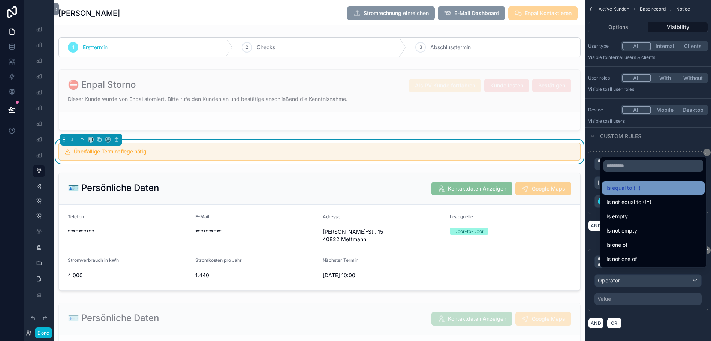
click at [627, 190] on span "Is equal to (=)" at bounding box center [624, 187] width 34 height 9
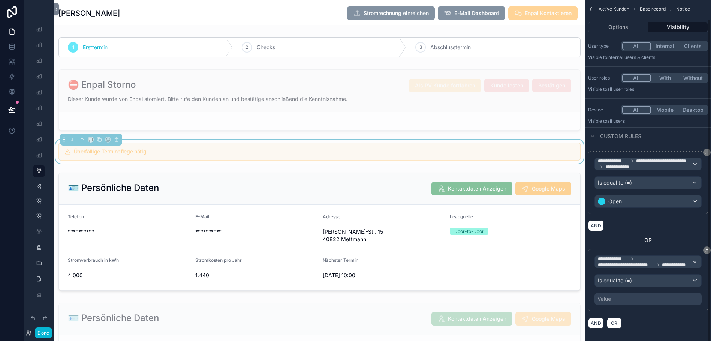
click at [623, 298] on div "Value" at bounding box center [648, 299] width 107 height 12
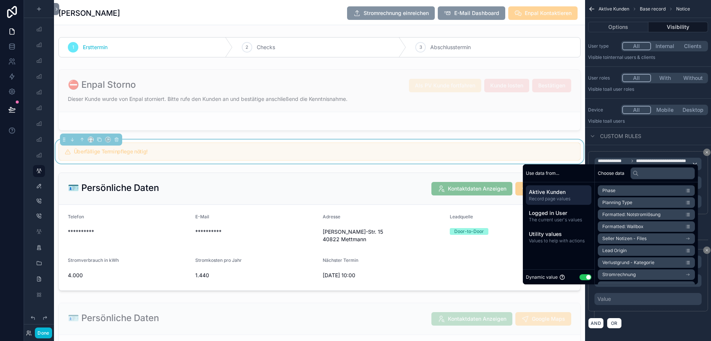
click at [587, 280] on button "Use setting" at bounding box center [586, 277] width 12 height 6
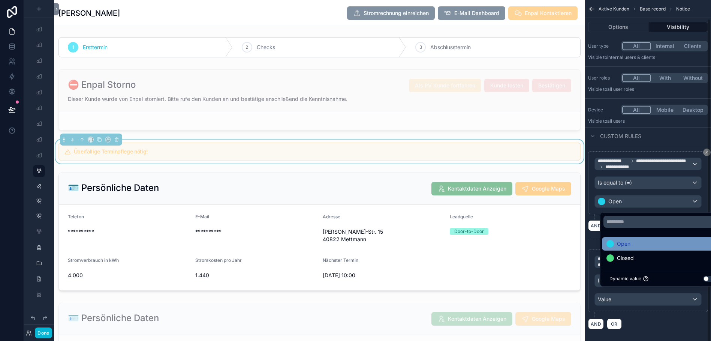
click at [622, 250] on div "Open" at bounding box center [662, 243] width 121 height 13
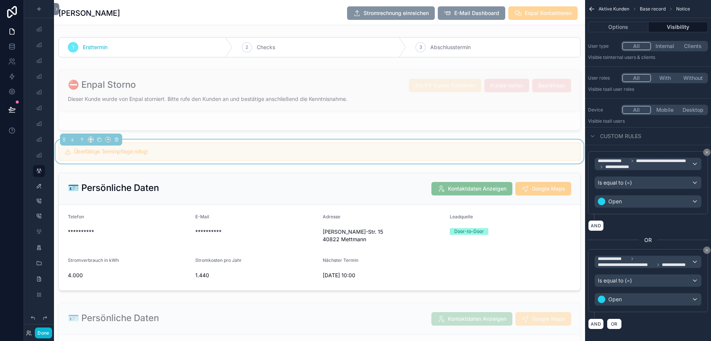
drag, startPoint x: 636, startPoint y: 324, endPoint x: 664, endPoint y: 147, distance: 180.1
click at [664, 147] on div "**********" at bounding box center [648, 240] width 126 height 190
click at [45, 332] on button "Done" at bounding box center [43, 332] width 17 height 11
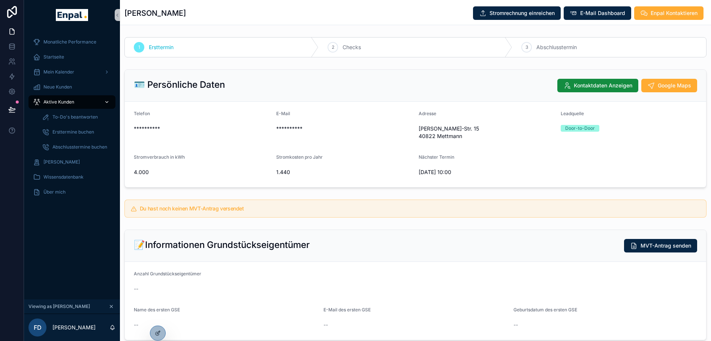
click at [69, 103] on span "Aktive Kunden" at bounding box center [58, 102] width 31 height 6
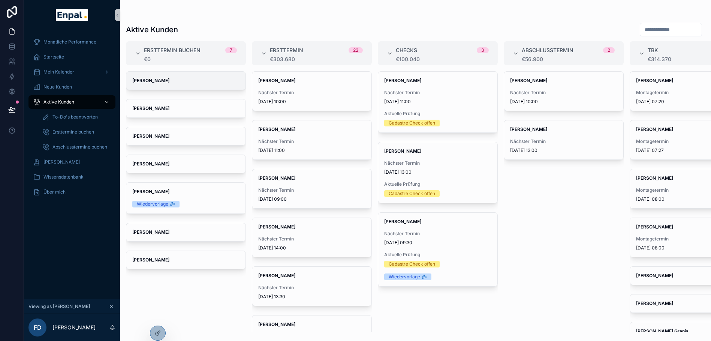
click at [183, 83] on span "[PERSON_NAME]" at bounding box center [185, 81] width 107 height 6
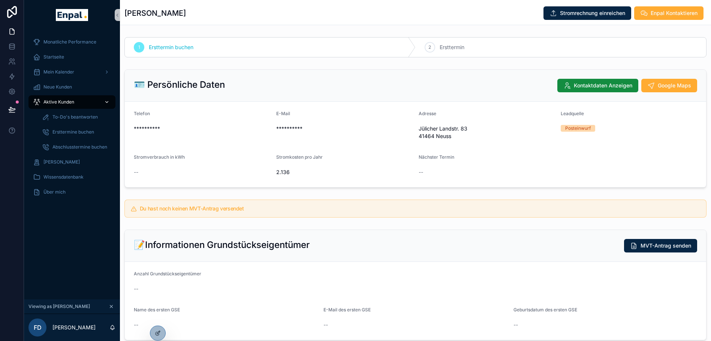
click at [60, 103] on span "Aktive Kunden" at bounding box center [58, 102] width 31 height 6
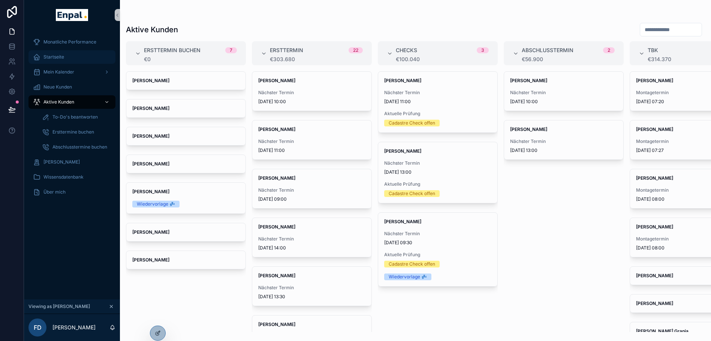
click at [71, 56] on div "Startseite" at bounding box center [72, 57] width 78 height 12
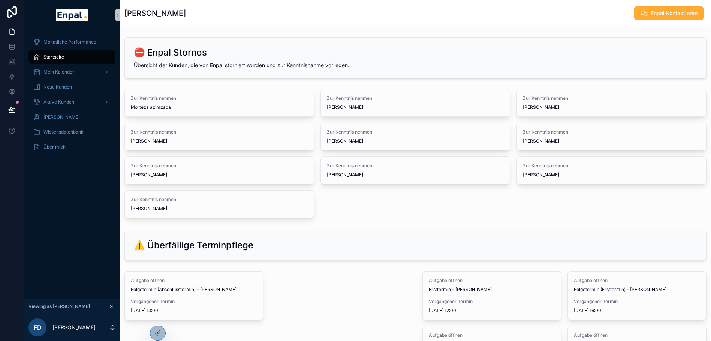
click at [298, 250] on div "⚠️ Überfällige Terminpflege" at bounding box center [416, 245] width 564 height 12
click at [157, 333] on icon at bounding box center [158, 333] width 6 height 6
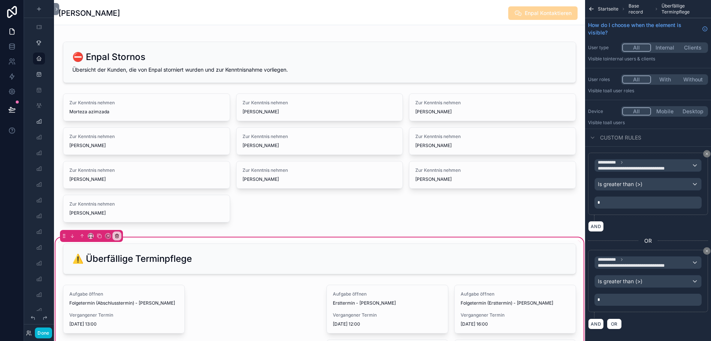
scroll to position [1, 0]
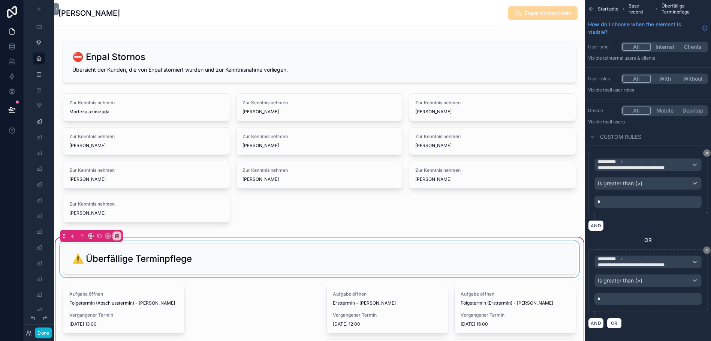
click at [375, 262] on div "scrollable content" at bounding box center [319, 258] width 522 height 37
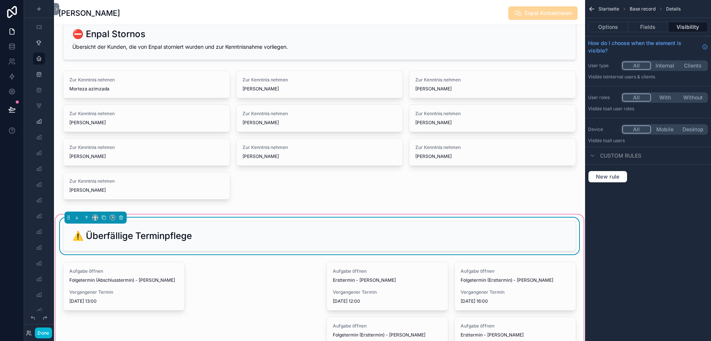
scroll to position [24, 0]
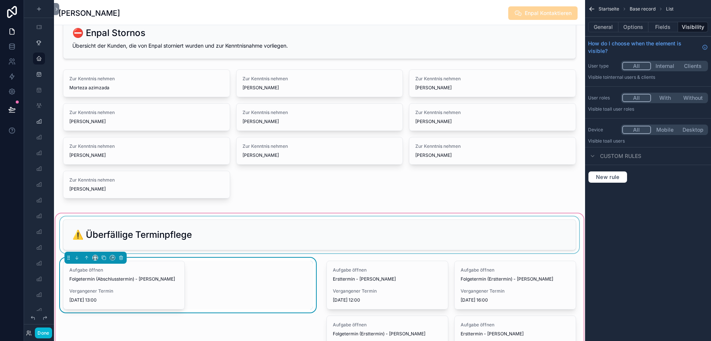
click at [284, 286] on div "Aufgabe öffnen Folgetermin (Abschlusstermin) - [PERSON_NAME] Vergangener Termin…" at bounding box center [188, 285] width 250 height 49
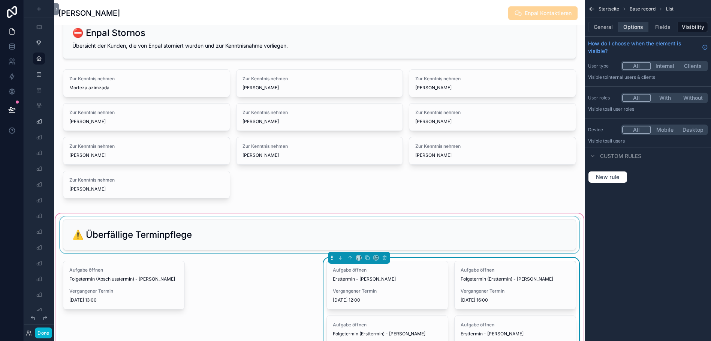
click at [648, 28] on button "Options" at bounding box center [634, 27] width 30 height 10
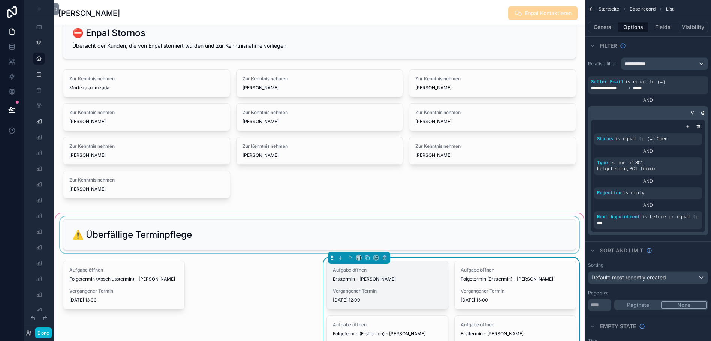
click at [406, 276] on div "Aufgabe öffnen Ersttermin - [PERSON_NAME]" at bounding box center [387, 274] width 109 height 15
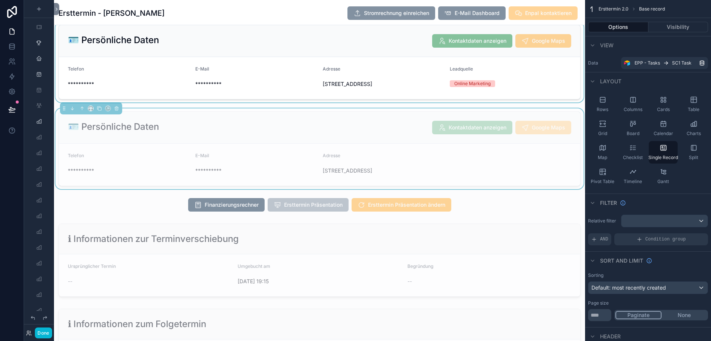
scroll to position [98, 0]
click at [55, 10] on icon at bounding box center [56, 9] width 5 height 6
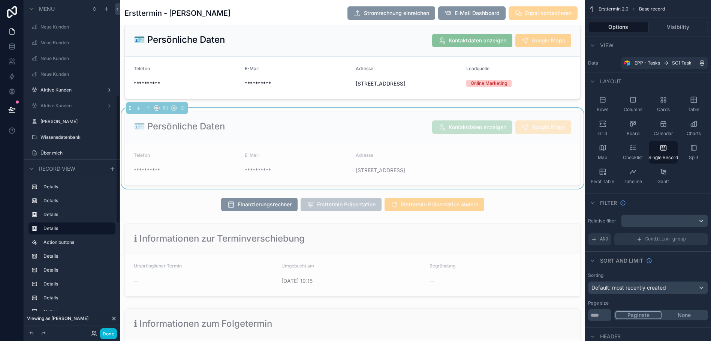
scroll to position [252, 0]
click at [52, 88] on label "Aktive Kunden" at bounding box center [70, 90] width 60 height 6
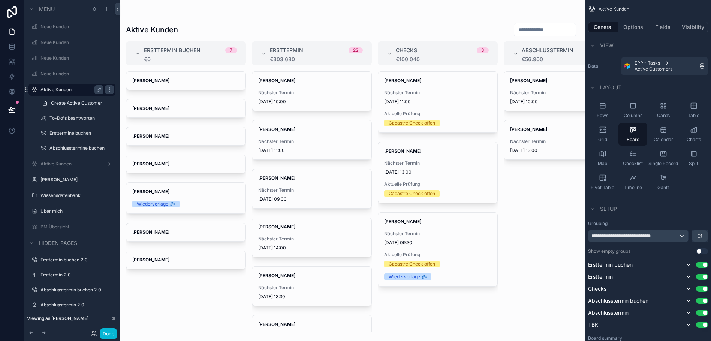
scroll to position [15, 0]
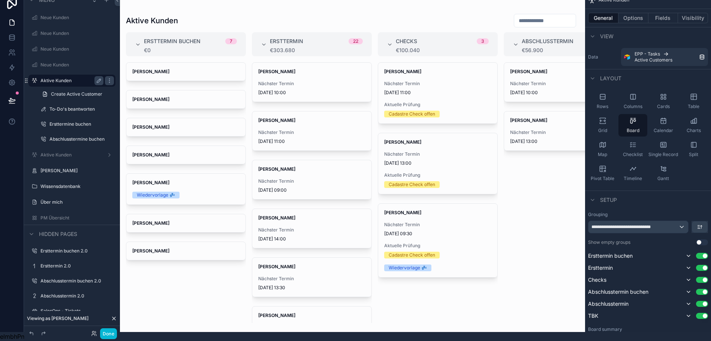
drag, startPoint x: 370, startPoint y: 100, endPoint x: 371, endPoint y: 127, distance: 26.3
click at [371, 127] on div "scrollable content" at bounding box center [352, 161] width 465 height 341
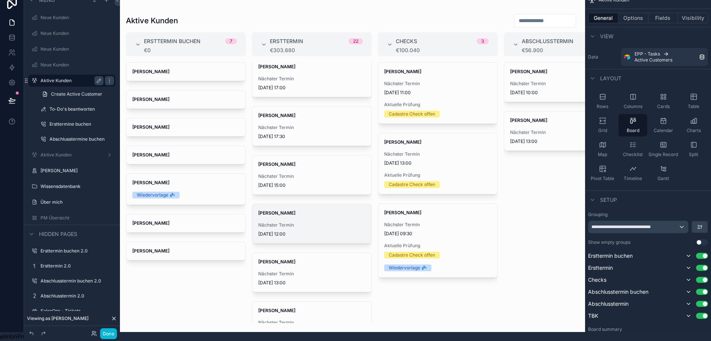
click at [274, 210] on strong "[PERSON_NAME]" at bounding box center [276, 213] width 37 height 6
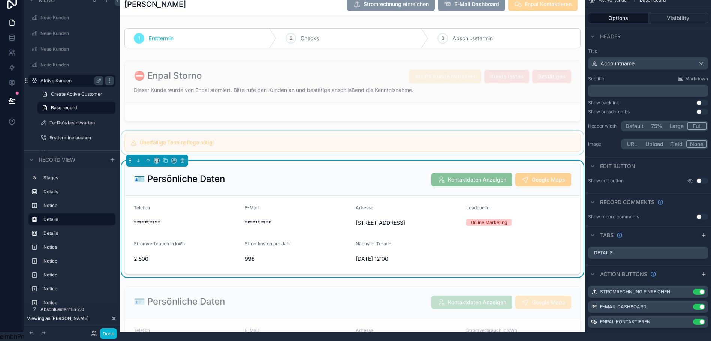
click at [277, 135] on div "scrollable content" at bounding box center [352, 142] width 465 height 24
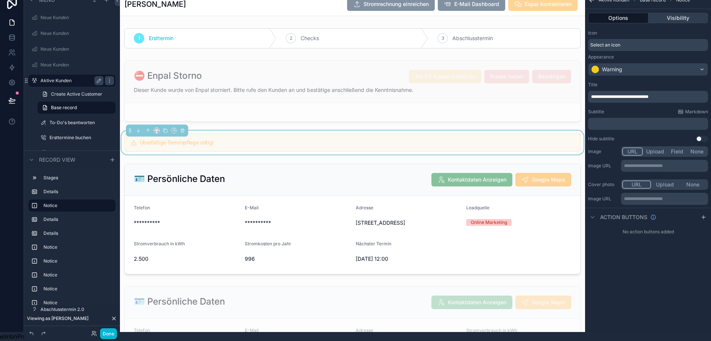
click at [682, 13] on button "Visibility" at bounding box center [679, 18] width 60 height 10
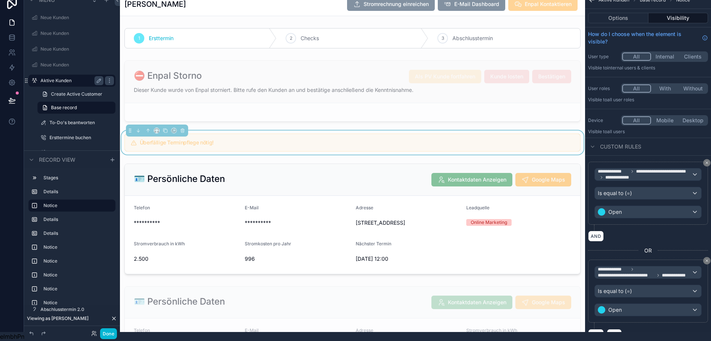
scroll to position [15, 6]
click at [706, 160] on icon "scrollable content" at bounding box center [707, 162] width 4 height 4
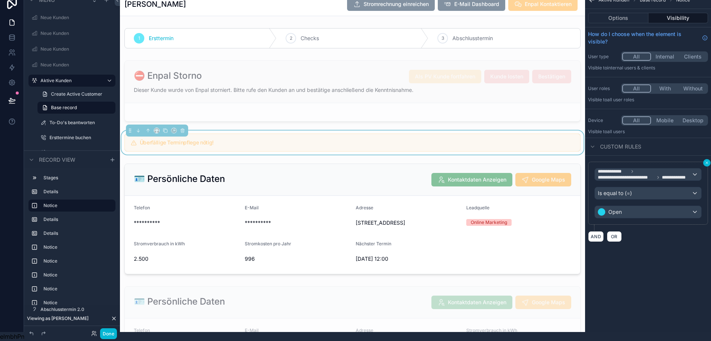
click at [706, 160] on icon "scrollable content" at bounding box center [707, 162] width 4 height 4
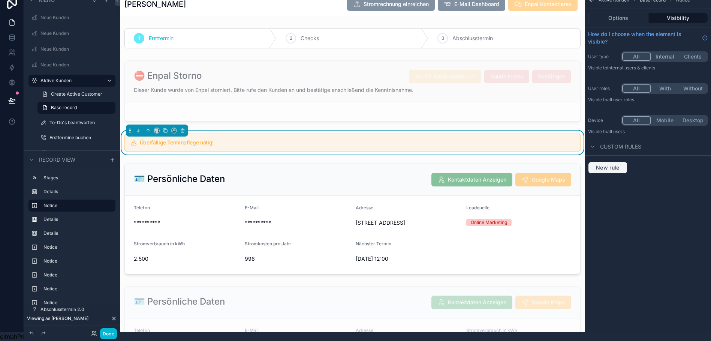
click at [604, 164] on span "New rule" at bounding box center [608, 167] width 30 height 7
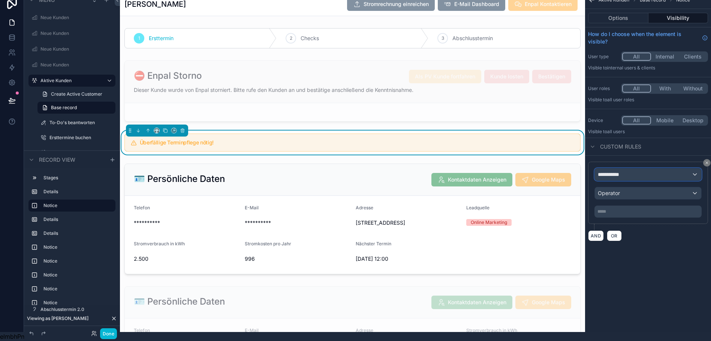
click at [613, 171] on span "**********" at bounding box center [612, 174] width 28 height 7
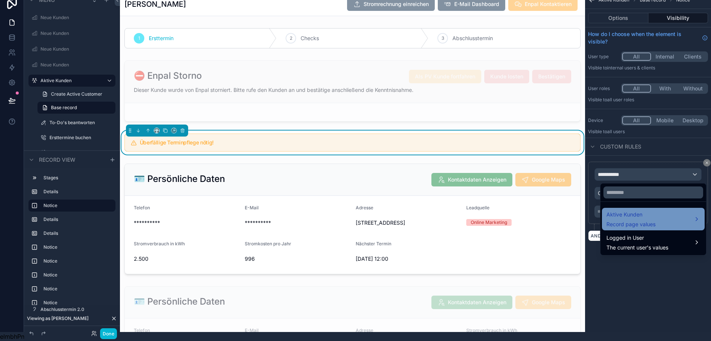
click at [621, 220] on span "Record page values" at bounding box center [631, 223] width 49 height 7
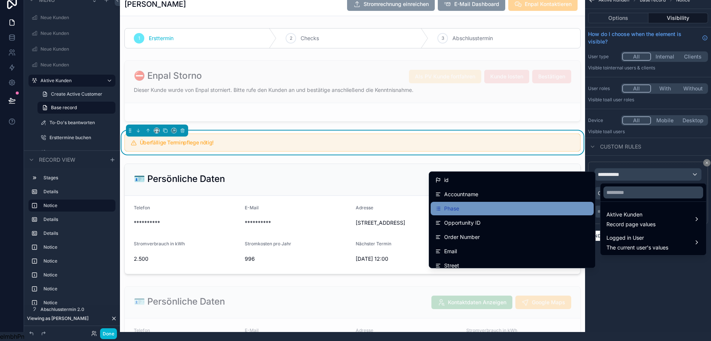
scroll to position [1114, 0]
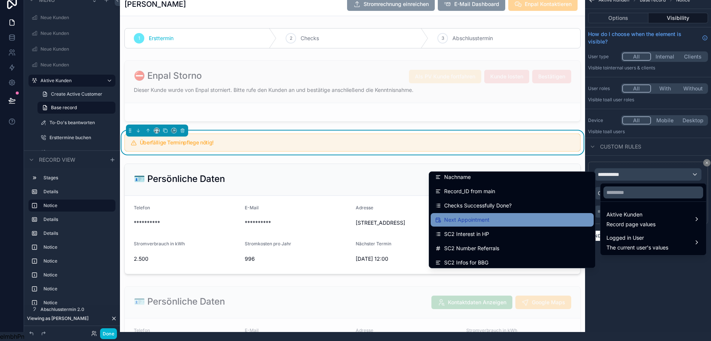
click at [502, 215] on div "Next Appointment" at bounding box center [512, 219] width 154 height 9
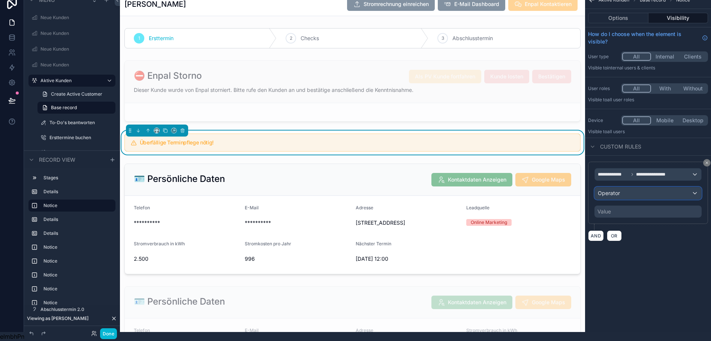
click at [609, 190] on span "Operator" at bounding box center [609, 192] width 22 height 7
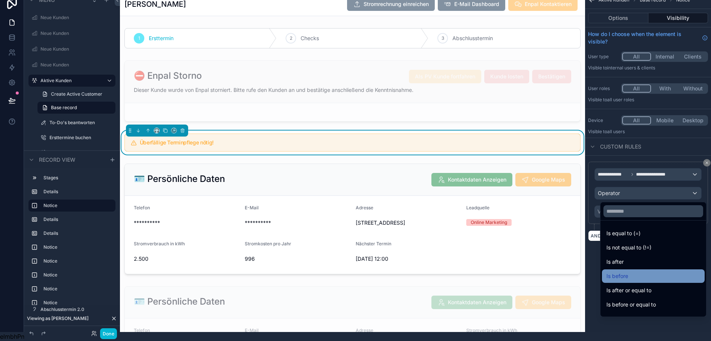
click at [622, 273] on span "Is before" at bounding box center [618, 275] width 22 height 9
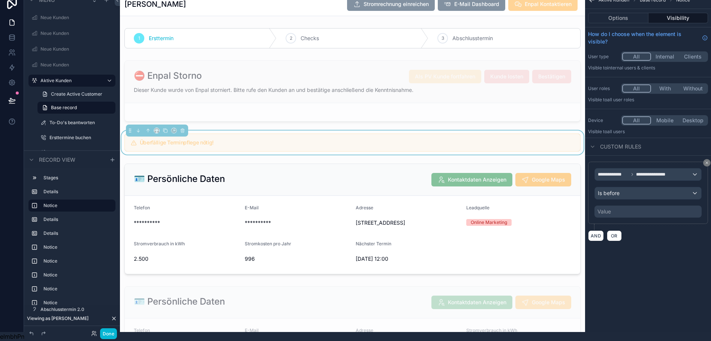
click at [629, 205] on div "Value" at bounding box center [648, 211] width 107 height 12
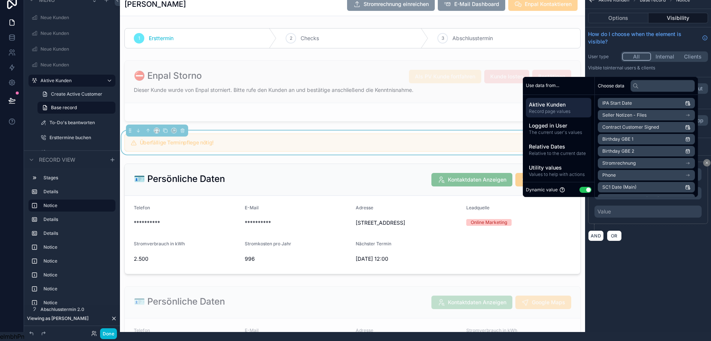
click at [585, 187] on button "Use setting" at bounding box center [586, 190] width 12 height 6
select select "****"
select select "*"
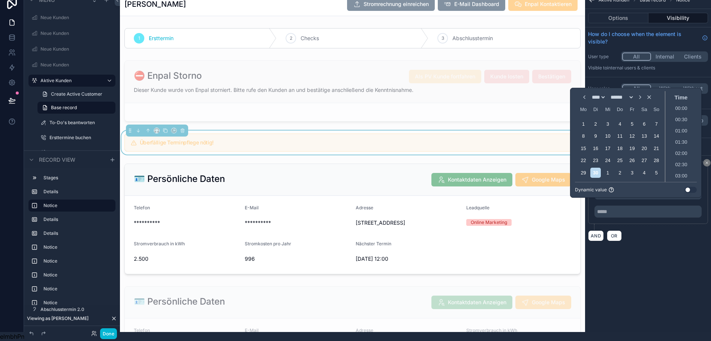
click at [687, 188] on button "Use setting" at bounding box center [691, 190] width 12 height 6
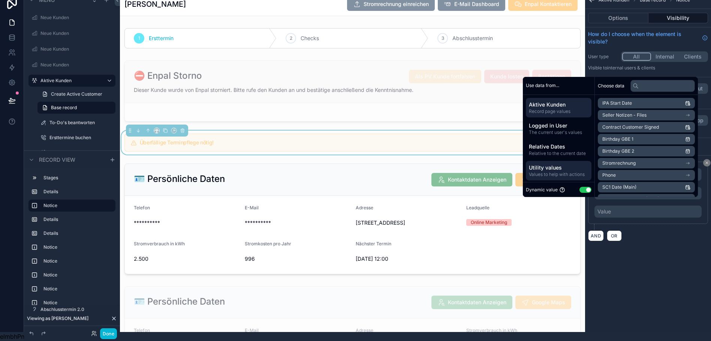
click at [546, 175] on span "Values to help with actions" at bounding box center [559, 174] width 60 height 6
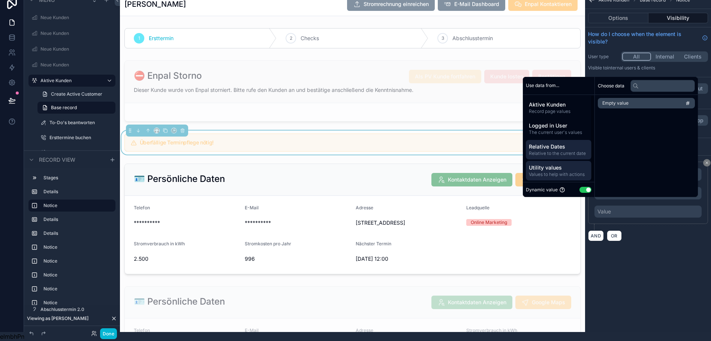
click at [547, 150] on span "Relative to the current date" at bounding box center [559, 153] width 60 height 6
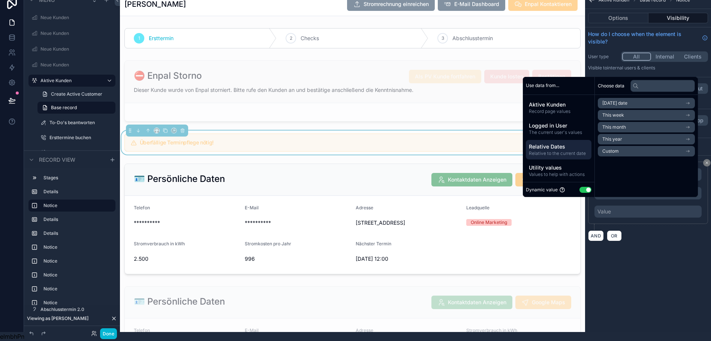
click at [621, 102] on span "Today's date" at bounding box center [615, 103] width 25 height 6
click at [618, 121] on li "Now" at bounding box center [646, 116] width 97 height 10
click at [605, 115] on span "Now" at bounding box center [608, 117] width 10 height 6
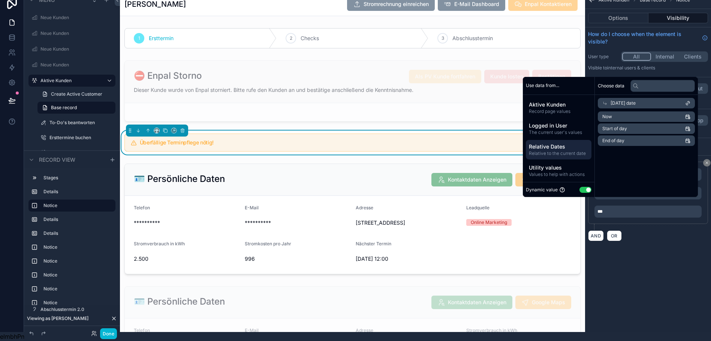
click at [650, 240] on div "**********" at bounding box center [648, 201] width 126 height 91
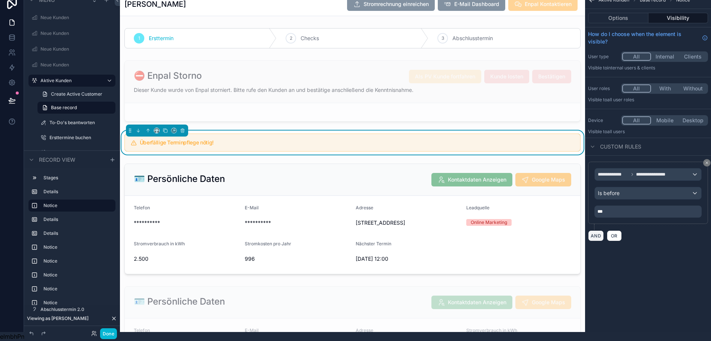
click at [598, 231] on button "AND" at bounding box center [596, 235] width 16 height 11
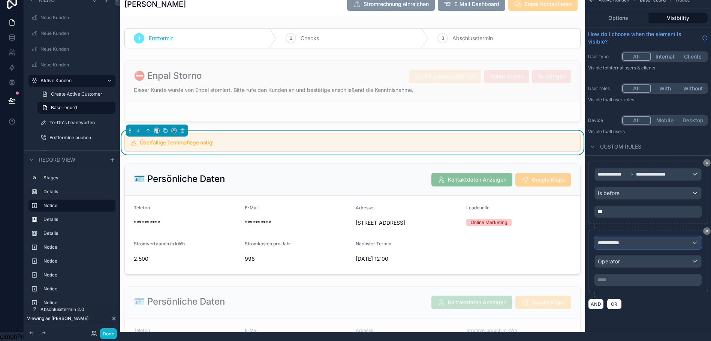
click at [631, 237] on div "**********" at bounding box center [648, 243] width 106 height 12
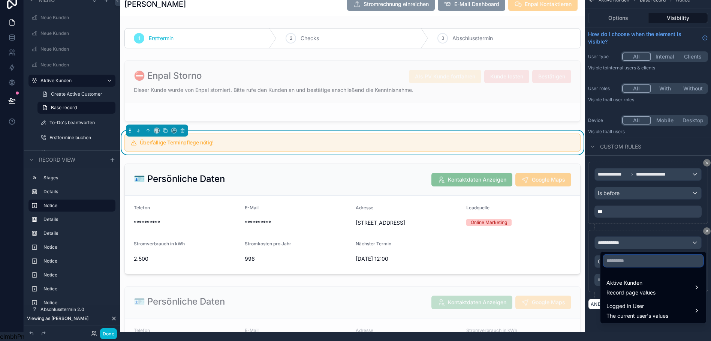
click at [627, 255] on input "text" at bounding box center [654, 261] width 100 height 12
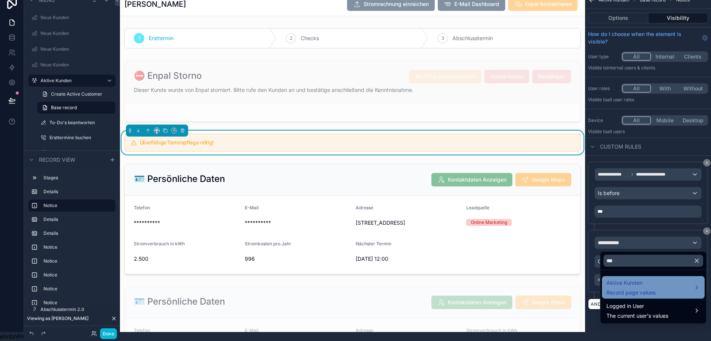
click at [618, 289] on span "Record page values" at bounding box center [631, 292] width 49 height 7
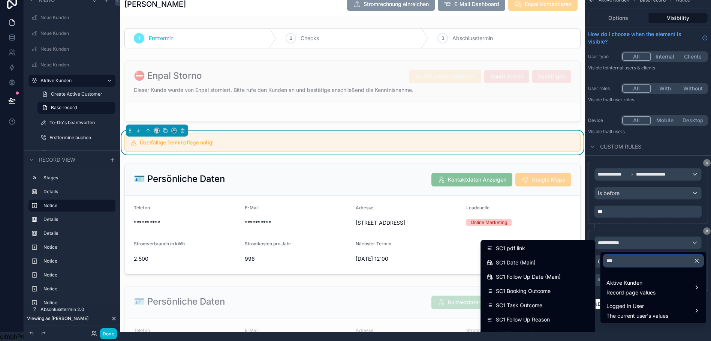
click at [624, 255] on input "***" at bounding box center [654, 261] width 100 height 12
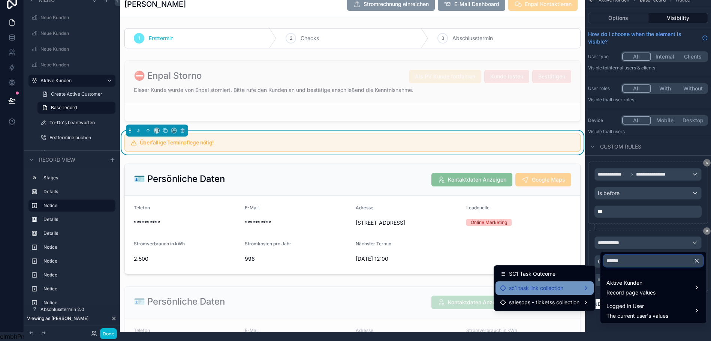
type input "******"
click at [555, 283] on span "sc1 task link collection" at bounding box center [536, 287] width 54 height 9
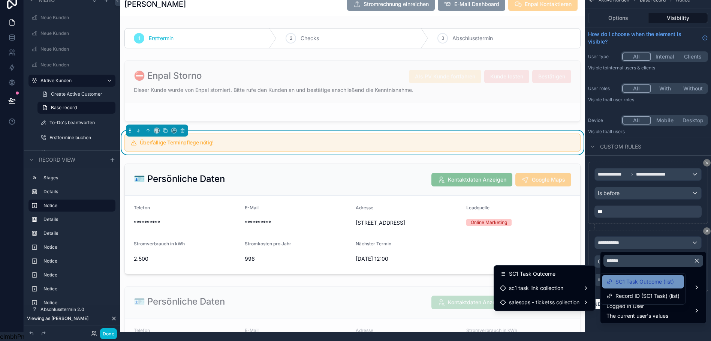
click at [633, 277] on span "SC1 Task Outcome (list)" at bounding box center [645, 281] width 58 height 9
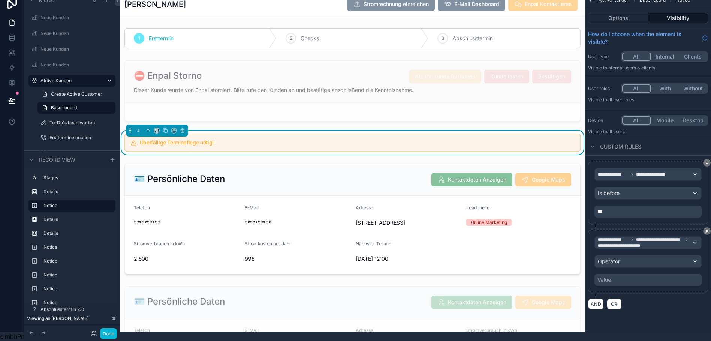
click at [638, 267] on div "**********" at bounding box center [648, 260] width 107 height 49
click at [637, 275] on div "Value" at bounding box center [648, 280] width 107 height 12
click at [657, 258] on div "Operator" at bounding box center [648, 261] width 106 height 12
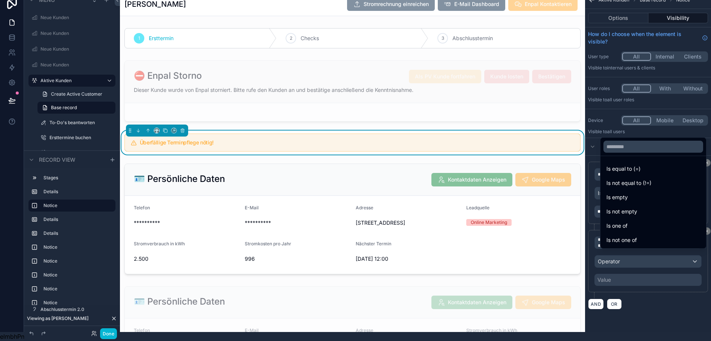
click at [657, 258] on div "scrollable content" at bounding box center [355, 170] width 711 height 341
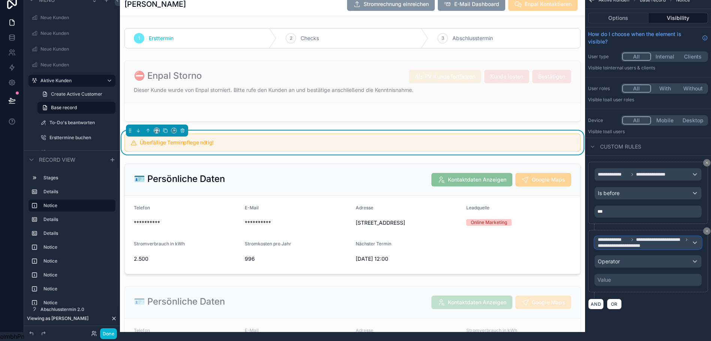
click at [666, 237] on span "**********" at bounding box center [659, 240] width 47 height 6
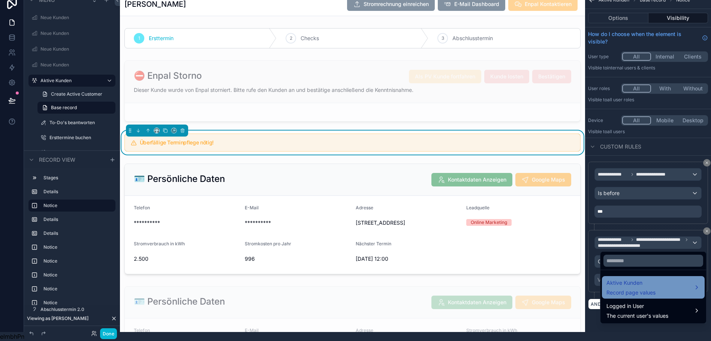
click at [640, 278] on span "Aktive Kunden" at bounding box center [631, 282] width 49 height 9
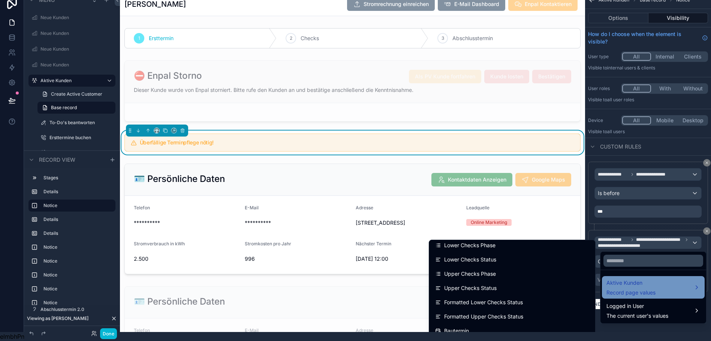
scroll to position [2596, 0]
click at [619, 278] on span "Aktive Kunden" at bounding box center [631, 282] width 49 height 9
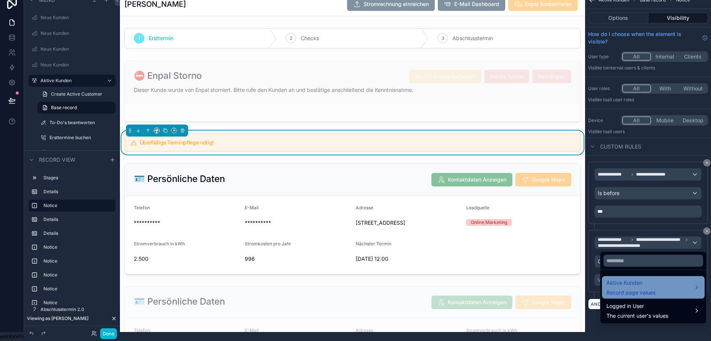
click at [632, 280] on span "Aktive Kunden" at bounding box center [631, 282] width 49 height 9
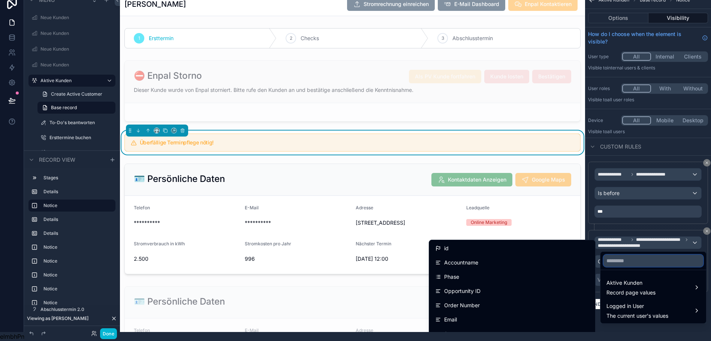
click at [614, 255] on input "text" at bounding box center [654, 261] width 100 height 12
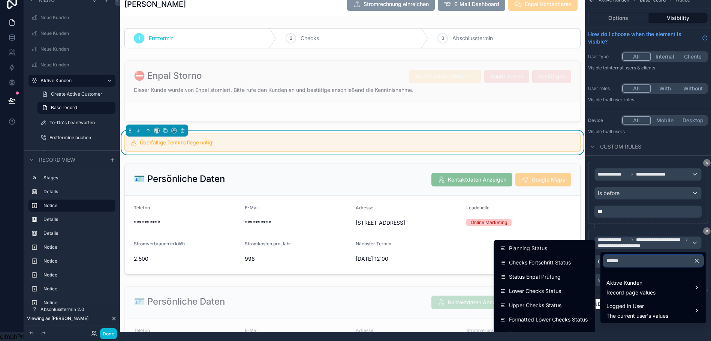
type input "******"
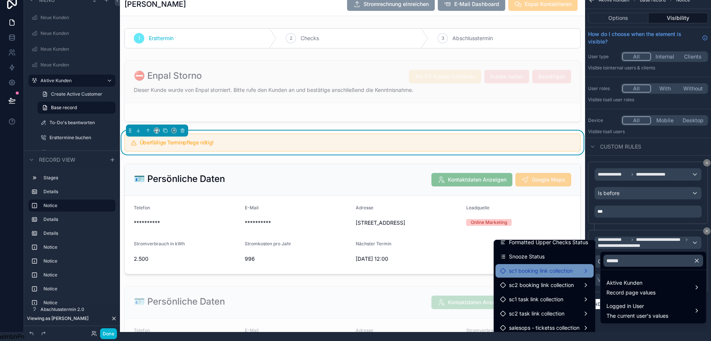
click at [562, 267] on span "sc1 booking link collection" at bounding box center [541, 270] width 64 height 9
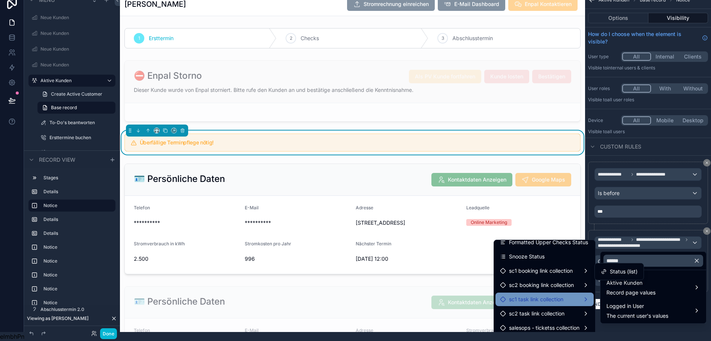
click at [545, 295] on span "sc1 task link collection" at bounding box center [536, 299] width 54 height 9
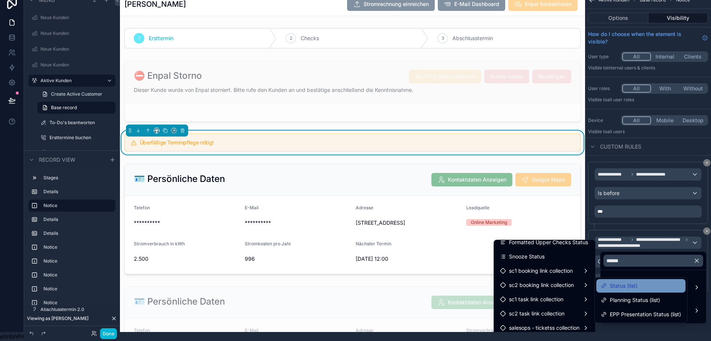
click at [619, 281] on span "Status (list)" at bounding box center [624, 285] width 28 height 9
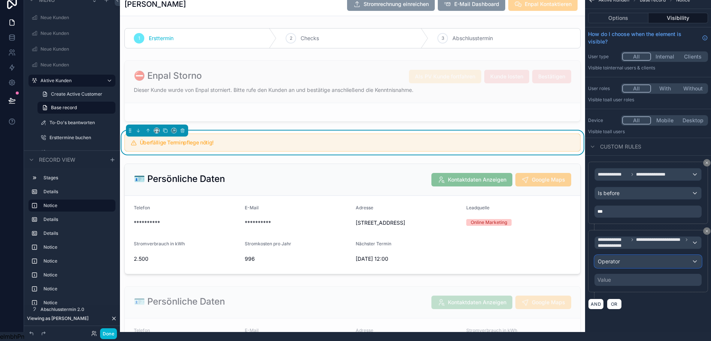
click at [646, 255] on div "Operator" at bounding box center [648, 261] width 106 height 12
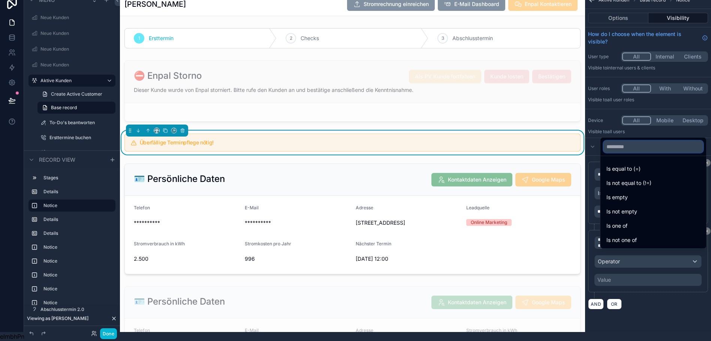
click at [639, 143] on input "text" at bounding box center [654, 147] width 100 height 12
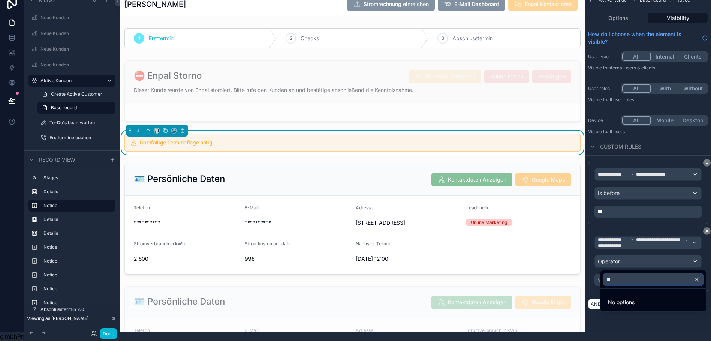
type input "**"
click at [618, 328] on div "scrollable content" at bounding box center [355, 170] width 711 height 341
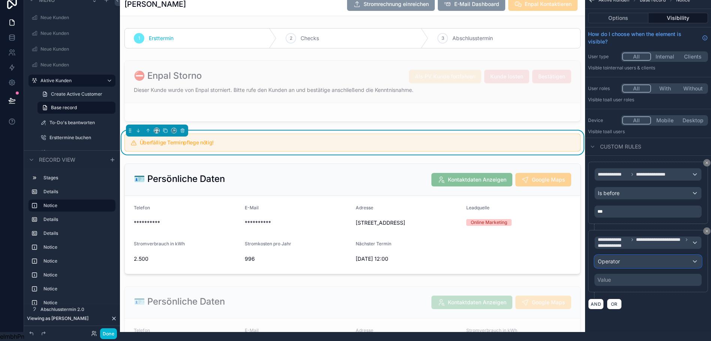
click at [621, 259] on div "Operator" at bounding box center [648, 261] width 106 height 12
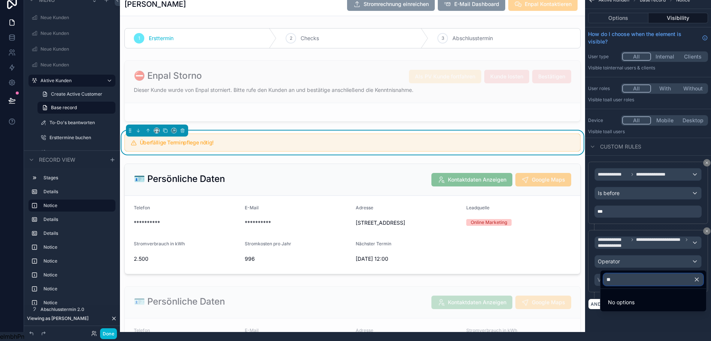
click at [620, 275] on input "**" at bounding box center [654, 279] width 100 height 12
type input "*"
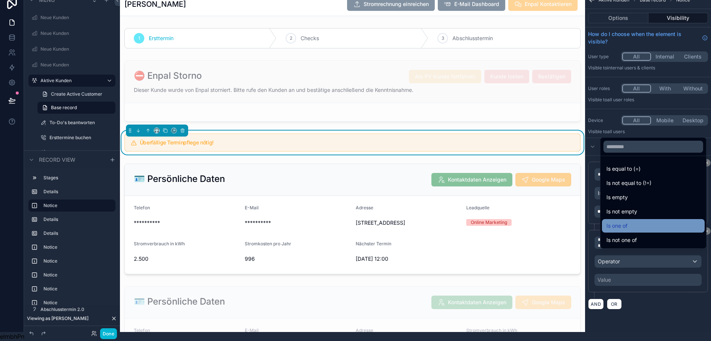
click at [621, 222] on span "Is one of" at bounding box center [617, 225] width 21 height 9
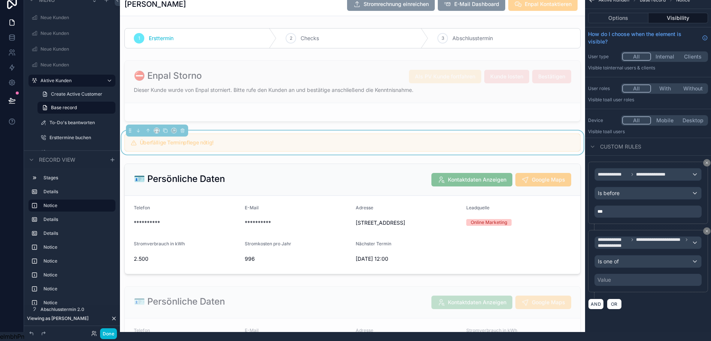
click at [622, 277] on div "Value" at bounding box center [648, 280] width 107 height 12
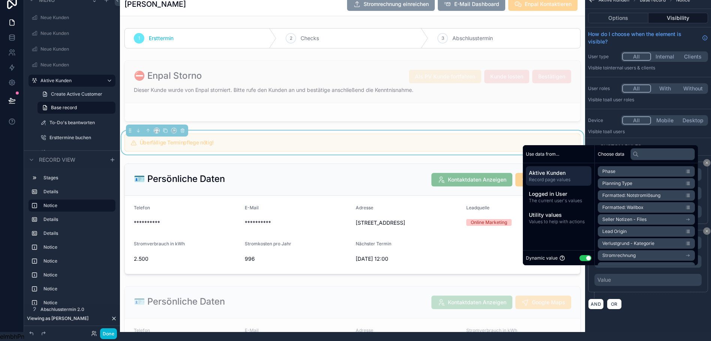
click at [580, 256] on button "Use setting" at bounding box center [586, 258] width 12 height 6
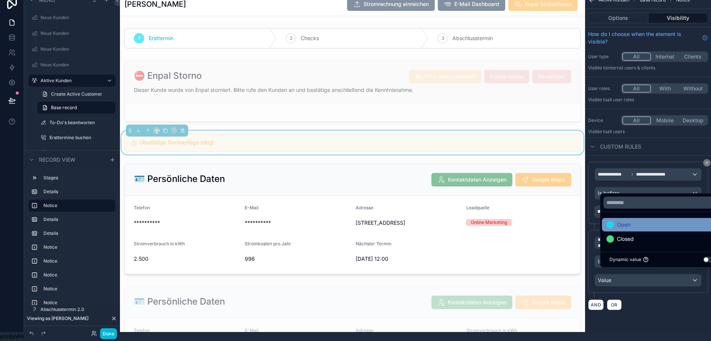
click at [622, 225] on span "Open" at bounding box center [623, 224] width 13 height 9
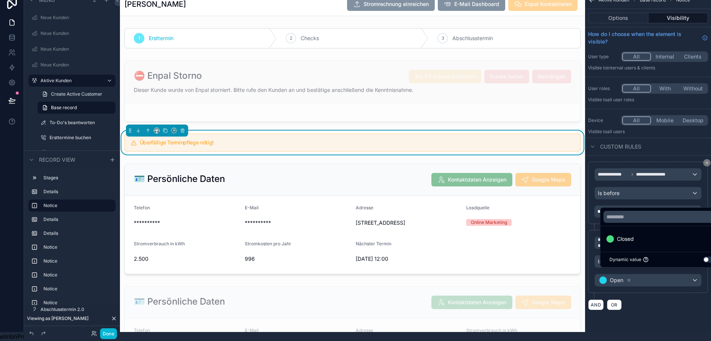
click at [650, 308] on div "**********" at bounding box center [648, 236] width 126 height 160
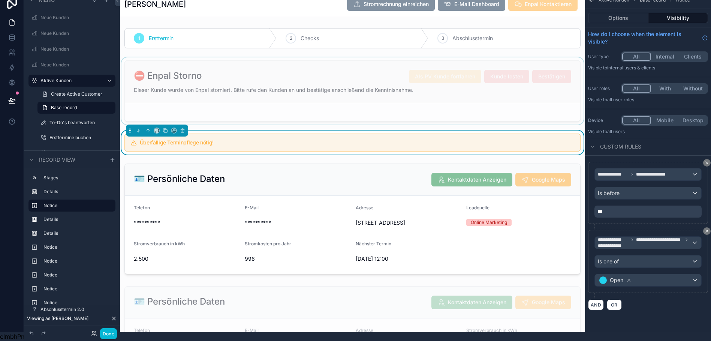
scroll to position [0, 6]
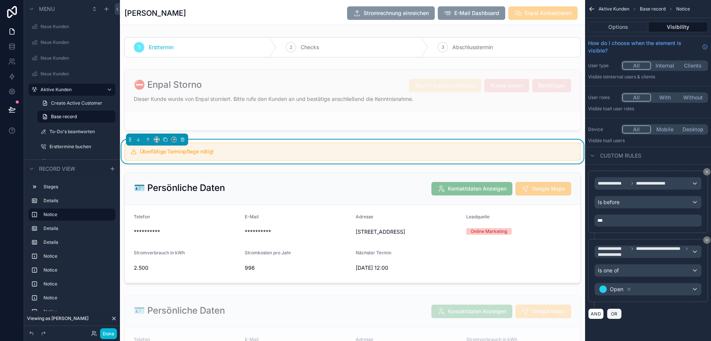
click at [613, 315] on span "OR" at bounding box center [615, 314] width 10 height 6
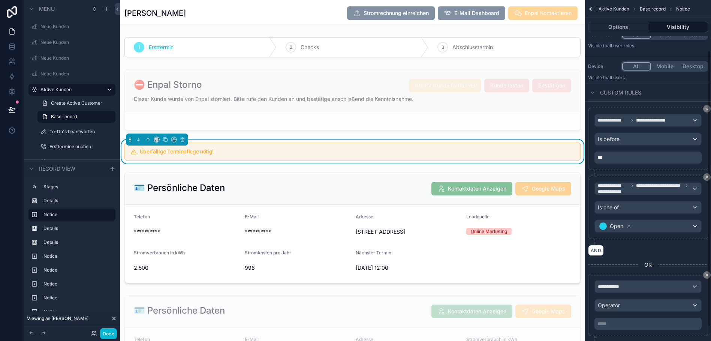
scroll to position [63, 0]
click at [653, 285] on div "**********" at bounding box center [648, 286] width 106 height 12
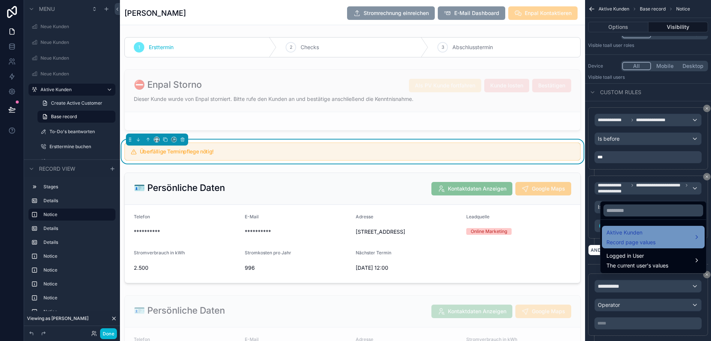
click at [642, 237] on span "Aktive Kunden" at bounding box center [631, 232] width 49 height 9
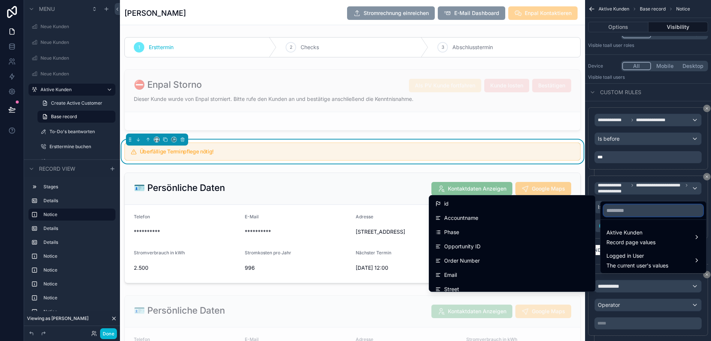
click at [621, 215] on input "text" at bounding box center [654, 210] width 100 height 12
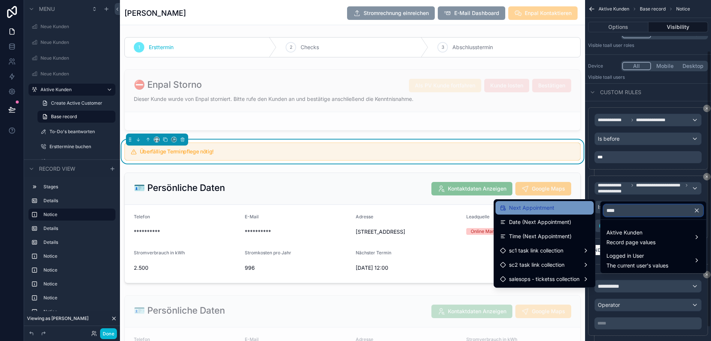
type input "****"
click at [555, 209] on div "Next Appointment" at bounding box center [544, 207] width 89 height 9
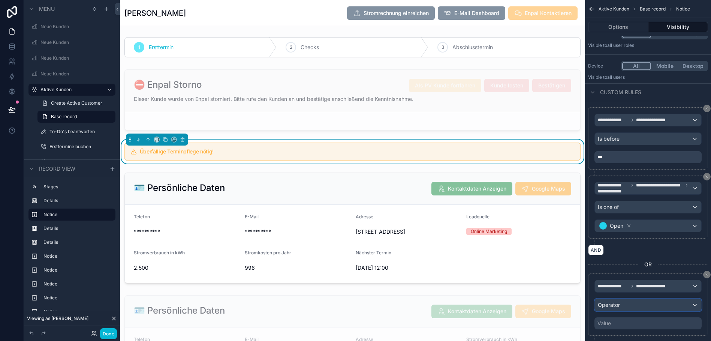
click at [649, 303] on div "Operator" at bounding box center [648, 305] width 106 height 12
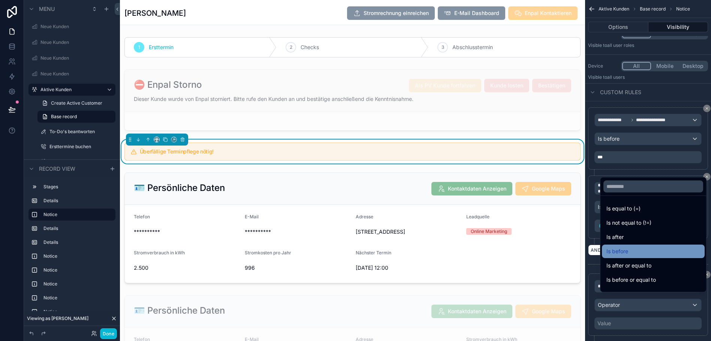
click at [624, 256] on div "Is before" at bounding box center [654, 251] width 94 height 9
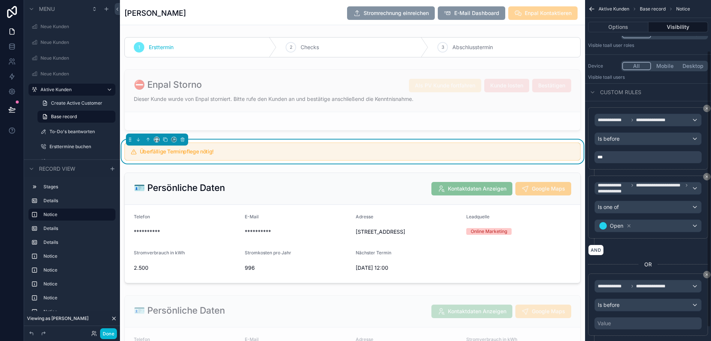
click at [614, 324] on div "Value" at bounding box center [648, 323] width 107 height 12
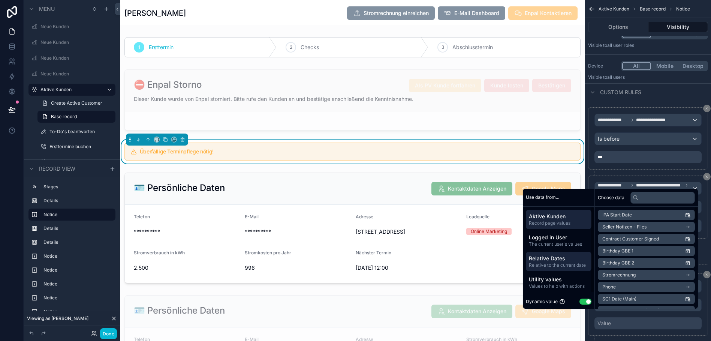
click at [547, 262] on span "Relative Dates" at bounding box center [559, 258] width 60 height 7
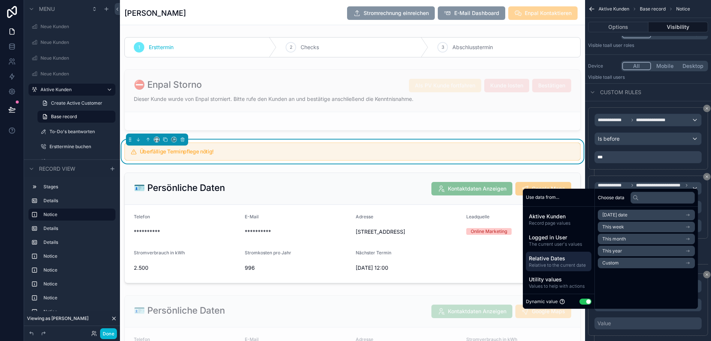
click at [614, 217] on span "Today's date" at bounding box center [615, 215] width 25 height 6
click at [609, 234] on li "Now" at bounding box center [646, 228] width 97 height 10
click at [652, 333] on div "**********" at bounding box center [648, 304] width 120 height 62
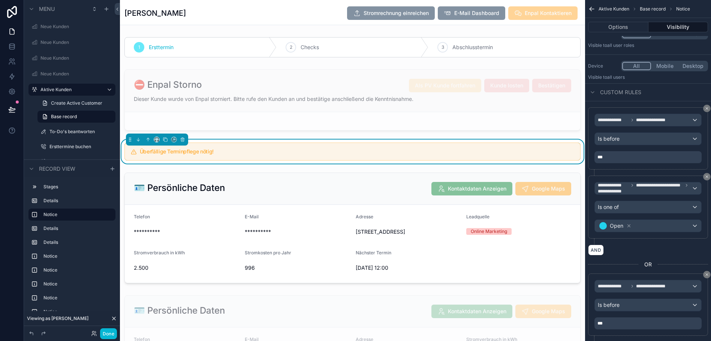
scroll to position [88, 0]
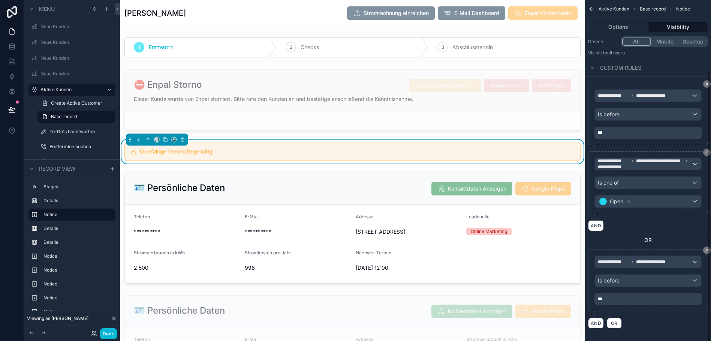
click at [624, 301] on div "***" at bounding box center [648, 299] width 107 height 12
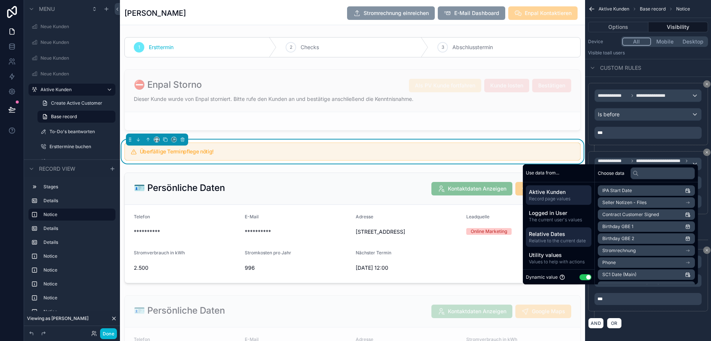
click at [547, 238] on span "Relative Dates" at bounding box center [559, 233] width 60 height 7
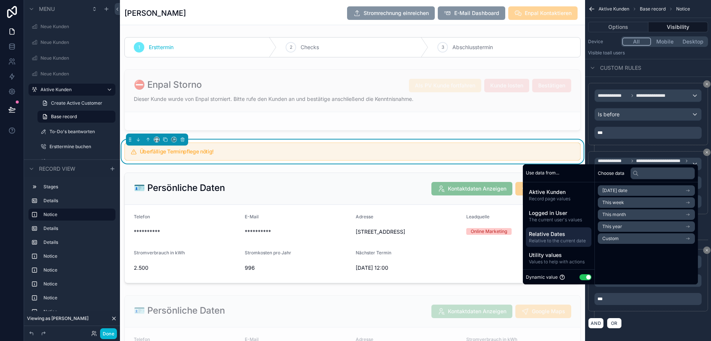
click at [624, 193] on span "Today's date" at bounding box center [615, 190] width 25 height 6
click at [607, 207] on span "Now" at bounding box center [608, 204] width 10 height 6
click at [606, 207] on span "Now" at bounding box center [608, 204] width 10 height 6
click at [701, 229] on div "AND" at bounding box center [648, 225] width 120 height 11
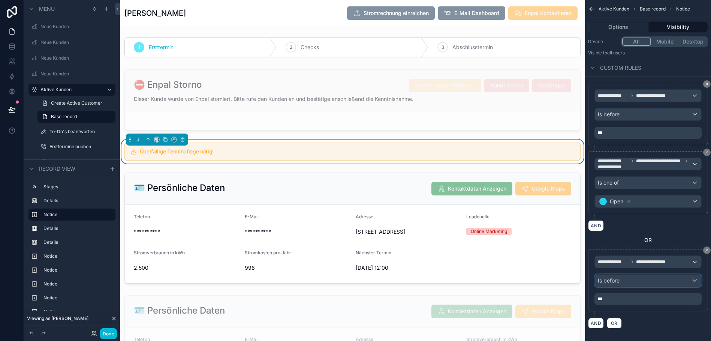
click at [643, 281] on div "Is before" at bounding box center [648, 280] width 106 height 12
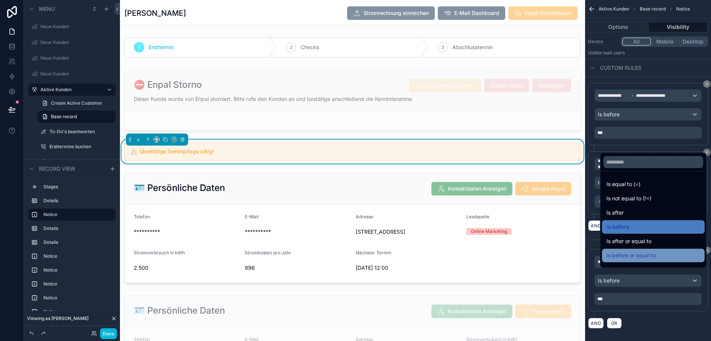
click at [623, 258] on span "Is before or equal to" at bounding box center [631, 255] width 49 height 9
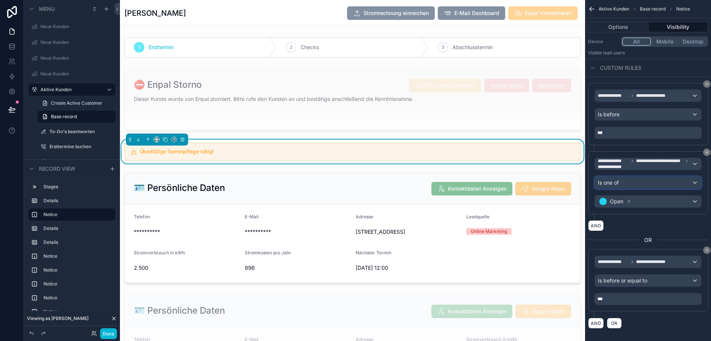
click at [630, 183] on div "Is one of" at bounding box center [648, 183] width 106 height 12
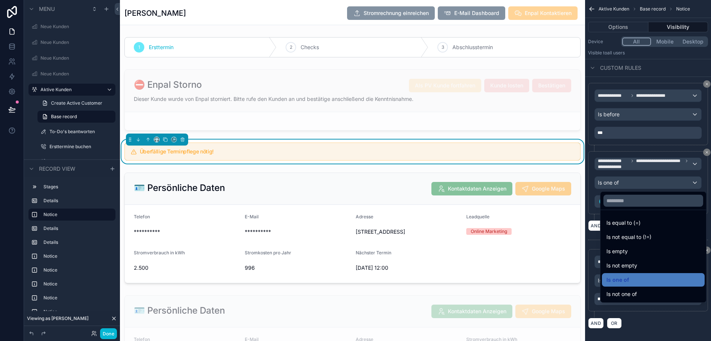
click at [606, 114] on div "scrollable content" at bounding box center [355, 170] width 711 height 341
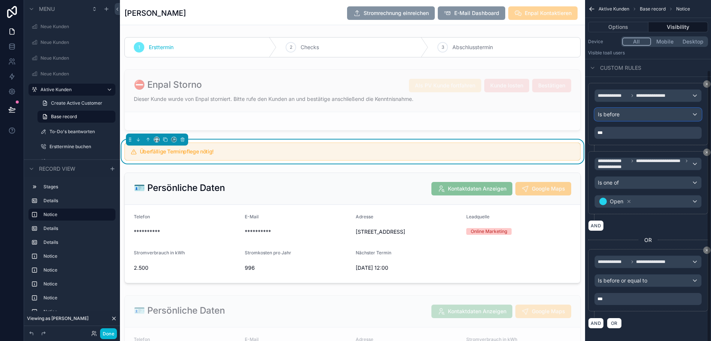
click at [606, 114] on span "Is before" at bounding box center [609, 114] width 22 height 7
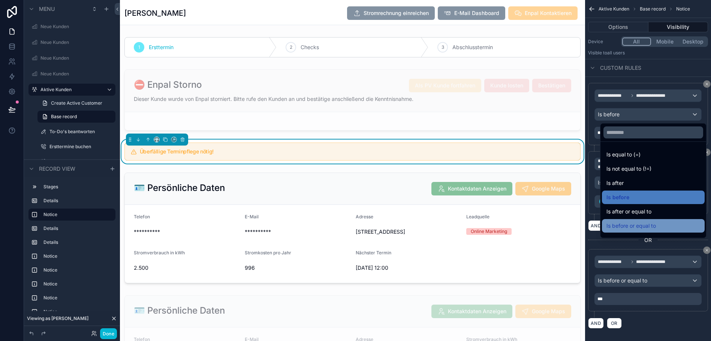
click at [617, 225] on span "Is before or equal to" at bounding box center [631, 225] width 49 height 9
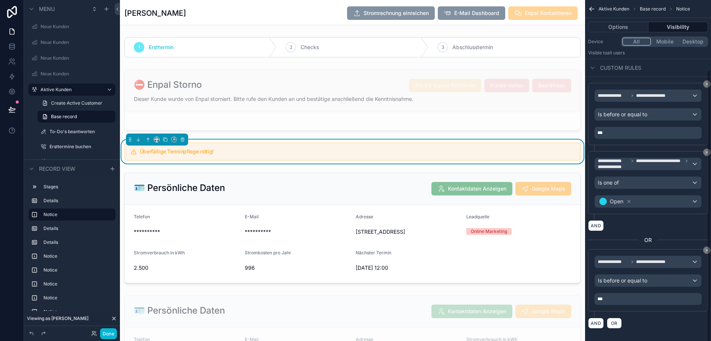
scroll to position [15, 6]
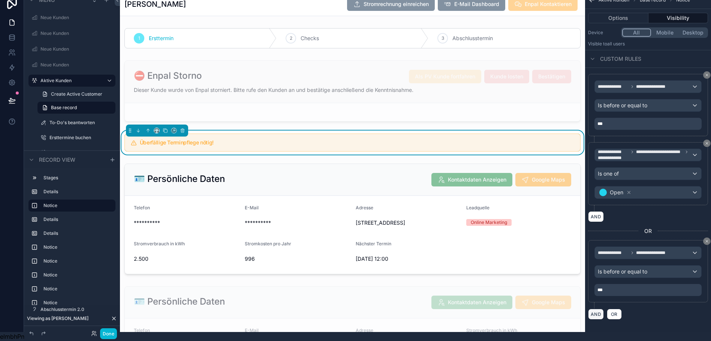
click at [594, 309] on button "AND" at bounding box center [596, 314] width 16 height 11
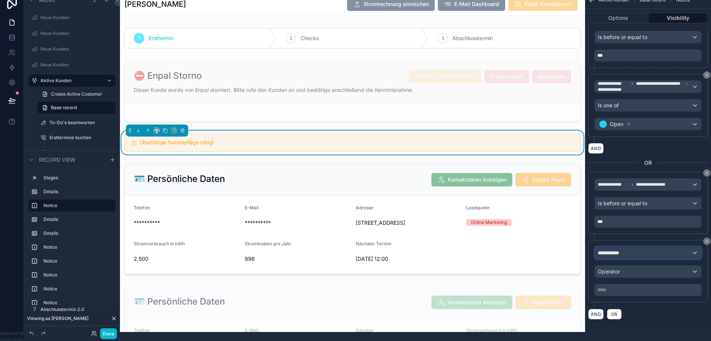
click at [636, 247] on div "**********" at bounding box center [648, 253] width 106 height 12
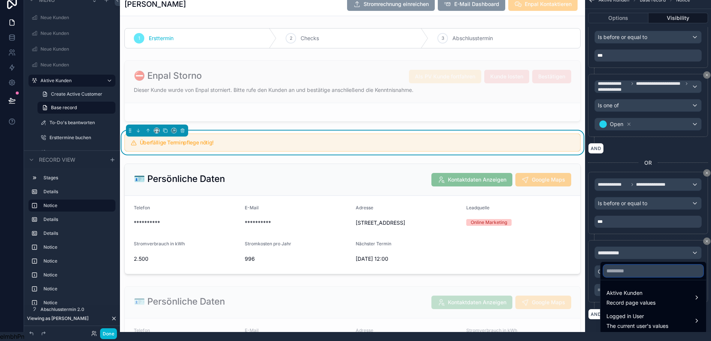
click at [622, 269] on input "text" at bounding box center [654, 271] width 100 height 12
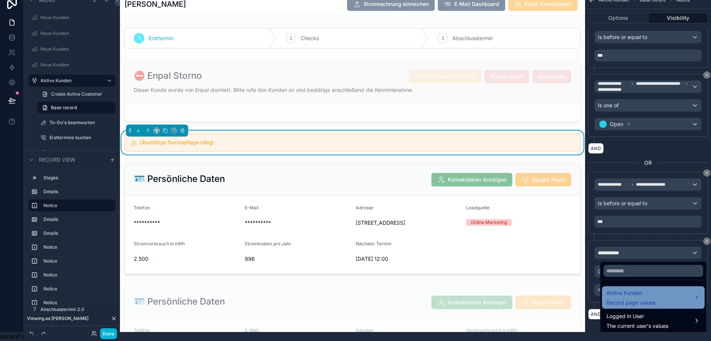
click at [616, 288] on span "Aktive Kunden" at bounding box center [631, 292] width 49 height 9
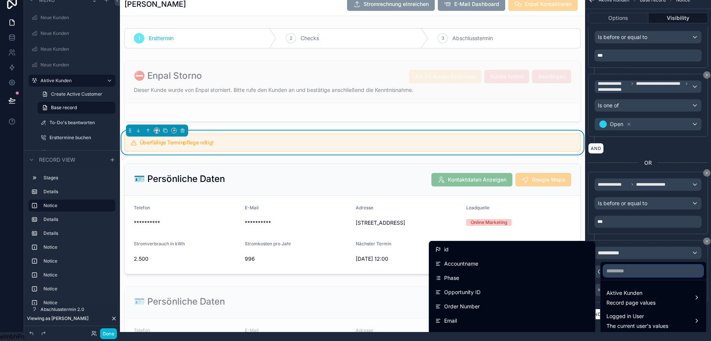
click at [630, 265] on input "text" at bounding box center [654, 271] width 100 height 12
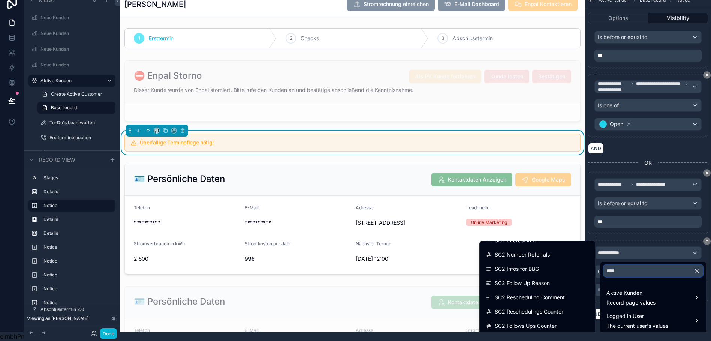
scroll to position [95, 0]
click at [610, 268] on input "***" at bounding box center [654, 271] width 100 height 12
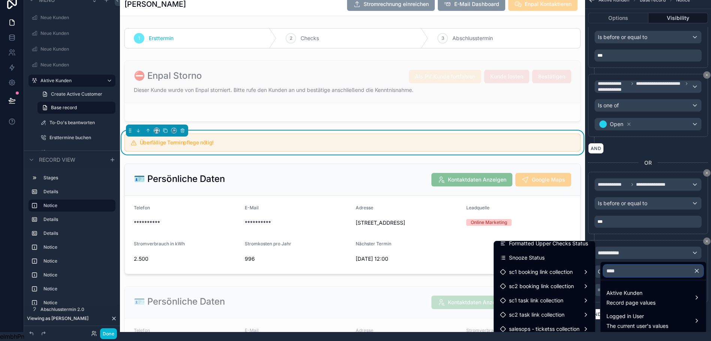
scroll to position [91, 0]
type input "******"
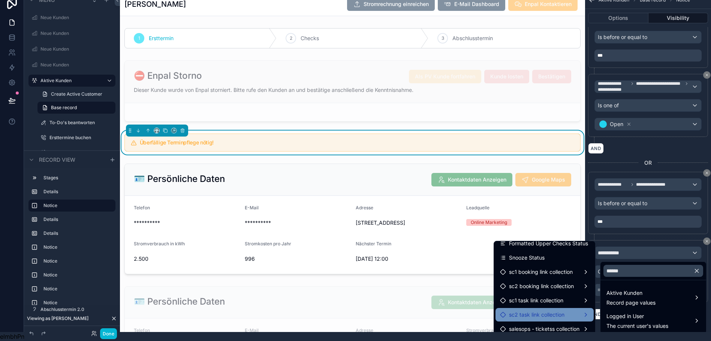
click at [522, 311] on span "sc2 task link collection" at bounding box center [536, 314] width 55 height 9
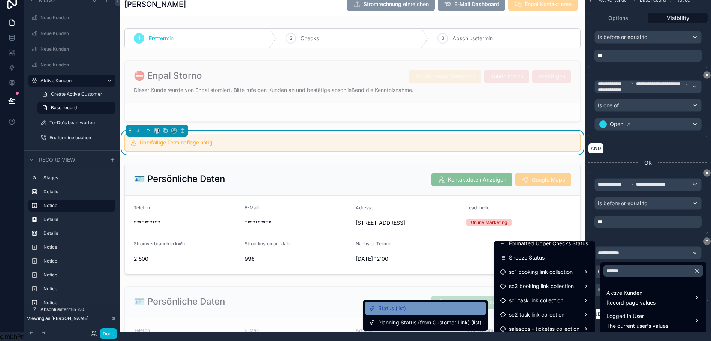
click at [438, 304] on div "Status (list)" at bounding box center [425, 308] width 112 height 9
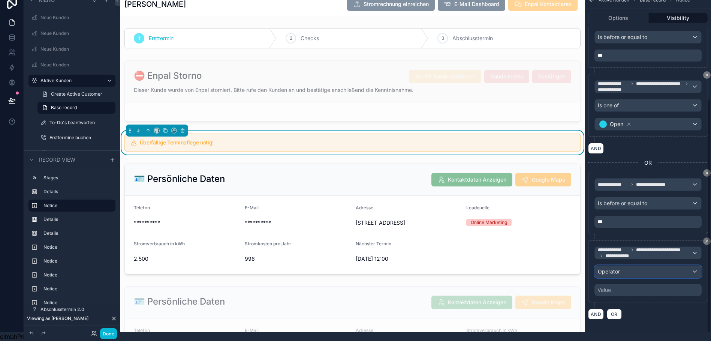
click at [607, 268] on span "Operator" at bounding box center [609, 271] width 22 height 6
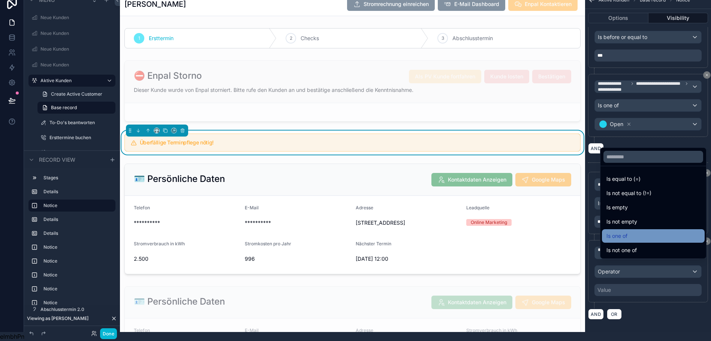
click at [625, 235] on div "Is one of" at bounding box center [654, 235] width 94 height 9
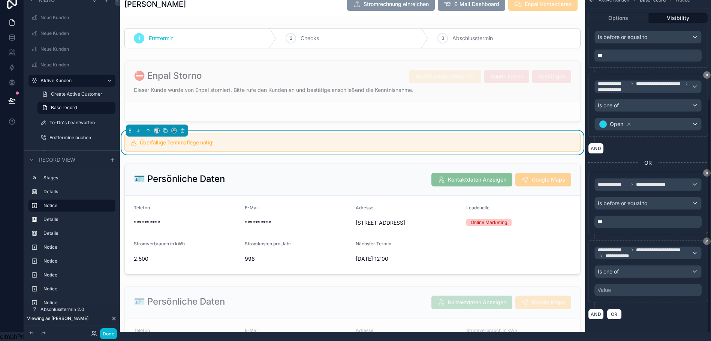
click at [616, 284] on div "Value" at bounding box center [648, 290] width 107 height 12
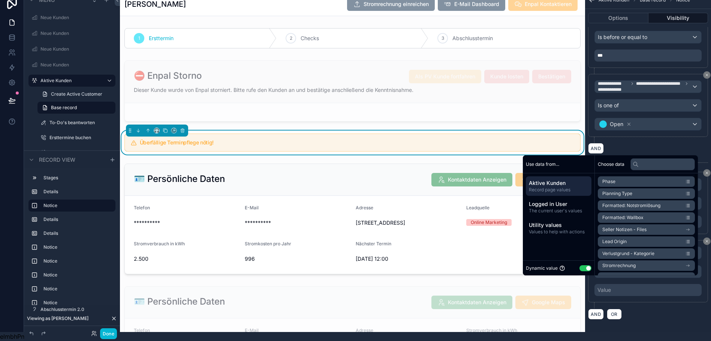
click at [580, 268] on button "Use setting" at bounding box center [586, 268] width 12 height 6
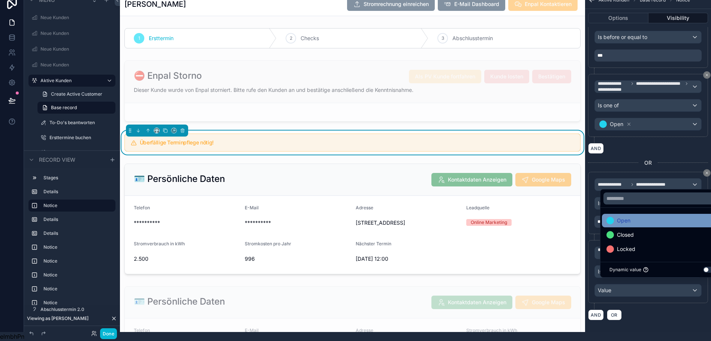
click at [622, 223] on span "Open" at bounding box center [623, 220] width 13 height 9
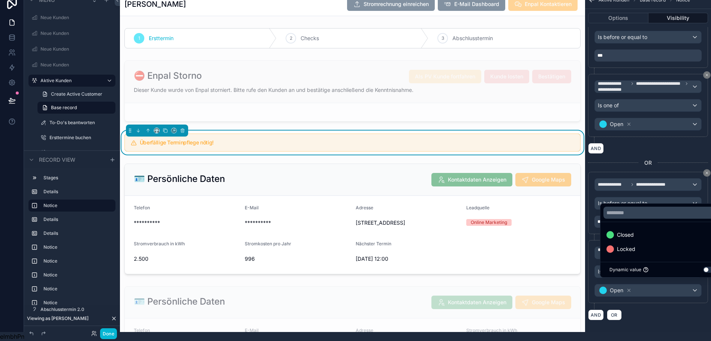
click at [663, 315] on div "**********" at bounding box center [648, 163] width 126 height 327
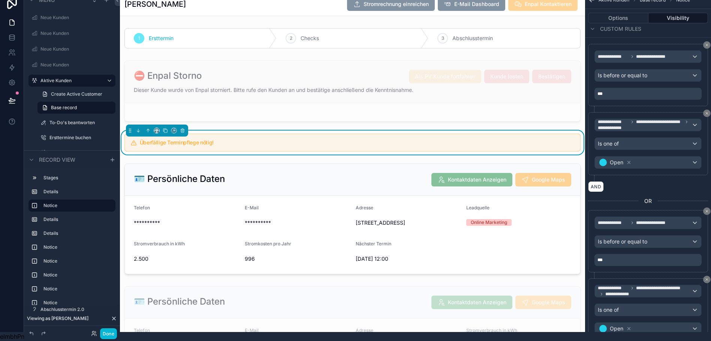
scroll to position [157, 0]
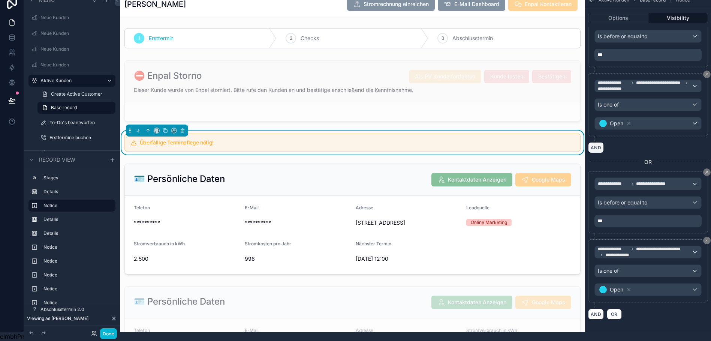
click at [594, 143] on button "AND" at bounding box center [596, 147] width 16 height 11
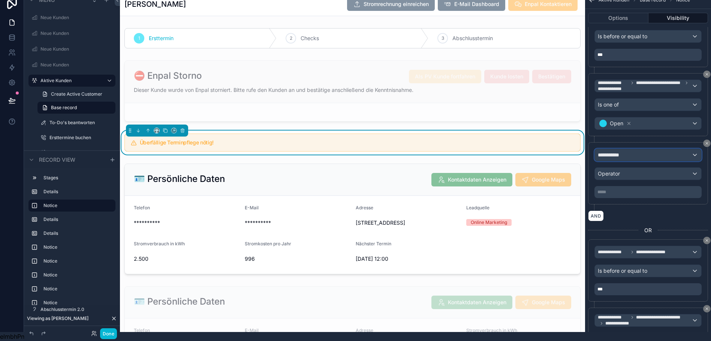
click at [604, 151] on span "**********" at bounding box center [612, 154] width 28 height 7
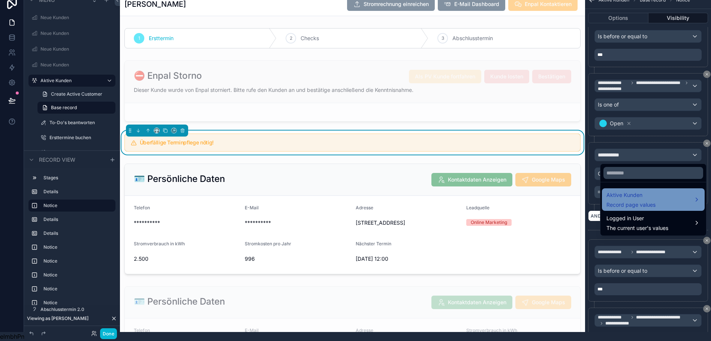
click at [622, 190] on span "Aktive Kunden" at bounding box center [631, 194] width 49 height 9
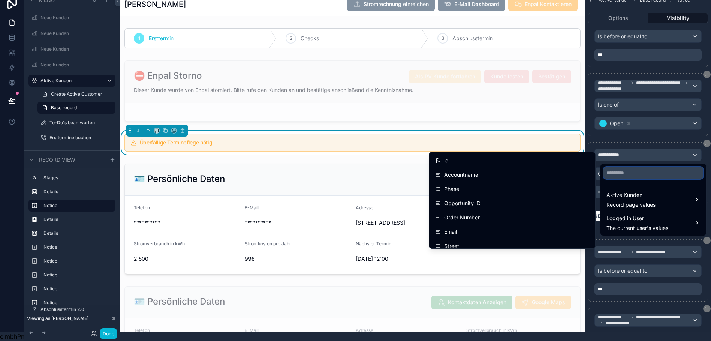
click at [621, 168] on input "text" at bounding box center [654, 173] width 100 height 12
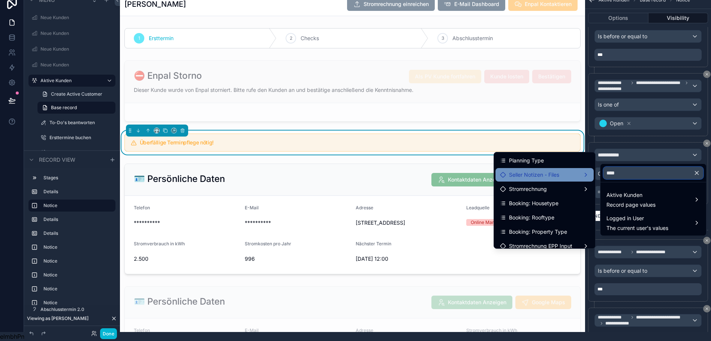
type input "****"
click at [564, 170] on div "Seller Notizen - Files" at bounding box center [544, 174] width 89 height 9
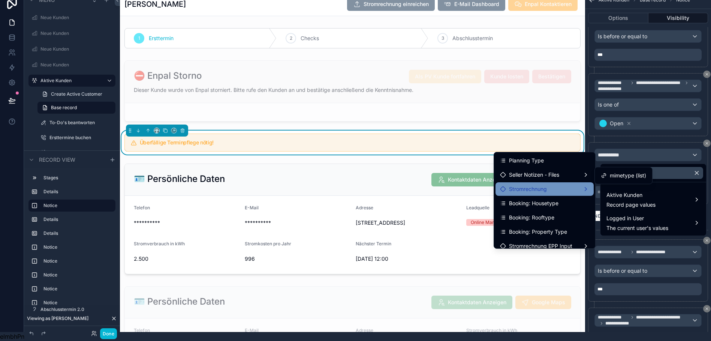
click at [564, 184] on div "Stromrechnung" at bounding box center [544, 188] width 89 height 9
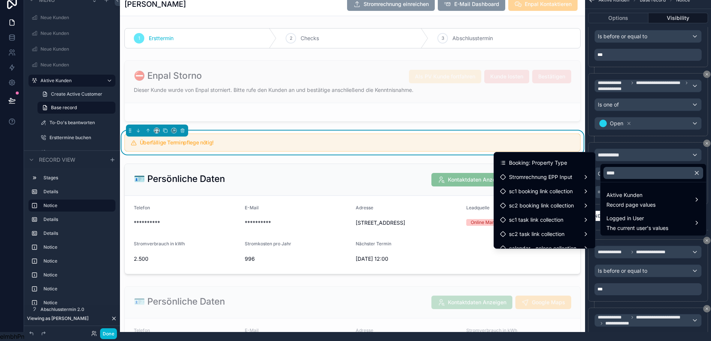
scroll to position [91, 0]
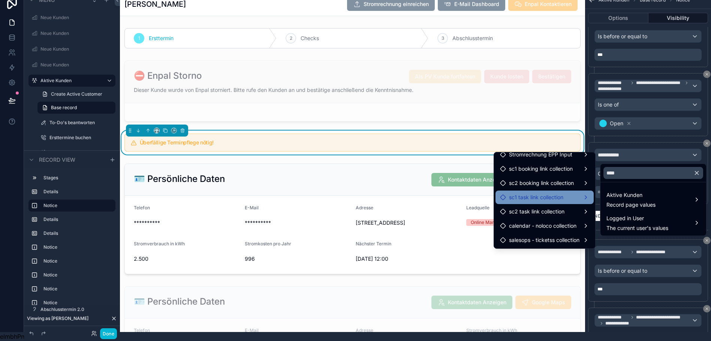
click at [564, 194] on div "sc1 task link collection" at bounding box center [544, 197] width 89 height 9
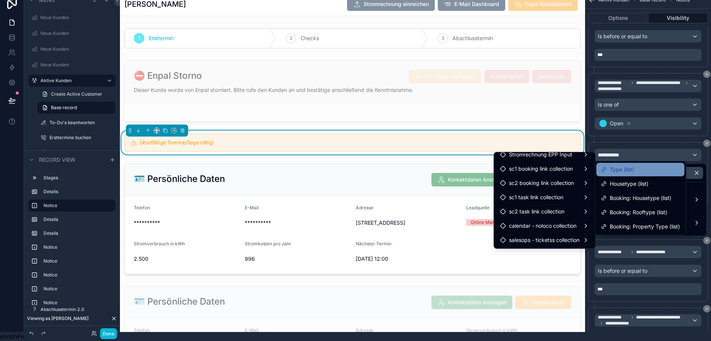
click at [616, 165] on span "Type (list)" at bounding box center [622, 169] width 24 height 9
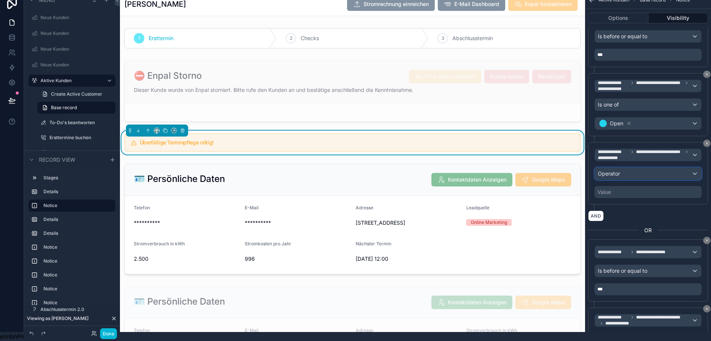
click at [621, 171] on div "Operator" at bounding box center [648, 174] width 106 height 12
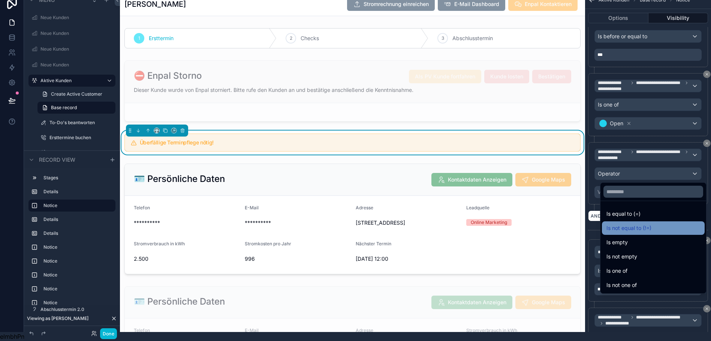
click at [624, 223] on span "Is not equal to (!=)" at bounding box center [629, 227] width 45 height 9
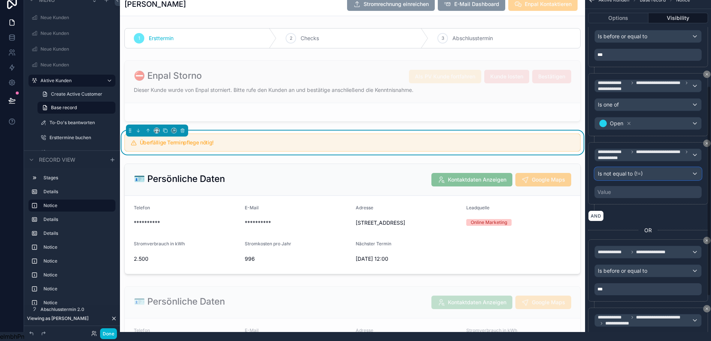
click at [625, 170] on span "Is not equal to (!=)" at bounding box center [620, 173] width 45 height 7
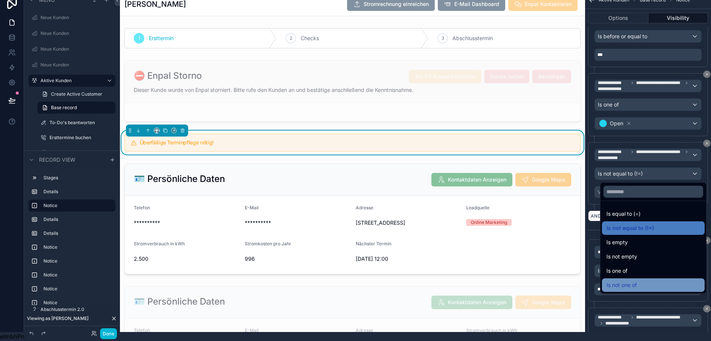
click at [617, 281] on span "Is not one of" at bounding box center [622, 284] width 30 height 9
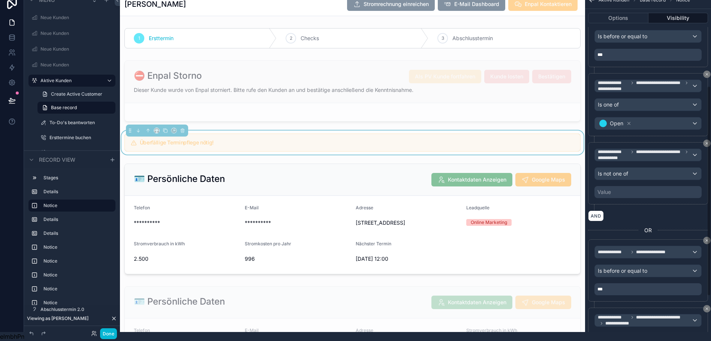
click at [612, 186] on div "Value" at bounding box center [648, 192] width 107 height 12
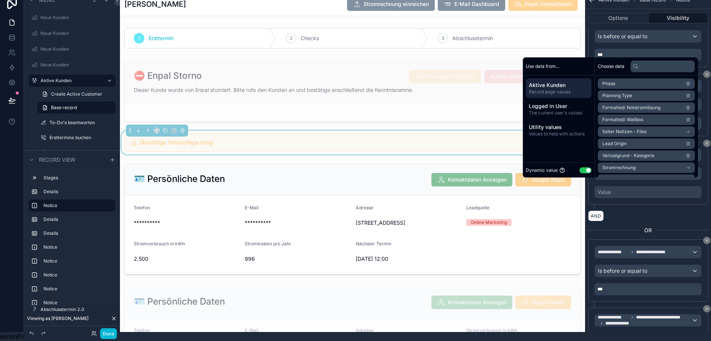
click at [577, 167] on div "Dynamic value Use setting" at bounding box center [559, 170] width 66 height 9
click at [580, 169] on button "Use setting" at bounding box center [586, 170] width 12 height 6
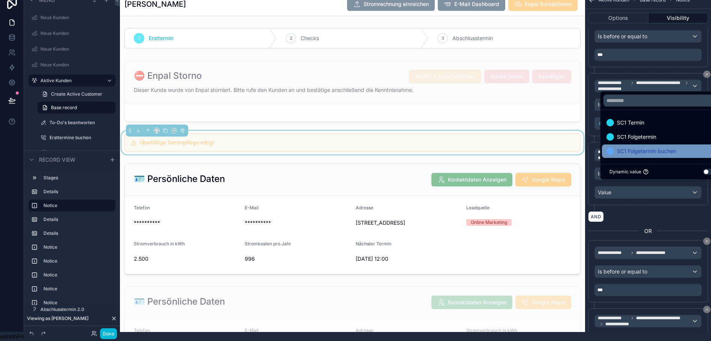
click at [632, 148] on span "SC1 Folgetermin buchen" at bounding box center [646, 151] width 59 height 9
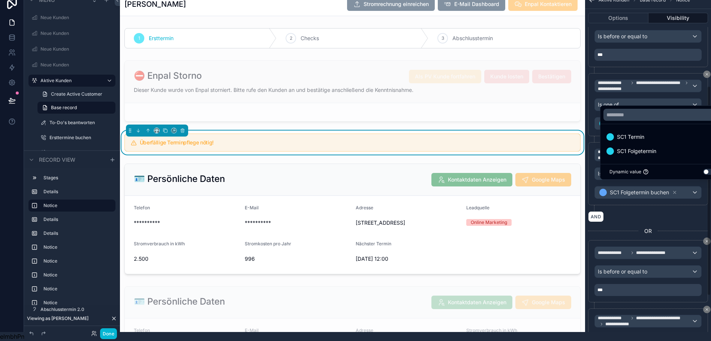
click at [653, 211] on div "AND" at bounding box center [648, 216] width 120 height 11
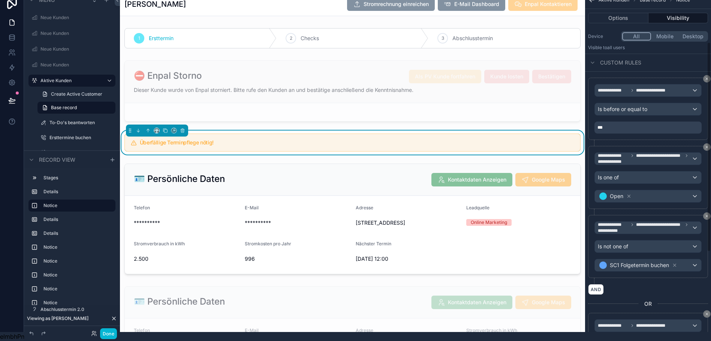
scroll to position [84, 0]
click at [435, 133] on div "Überfällige Terminpflege nötig!" at bounding box center [352, 142] width 456 height 18
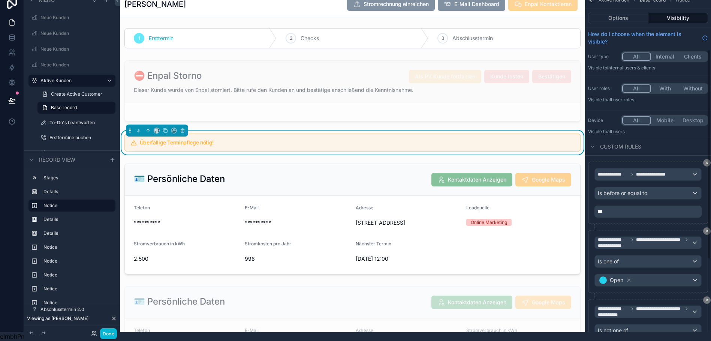
scroll to position [226, 0]
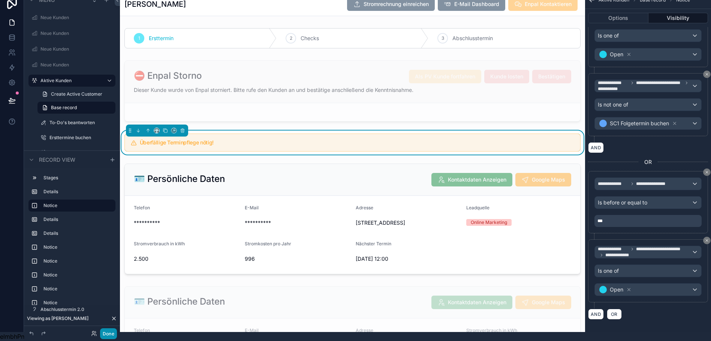
click at [106, 333] on button "Done" at bounding box center [108, 333] width 17 height 11
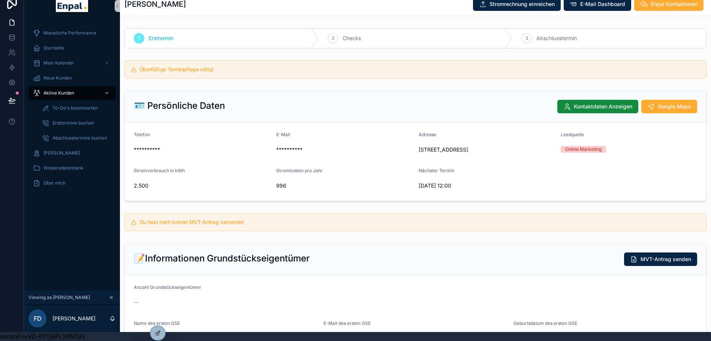
scroll to position [0, 6]
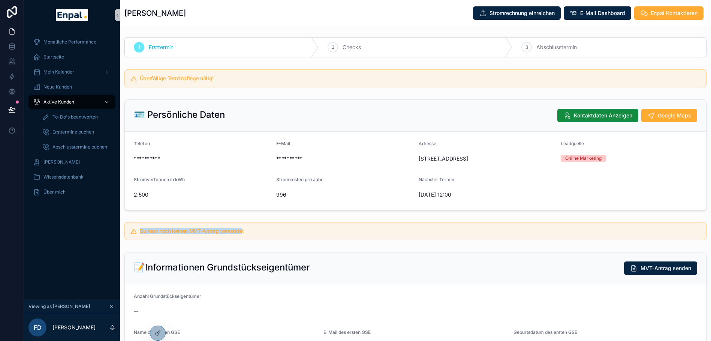
drag, startPoint x: 135, startPoint y: 237, endPoint x: 238, endPoint y: 235, distance: 103.1
click at [238, 234] on h5 "Du hast noch keinen MVT-Antrag versendet" at bounding box center [420, 230] width 561 height 5
click at [52, 99] on span "Aktive Kunden" at bounding box center [58, 102] width 31 height 6
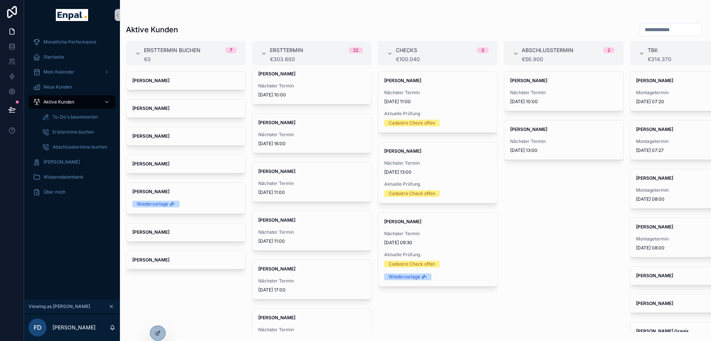
scroll to position [300, 0]
click at [55, 57] on span "Startseite" at bounding box center [53, 57] width 21 height 6
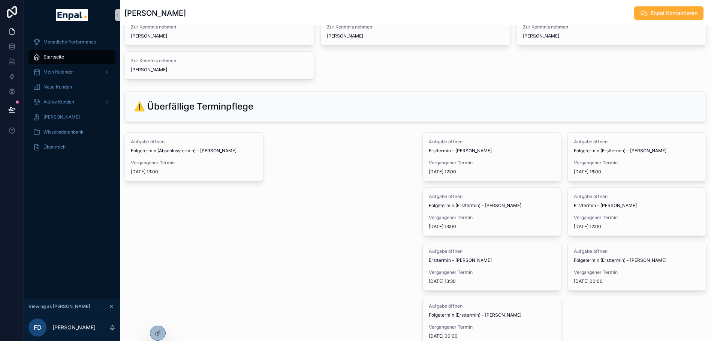
scroll to position [139, 0]
click at [72, 100] on span "Aktive Kunden" at bounding box center [58, 102] width 31 height 6
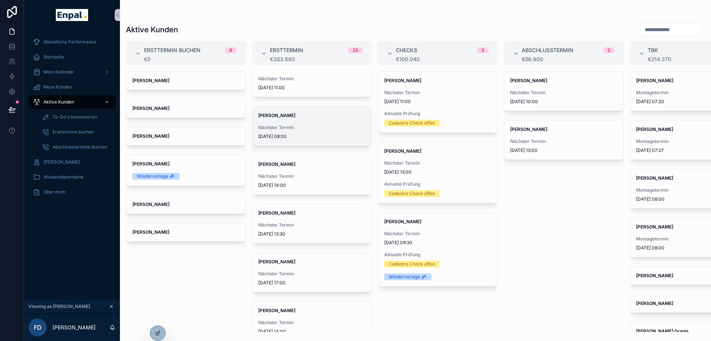
scroll to position [93, 0]
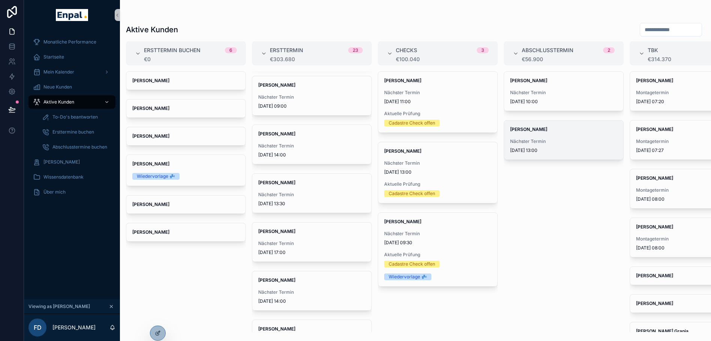
click at [537, 129] on strong "Mohamed Labidi" at bounding box center [528, 129] width 37 height 6
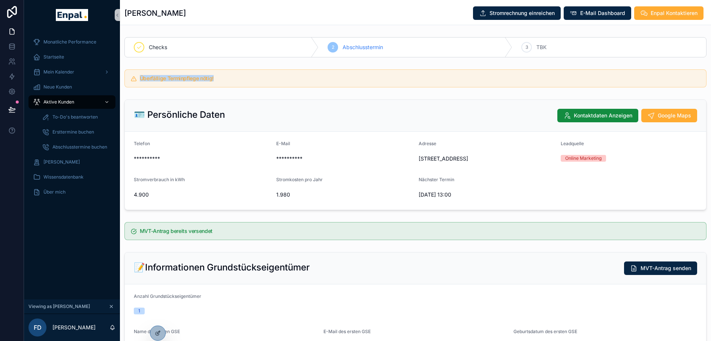
drag, startPoint x: 139, startPoint y: 77, endPoint x: 256, endPoint y: 82, distance: 116.7
click at [256, 82] on div "Überfällige Terminpflege nötig!" at bounding box center [420, 79] width 561 height 7
drag, startPoint x: 256, startPoint y: 82, endPoint x: 239, endPoint y: 83, distance: 16.9
click at [239, 83] on div "Überfällige Terminpflege nötig!" at bounding box center [415, 78] width 582 height 18
click at [55, 102] on span "Aktive Kunden" at bounding box center [58, 102] width 31 height 6
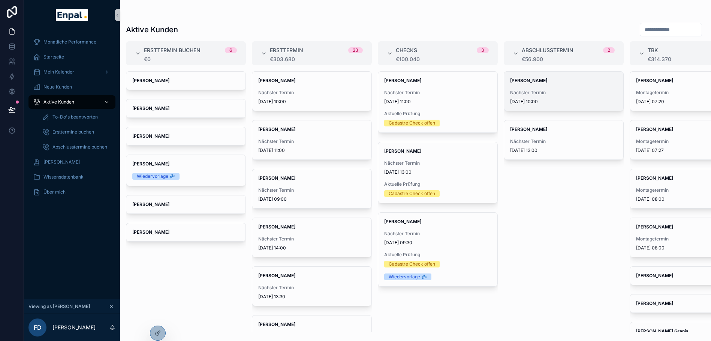
click at [523, 85] on div "Mats Mönnink Nächster Termin 6.10.2025 10:00" at bounding box center [563, 91] width 119 height 39
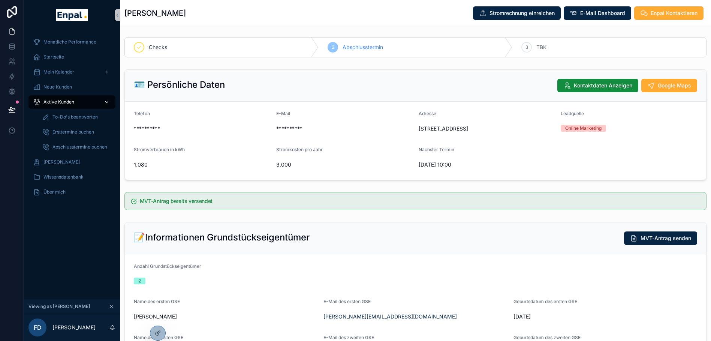
click at [57, 99] on span "Aktive Kunden" at bounding box center [58, 102] width 31 height 6
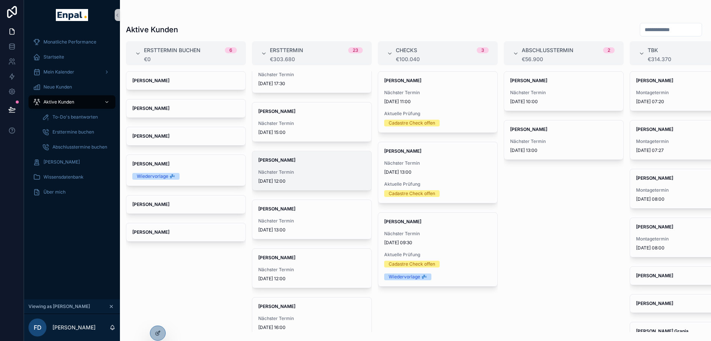
scroll to position [603, 0]
click at [274, 162] on strong "Thomas Kranz" at bounding box center [276, 160] width 37 height 6
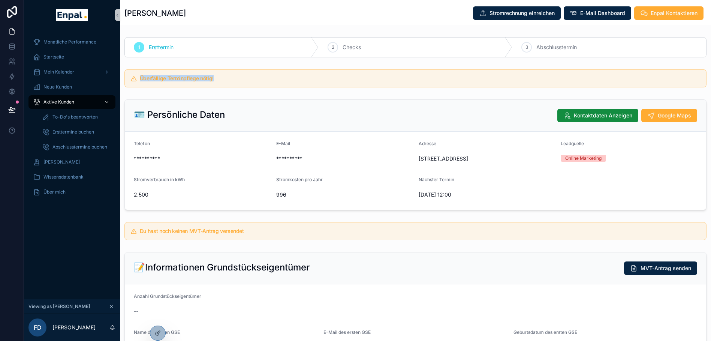
drag, startPoint x: 139, startPoint y: 76, endPoint x: 244, endPoint y: 76, distance: 104.2
click at [244, 76] on h5 "Überfällige Terminpflege nötig!" at bounding box center [420, 78] width 561 height 5
click at [51, 101] on span "Aktive Kunden" at bounding box center [58, 102] width 31 height 6
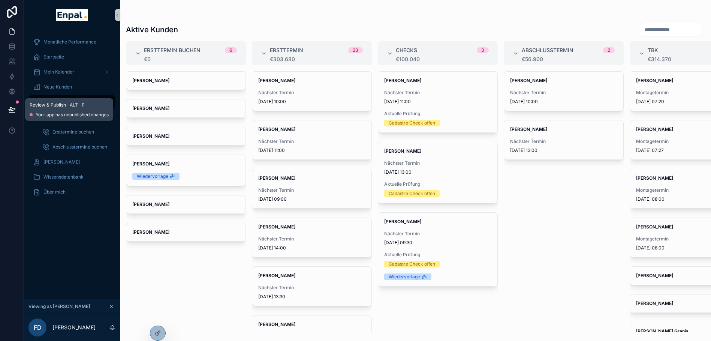
click at [12, 107] on icon at bounding box center [11, 109] width 7 height 7
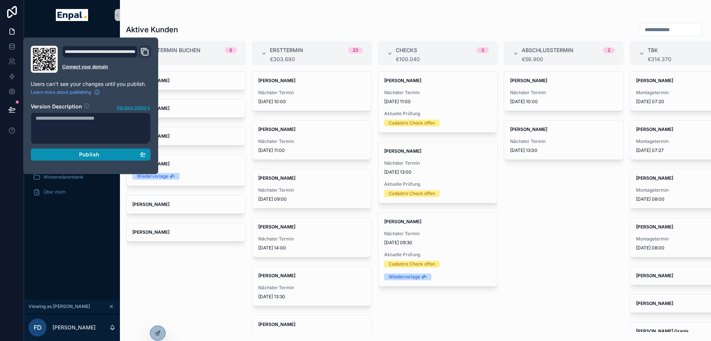
drag, startPoint x: 70, startPoint y: 158, endPoint x: 41, endPoint y: 133, distance: 38.1
click at [41, 133] on section "Version Description Version history Publish" at bounding box center [91, 129] width 120 height 62
click at [59, 156] on div "Publish" at bounding box center [91, 154] width 110 height 7
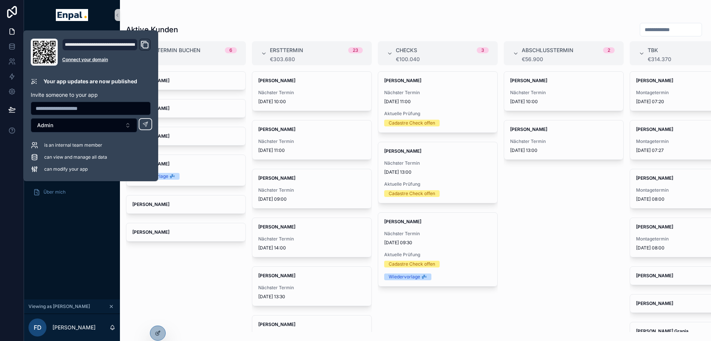
click at [72, 267] on div "Monatliche Performance Startseite Mein Kalender Neue Kunden Aktive Kunden To-Do…" at bounding box center [72, 164] width 96 height 269
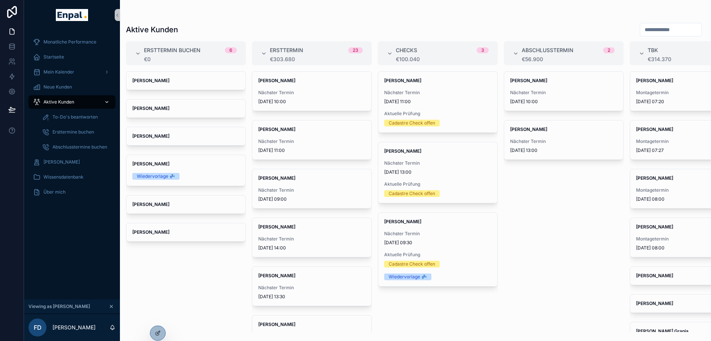
click at [51, 103] on span "Aktive Kunden" at bounding box center [58, 102] width 31 height 6
click at [52, 103] on span "Aktive Kunden" at bounding box center [58, 102] width 31 height 6
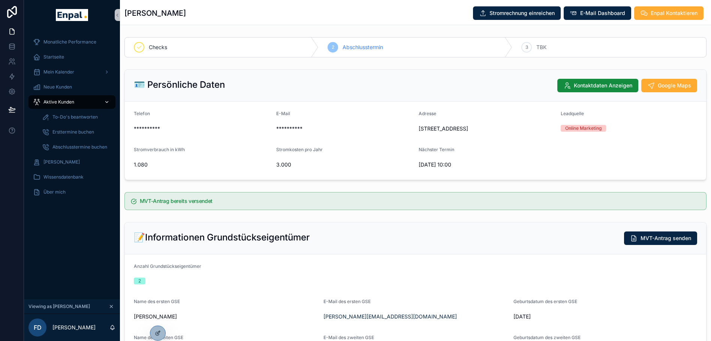
click at [58, 102] on span "Aktive Kunden" at bounding box center [58, 102] width 31 height 6
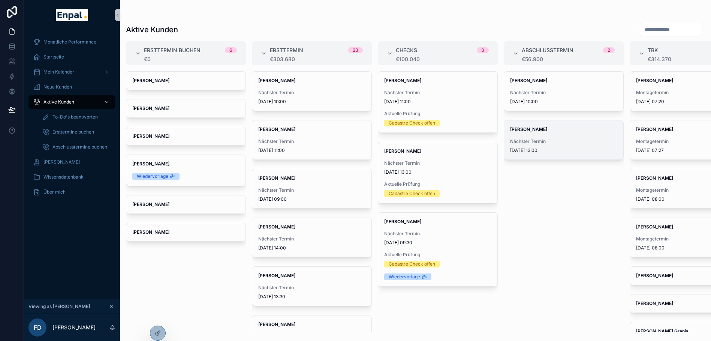
click at [550, 129] on span "Mohamed Labidi" at bounding box center [563, 129] width 107 height 6
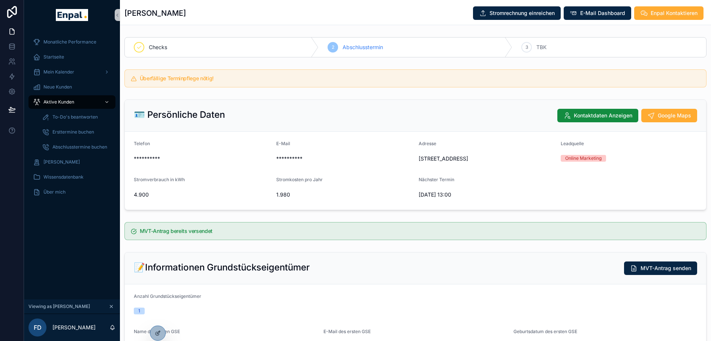
click at [326, 85] on div "Überfällige Terminpflege nötig!" at bounding box center [415, 78] width 582 height 18
drag, startPoint x: 141, startPoint y: 78, endPoint x: 247, endPoint y: 90, distance: 106.0
click at [247, 90] on div "Überfällige Terminpflege nötig!" at bounding box center [415, 78] width 591 height 24
click at [52, 57] on span "Startseite" at bounding box center [53, 57] width 21 height 6
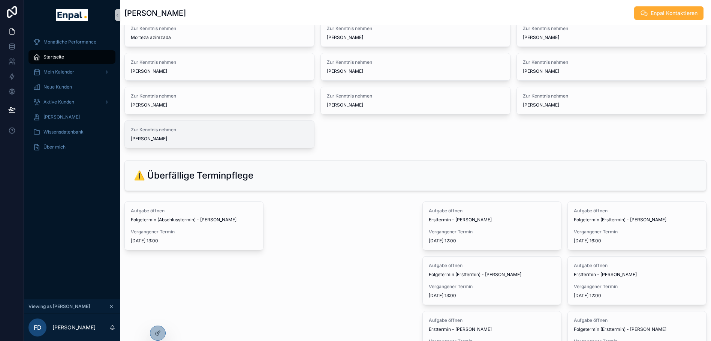
scroll to position [71, 0]
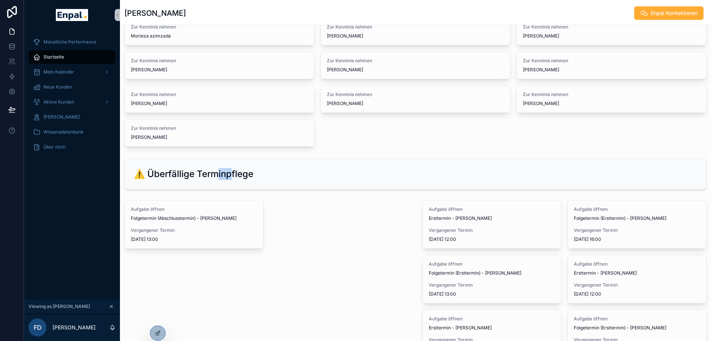
drag, startPoint x: 234, startPoint y: 194, endPoint x: 217, endPoint y: 150, distance: 47.0
drag, startPoint x: 217, startPoint y: 150, endPoint x: 186, endPoint y: 161, distance: 32.5
click at [186, 161] on div "⚠️ Überfällige Terminpflege" at bounding box center [416, 174] width 582 height 30
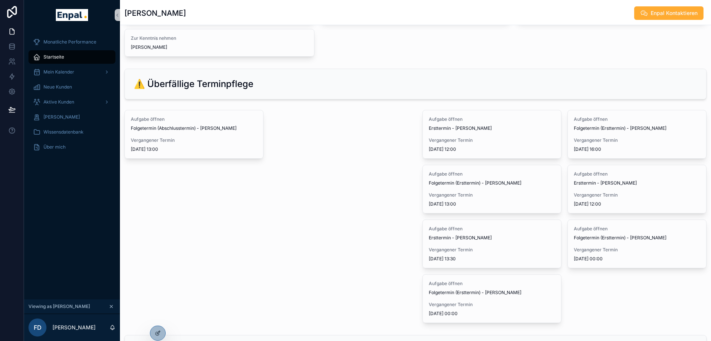
scroll to position [162, 0]
click at [70, 99] on span "Aktive Kunden" at bounding box center [58, 102] width 31 height 6
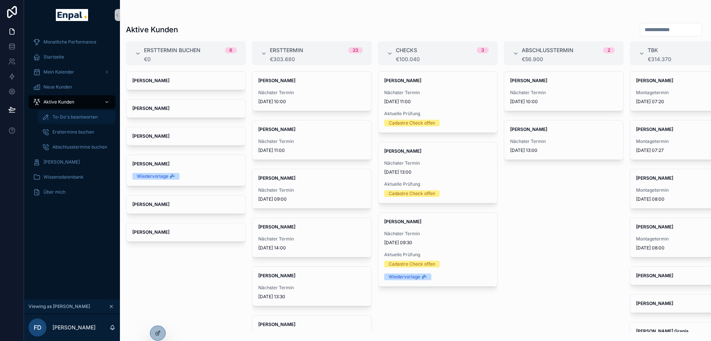
click at [70, 117] on span "To-Do's beantworten" at bounding box center [74, 117] width 45 height 6
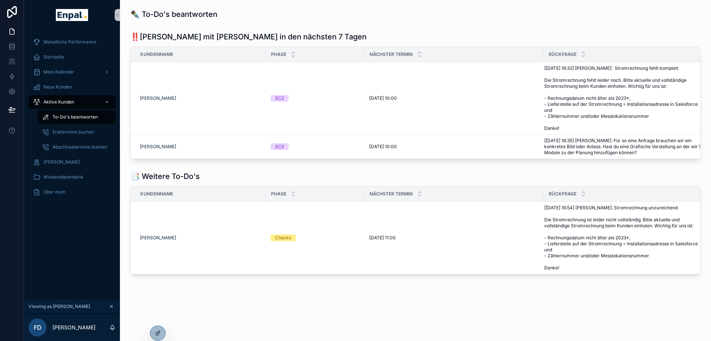
scroll to position [2, 0]
click at [159, 330] on div at bounding box center [157, 333] width 15 height 14
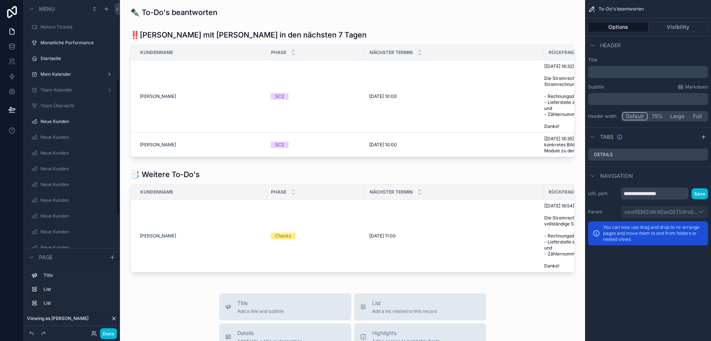
scroll to position [194, 0]
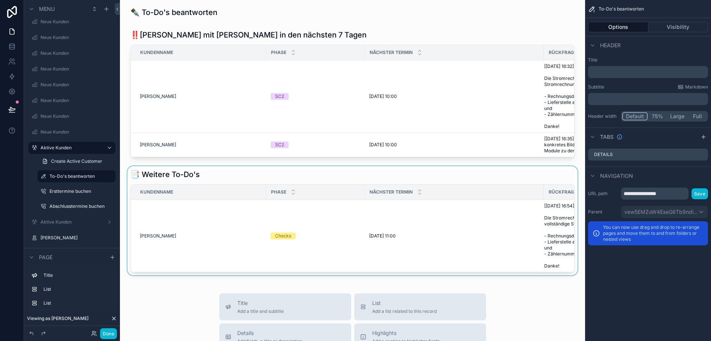
click at [451, 180] on div "scrollable content" at bounding box center [352, 220] width 453 height 109
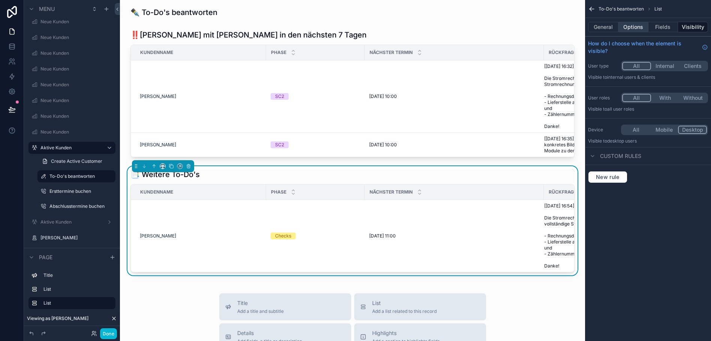
click at [636, 30] on button "Options" at bounding box center [634, 27] width 30 height 10
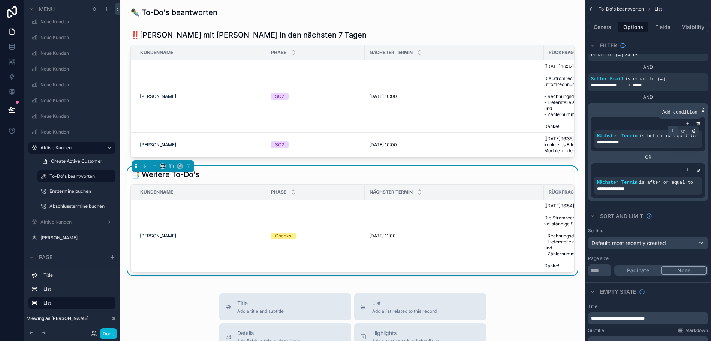
scroll to position [0, 0]
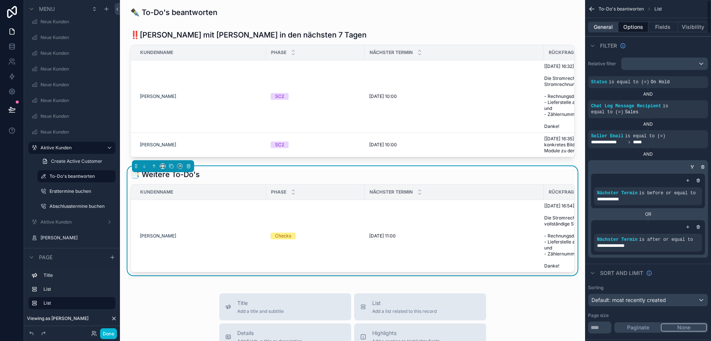
click at [606, 27] on button "General" at bounding box center [603, 27] width 30 height 10
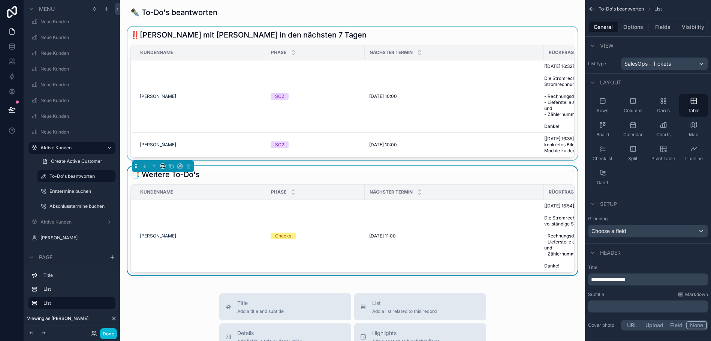
click at [456, 35] on div "scrollable content" at bounding box center [352, 93] width 453 height 133
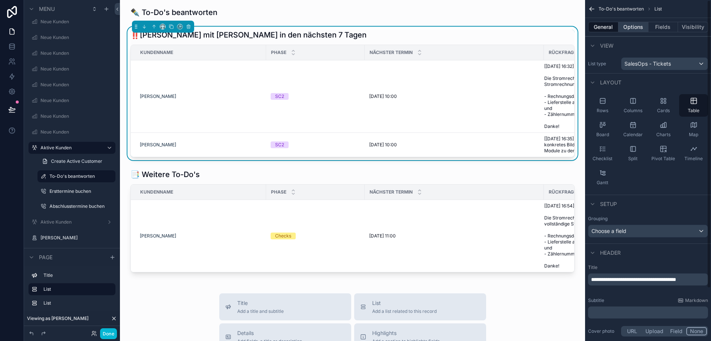
click at [627, 28] on button "Options" at bounding box center [634, 27] width 30 height 10
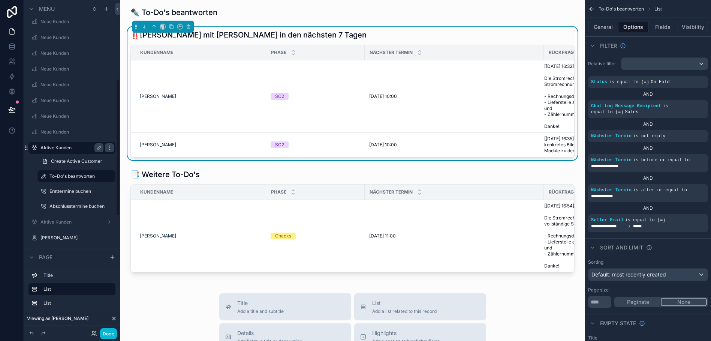
click at [52, 148] on label "Aktive Kunden" at bounding box center [70, 148] width 60 height 6
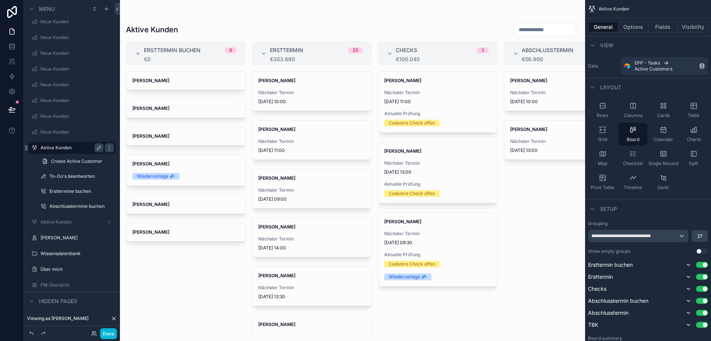
click at [172, 161] on div "scrollable content" at bounding box center [352, 170] width 465 height 341
click at [154, 163] on strong "Franjo Kukolja" at bounding box center [150, 164] width 37 height 6
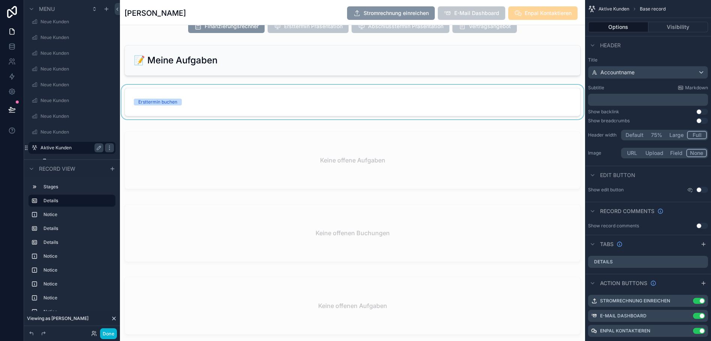
scroll to position [975, 0]
click at [259, 143] on div "scrollable content" at bounding box center [352, 161] width 465 height 67
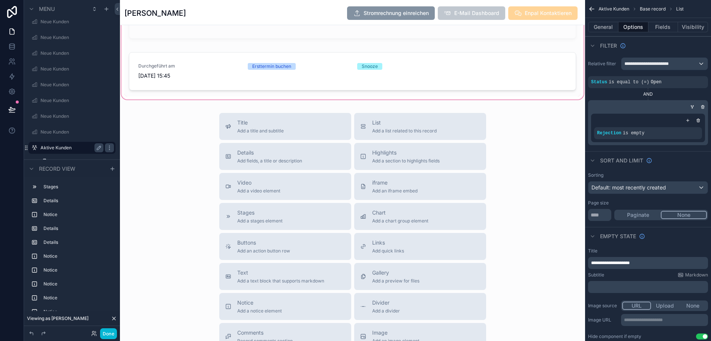
scroll to position [1766, 0]
click at [386, 124] on span "List" at bounding box center [404, 121] width 64 height 7
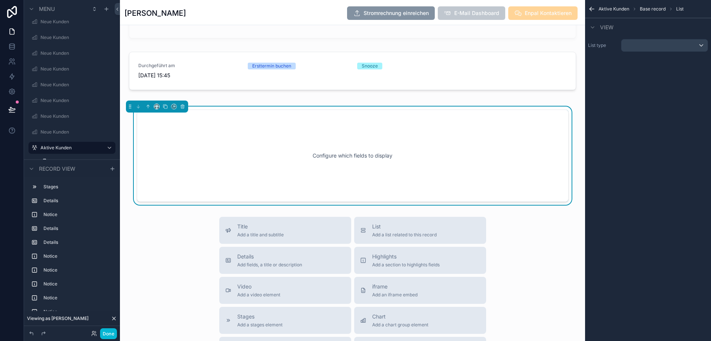
scroll to position [1749, 0]
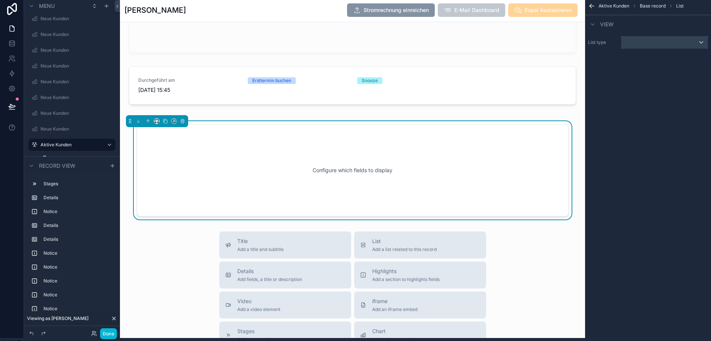
click at [655, 45] on div "scrollable content" at bounding box center [665, 42] width 86 height 12
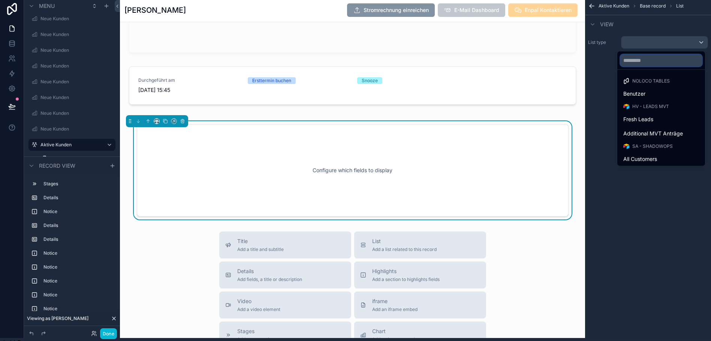
click at [654, 64] on input "text" at bounding box center [662, 60] width 82 height 12
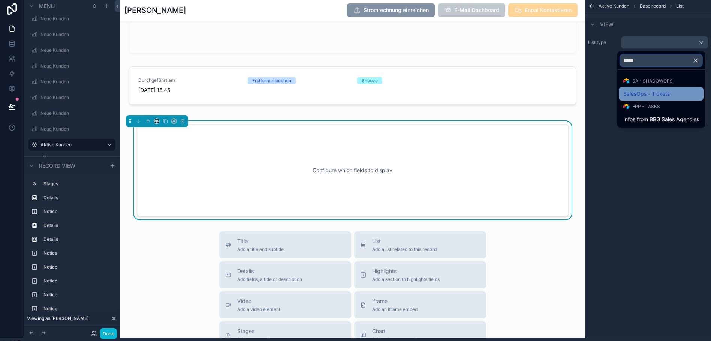
type input "*****"
click at [653, 93] on span "SalesOps - Tickets" at bounding box center [647, 93] width 46 height 9
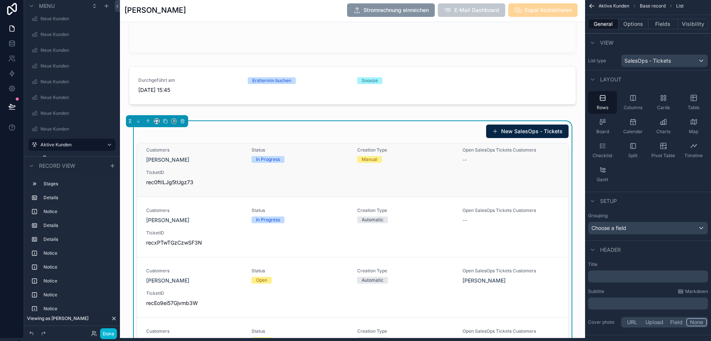
scroll to position [69, 0]
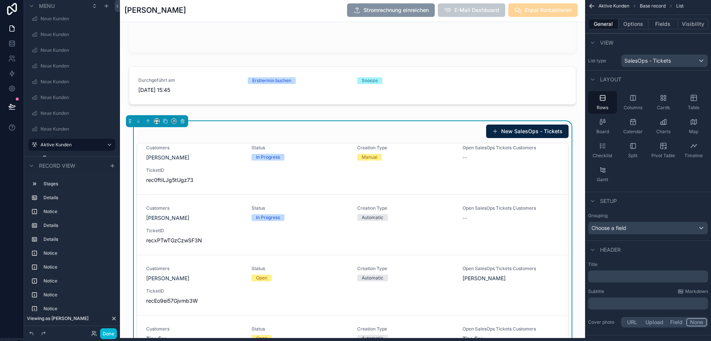
click at [640, 18] on div "General Options Fields Visibility" at bounding box center [648, 24] width 126 height 18
click at [640, 24] on button "Options" at bounding box center [634, 24] width 30 height 10
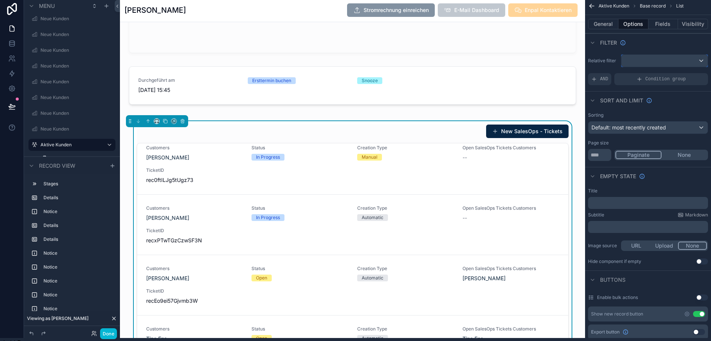
click at [656, 64] on div "scrollable content" at bounding box center [665, 61] width 86 height 12
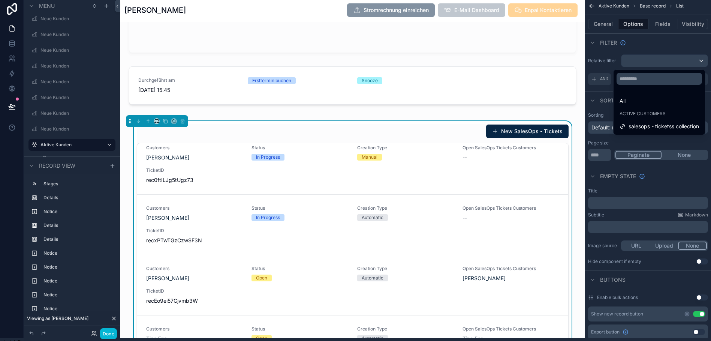
click at [656, 64] on div "scrollable content" at bounding box center [355, 170] width 711 height 341
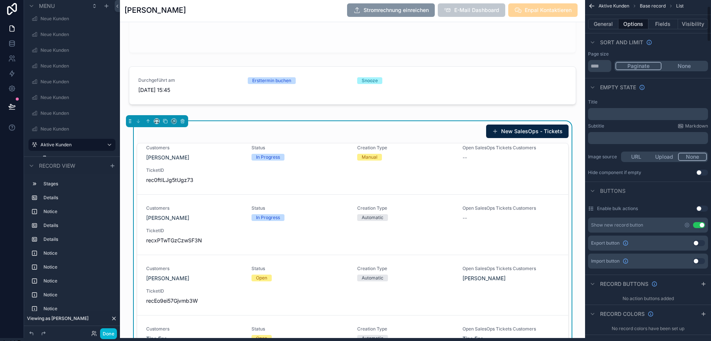
scroll to position [89, 0]
click at [705, 225] on button "Use setting" at bounding box center [699, 225] width 12 height 6
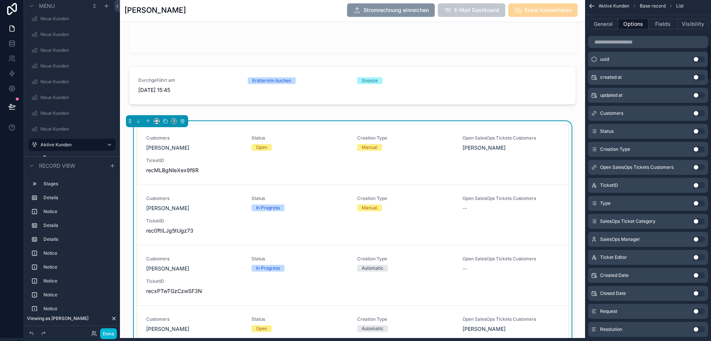
scroll to position [466, 0]
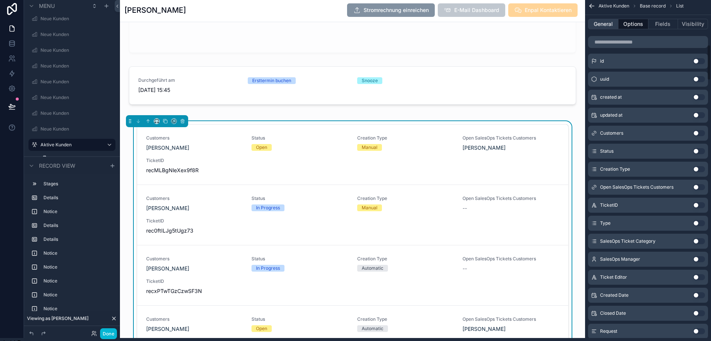
click at [613, 22] on button "General" at bounding box center [603, 24] width 30 height 10
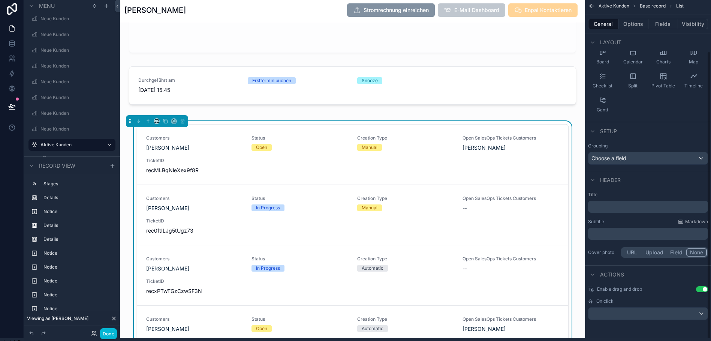
scroll to position [64, 0]
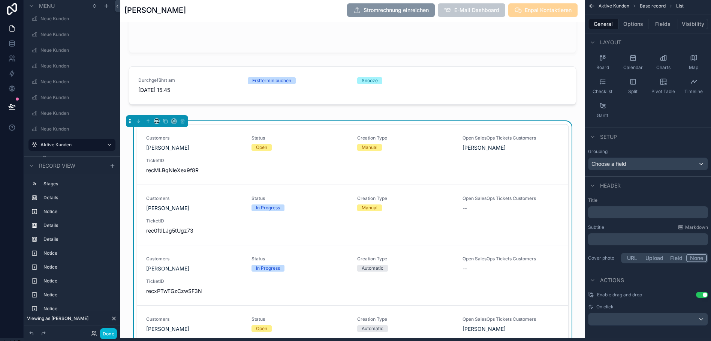
click at [706, 294] on button "Use setting" at bounding box center [702, 295] width 12 height 6
click at [636, 25] on button "Options" at bounding box center [634, 24] width 30 height 10
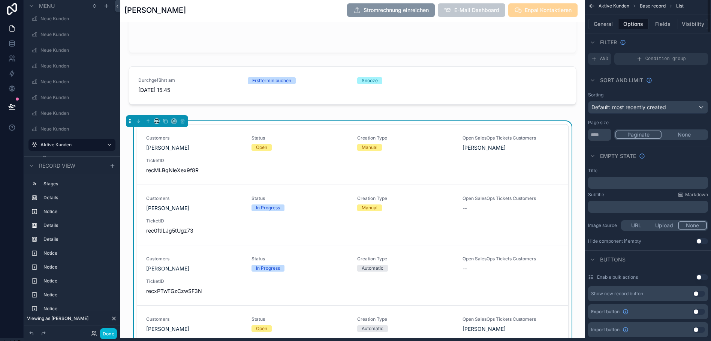
scroll to position [0, 0]
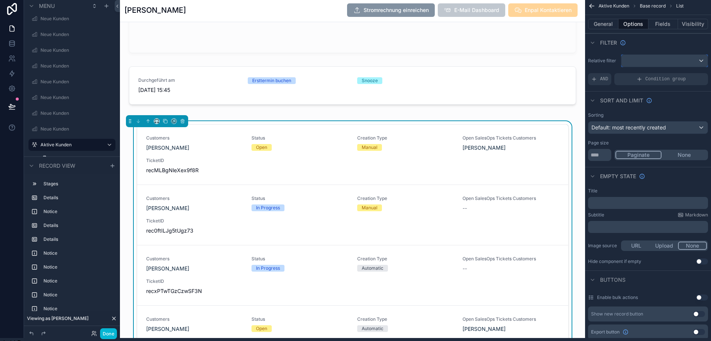
click at [661, 66] on div "scrollable content" at bounding box center [665, 61] width 86 height 12
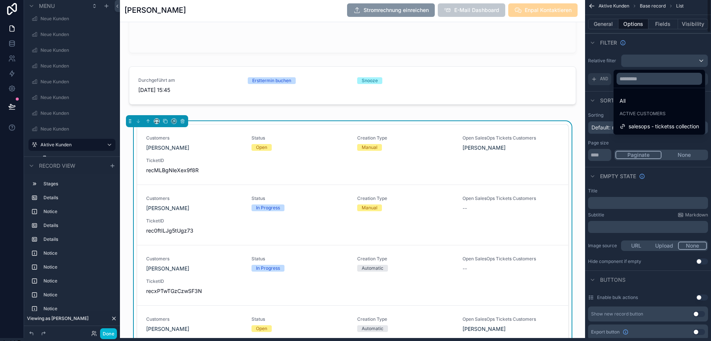
click at [660, 61] on div "scrollable content" at bounding box center [355, 170] width 711 height 341
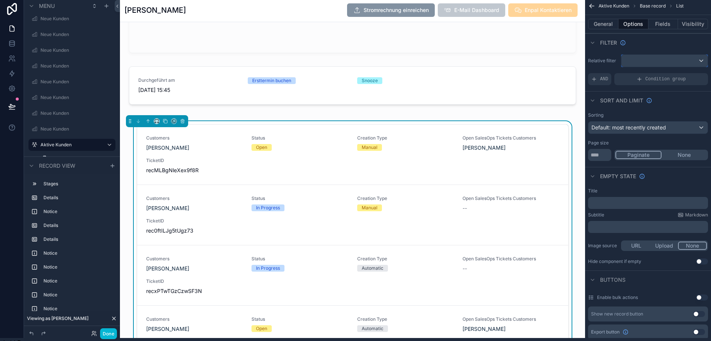
click at [636, 63] on div "scrollable content" at bounding box center [665, 61] width 86 height 12
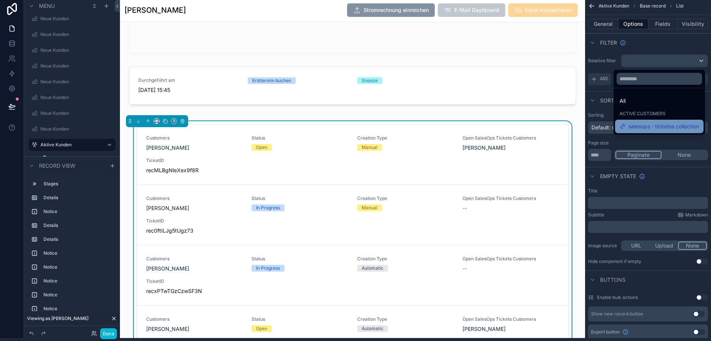
click at [663, 127] on span "salesops - ticketss collection" at bounding box center [664, 126] width 70 height 9
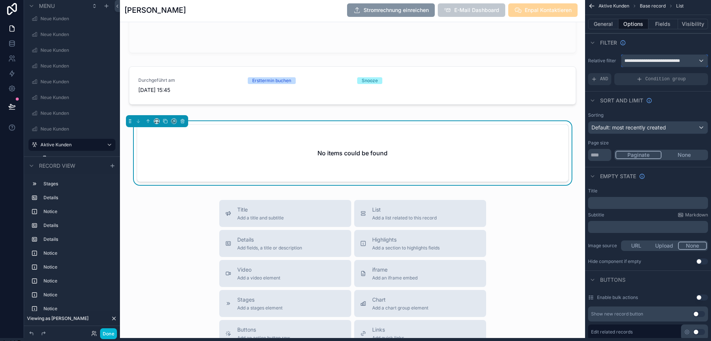
click at [657, 60] on span "**********" at bounding box center [655, 61] width 61 height 6
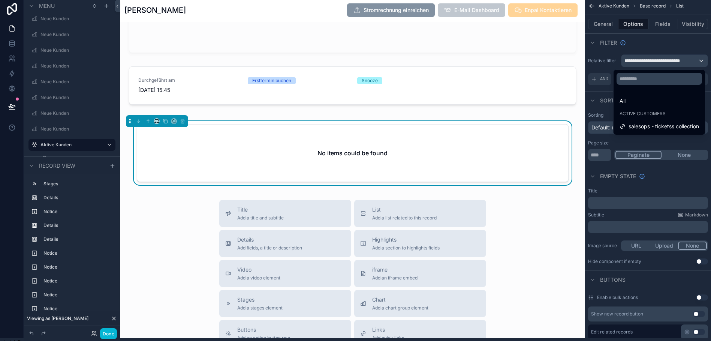
click at [648, 63] on div "scrollable content" at bounding box center [355, 170] width 711 height 341
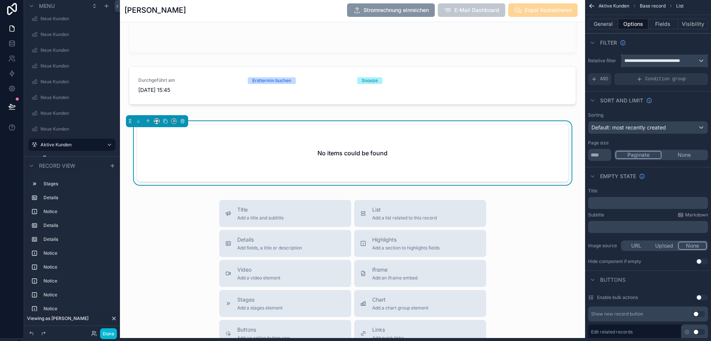
click at [661, 62] on span "**********" at bounding box center [655, 61] width 61 height 6
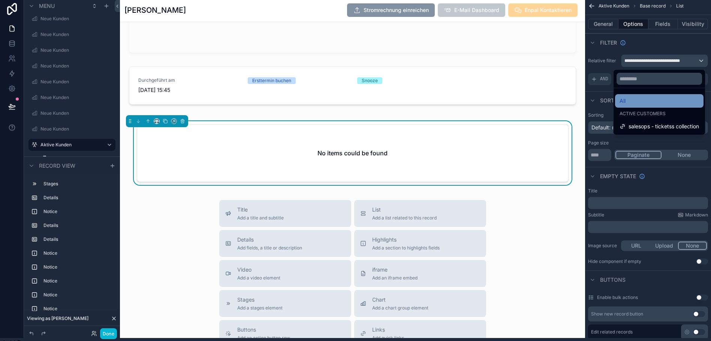
click at [639, 102] on div "All" at bounding box center [659, 100] width 79 height 9
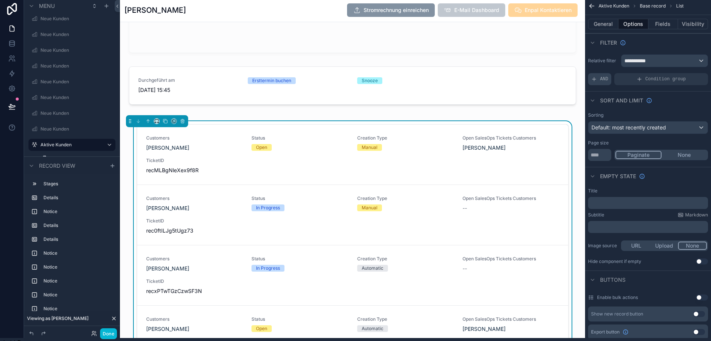
click at [610, 82] on div "AND" at bounding box center [599, 79] width 23 height 12
click at [627, 78] on div "Add a filter" at bounding box center [648, 79] width 120 height 12
click at [692, 74] on icon "scrollable content" at bounding box center [689, 74] width 4 height 4
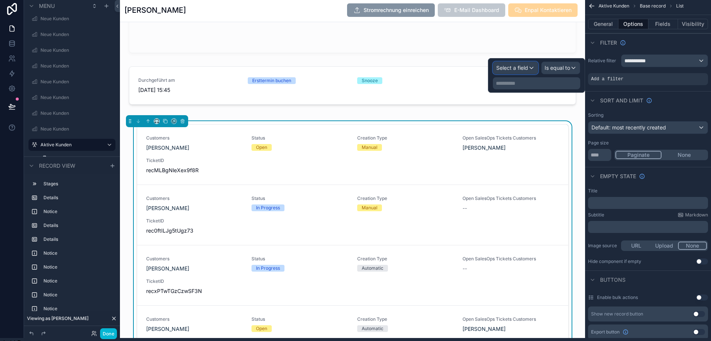
click at [528, 69] on span "Select a field" at bounding box center [512, 67] width 32 height 6
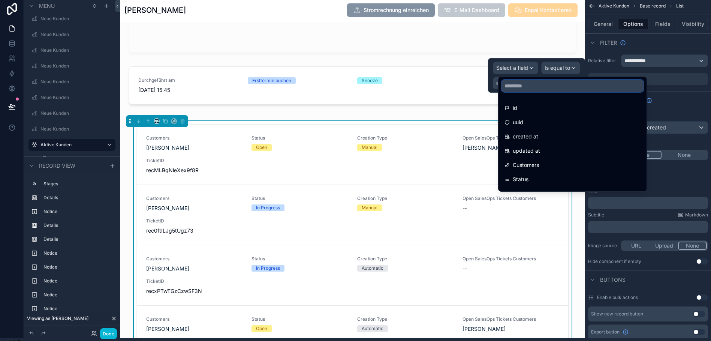
click at [528, 88] on input "text" at bounding box center [573, 86] width 142 height 12
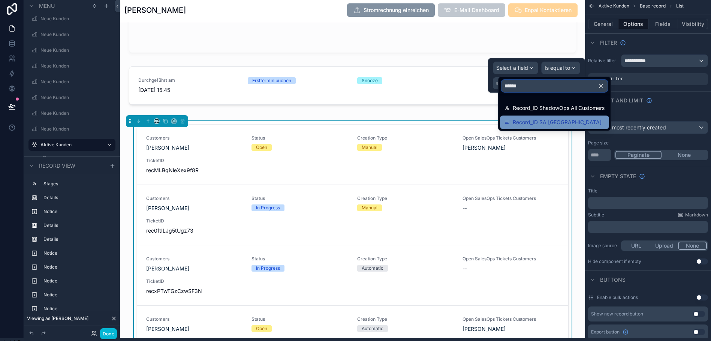
type input "******"
click at [539, 121] on span "Record_ID SA Main Base" at bounding box center [557, 122] width 89 height 9
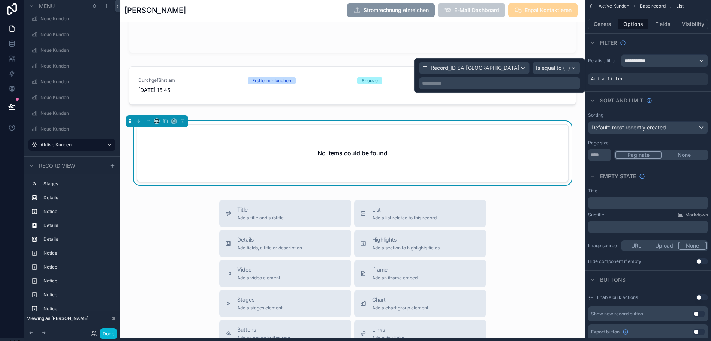
click at [549, 85] on p "**********" at bounding box center [500, 82] width 157 height 7
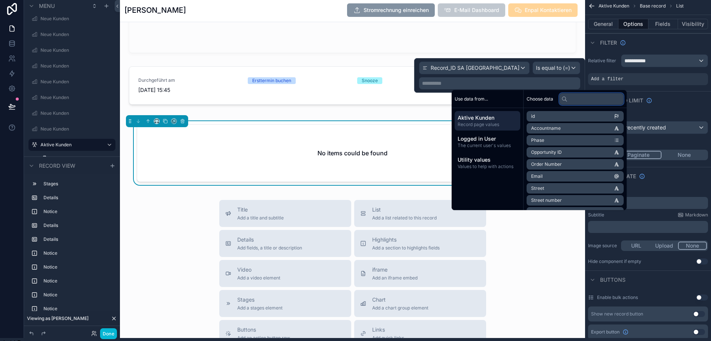
click at [585, 97] on input "text" at bounding box center [591, 99] width 64 height 12
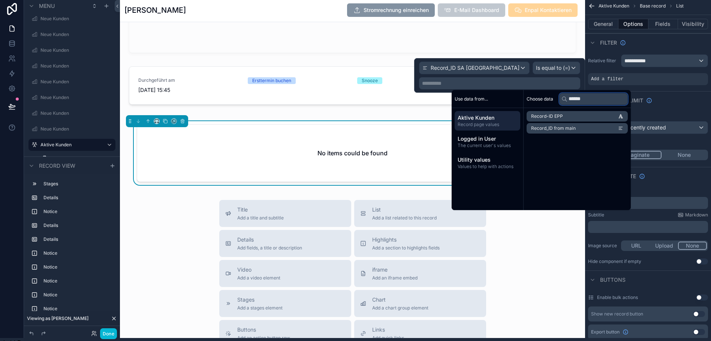
type input "******"
click at [560, 128] on span "Record_ID from main" at bounding box center [553, 128] width 45 height 6
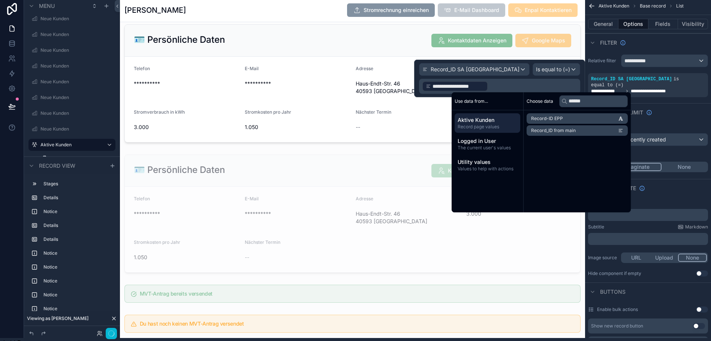
scroll to position [1749, 0]
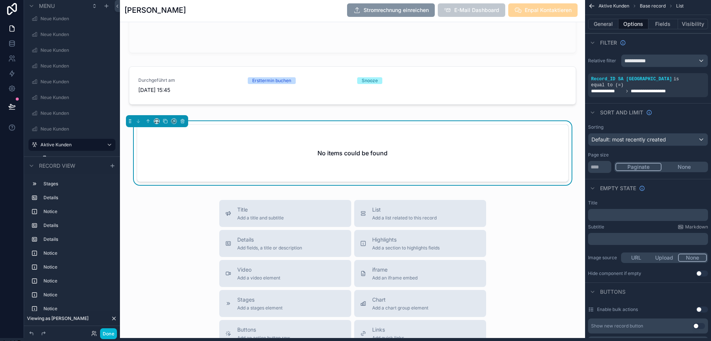
click at [690, 109] on div "Sort And Limit" at bounding box center [648, 112] width 126 height 18
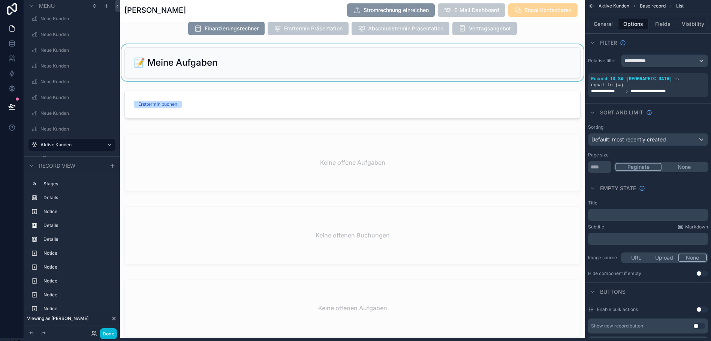
scroll to position [928, 0]
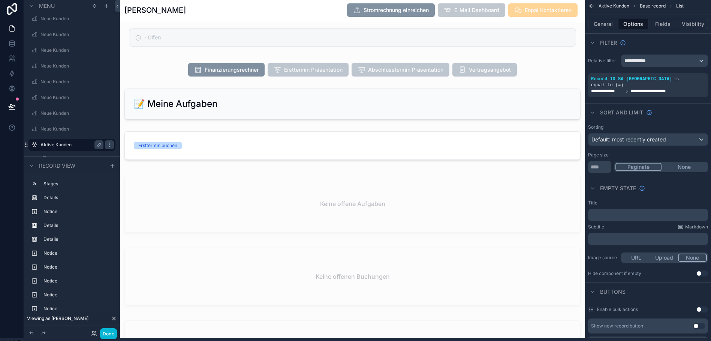
click at [56, 142] on label "Aktive Kunden" at bounding box center [70, 145] width 60 height 6
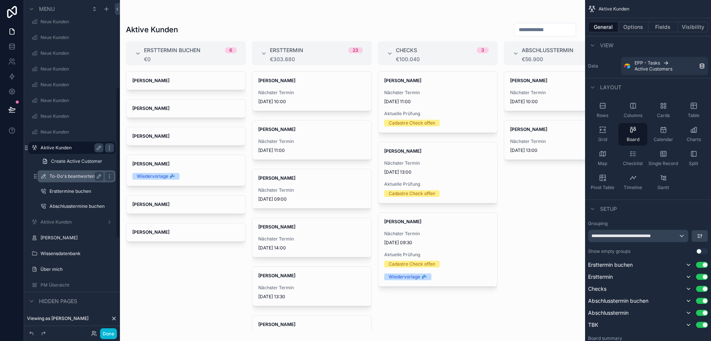
click at [70, 177] on label "To-Do's beantworten" at bounding box center [74, 176] width 51 height 6
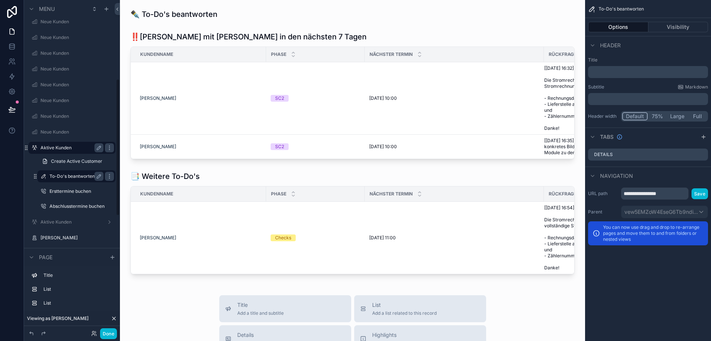
click at [61, 147] on label "Aktive Kunden" at bounding box center [70, 148] width 60 height 6
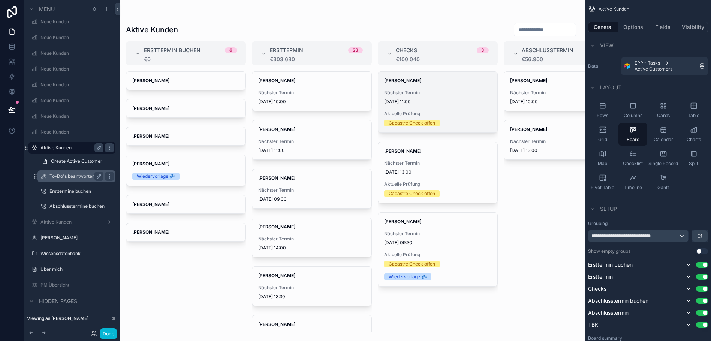
click at [424, 98] on div "Nächster Termin 22.10.2025 11:00" at bounding box center [437, 97] width 107 height 15
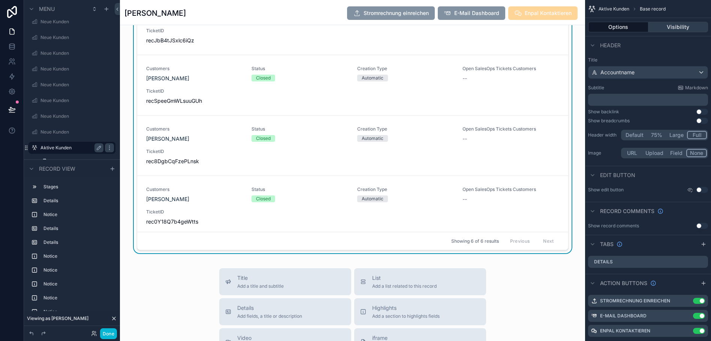
click at [667, 27] on button "Visibility" at bounding box center [679, 27] width 60 height 10
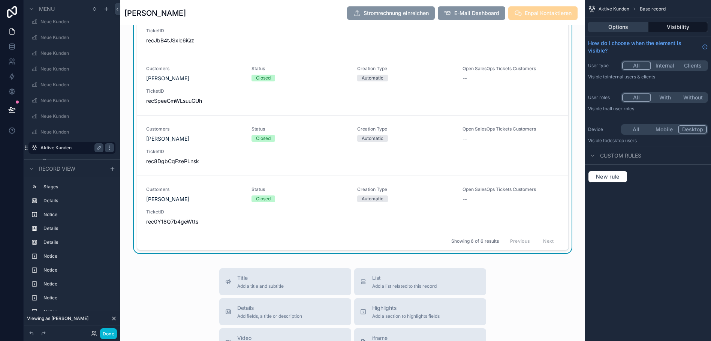
click at [631, 27] on button "Options" at bounding box center [618, 27] width 60 height 10
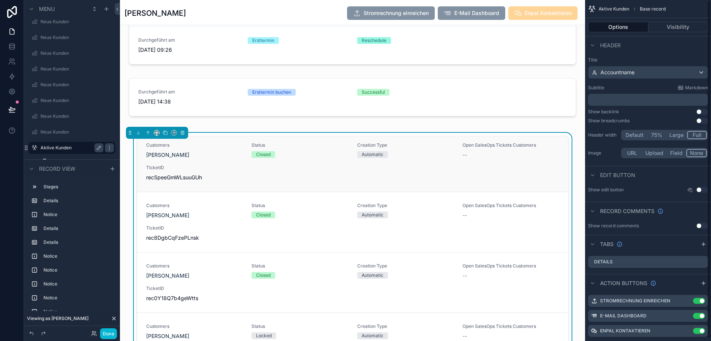
scroll to position [65, 0]
click at [531, 174] on div "Customers Bernd Jost Status Closed Creation Type Automatic Open SalesOps Ticket…" at bounding box center [352, 161] width 413 height 39
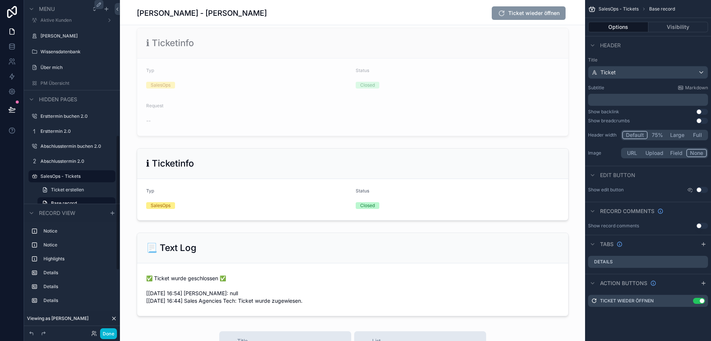
scroll to position [457, 0]
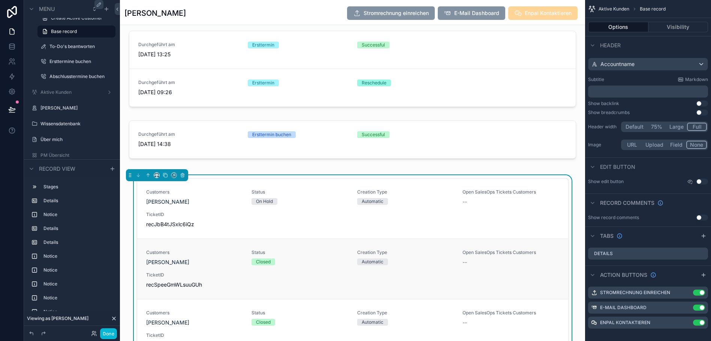
scroll to position [1722, 0]
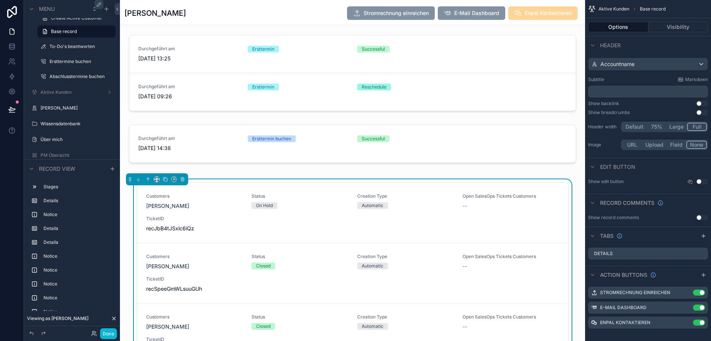
click at [578, 196] on div "Customers Bernd Jost Status On Hold Creation Type Automatic Open SalesOps Ticke…" at bounding box center [352, 311] width 465 height 265
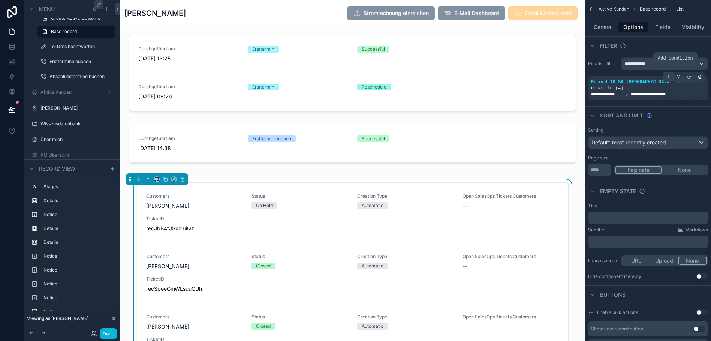
click at [669, 78] on icon "scrollable content" at bounding box center [669, 77] width 0 height 3
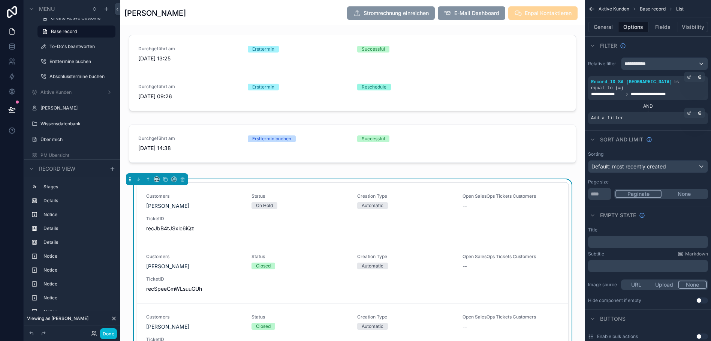
click at [620, 115] on span "Add a filter" at bounding box center [607, 118] width 32 height 6
click at [692, 111] on icon "scrollable content" at bounding box center [689, 113] width 4 height 4
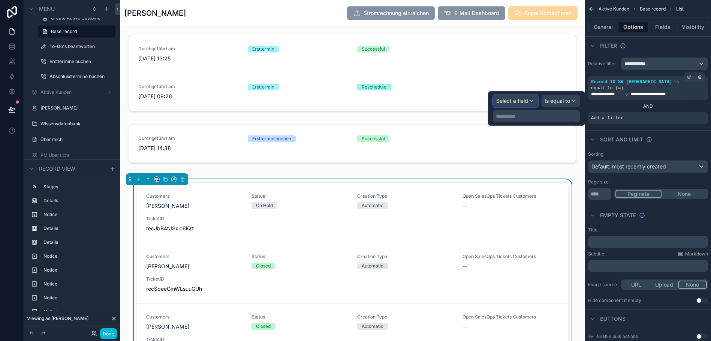
click at [526, 99] on span "Select a field" at bounding box center [512, 100] width 32 height 6
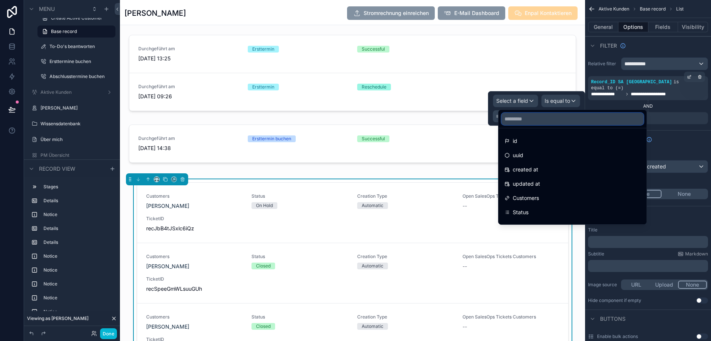
click at [523, 122] on input "text" at bounding box center [573, 119] width 142 height 12
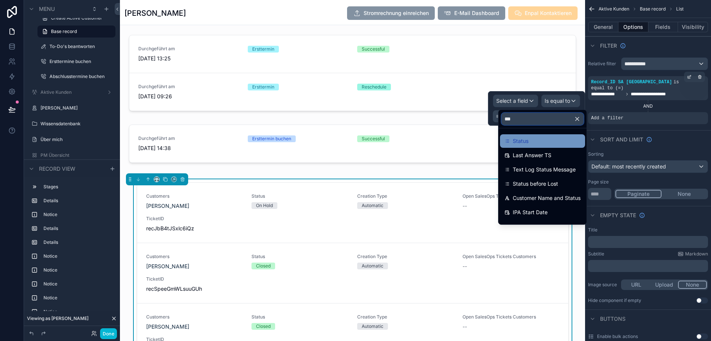
type input "***"
click at [519, 138] on span "Status" at bounding box center [521, 140] width 16 height 9
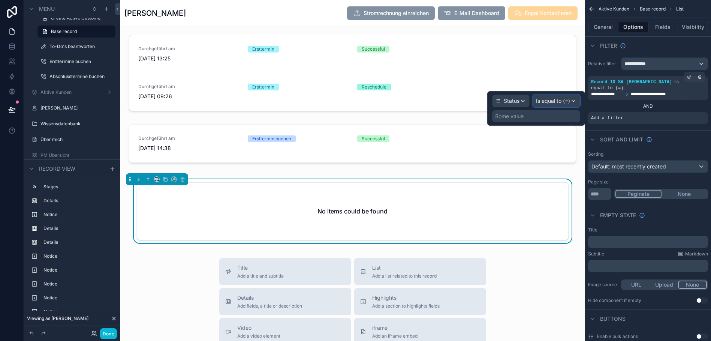
click at [561, 102] on span "Is equal to (=)" at bounding box center [553, 100] width 34 height 7
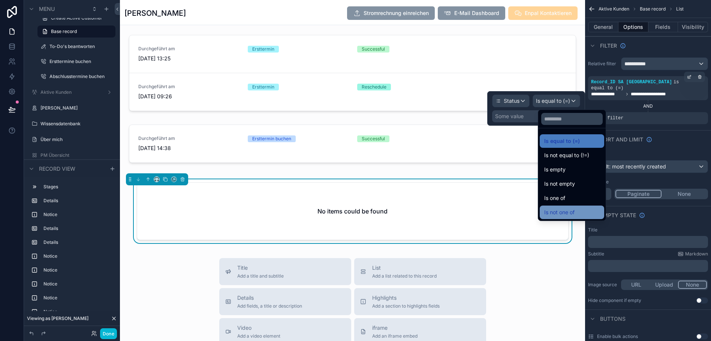
click at [555, 208] on span "Is not one of" at bounding box center [559, 212] width 30 height 9
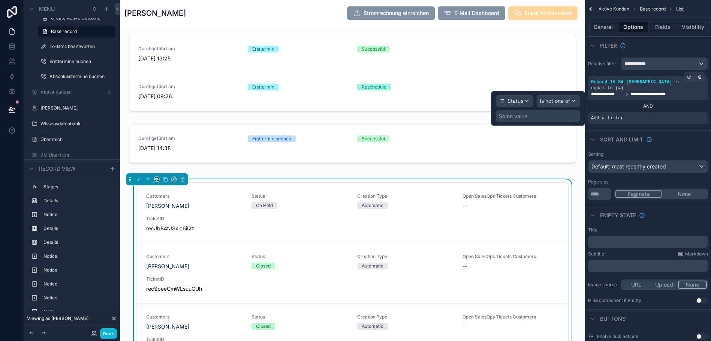
click at [534, 117] on div "Some value" at bounding box center [538, 116] width 84 height 12
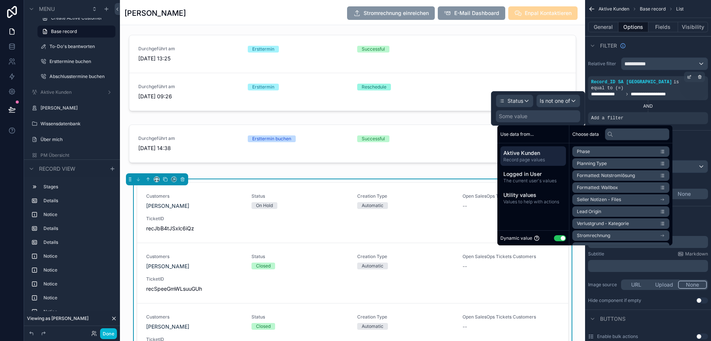
click at [559, 235] on button "Use setting" at bounding box center [560, 238] width 12 height 6
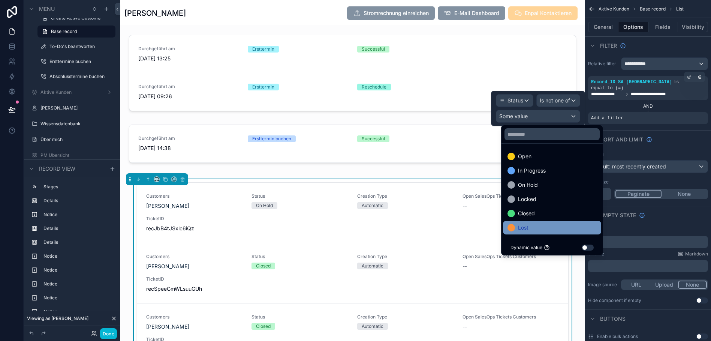
click at [520, 230] on span "Lost" at bounding box center [523, 227] width 10 height 9
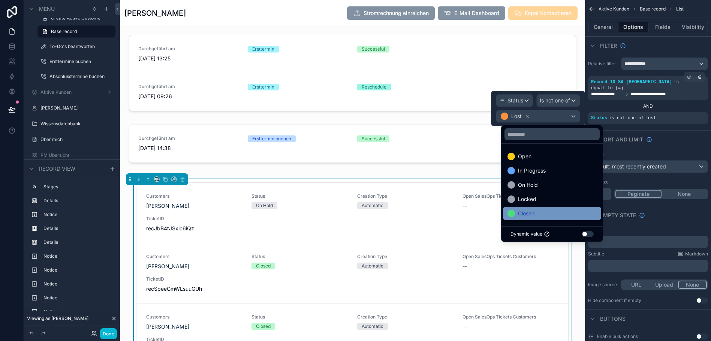
click at [532, 211] on span "Closed" at bounding box center [526, 213] width 17 height 9
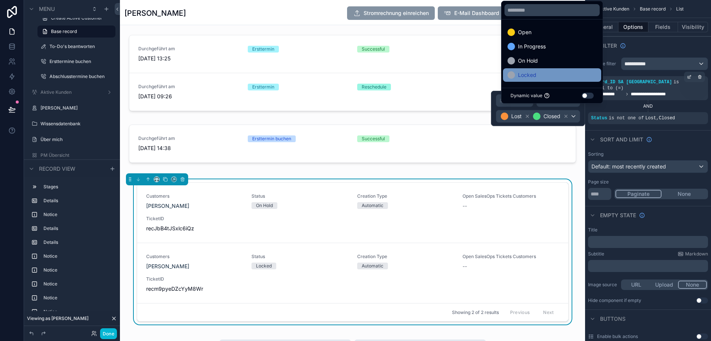
click at [538, 79] on div "Locked" at bounding box center [552, 74] width 89 height 9
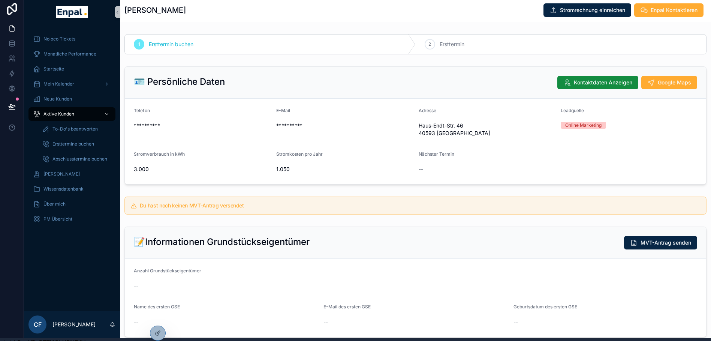
scroll to position [3, 0]
click at [94, 113] on div "Aktive Kunden" at bounding box center [72, 114] width 78 height 12
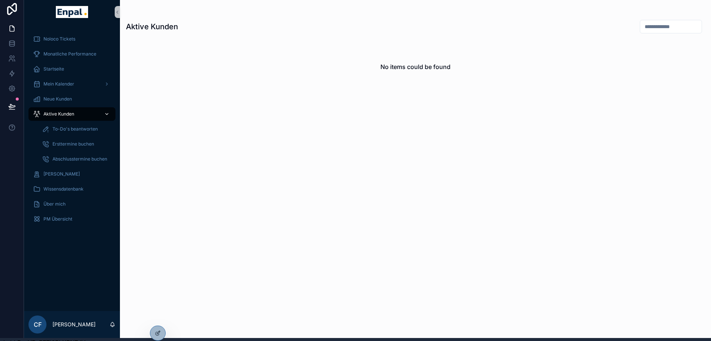
click at [68, 113] on span "Aktive Kunden" at bounding box center [58, 114] width 31 height 6
click at [156, 335] on icon at bounding box center [158, 333] width 6 height 6
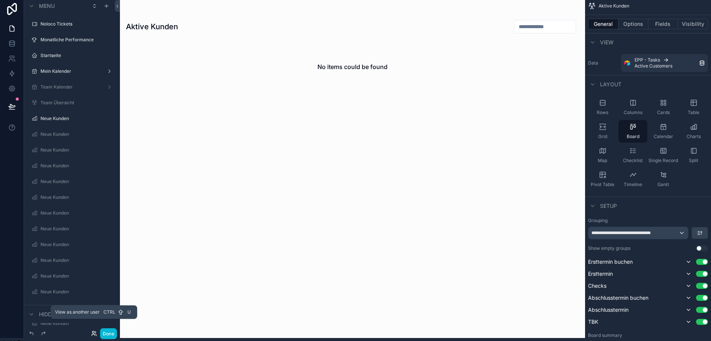
click at [93, 332] on icon at bounding box center [94, 333] width 6 height 6
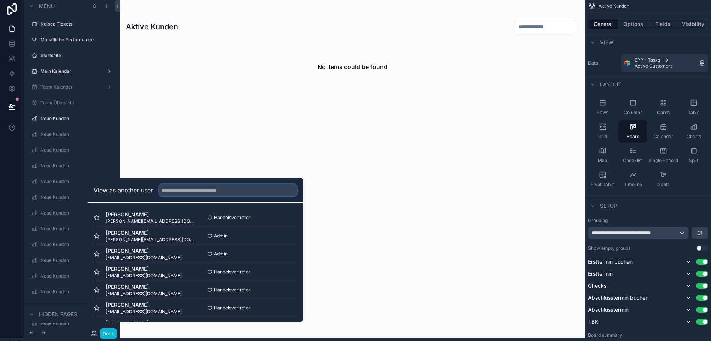
click at [204, 196] on input "text" at bounding box center [228, 190] width 138 height 12
click at [193, 99] on div "scrollable content" at bounding box center [352, 167] width 465 height 341
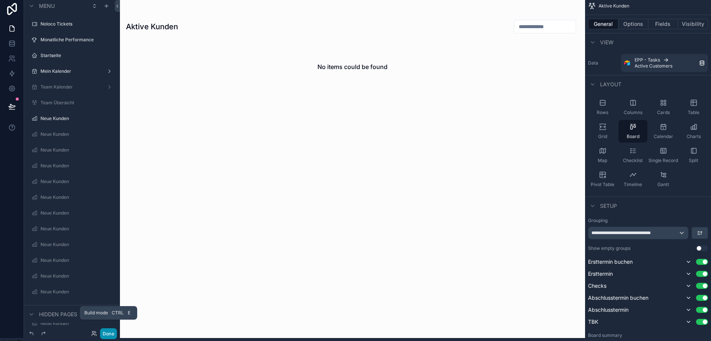
click at [105, 334] on button "Done" at bounding box center [108, 333] width 17 height 11
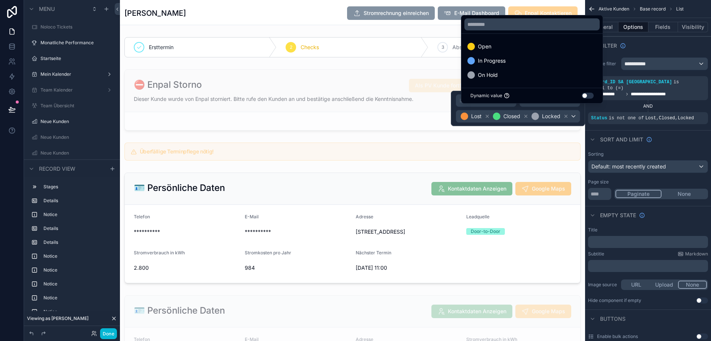
scroll to position [1722, 0]
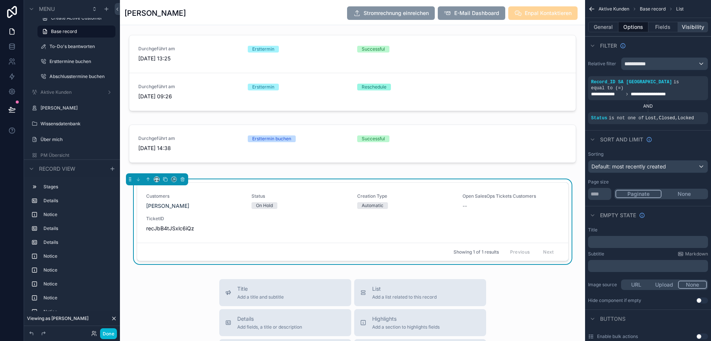
click at [693, 25] on button "Visibility" at bounding box center [693, 27] width 30 height 10
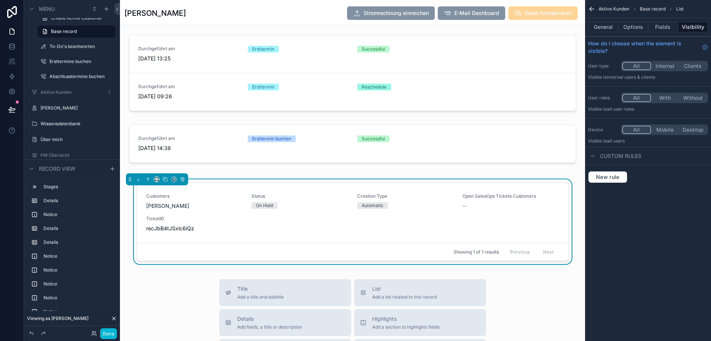
click at [675, 96] on button "With" at bounding box center [665, 98] width 28 height 8
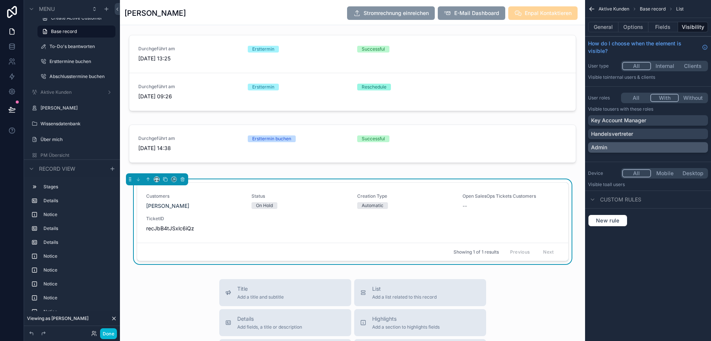
click at [607, 150] on p "Admin" at bounding box center [599, 147] width 16 height 7
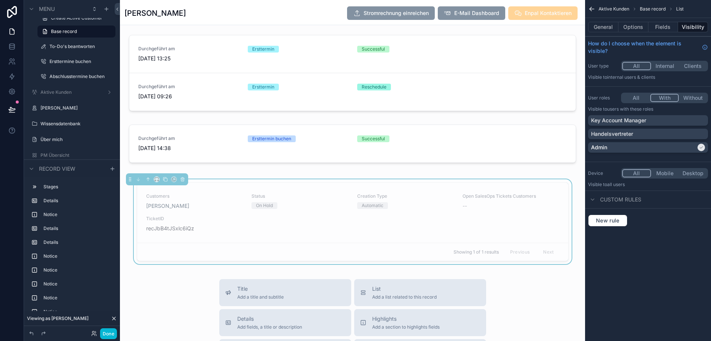
click at [585, 195] on div "Customers [PERSON_NAME] Status On Hold Creation Type Automatic Open SalesOps Ti…" at bounding box center [352, 223] width 465 height 88
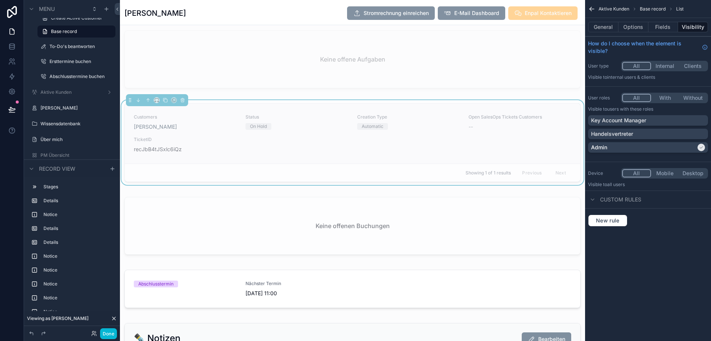
scroll to position [1089, 0]
click at [138, 101] on icon "scrollable content" at bounding box center [138, 99] width 0 height 3
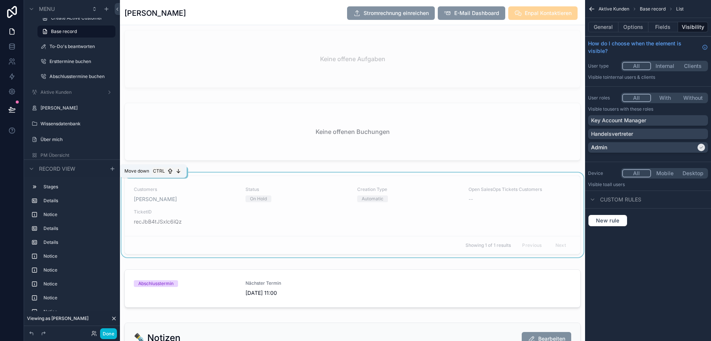
click at [139, 175] on icon "scrollable content" at bounding box center [138, 172] width 5 height 5
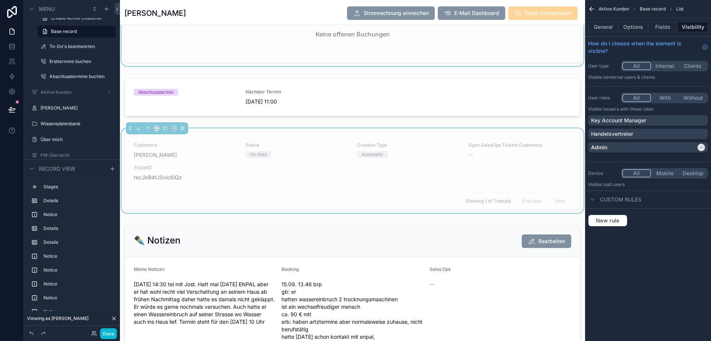
scroll to position [1195, 0]
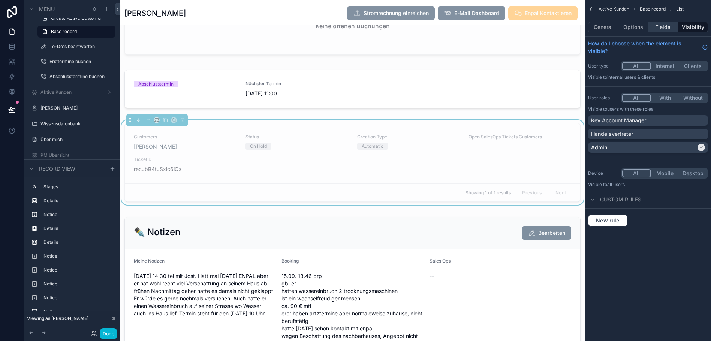
click at [669, 28] on button "Fields" at bounding box center [664, 27] width 30 height 10
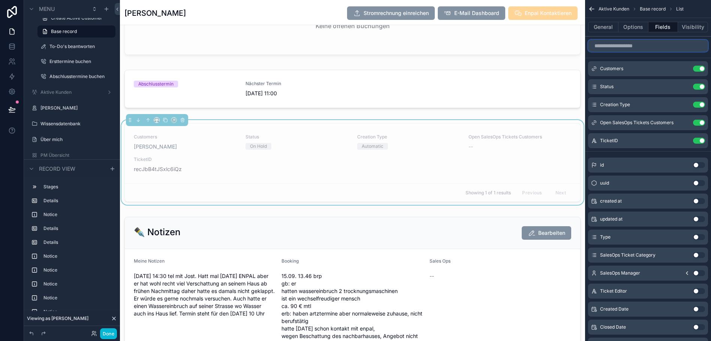
click at [650, 46] on input "scrollable content" at bounding box center [648, 46] width 120 height 12
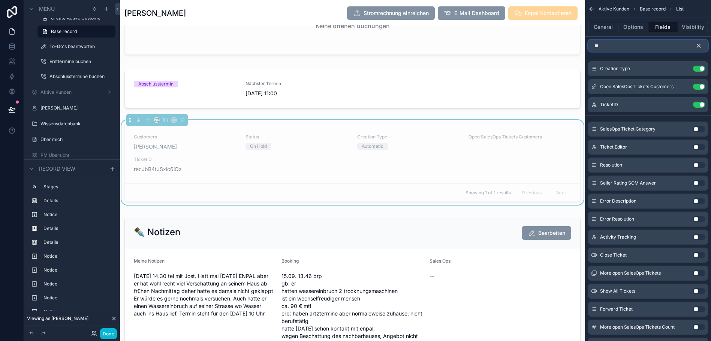
type input "*"
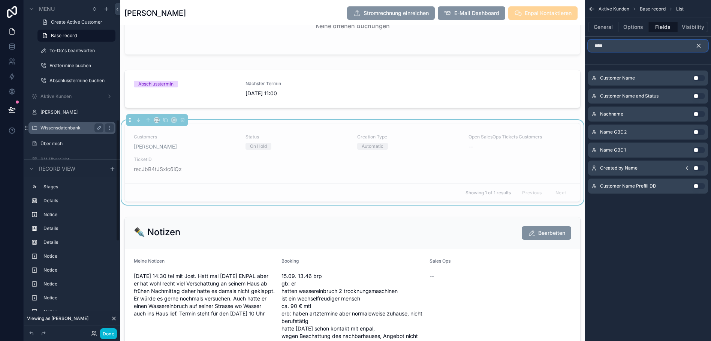
scroll to position [331, 0]
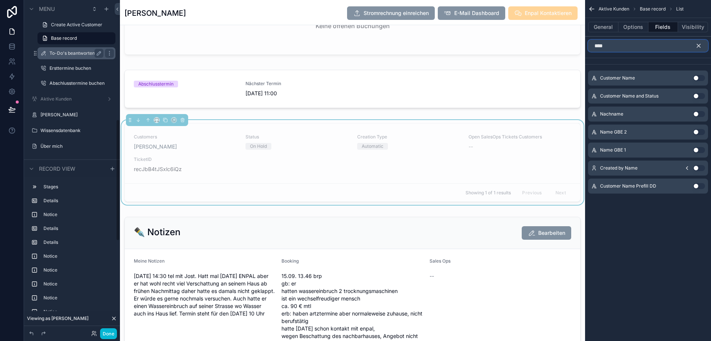
type input "****"
click at [63, 52] on label "To-Do's beantworten" at bounding box center [74, 53] width 51 height 6
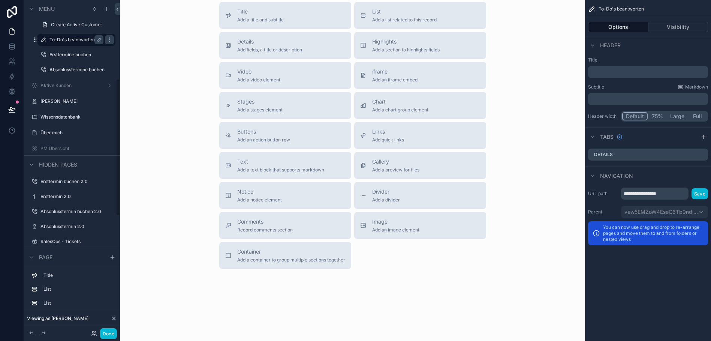
scroll to position [299, 0]
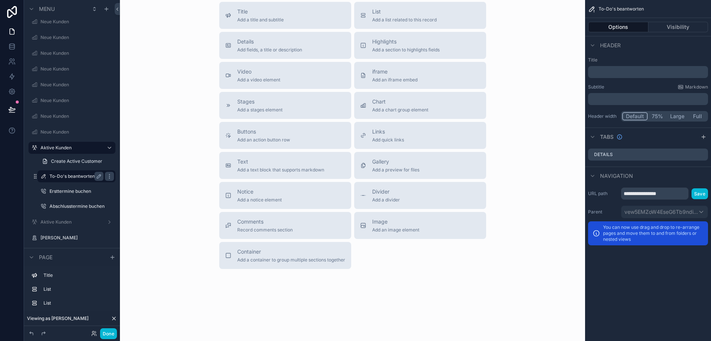
click at [64, 176] on label "To-Do's beantworten" at bounding box center [74, 176] width 51 height 6
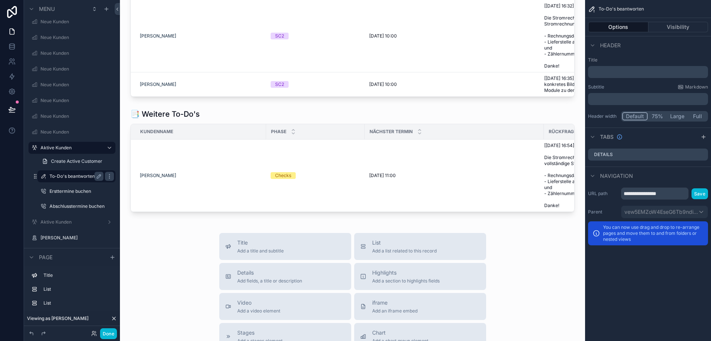
scroll to position [62, 0]
click at [544, 120] on div "scrollable content" at bounding box center [352, 160] width 453 height 109
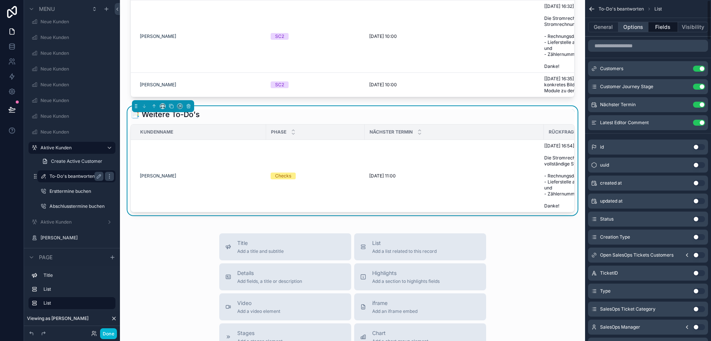
click at [636, 28] on button "Options" at bounding box center [634, 27] width 30 height 10
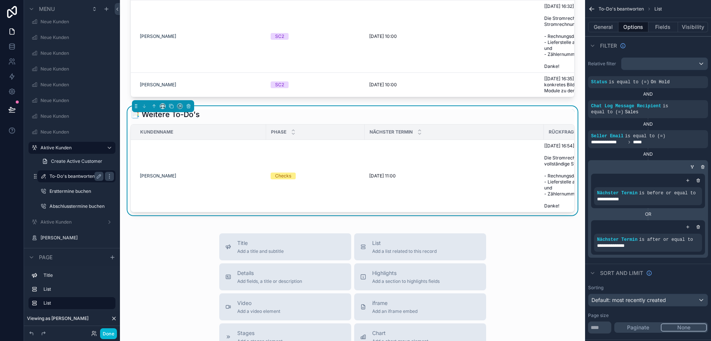
scroll to position [0, 0]
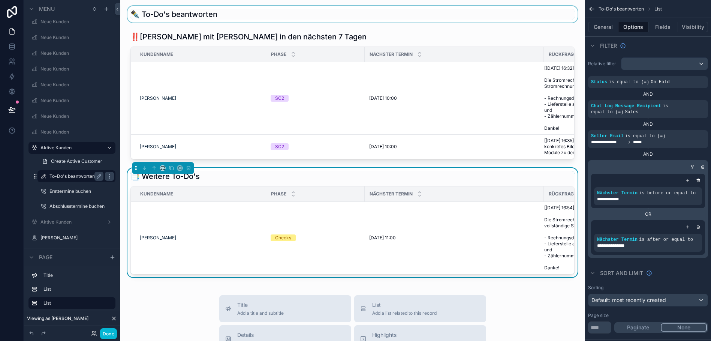
click at [579, 19] on div "scrollable content" at bounding box center [352, 14] width 453 height 16
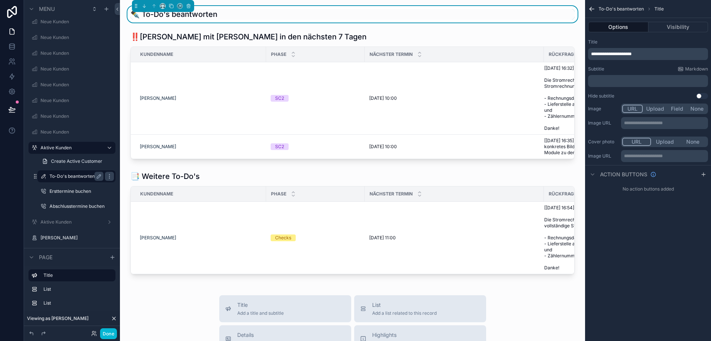
click at [580, 23] on div "✒️ To-Do's beantworten ‼️Kunden mit Terminen in den nächsten 7 Tagen Kundenname…" at bounding box center [352, 311] width 465 height 622
click at [583, 28] on div "✒️ To-Do's beantworten ‼️Kunden mit Terminen in den nächsten 7 Tagen Kundenname…" at bounding box center [352, 311] width 465 height 622
click at [573, 32] on div "scrollable content" at bounding box center [352, 94] width 453 height 133
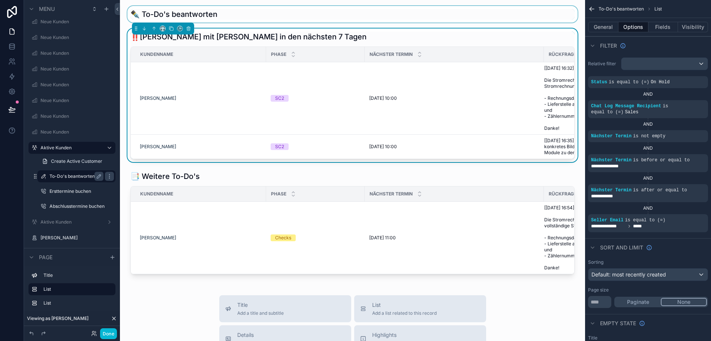
click at [578, 23] on div "✒️ To-Do's beantworten ‼️Kunden mit Terminen in den nächsten 7 Tagen Kundenname…" at bounding box center [352, 311] width 465 height 622
click at [582, 4] on div "✒️ To-Do's beantworten ‼️Kunden mit Terminen in den nächsten 7 Tagen Kundenname…" at bounding box center [352, 311] width 465 height 622
click at [565, 13] on div "scrollable content" at bounding box center [352, 14] width 453 height 16
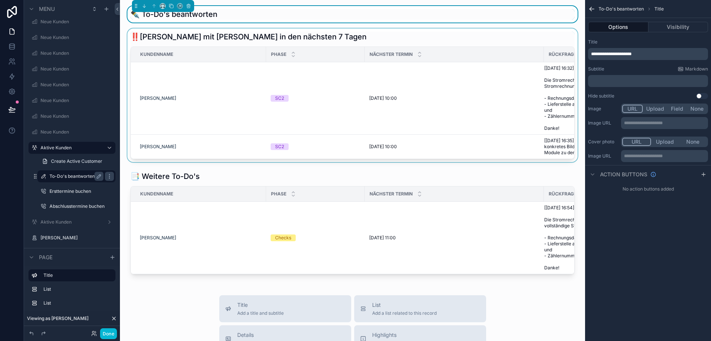
click at [472, 50] on div "Nächster Termin" at bounding box center [454, 54] width 178 height 14
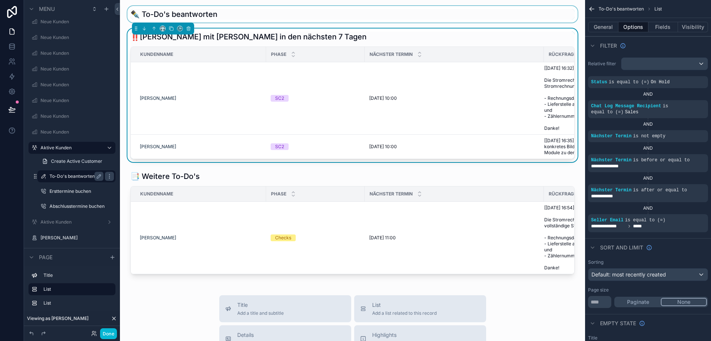
click at [495, 39] on div "‼️[PERSON_NAME] mit [PERSON_NAME] in den nächsten 7 Tagen" at bounding box center [352, 36] width 444 height 10
click at [667, 27] on button "Fields" at bounding box center [664, 27] width 30 height 10
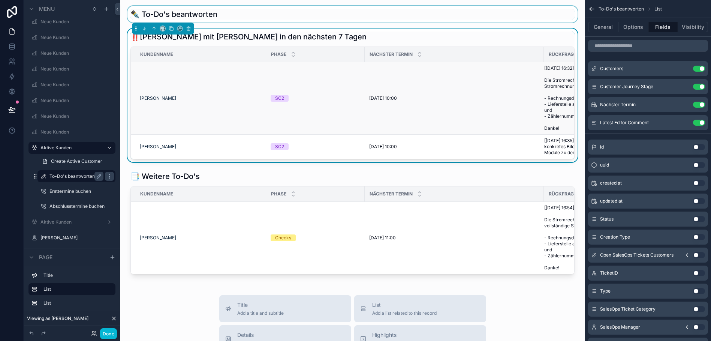
click at [177, 92] on td "[PERSON_NAME]" at bounding box center [198, 98] width 135 height 72
click at [183, 96] on div "[PERSON_NAME]" at bounding box center [201, 98] width 122 height 6
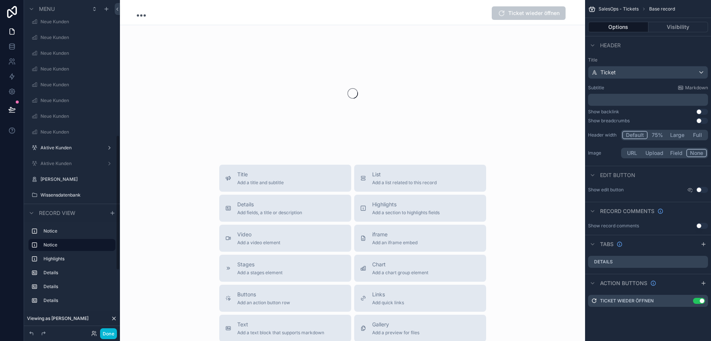
scroll to position [337, 0]
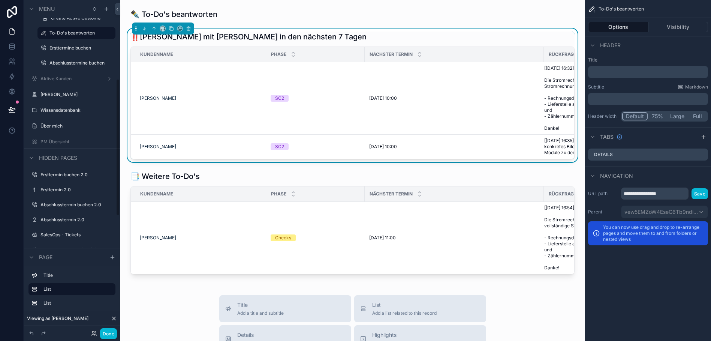
scroll to position [194, 0]
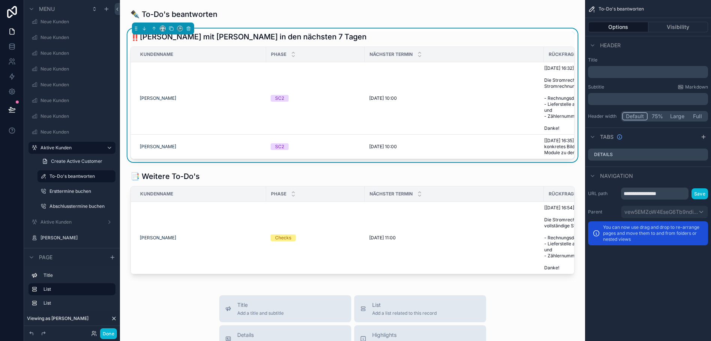
drag, startPoint x: 135, startPoint y: 3, endPoint x: 277, endPoint y: 8, distance: 142.2
click at [277, 8] on div "scrollable content" at bounding box center [352, 14] width 453 height 16
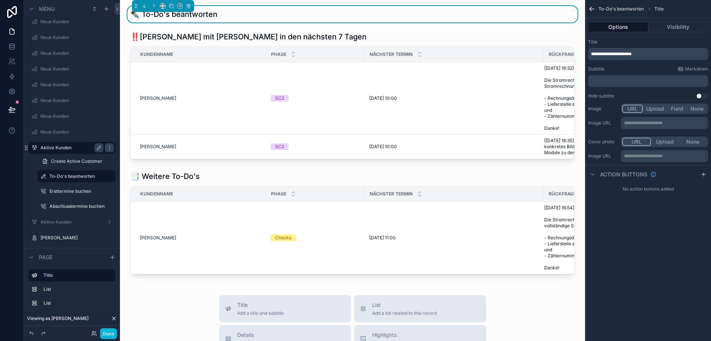
click at [52, 147] on label "Aktive Kunden" at bounding box center [70, 148] width 60 height 6
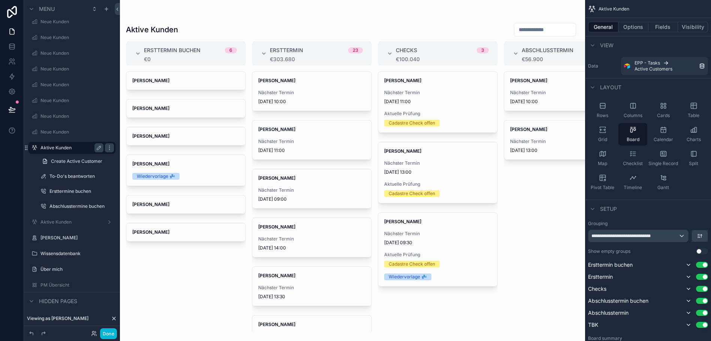
click at [412, 81] on div "scrollable content" at bounding box center [352, 170] width 465 height 341
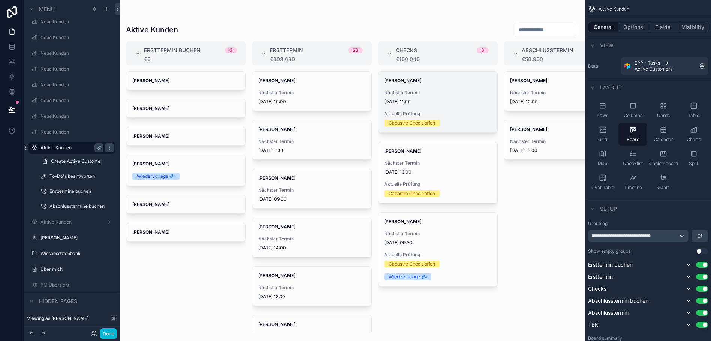
click at [403, 80] on strong "[PERSON_NAME]" at bounding box center [402, 81] width 37 height 6
click at [397, 77] on div "[PERSON_NAME] Nächster Termin [DATE] 11:00 Aktuelle Prüfung Cadastre Check offen" at bounding box center [437, 102] width 119 height 61
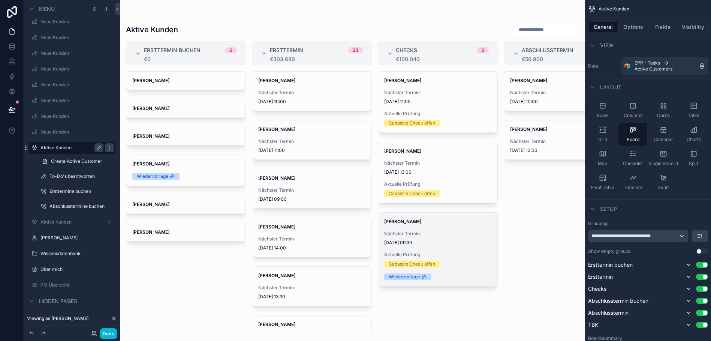
click at [421, 226] on div "[PERSON_NAME] Nächster Termin [DATE] 09:30 Aktuelle Prüfung Cadastre Check offe…" at bounding box center [437, 249] width 119 height 73
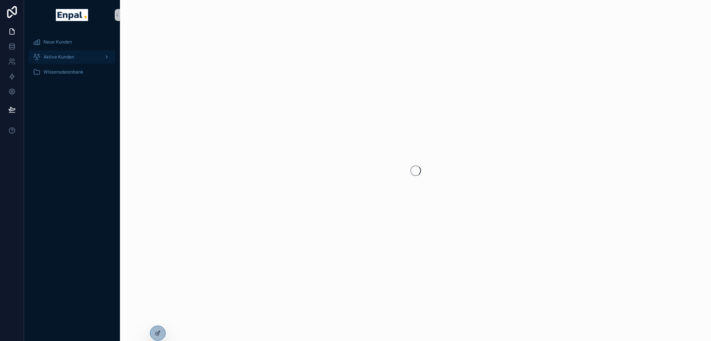
click at [75, 59] on div "Aktive Kunden" at bounding box center [72, 57] width 78 height 12
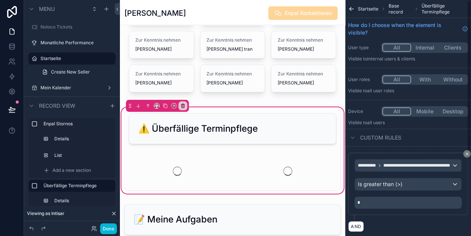
scroll to position [96, 0]
